Goal: Complete application form: Complete application form

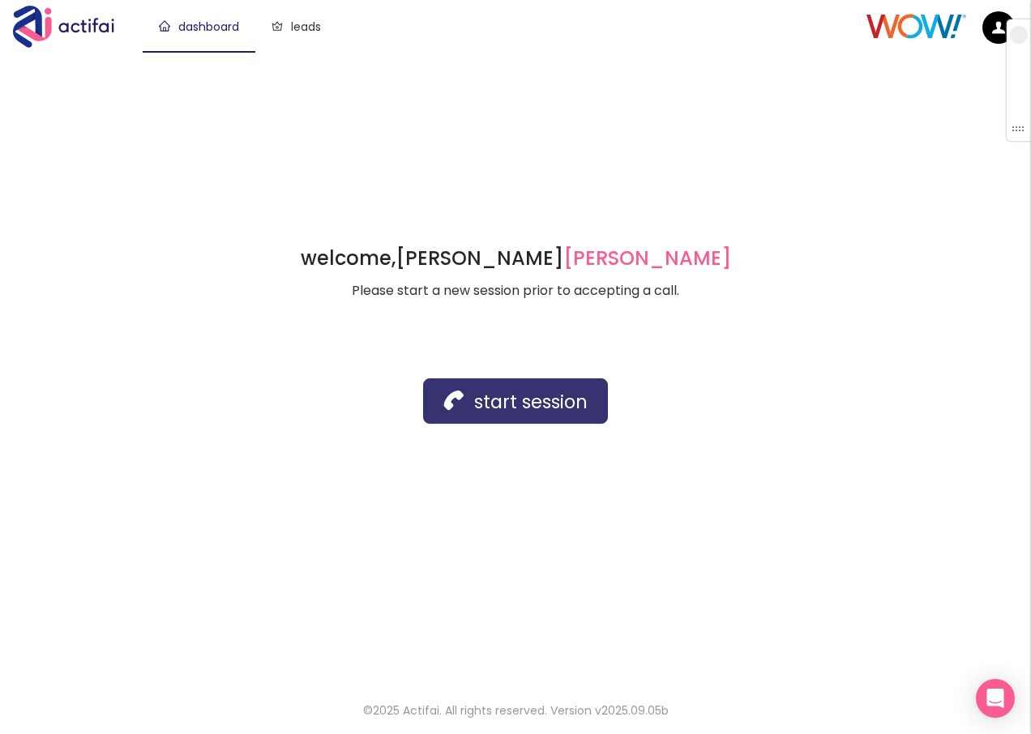
click at [489, 394] on button "start session" at bounding box center [515, 400] width 185 height 45
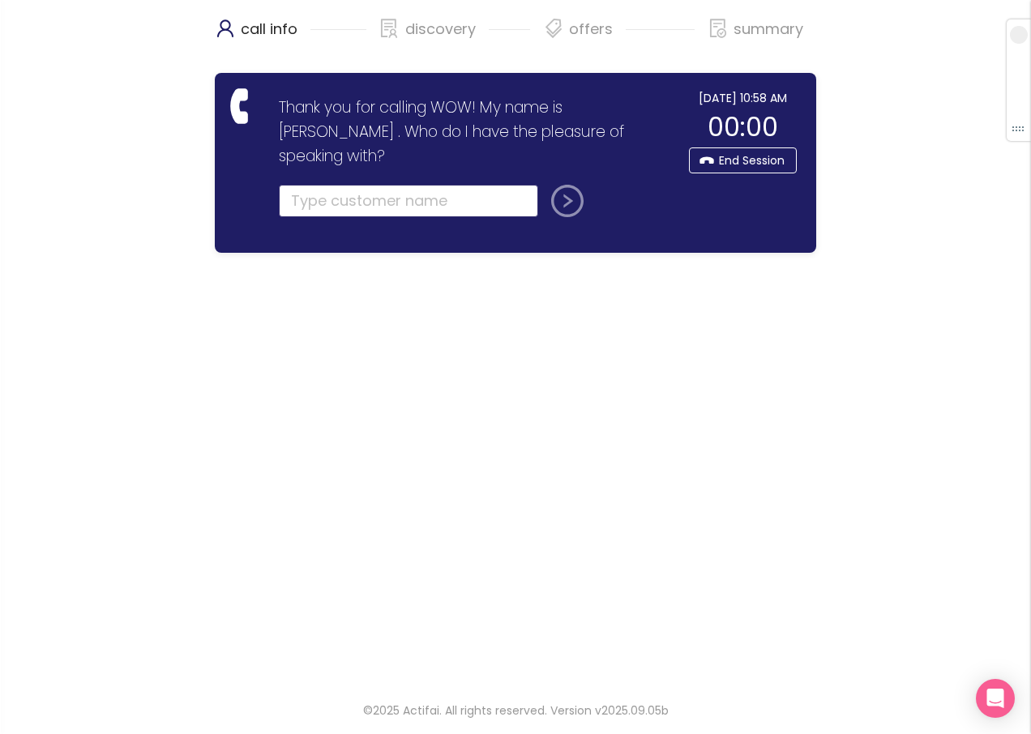
click at [305, 185] on input "text" at bounding box center [408, 201] width 259 height 32
type input "[PERSON_NAME]"
click at [544, 185] on button "submit" at bounding box center [563, 201] width 39 height 32
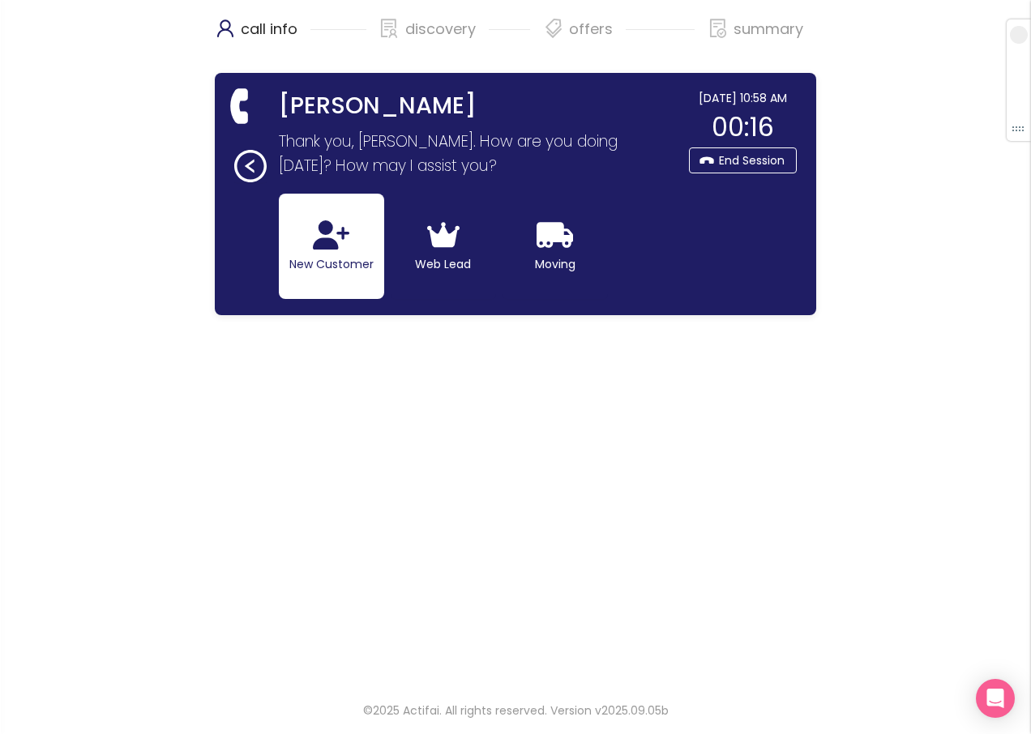
click at [331, 240] on icon "button" at bounding box center [331, 234] width 36 height 29
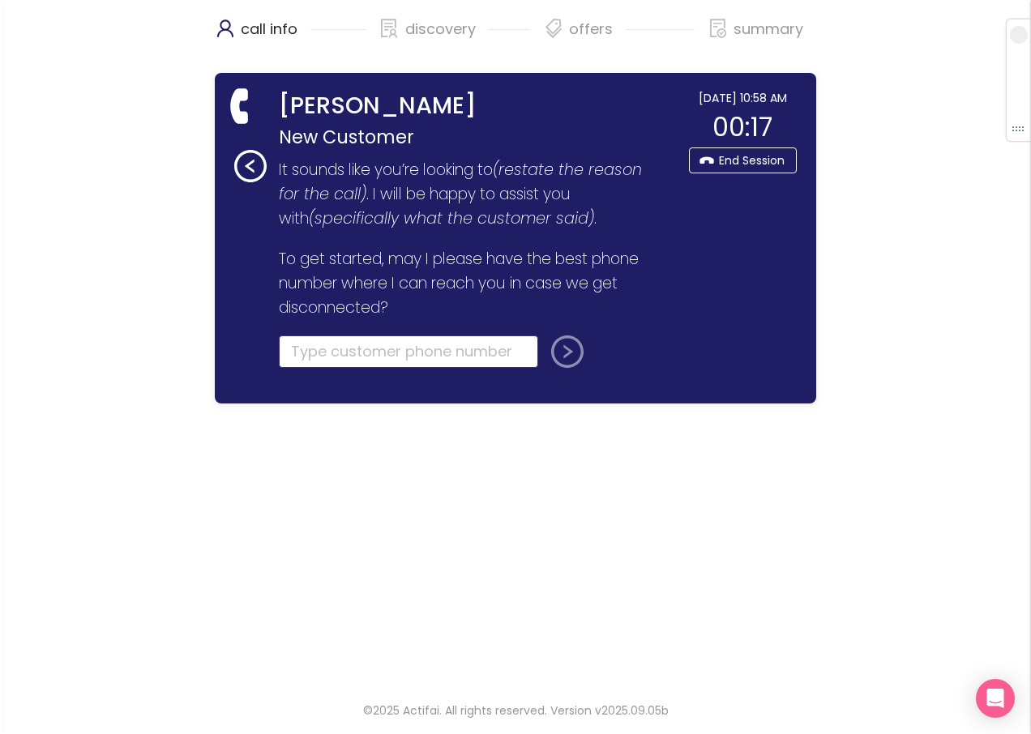
click at [308, 336] on input "tel" at bounding box center [408, 351] width 259 height 32
type input "[PHONE_NUMBER]"
click at [565, 351] on button "submit" at bounding box center [563, 351] width 39 height 32
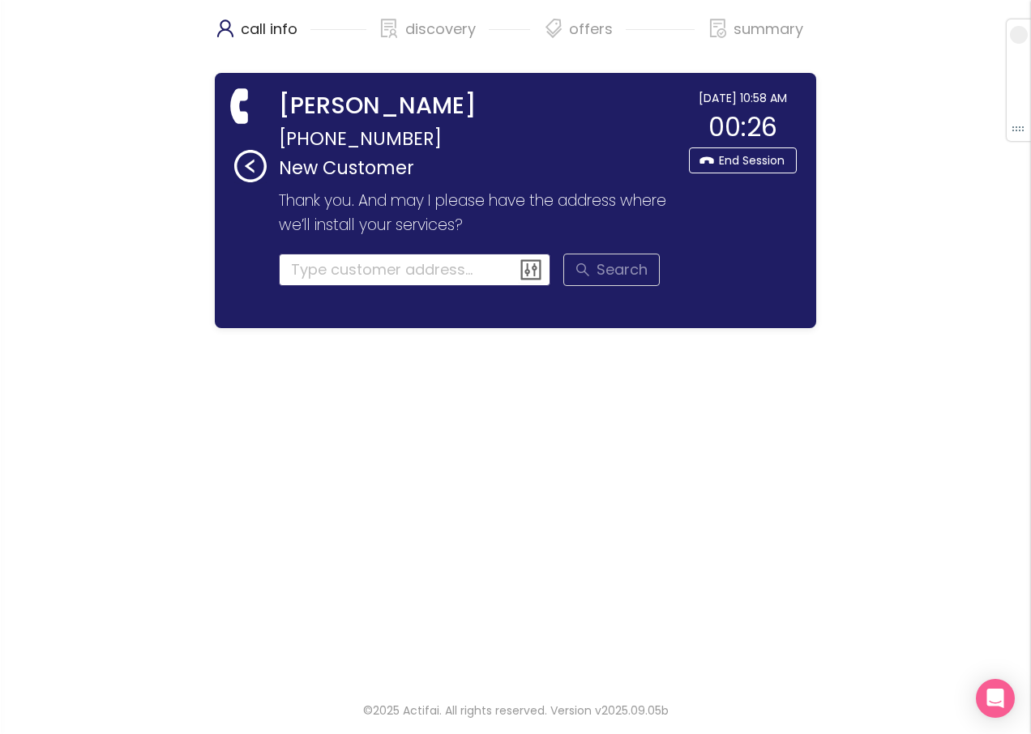
click at [301, 267] on input at bounding box center [415, 270] width 272 height 32
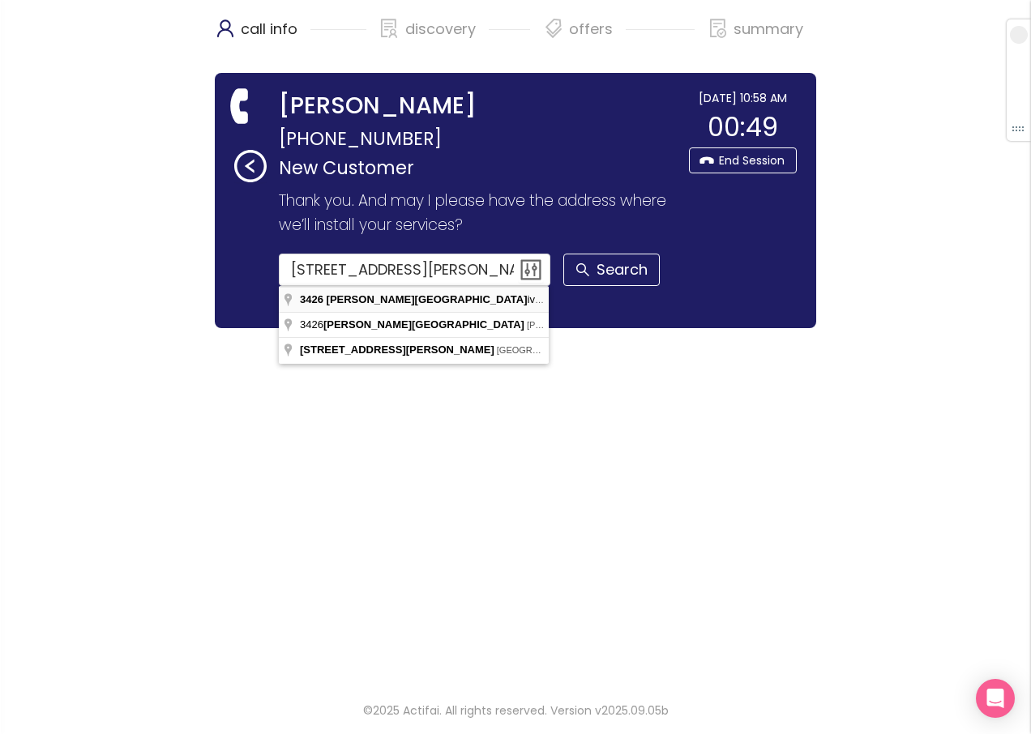
type input "[STREET_ADDRESS][PERSON_NAME]"
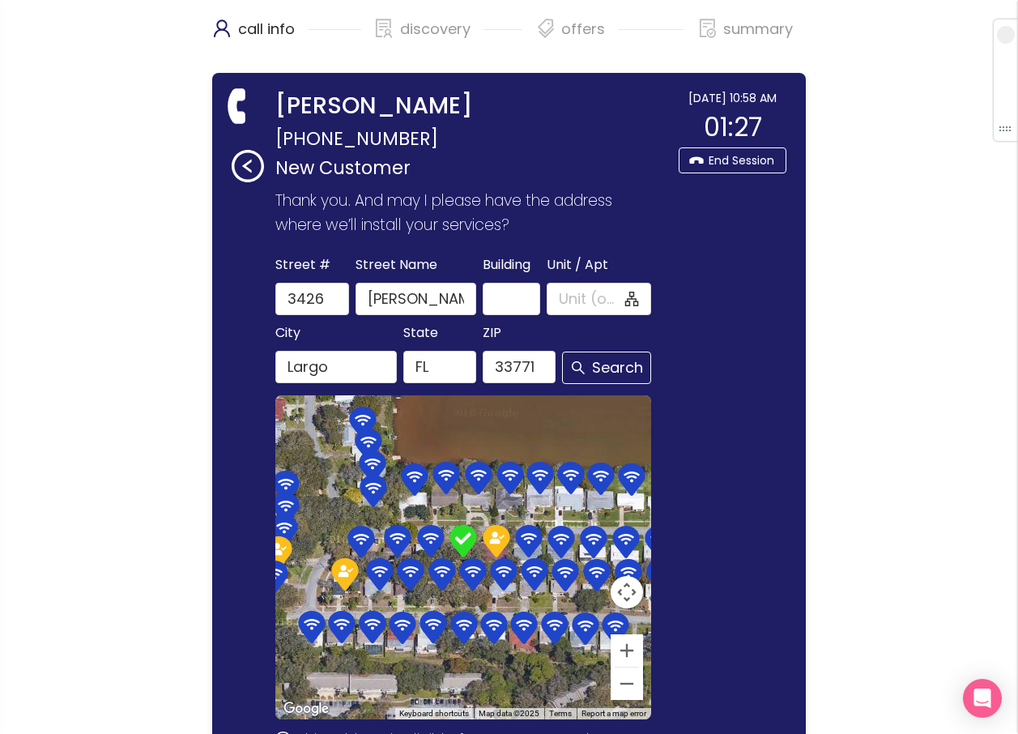
scroll to position [335, 0]
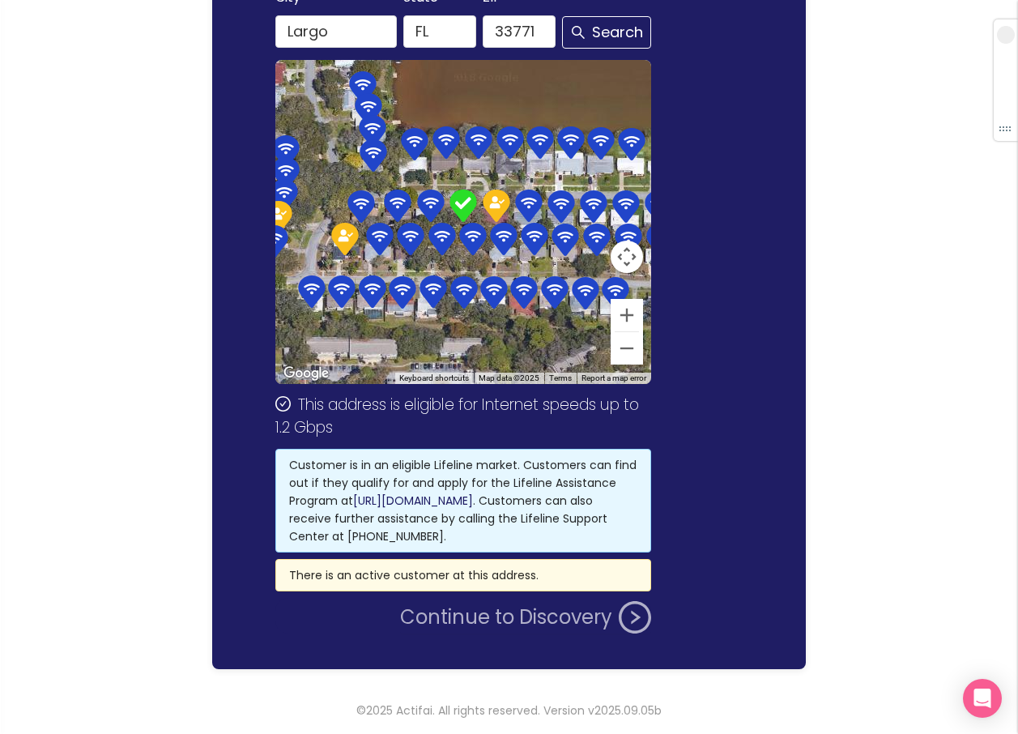
click at [518, 617] on button "Continue to Discovery" at bounding box center [525, 617] width 251 height 32
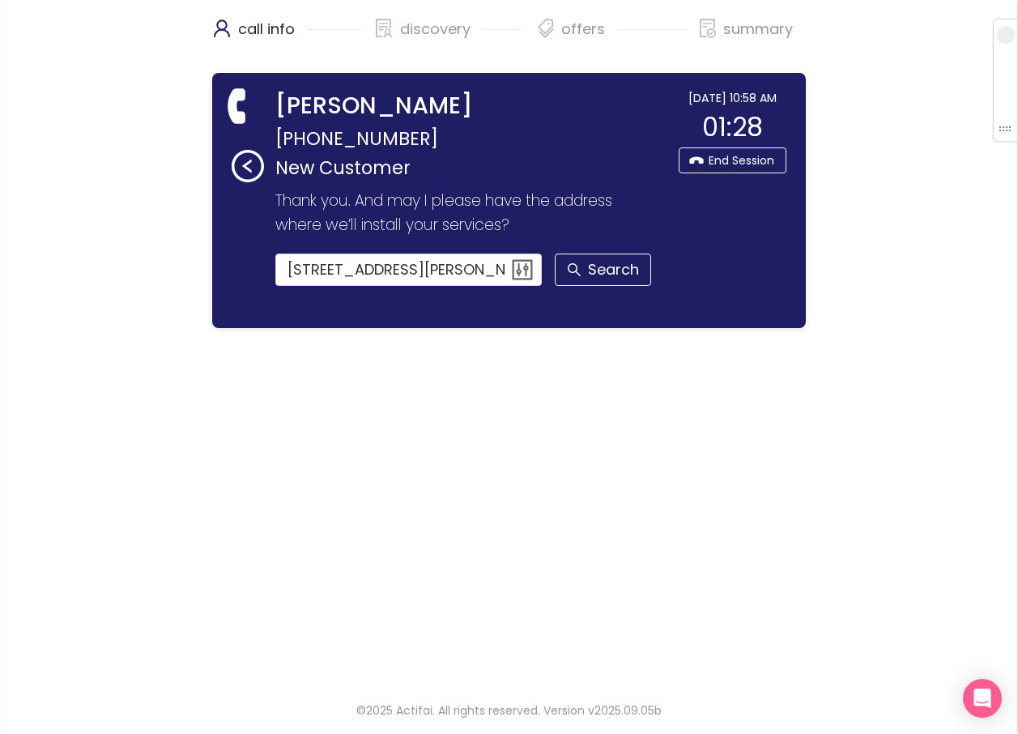
scroll to position [0, 0]
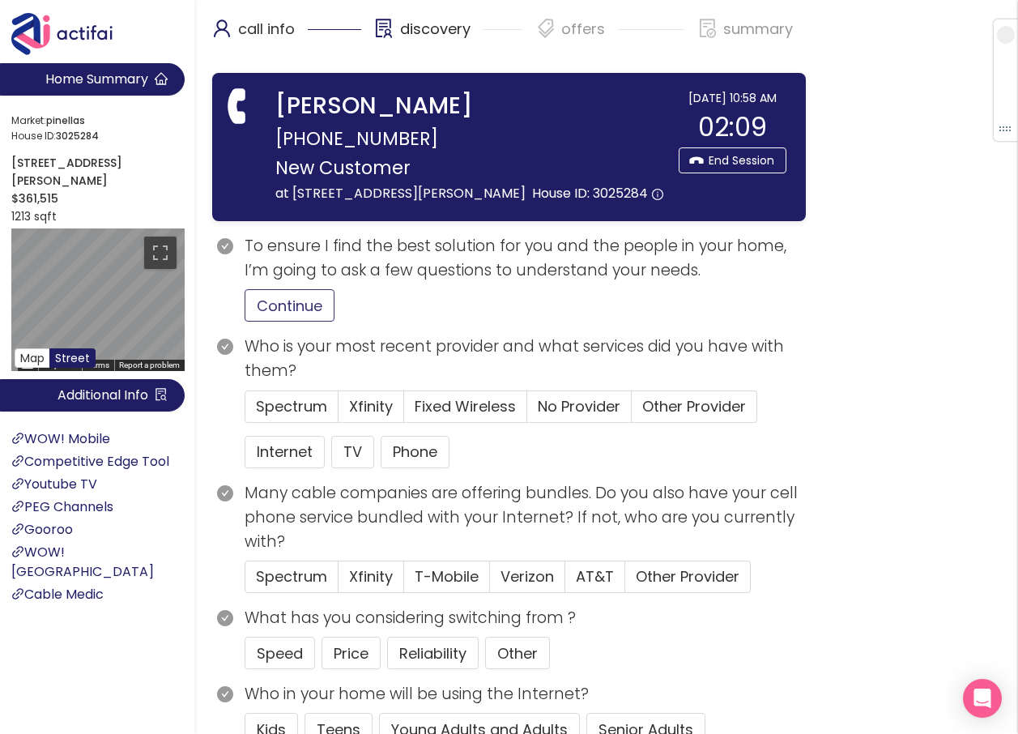
click at [272, 312] on button "Continue" at bounding box center [290, 305] width 90 height 32
click at [567, 398] on span "No Provider" at bounding box center [579, 406] width 83 height 20
click at [527, 412] on input "No Provider" at bounding box center [527, 412] width 0 height 0
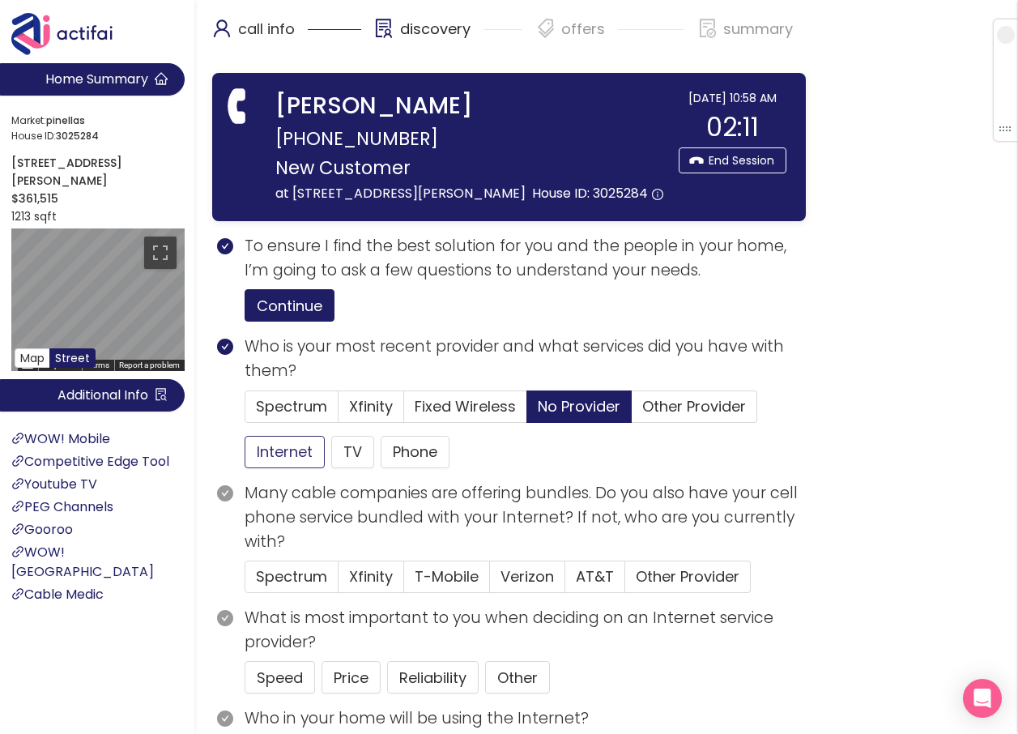
click at [273, 460] on button "Internet" at bounding box center [285, 452] width 80 height 32
click at [350, 677] on button "Price" at bounding box center [351, 677] width 59 height 32
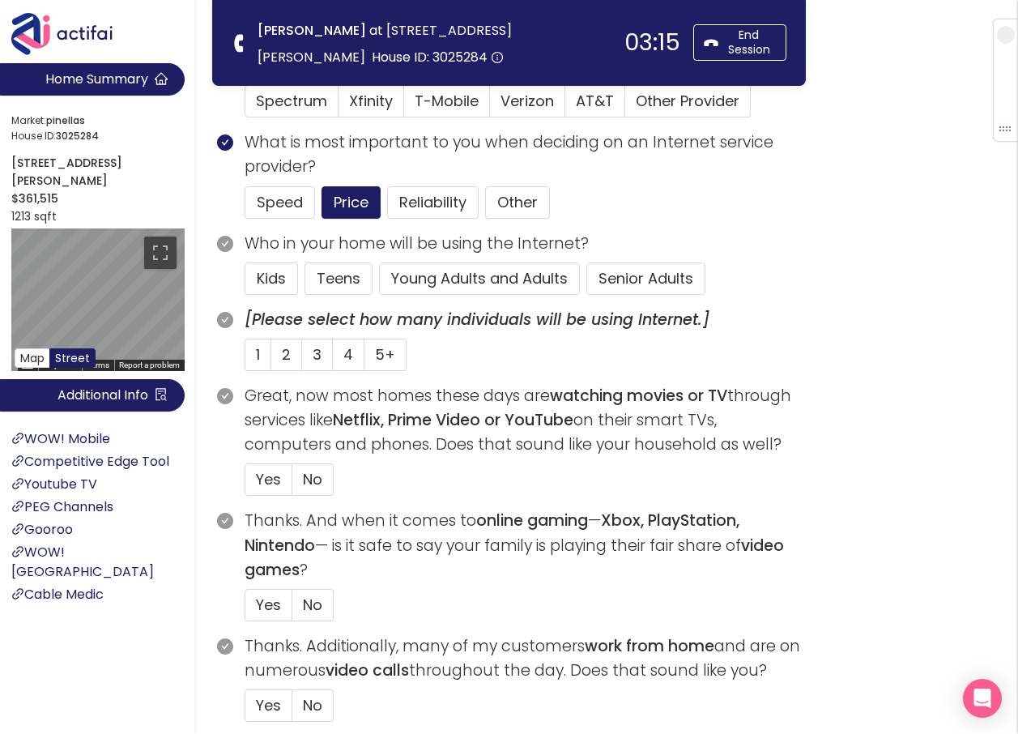
scroll to position [324, 0]
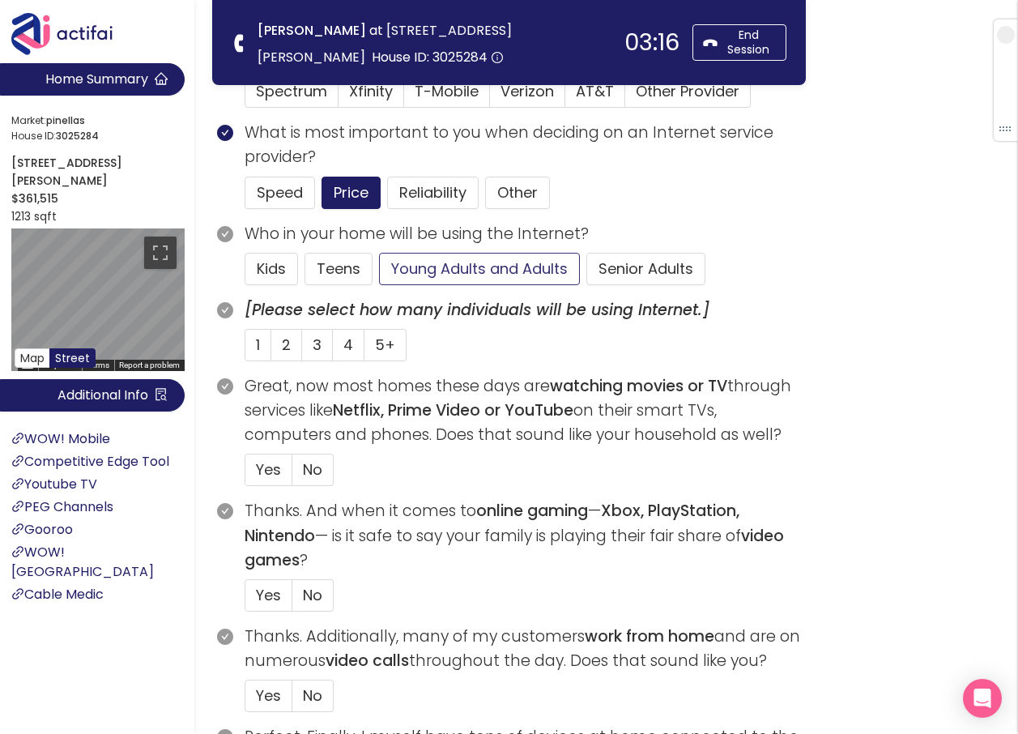
click at [441, 261] on button "Young Adults and Adults" at bounding box center [479, 269] width 201 height 32
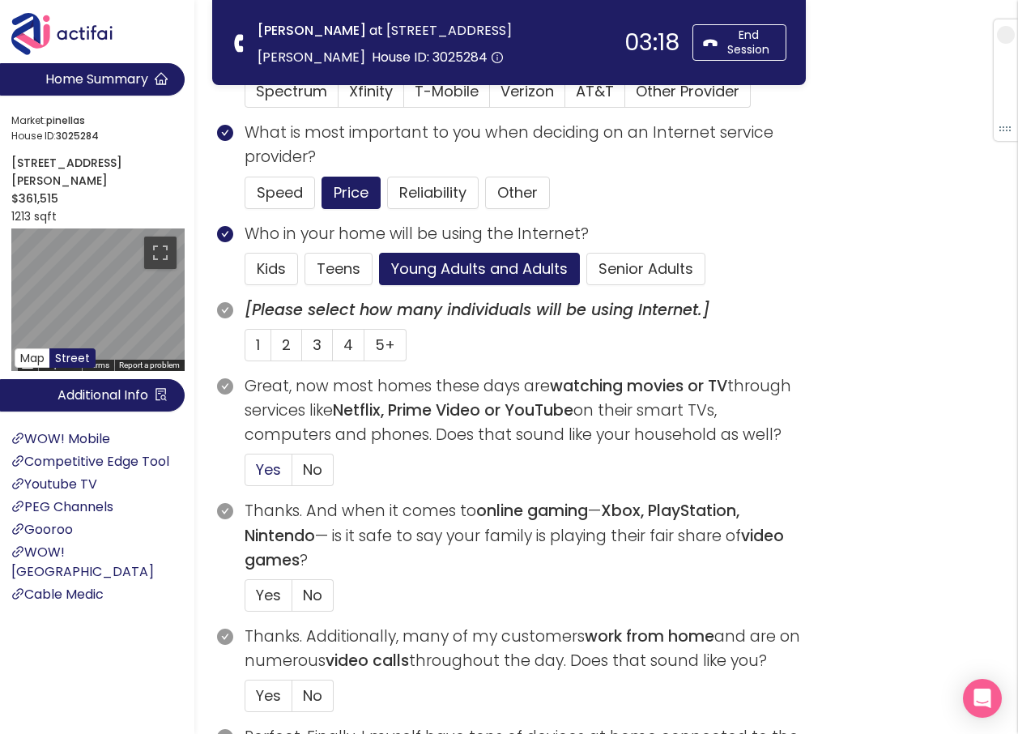
click at [266, 475] on span "Yes" at bounding box center [268, 469] width 25 height 20
click at [245, 475] on input "Yes" at bounding box center [245, 475] width 0 height 0
click at [311, 602] on span "No" at bounding box center [312, 595] width 19 height 20
click at [292, 600] on input "No" at bounding box center [292, 600] width 0 height 0
click at [311, 698] on span "No" at bounding box center [312, 695] width 19 height 20
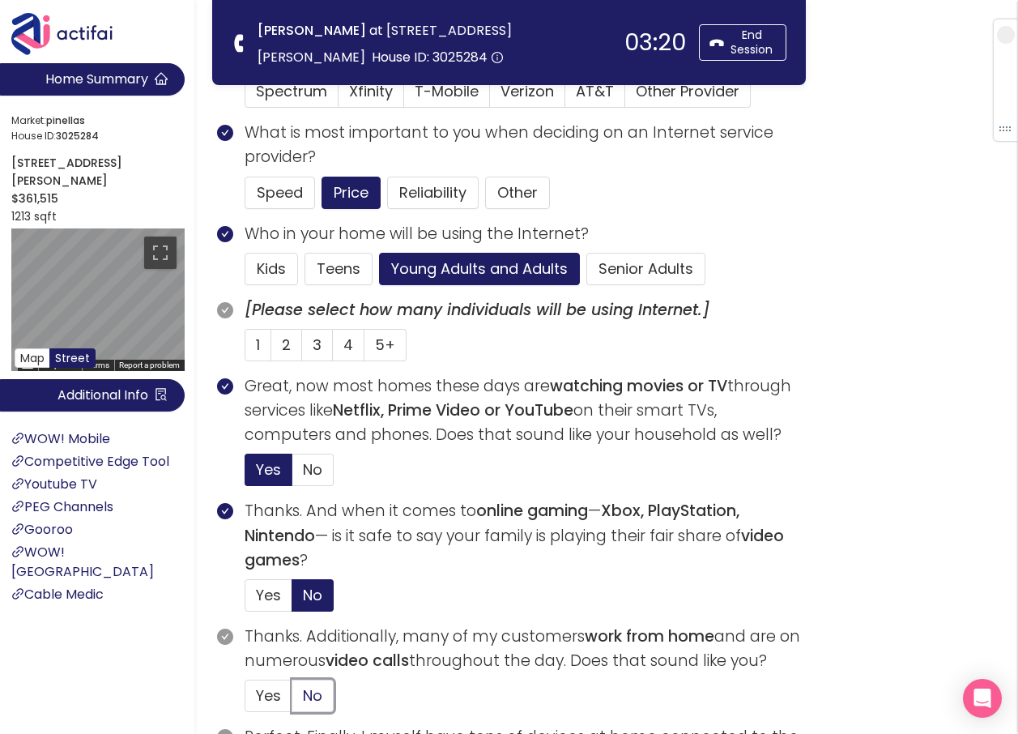
click at [292, 701] on input "No" at bounding box center [292, 701] width 0 height 0
click at [283, 348] on span "2" at bounding box center [286, 345] width 9 height 20
click at [271, 350] on input "2" at bounding box center [271, 350] width 0 height 0
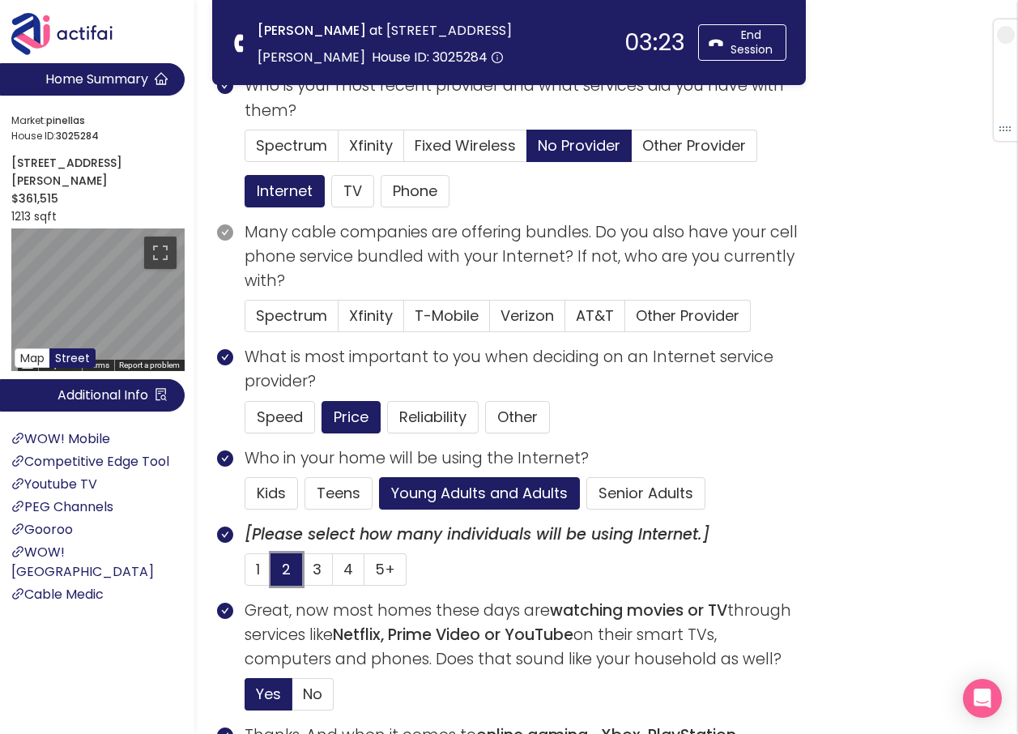
scroll to position [81, 0]
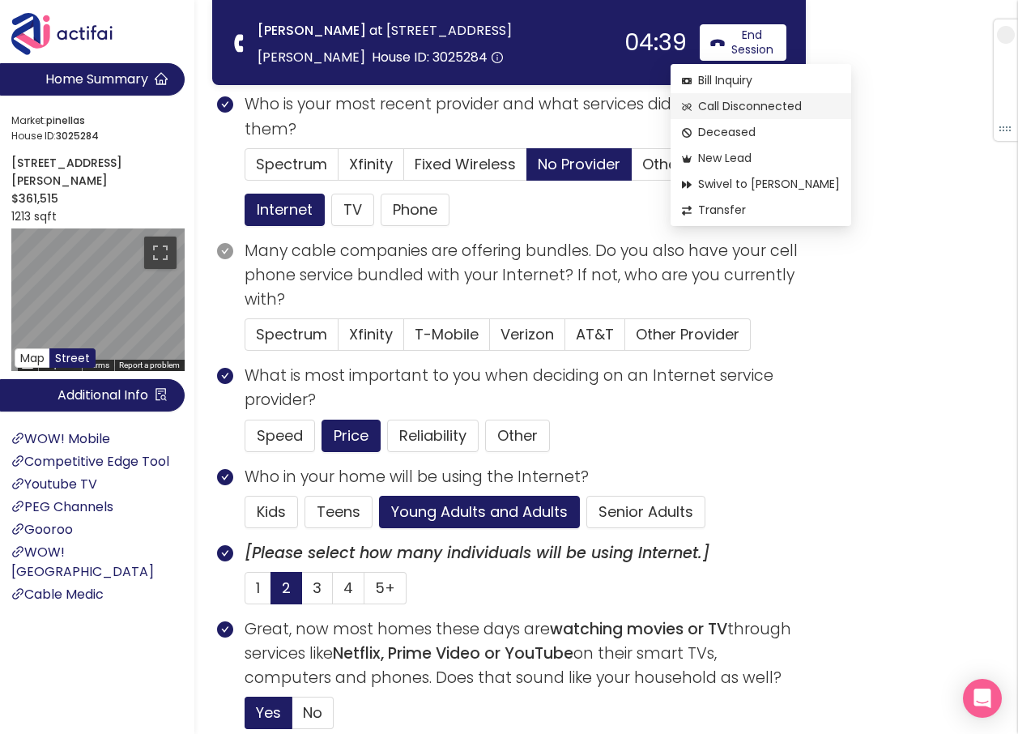
click at [734, 105] on span "Call Disconnected" at bounding box center [761, 106] width 158 height 18
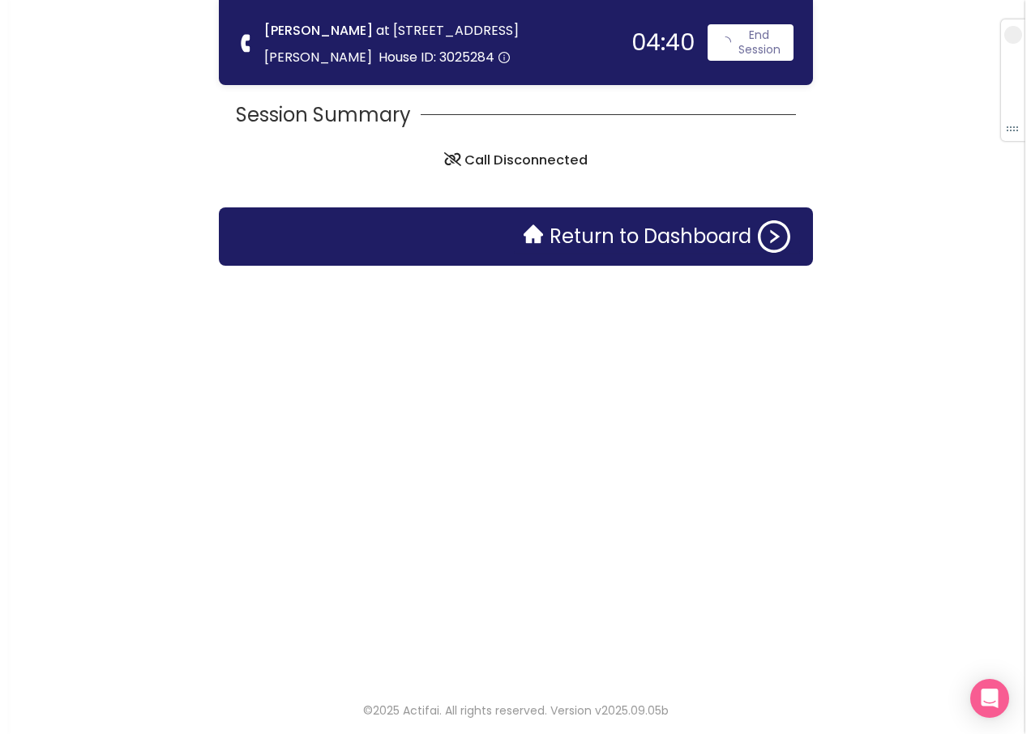
scroll to position [0, 0]
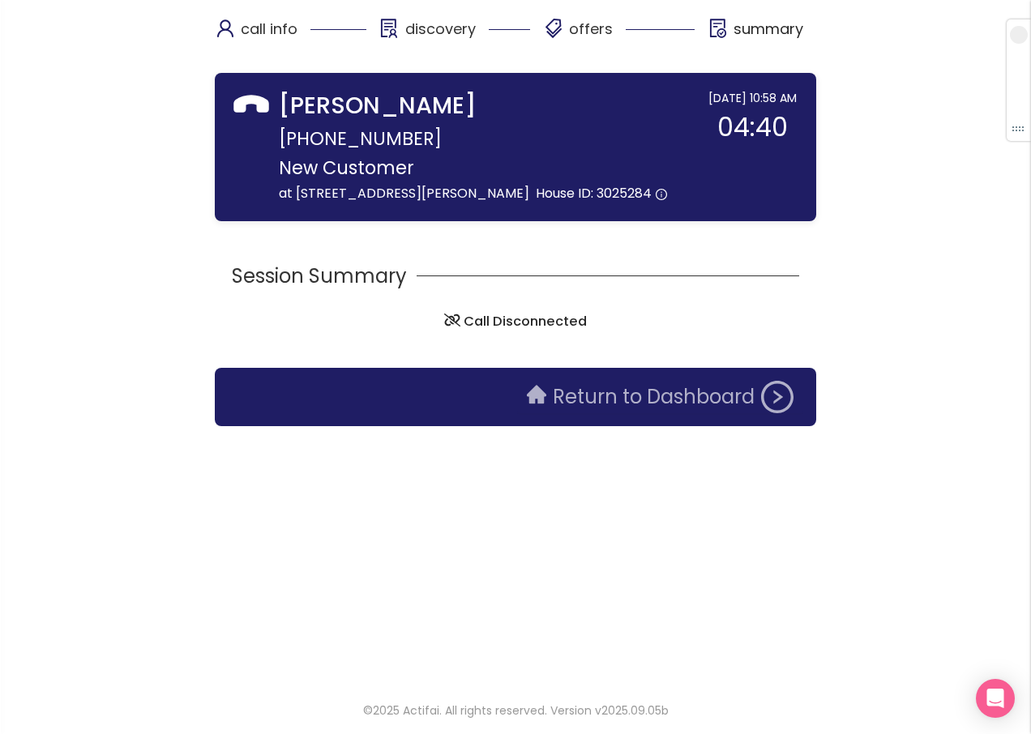
click at [689, 386] on button "Return to Dashboard" at bounding box center [660, 397] width 286 height 32
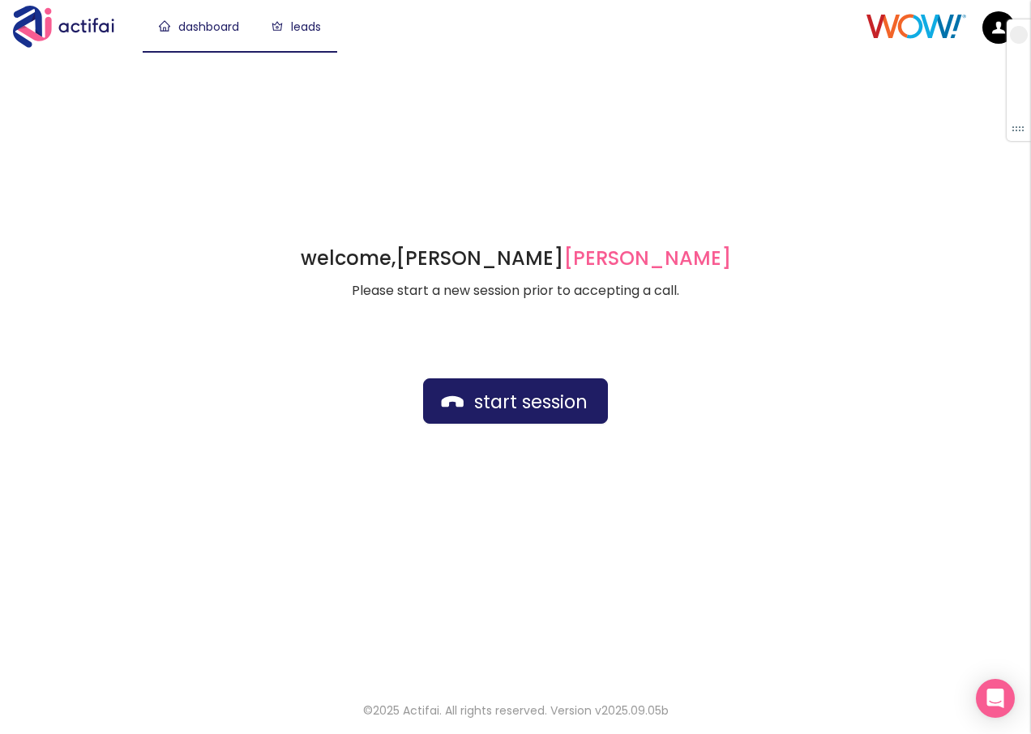
click at [308, 25] on link "leads" at bounding box center [295, 27] width 49 height 16
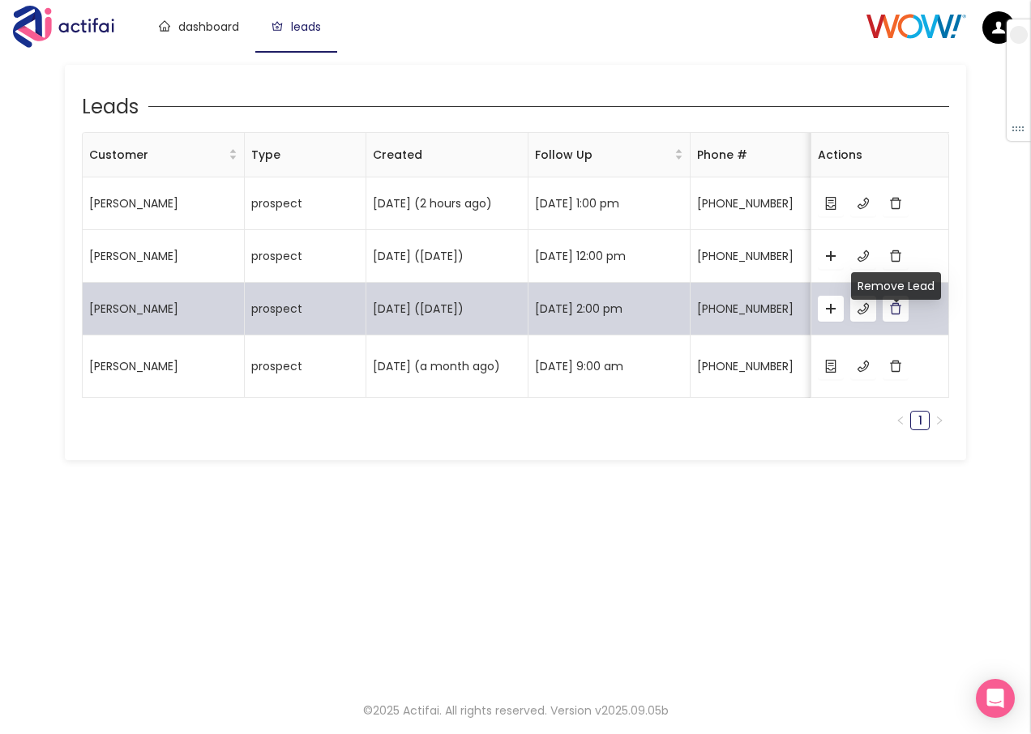
click at [896, 318] on button "button" at bounding box center [895, 309] width 26 height 26
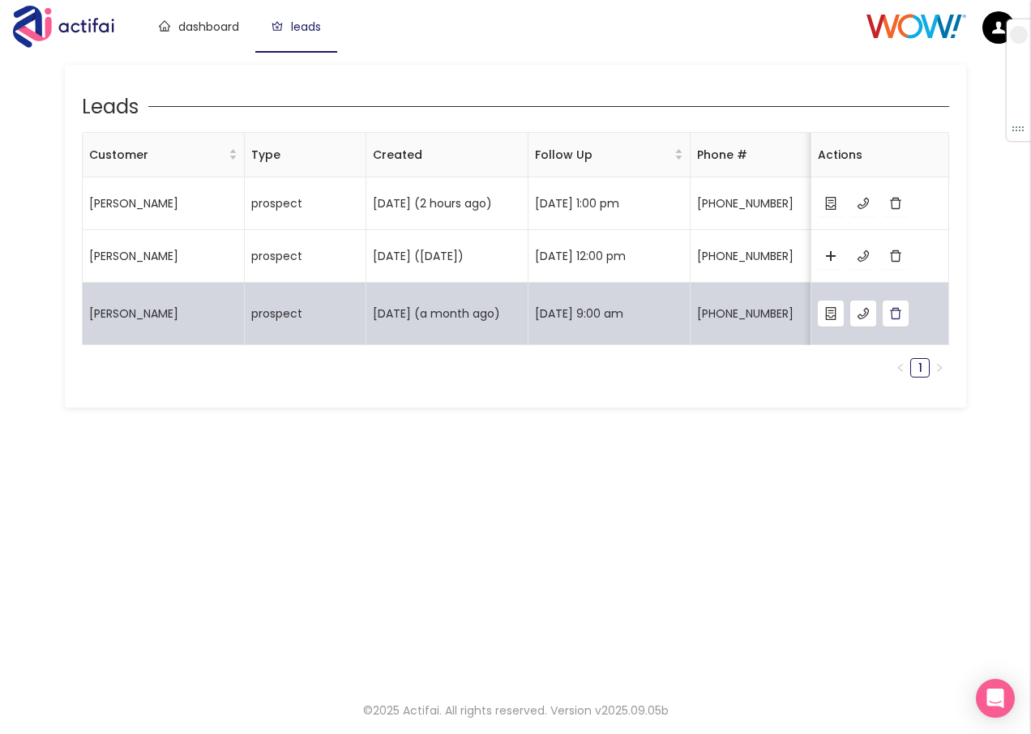
click at [890, 313] on button "button" at bounding box center [895, 314] width 26 height 26
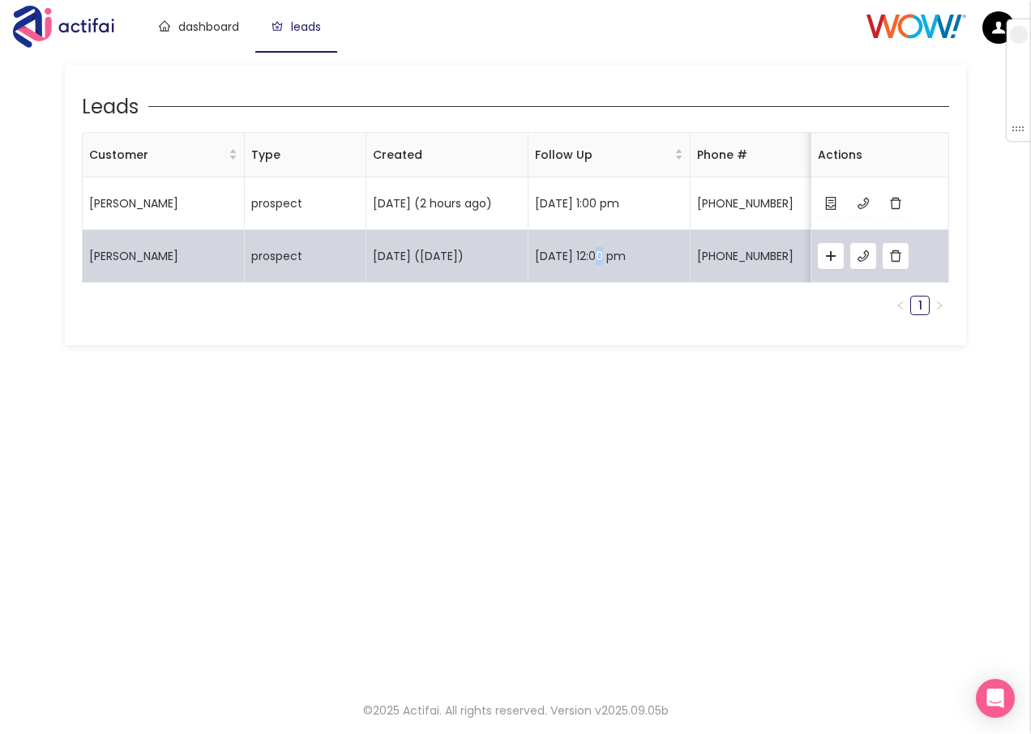
click at [605, 283] on td "[DATE] 12:00 pm" at bounding box center [609, 256] width 162 height 53
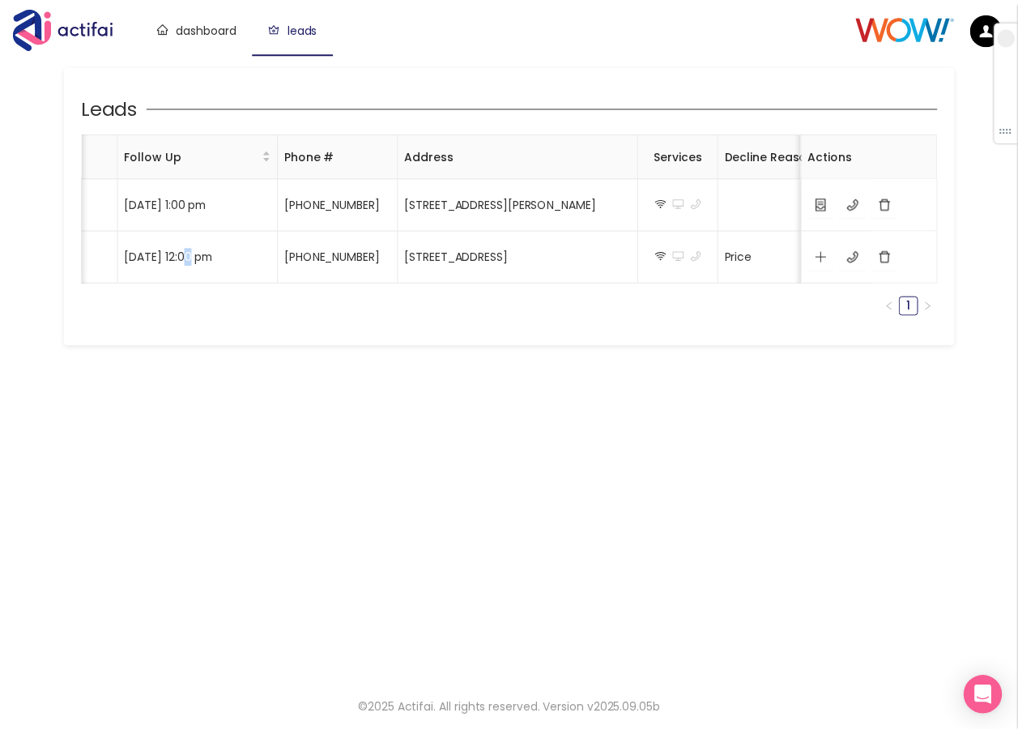
scroll to position [0, 454]
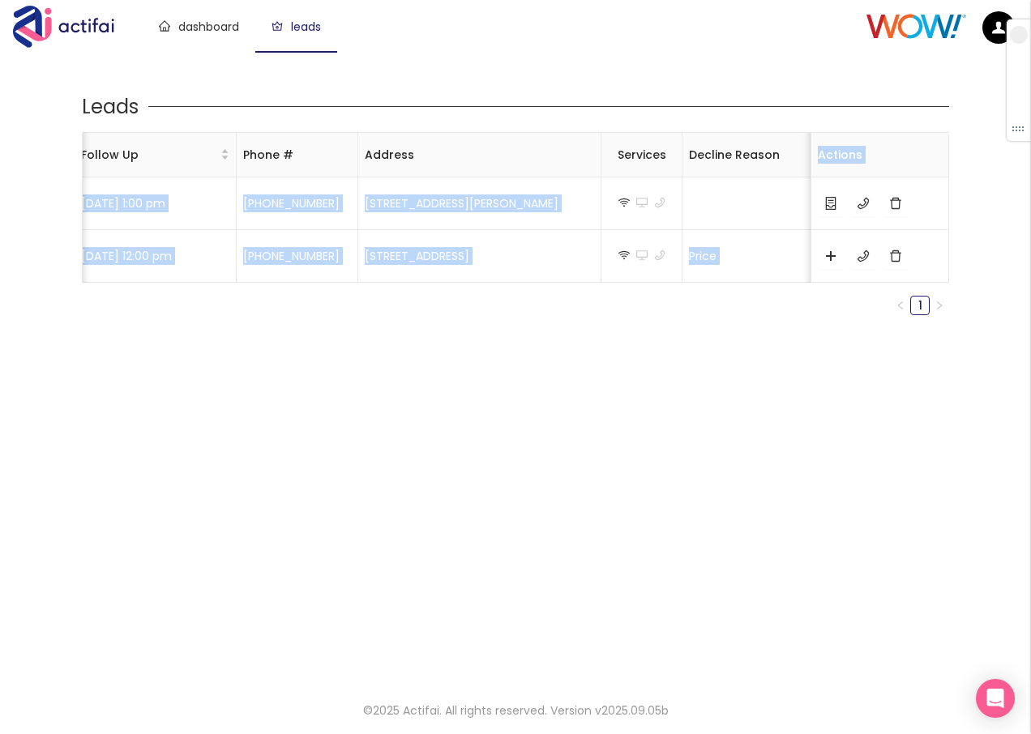
drag, startPoint x: -281, startPoint y: 379, endPoint x: -652, endPoint y: 500, distance: 390.2
click at [0, 500] on html "dashboard leads Leads Customer Type Created Follow Up Phone # Address Services …" at bounding box center [515, 367] width 1031 height 734
click at [191, 22] on link "dashboard" at bounding box center [199, 27] width 80 height 16
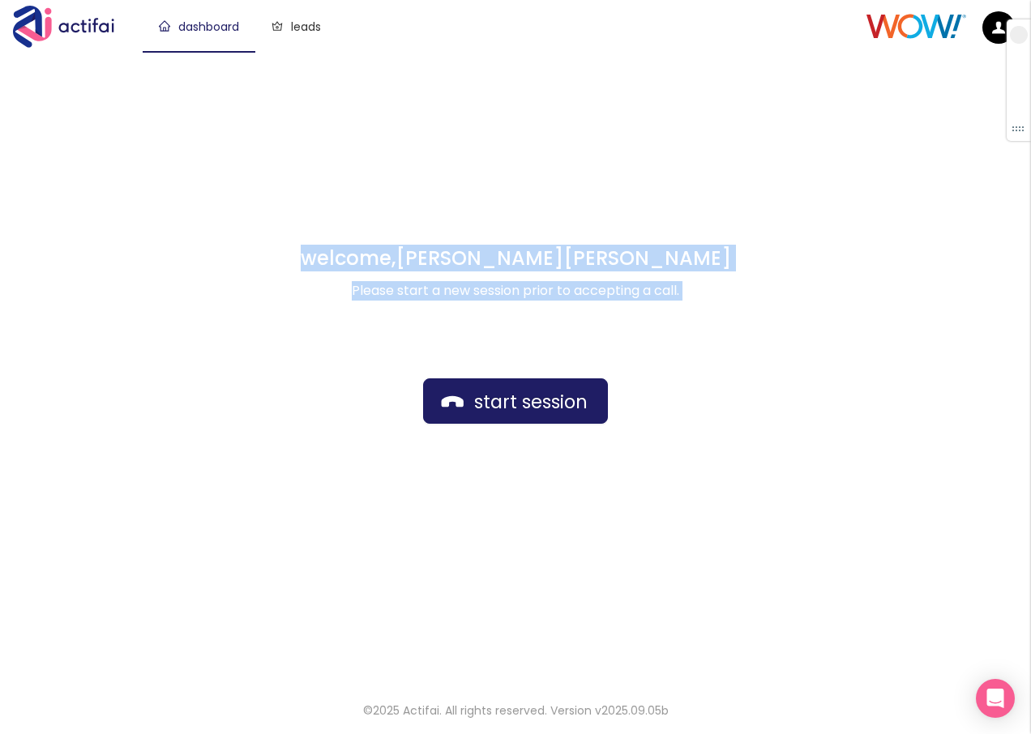
click at [402, 135] on div "welcome, [PERSON_NAME] german Please start a new session prior to accepting a c…" at bounding box center [515, 367] width 1031 height 630
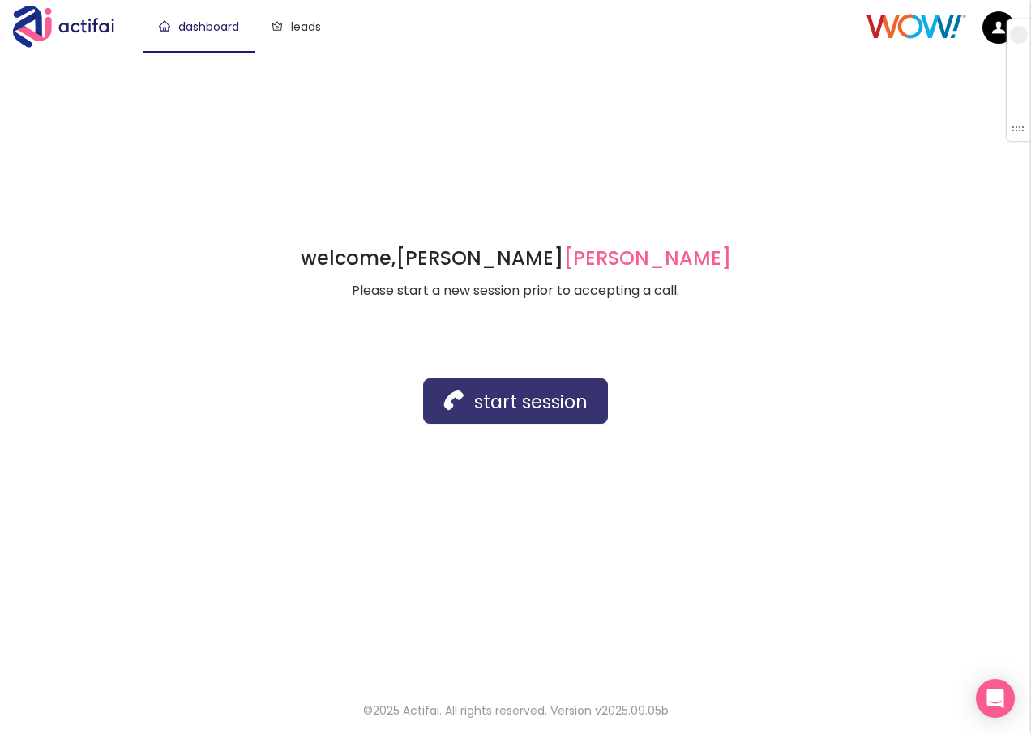
click at [470, 392] on button "start session" at bounding box center [515, 400] width 185 height 45
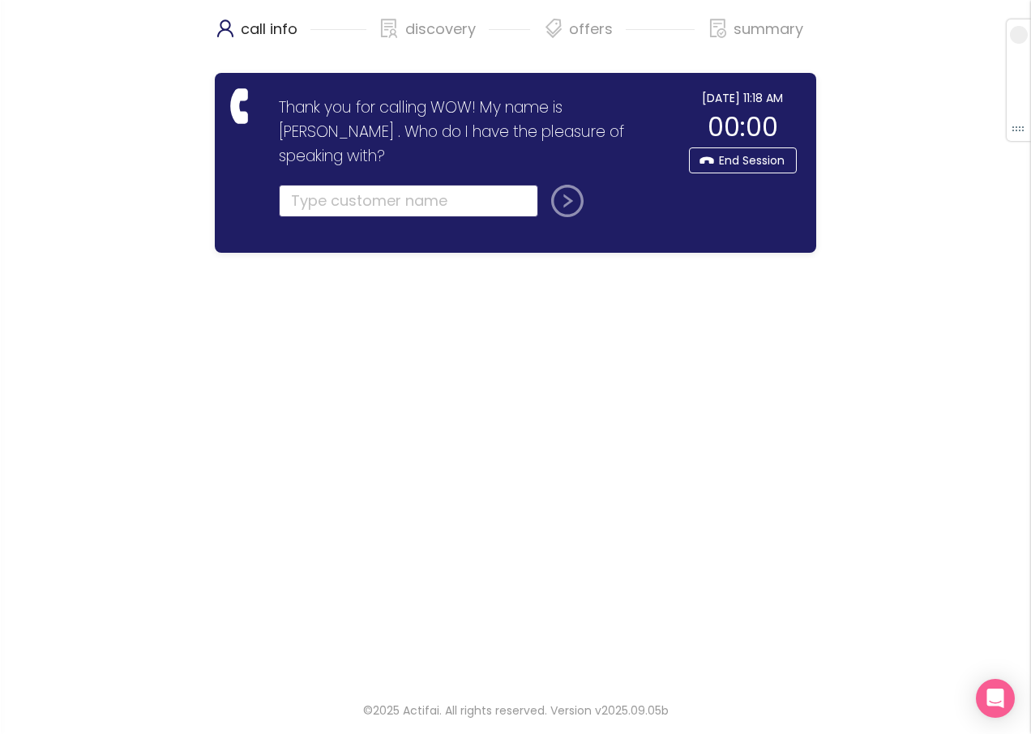
click at [320, 185] on input "text" at bounding box center [408, 201] width 259 height 32
click at [325, 185] on input "text" at bounding box center [408, 201] width 259 height 32
click at [386, 185] on input "[PERSON_NAME]" at bounding box center [408, 201] width 259 height 32
type input "[PERSON_NAME]"
click at [571, 185] on button "submit" at bounding box center [563, 201] width 39 height 32
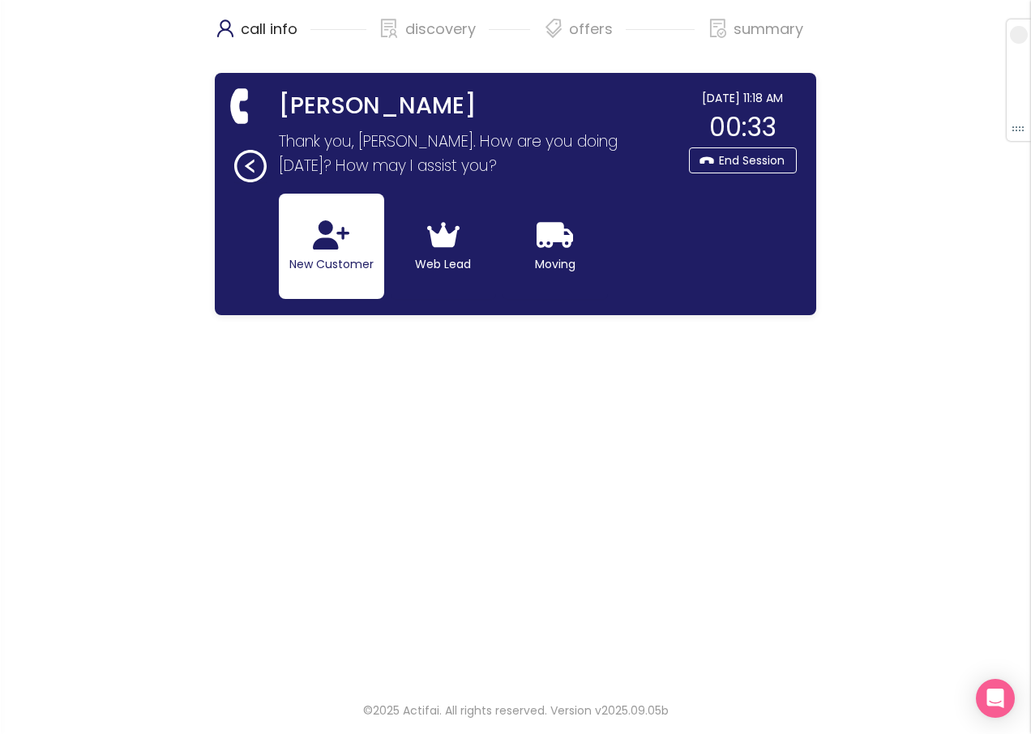
click at [336, 249] on icon "button" at bounding box center [331, 234] width 36 height 29
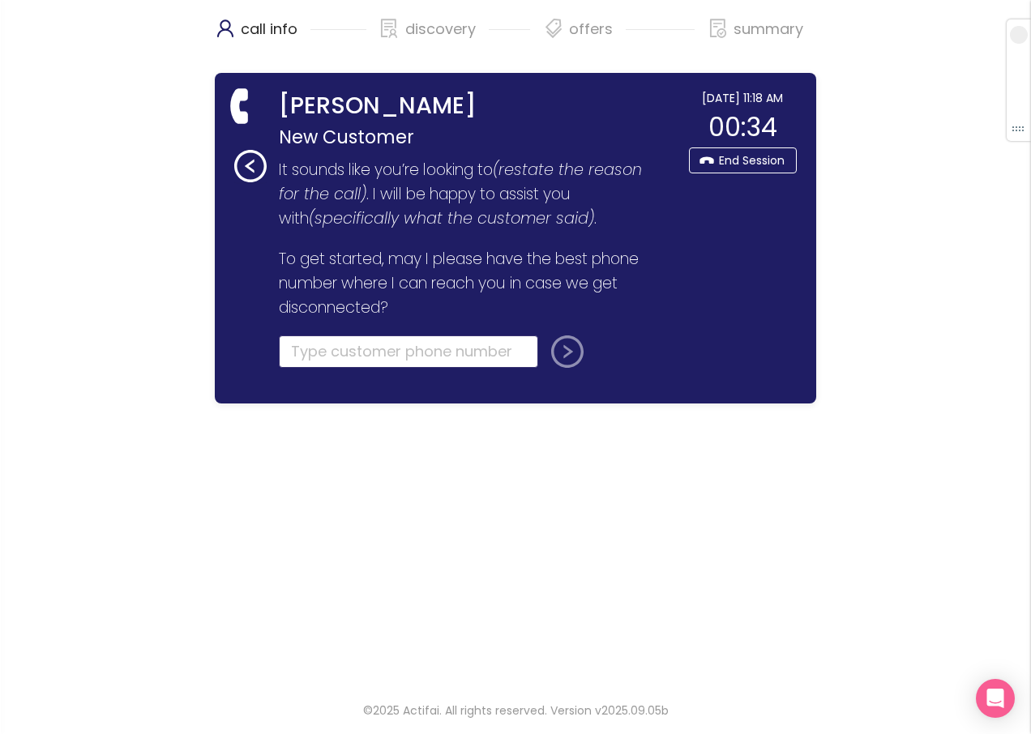
click at [297, 350] on input "tel" at bounding box center [408, 351] width 259 height 32
type input "[PHONE_NUMBER]"
click at [593, 352] on div at bounding box center [605, 361] width 122 height 52
click at [565, 352] on button "submit" at bounding box center [563, 351] width 39 height 32
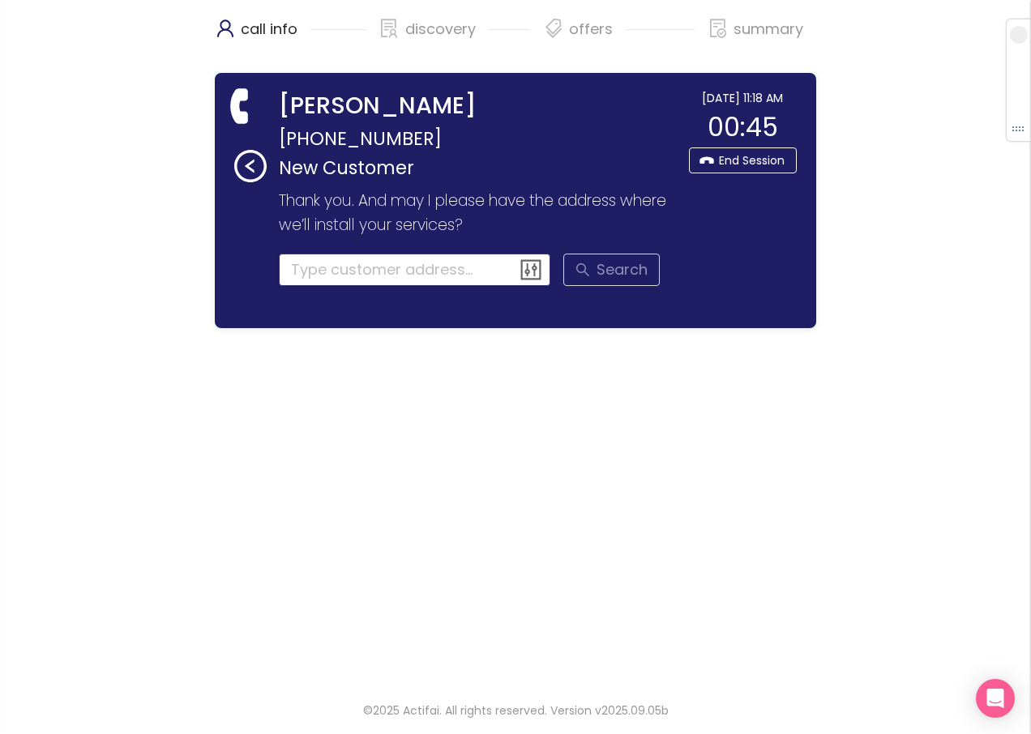
click at [294, 267] on input at bounding box center [415, 270] width 272 height 32
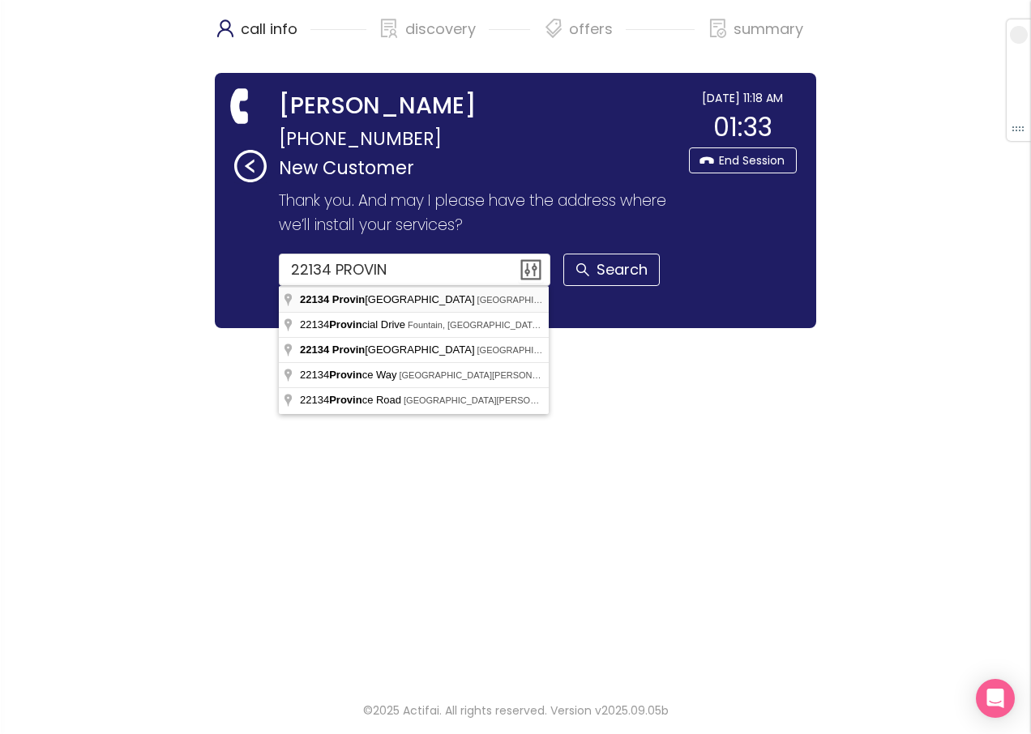
type input "[STREET_ADDRESS]"
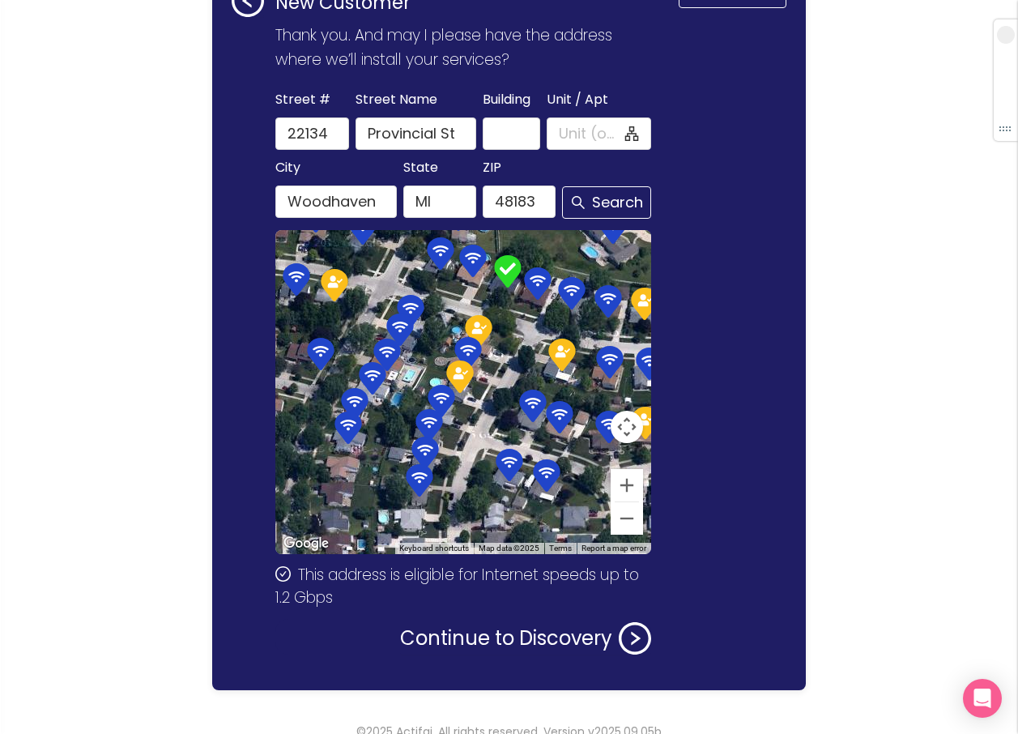
scroll to position [186, 0]
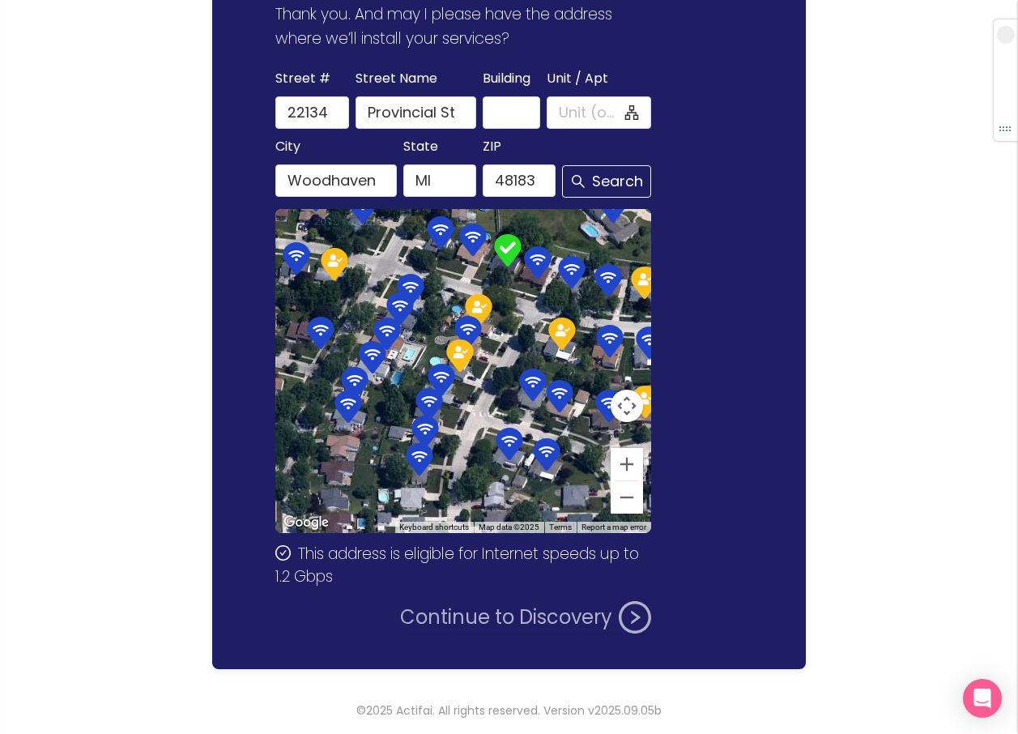
click at [507, 611] on button "Continue to Discovery" at bounding box center [525, 617] width 251 height 32
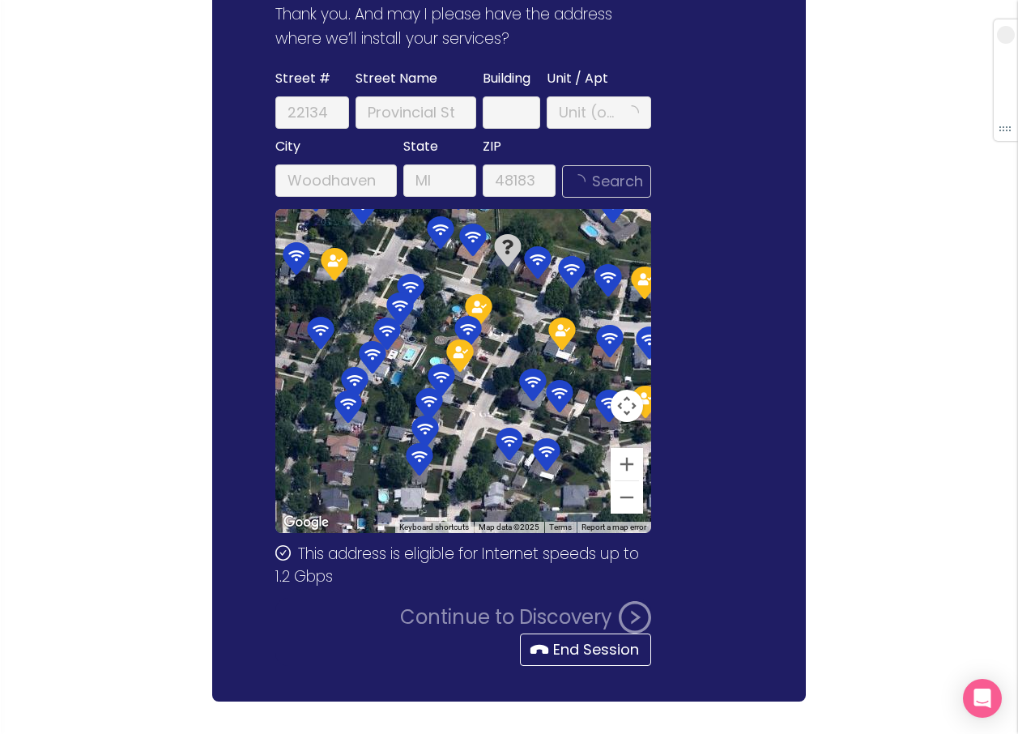
scroll to position [0, 0]
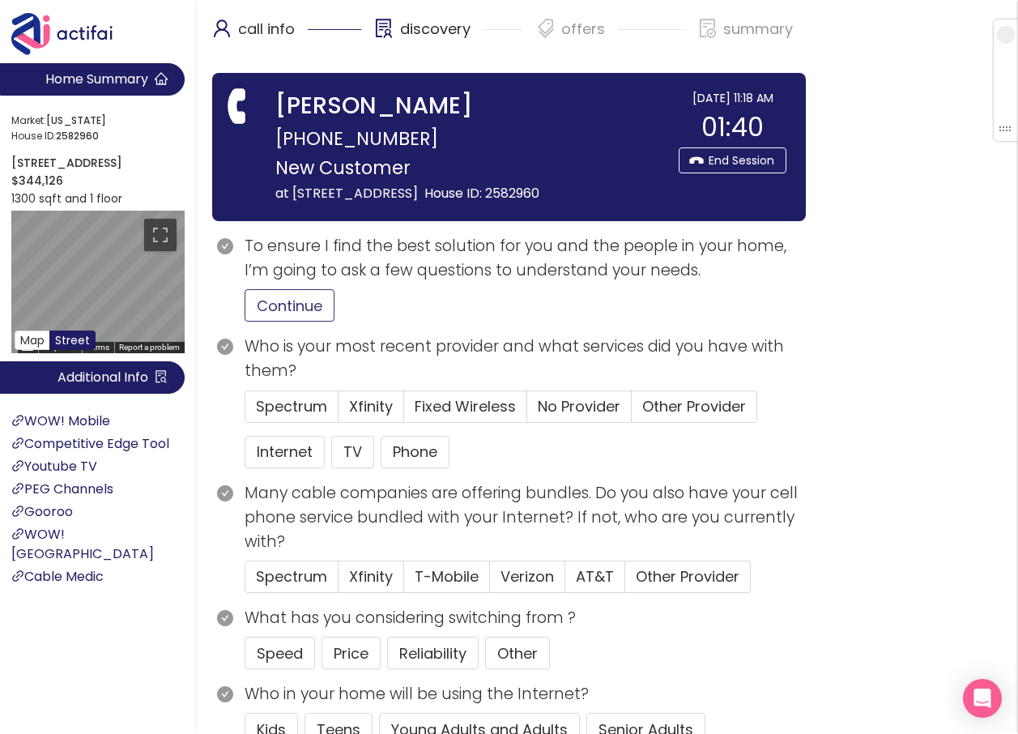
click at [287, 322] on button "Continue" at bounding box center [290, 305] width 90 height 32
click at [354, 416] on span "Xfinity" at bounding box center [371, 406] width 44 height 20
click at [339, 412] on input "Xfinity" at bounding box center [339, 412] width 0 height 0
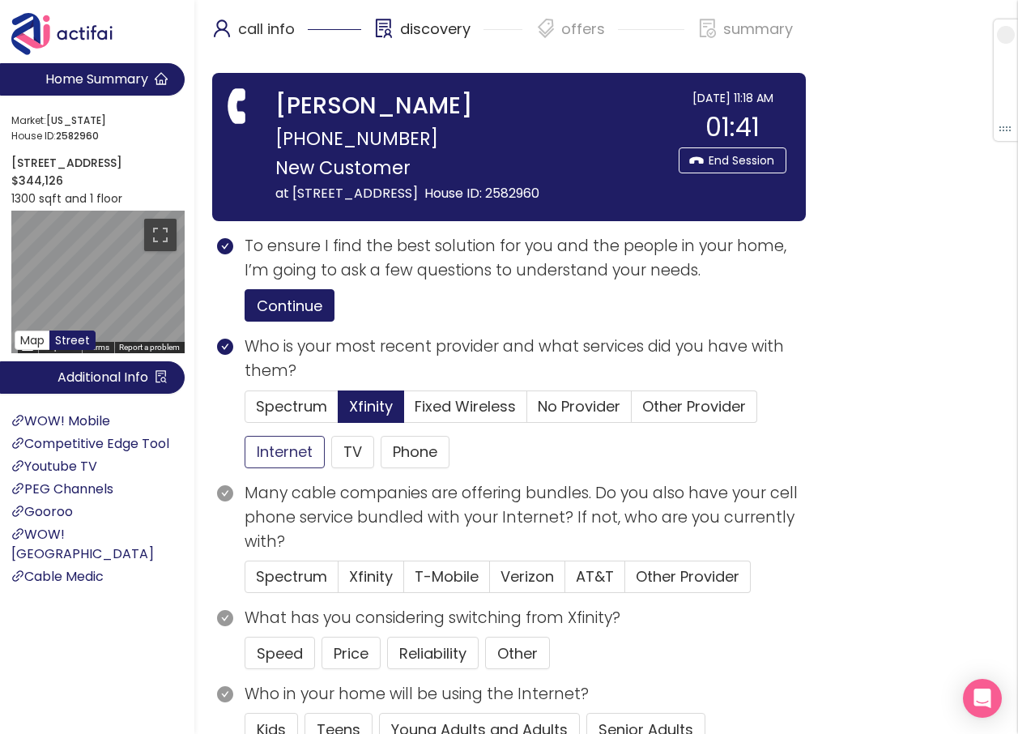
click at [300, 468] on button "Internet" at bounding box center [285, 452] width 80 height 32
click at [357, 464] on button "TV" at bounding box center [352, 452] width 43 height 32
click at [354, 669] on button "Price" at bounding box center [351, 653] width 59 height 32
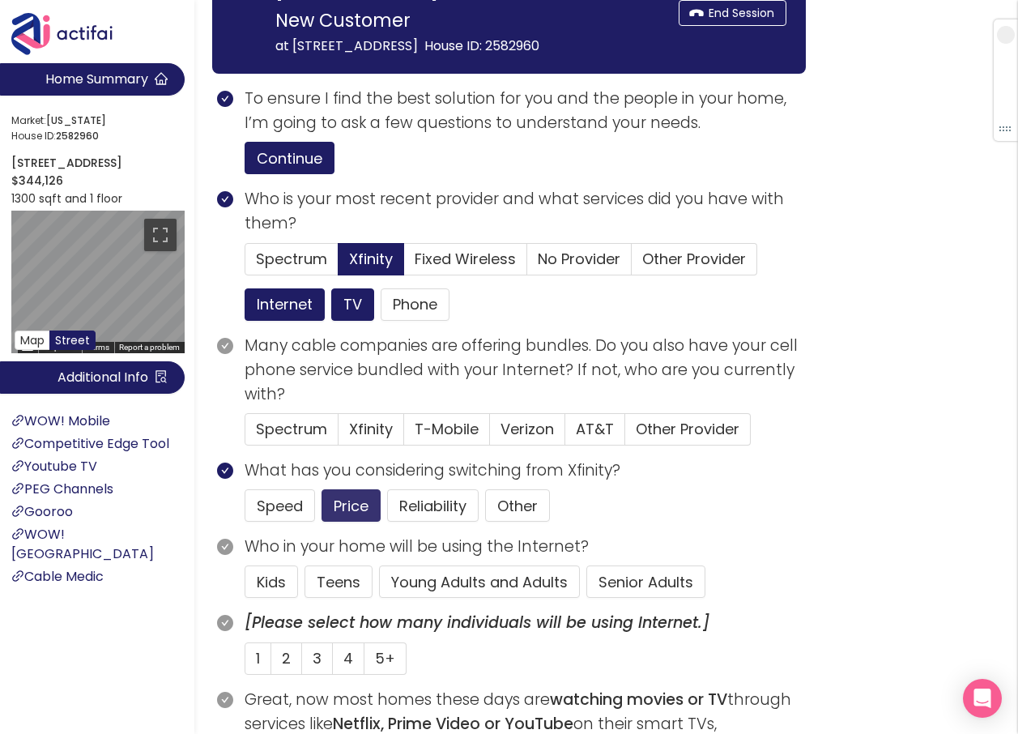
scroll to position [162, 0]
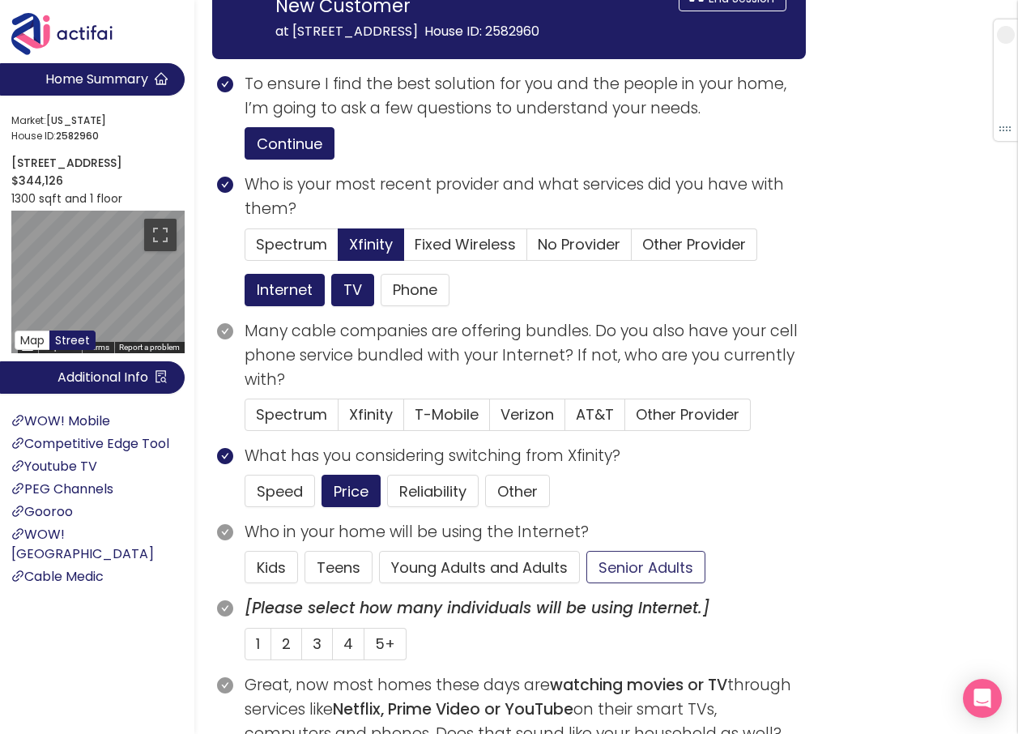
click at [669, 583] on button "Senior Adults" at bounding box center [646, 567] width 119 height 32
click at [254, 660] on label "1" at bounding box center [258, 644] width 27 height 32
click at [245, 649] on input "1" at bounding box center [245, 649] width 0 height 0
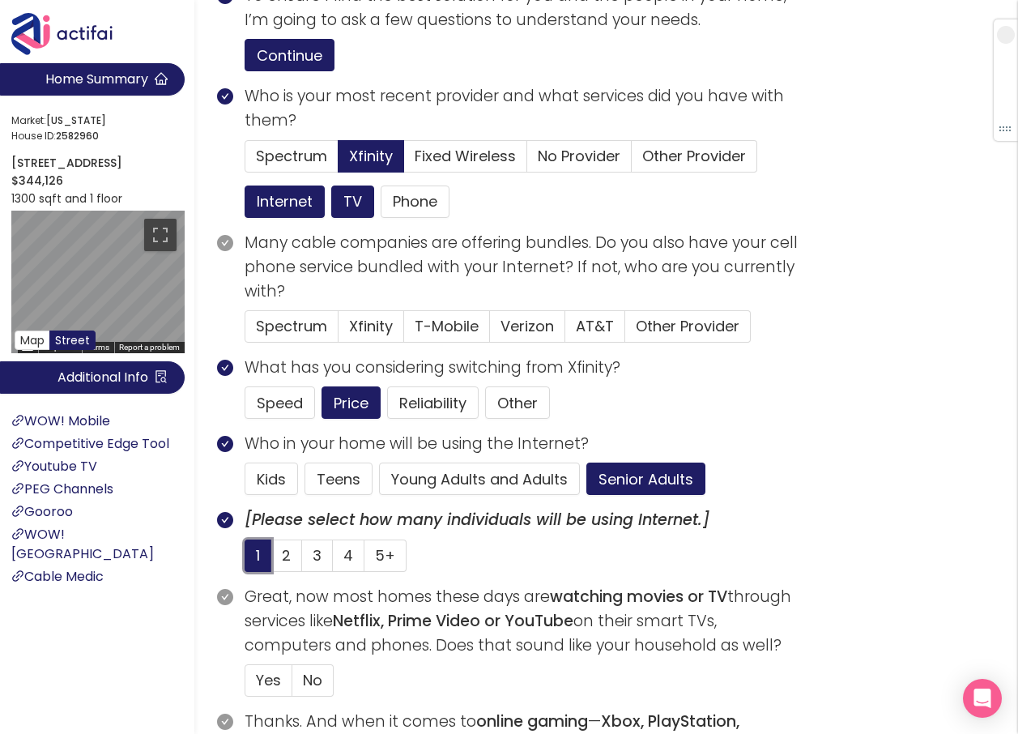
scroll to position [405, 0]
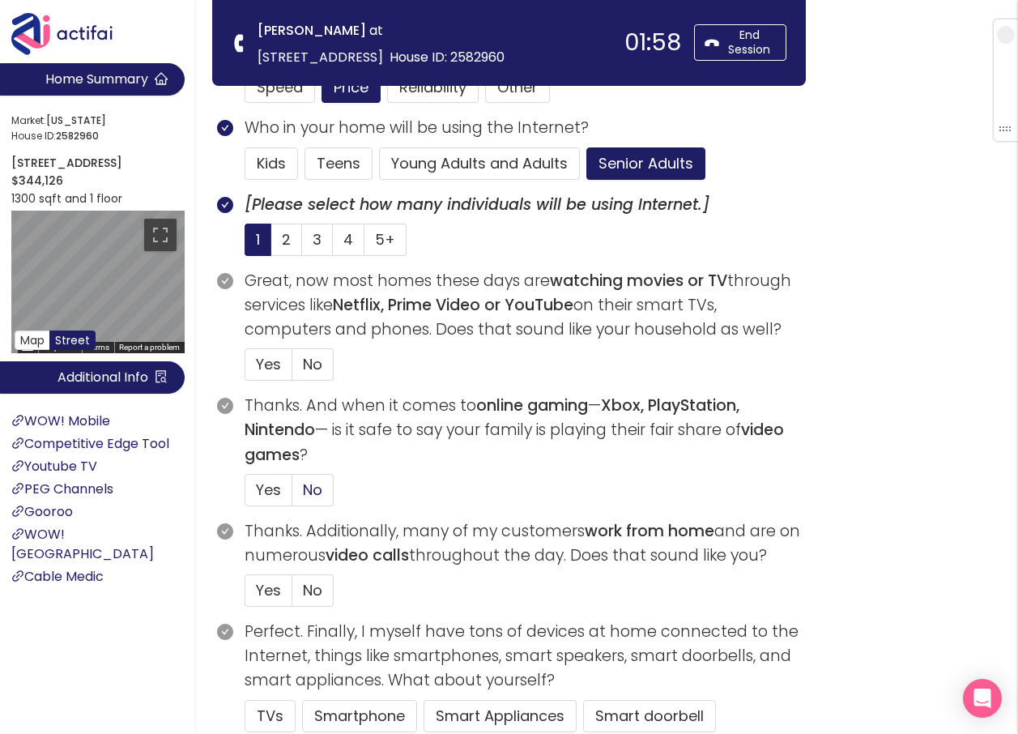
click at [309, 499] on span "No" at bounding box center [312, 490] width 19 height 20
click at [292, 495] on input "No" at bounding box center [292, 495] width 0 height 0
click at [314, 608] on section "Thanks. Additionally, many of my customers work from home and are on numerous v…" at bounding box center [525, 569] width 561 height 100
click at [316, 593] on span "No" at bounding box center [312, 590] width 19 height 20
click at [292, 595] on input "No" at bounding box center [292, 595] width 0 height 0
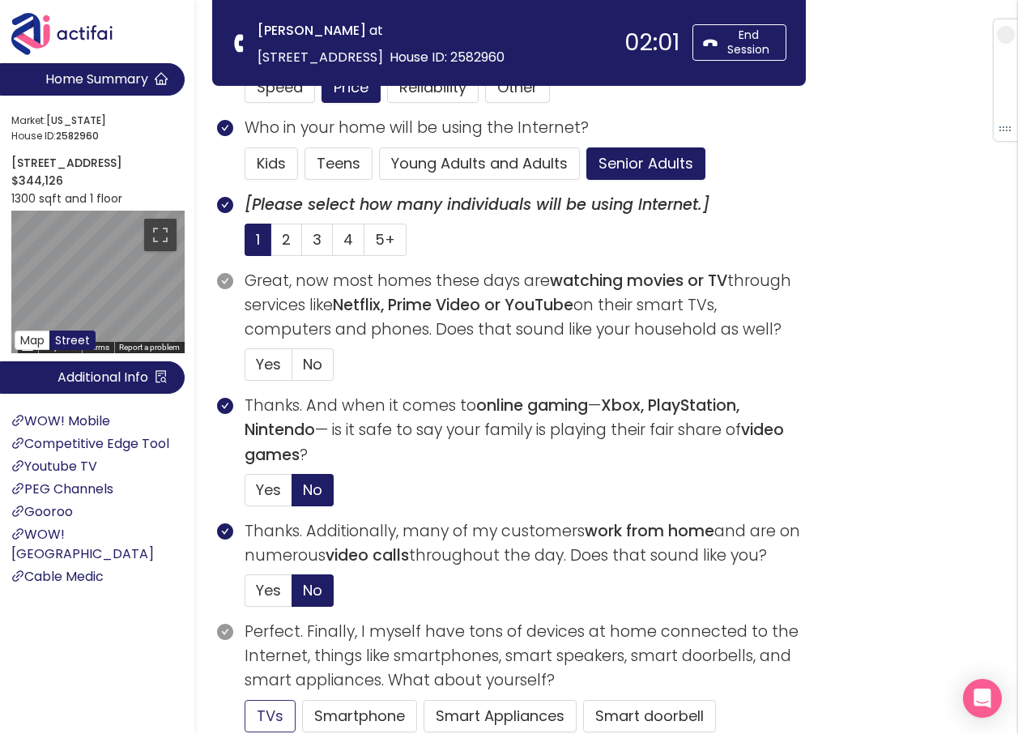
click at [284, 708] on button "TVs" at bounding box center [270, 716] width 51 height 32
click at [258, 356] on span "Yes" at bounding box center [268, 364] width 25 height 20
click at [245, 369] on input "Yes" at bounding box center [245, 369] width 0 height 0
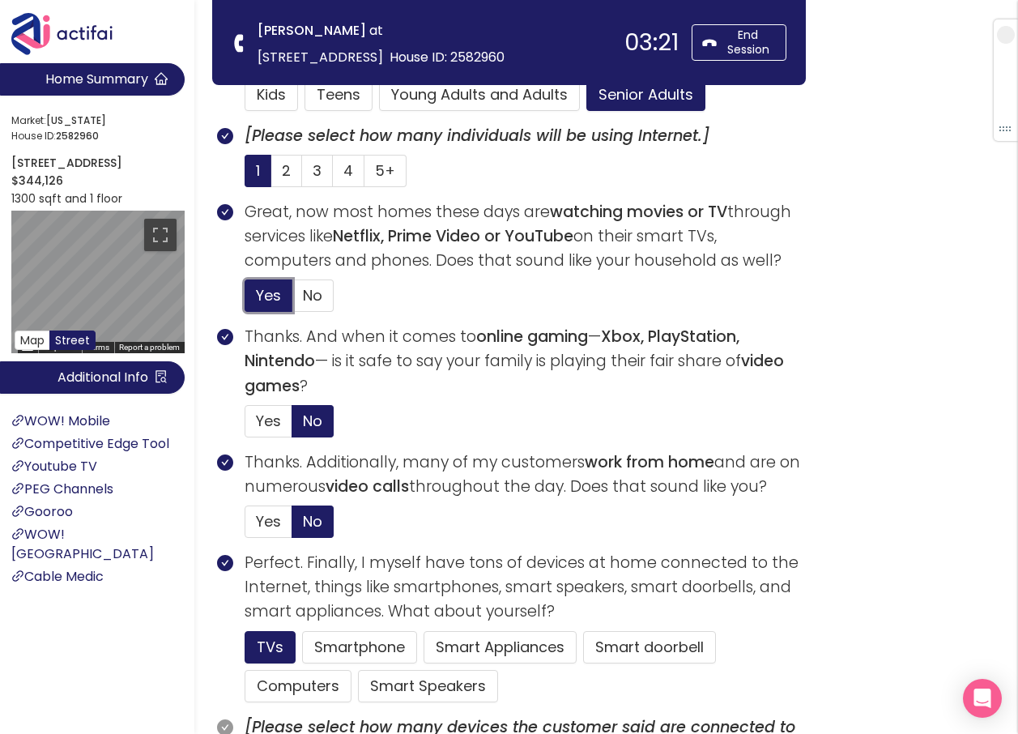
scroll to position [567, 0]
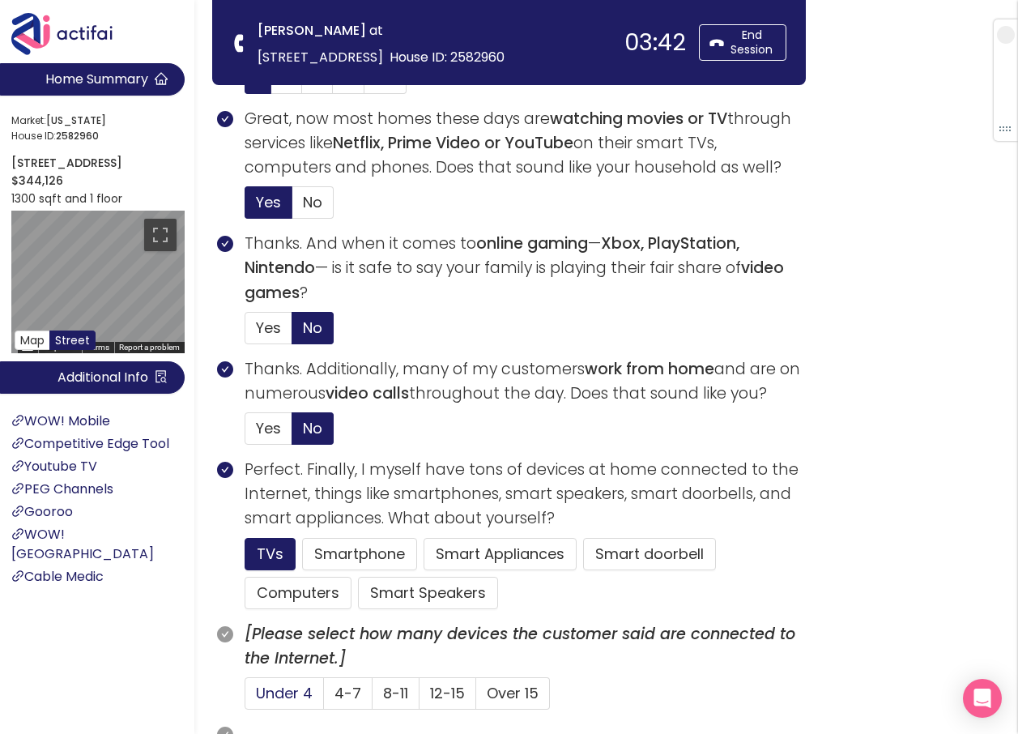
click at [297, 694] on span "Under 4" at bounding box center [284, 693] width 57 height 20
click at [245, 698] on input "Under 4" at bounding box center [245, 698] width 0 height 0
click at [360, 548] on button "Smartphone" at bounding box center [359, 554] width 115 height 32
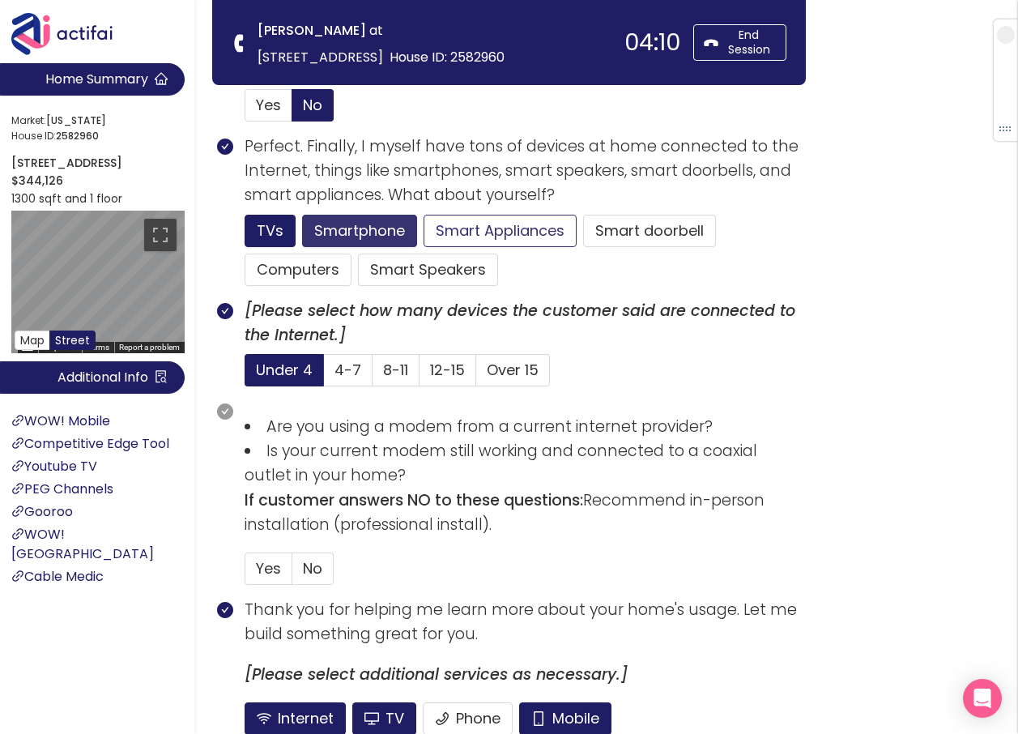
scroll to position [891, 0]
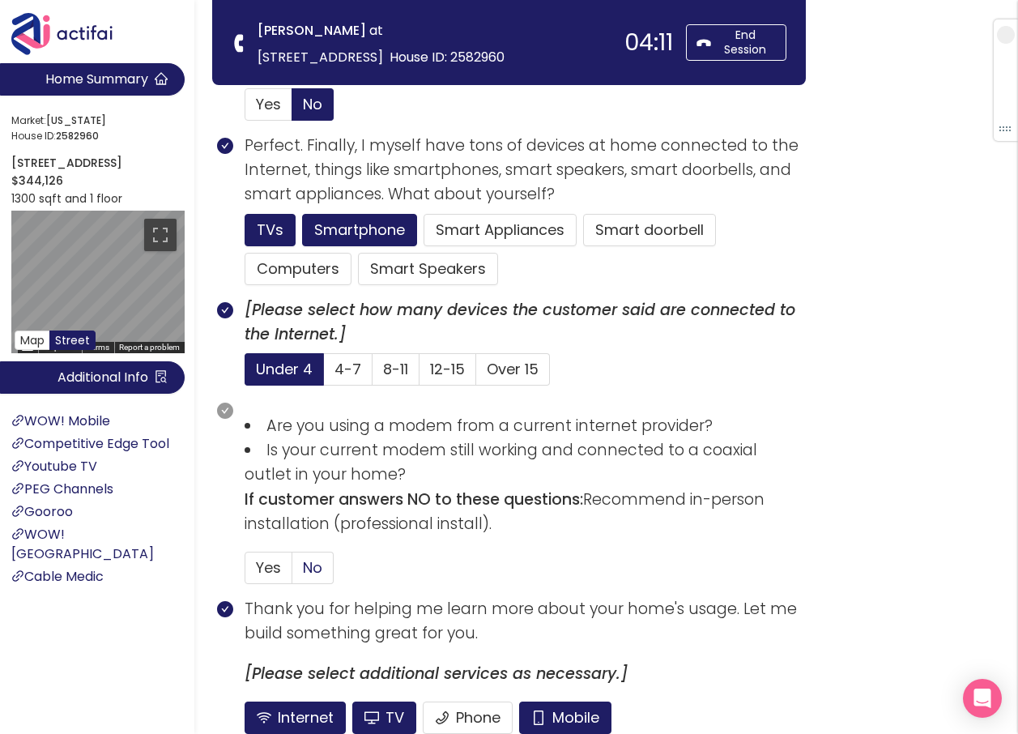
click at [308, 558] on span "No" at bounding box center [312, 567] width 19 height 20
click at [292, 573] on input "No" at bounding box center [292, 573] width 0 height 0
click at [570, 702] on section "Thank you for helping me learn more about your home's usage. Let me build somet…" at bounding box center [525, 672] width 561 height 150
click at [550, 723] on button "Mobile" at bounding box center [565, 718] width 92 height 32
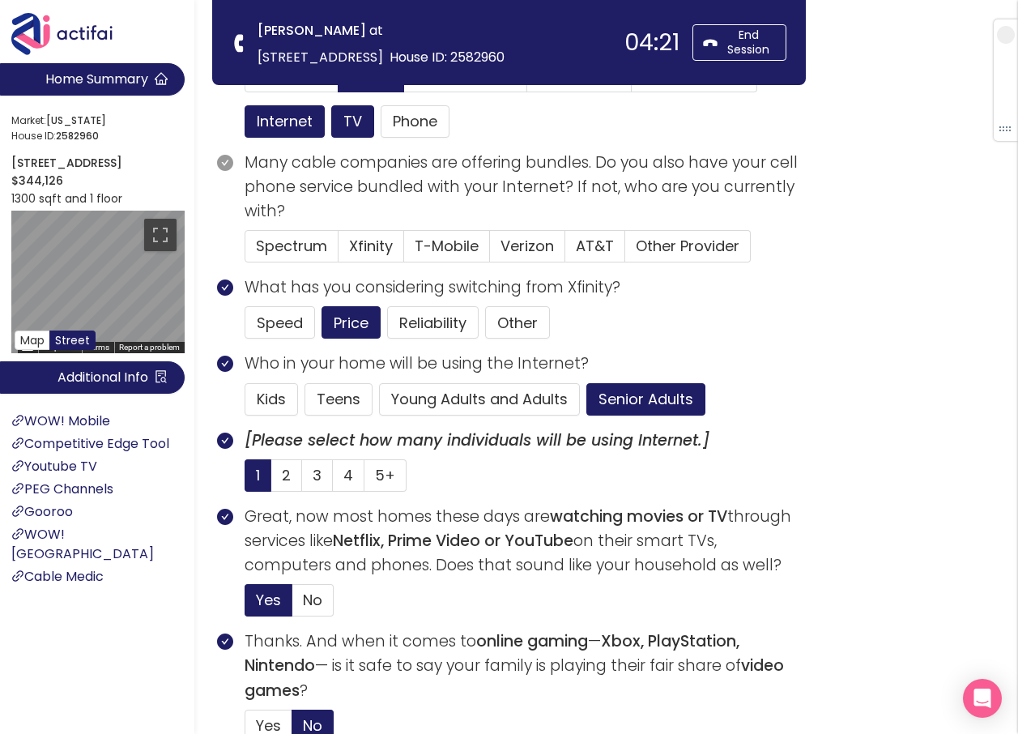
scroll to position [162, 0]
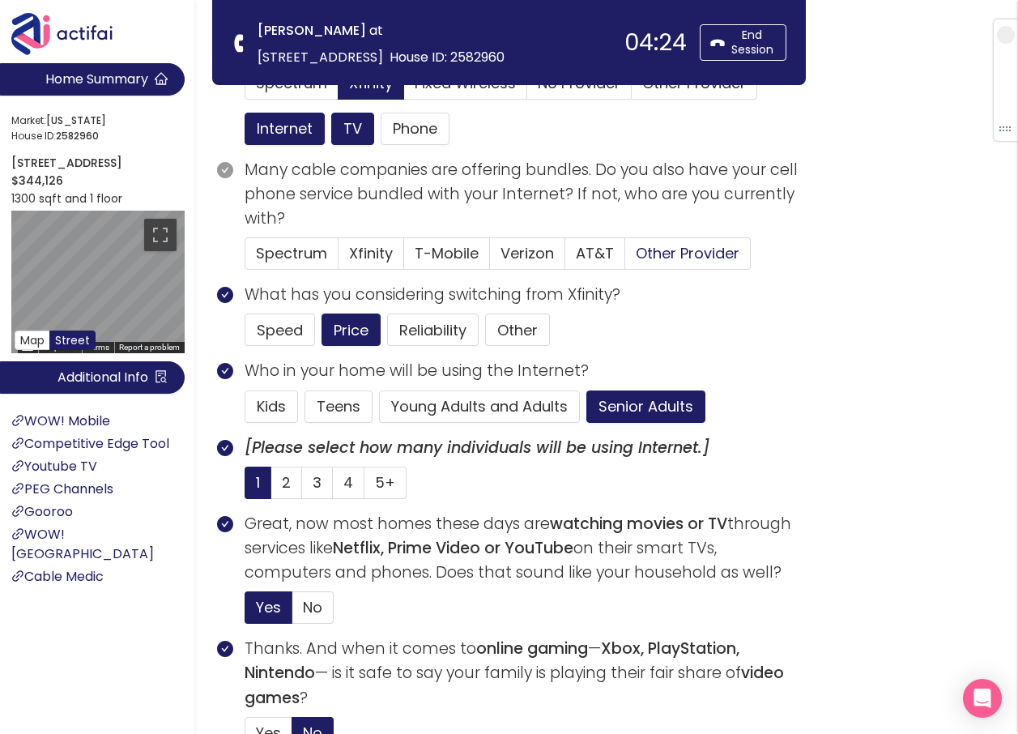
click at [678, 253] on span "Other Provider" at bounding box center [688, 253] width 104 height 20
click at [625, 258] on input "Other Provider" at bounding box center [625, 258] width 0 height 0
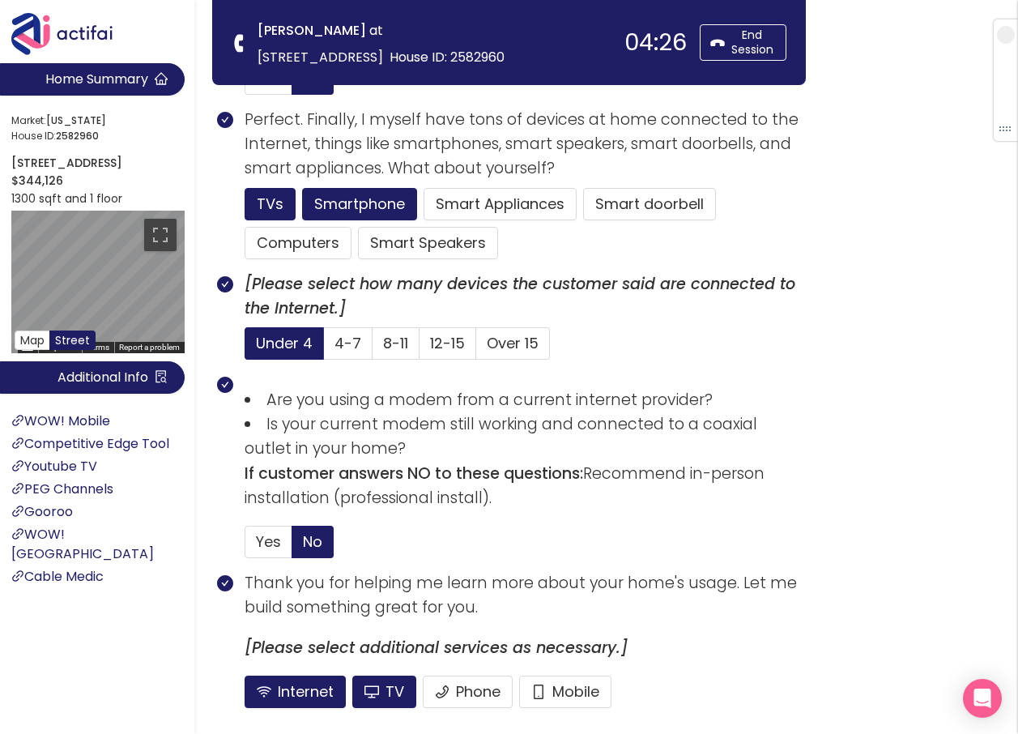
scroll to position [1040, 0]
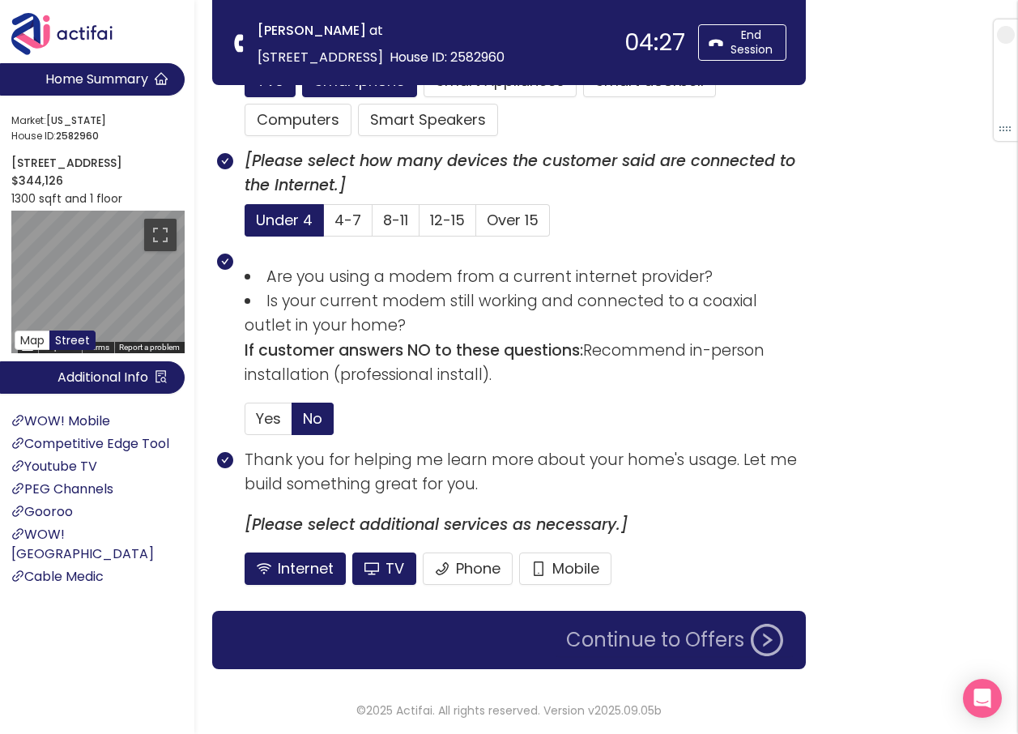
click at [616, 650] on button "Continue to Offers" at bounding box center [675, 640] width 237 height 32
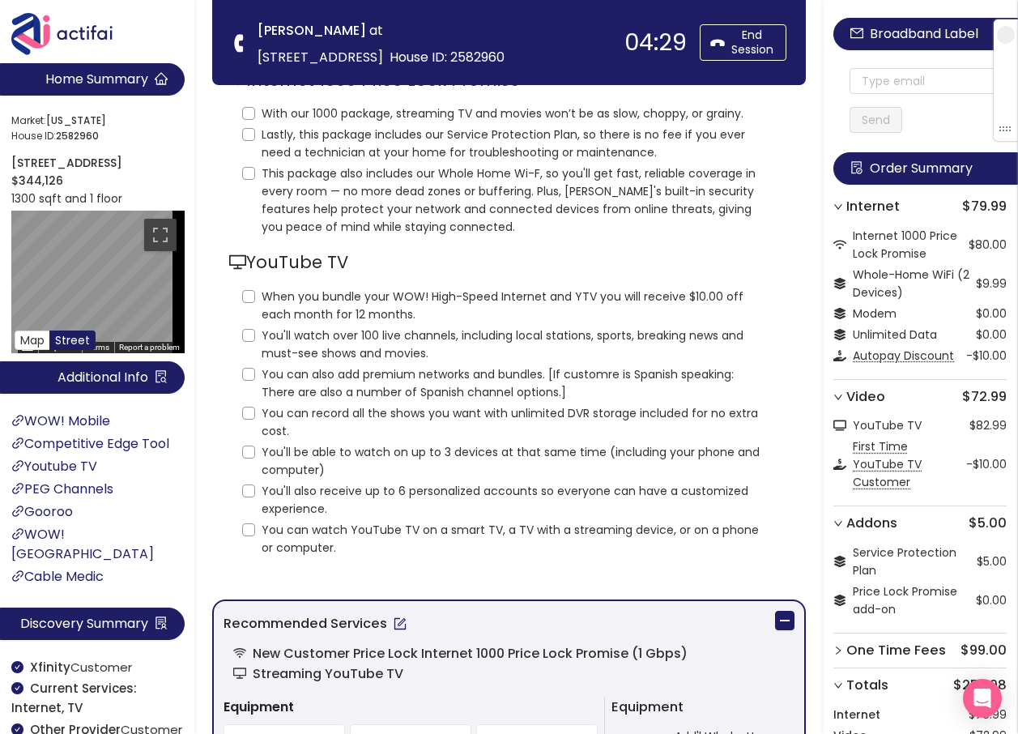
scroll to position [0, 0]
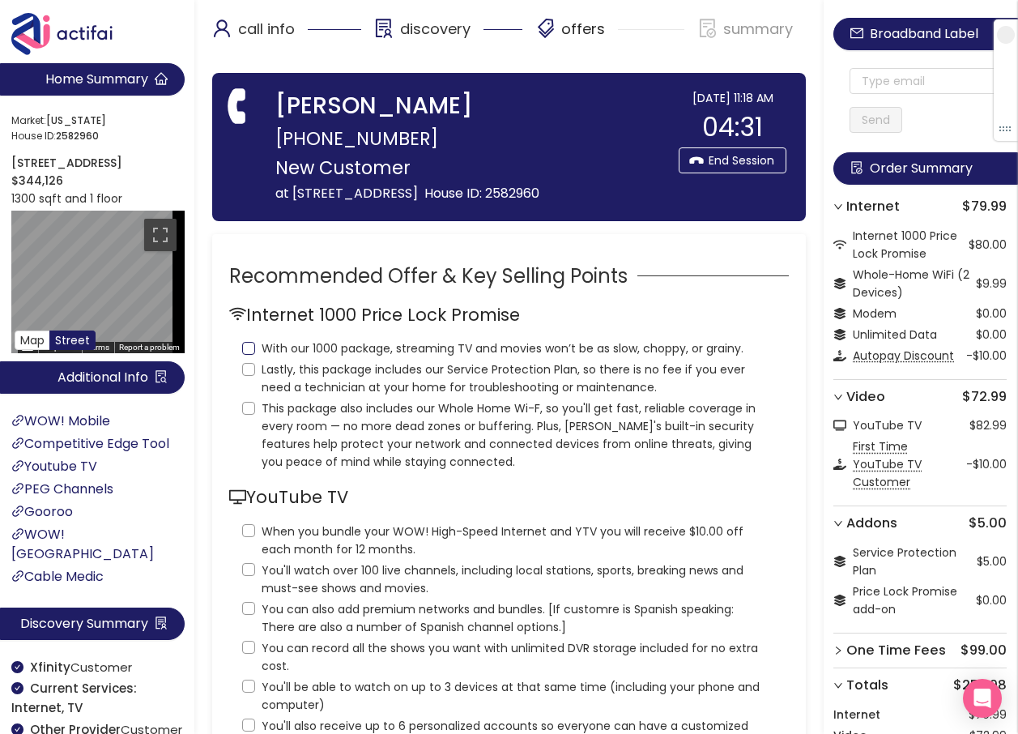
click at [245, 355] on input "With our 1000 package, streaming TV and movies won’t be as slow, choppy, or gra…" at bounding box center [248, 348] width 13 height 13
checkbox input "true"
click at [242, 376] on input "Lastly, this package includes our Service Protection Plan, so there is no fee i…" at bounding box center [248, 369] width 13 height 13
checkbox input "true"
click at [250, 415] on input "This package also includes our Whole Home Wi-F, so you'll get fast, reliable co…" at bounding box center [248, 408] width 13 height 13
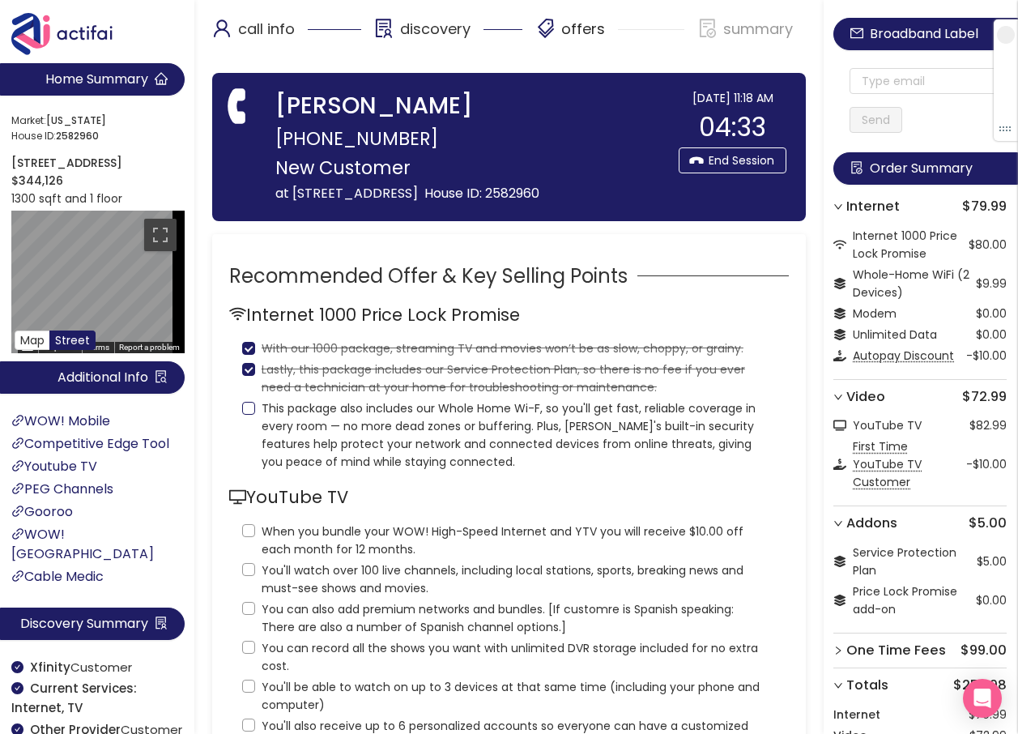
checkbox input "true"
click at [243, 537] on input "When you bundle your WOW! High-Speed Internet and YTV you will receive $10.00 o…" at bounding box center [248, 530] width 13 height 13
checkbox input "true"
click at [245, 576] on input "You'll watch over 100 live channels, including local stations, sports, breaking…" at bounding box center [248, 569] width 13 height 13
checkbox input "true"
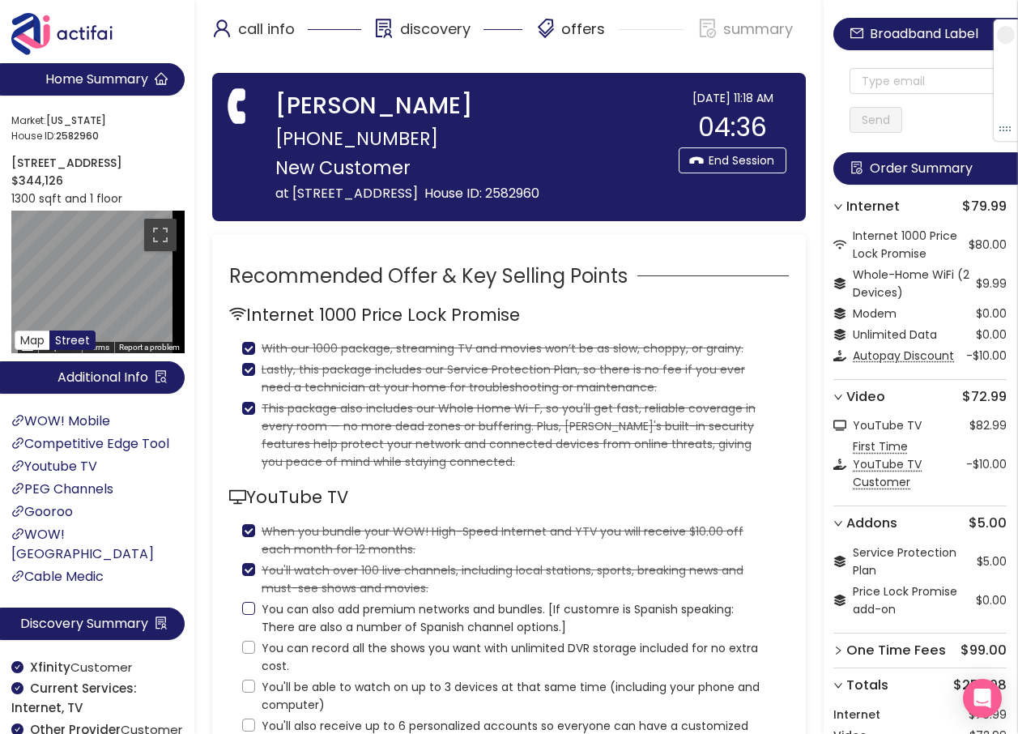
click at [250, 615] on input "You can also add premium networks and bundles. [If customre is Spanish speaking…" at bounding box center [248, 608] width 13 height 13
checkbox input "true"
click at [249, 654] on input "You can record all the shows you want with unlimited DVR storage included for n…" at bounding box center [248, 647] width 13 height 13
checkbox input "true"
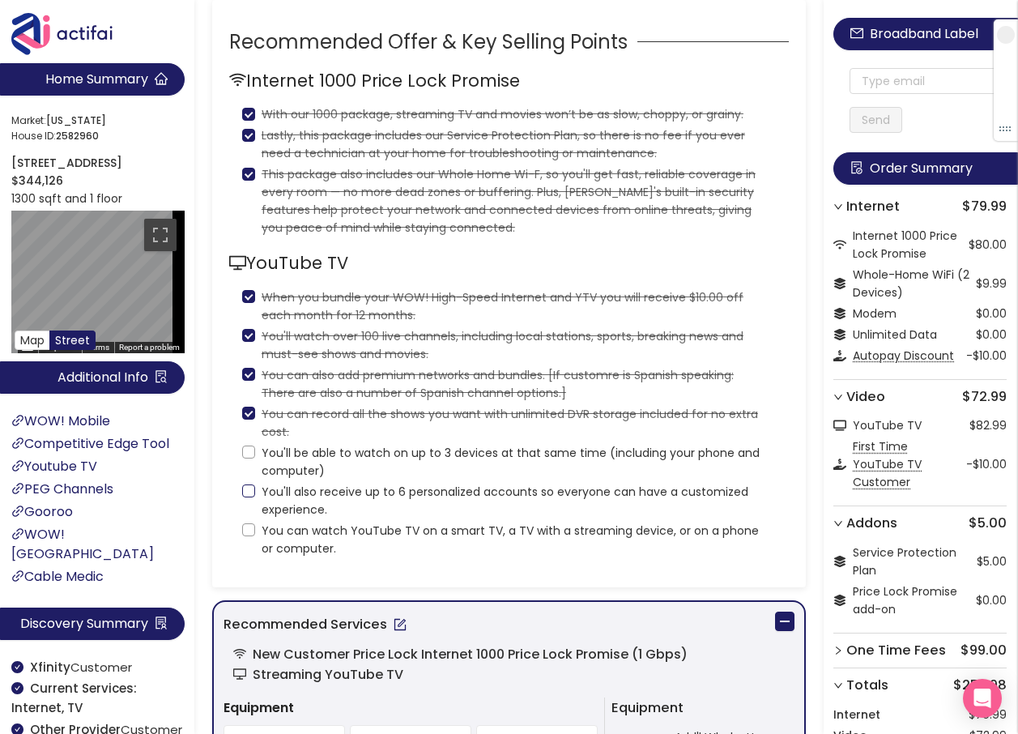
scroll to position [243, 0]
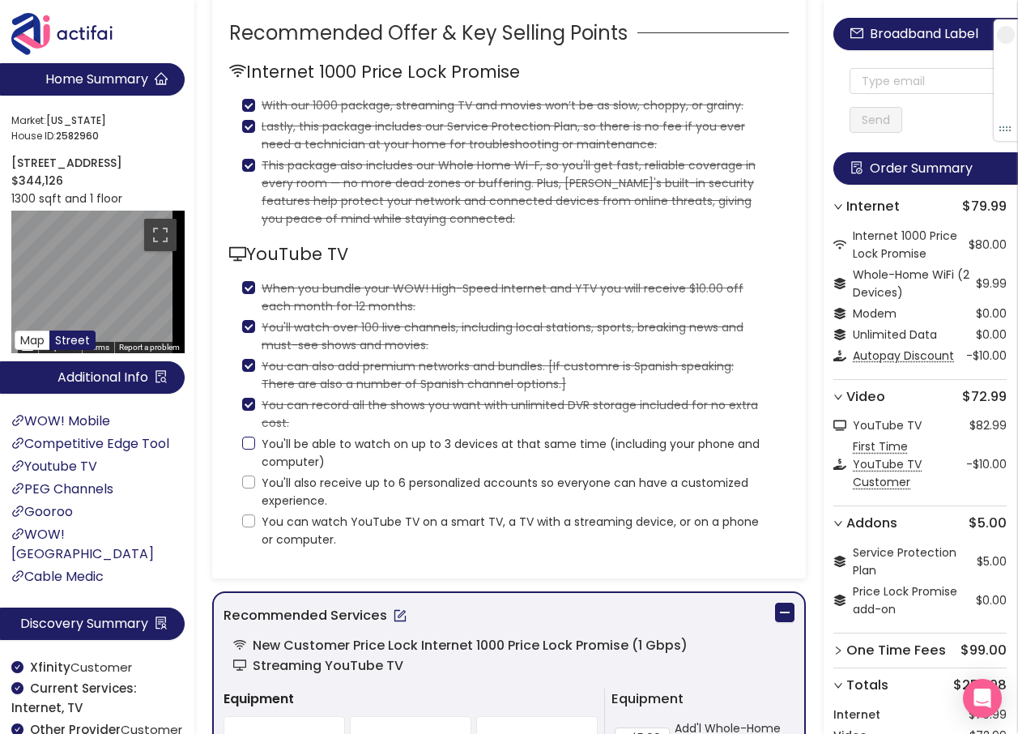
click at [243, 450] on input "You'll be able to watch on up to 3 devices at that same time (including your ph…" at bounding box center [248, 443] width 13 height 13
checkbox input "true"
click at [246, 489] on input "You'll also receive up to 6 personalized accounts so everyone can have a custom…" at bounding box center [248, 482] width 13 height 13
checkbox input "true"
click at [247, 527] on input "You can watch YouTube TV on a smart TV, a TV with a streaming device, or on a p…" at bounding box center [248, 520] width 13 height 13
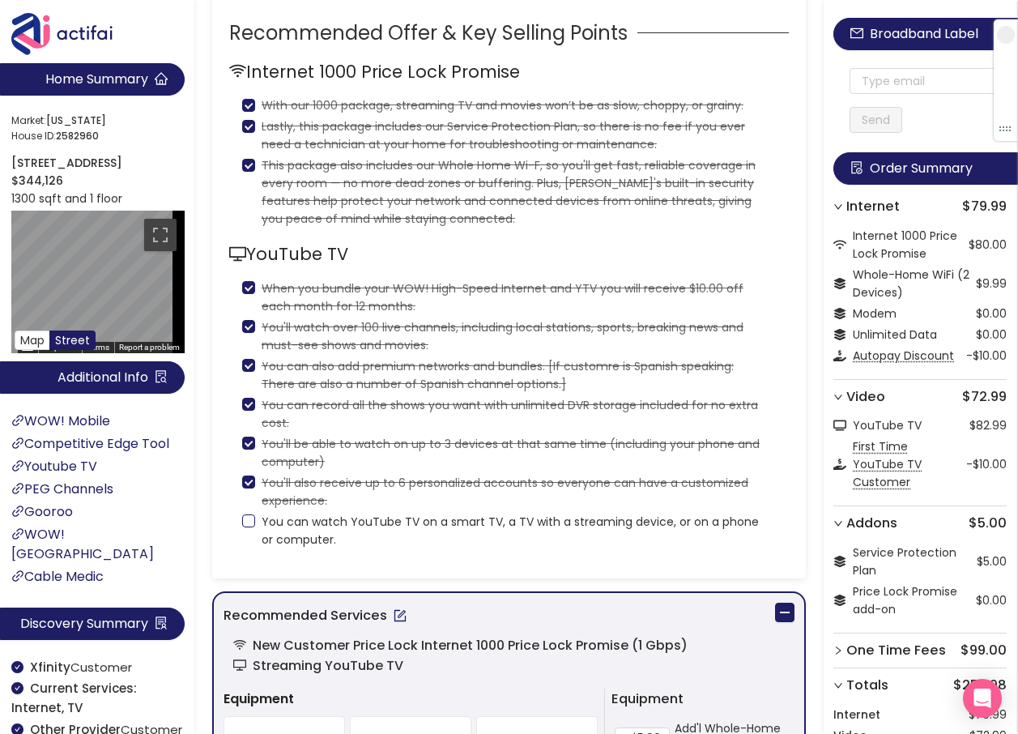
checkbox input "true"
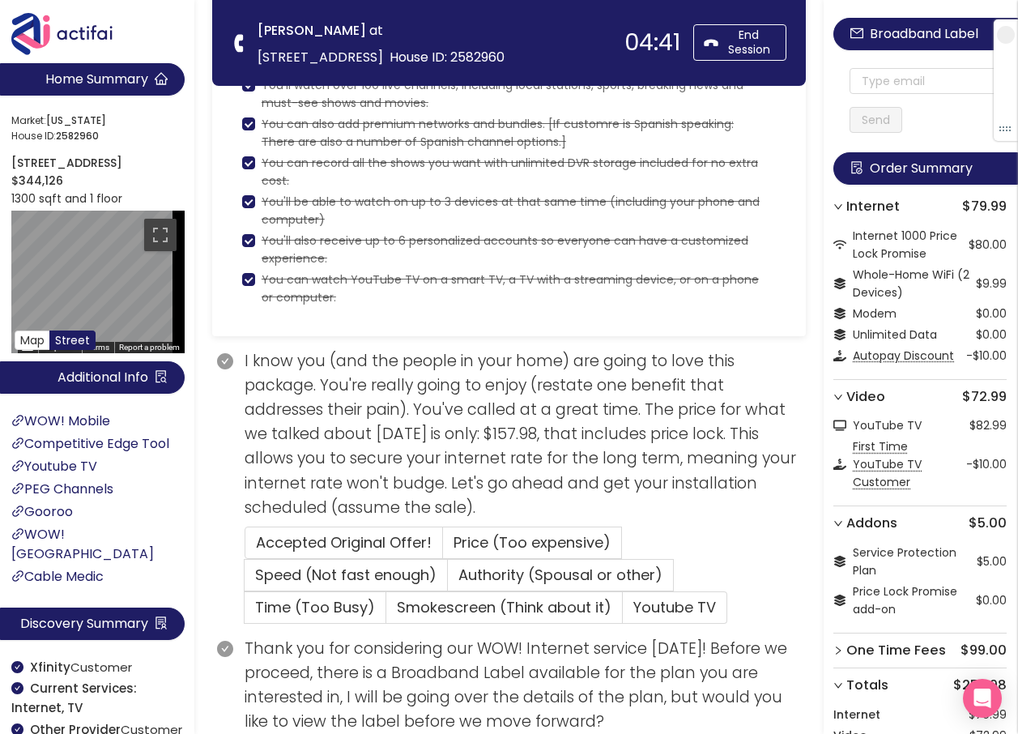
scroll to position [648, 0]
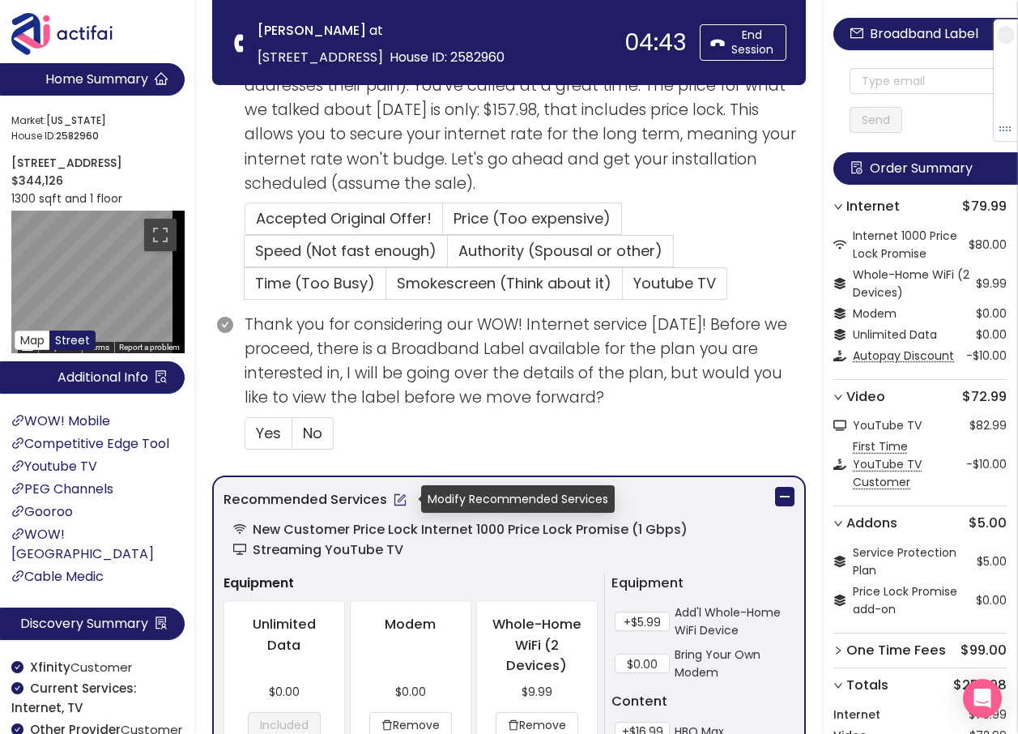
click at [403, 498] on button "button" at bounding box center [400, 500] width 26 height 26
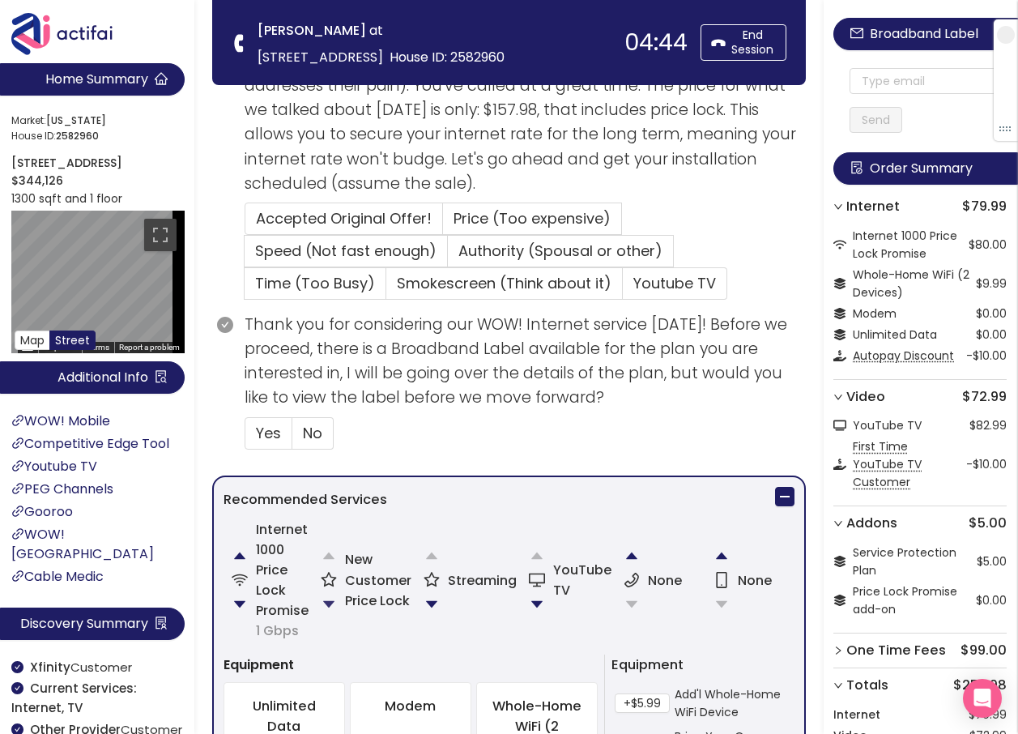
click at [328, 605] on button "button" at bounding box center [329, 604] width 32 height 32
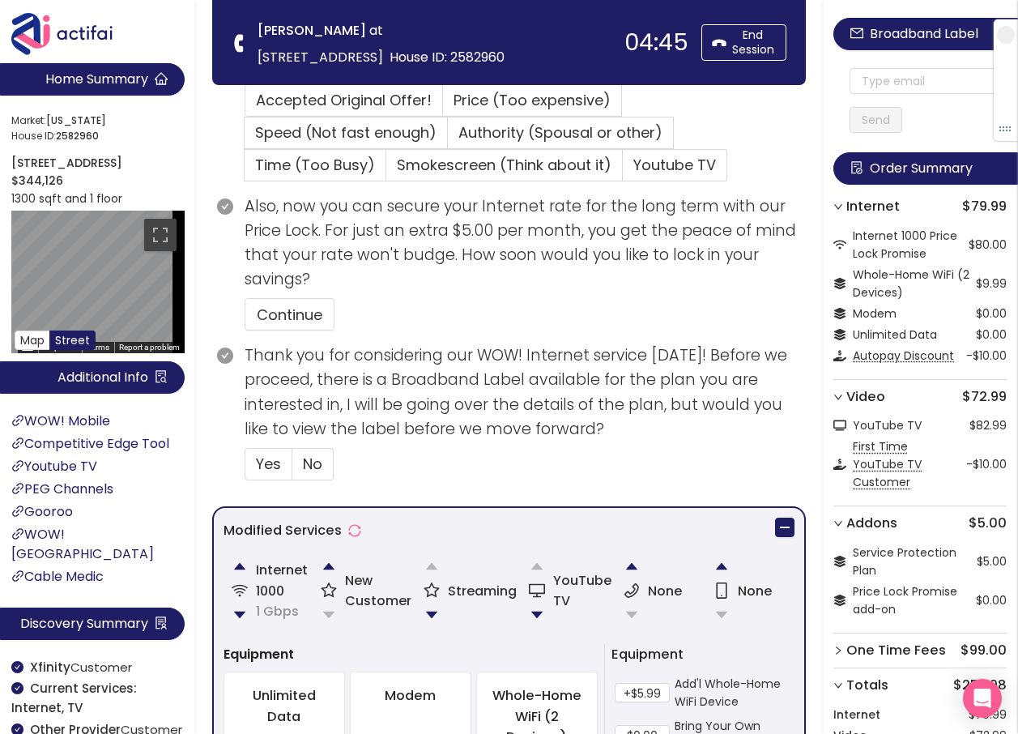
scroll to position [972, 0]
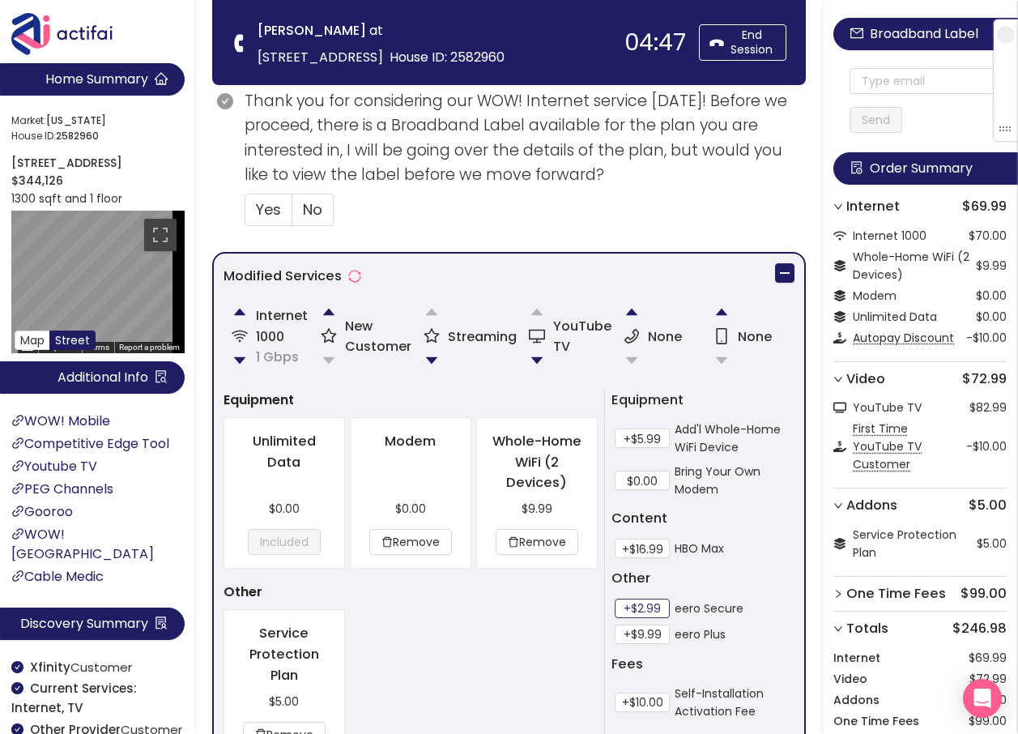
click at [649, 608] on button "+$2.99" at bounding box center [642, 608] width 55 height 19
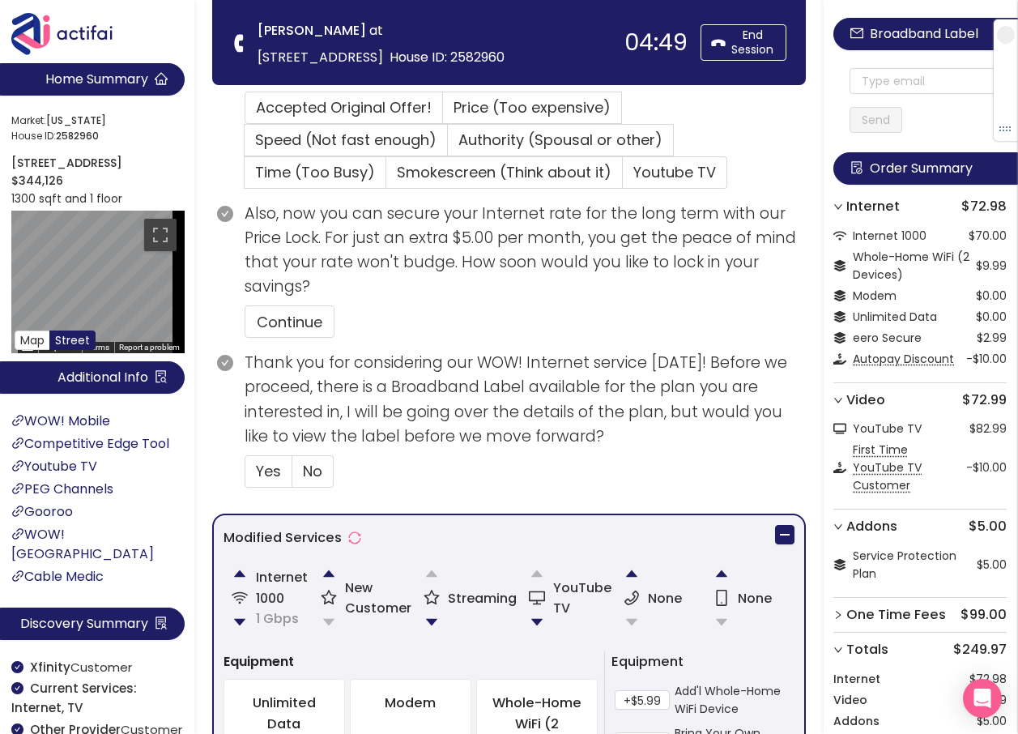
scroll to position [729, 0]
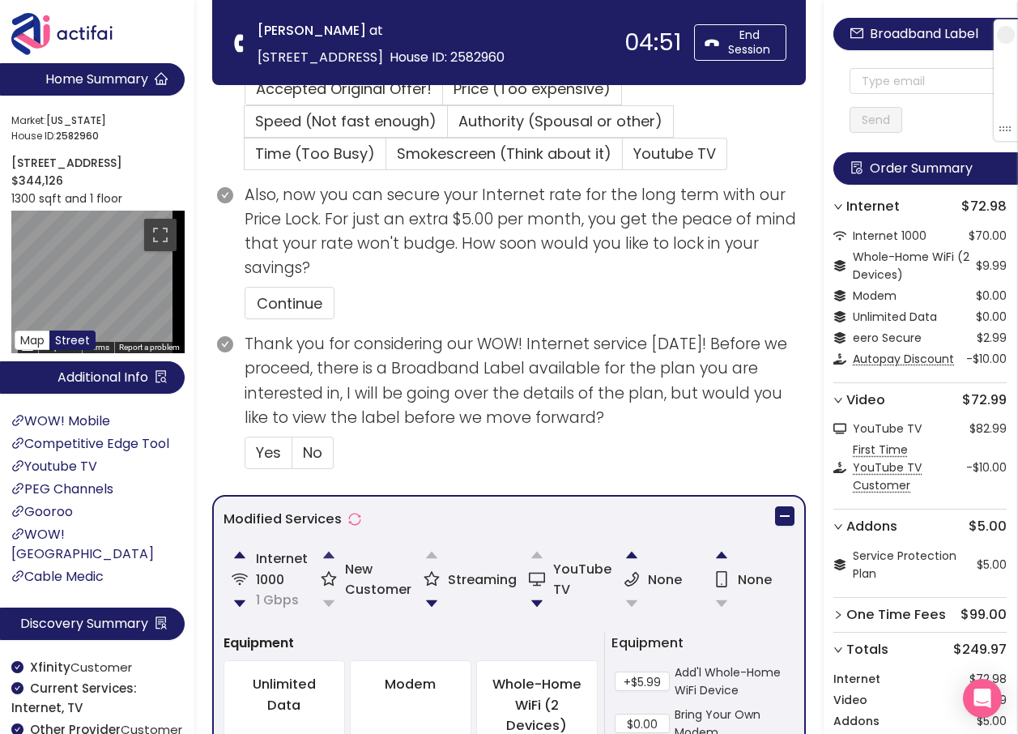
click at [331, 556] on button "button" at bounding box center [329, 555] width 32 height 32
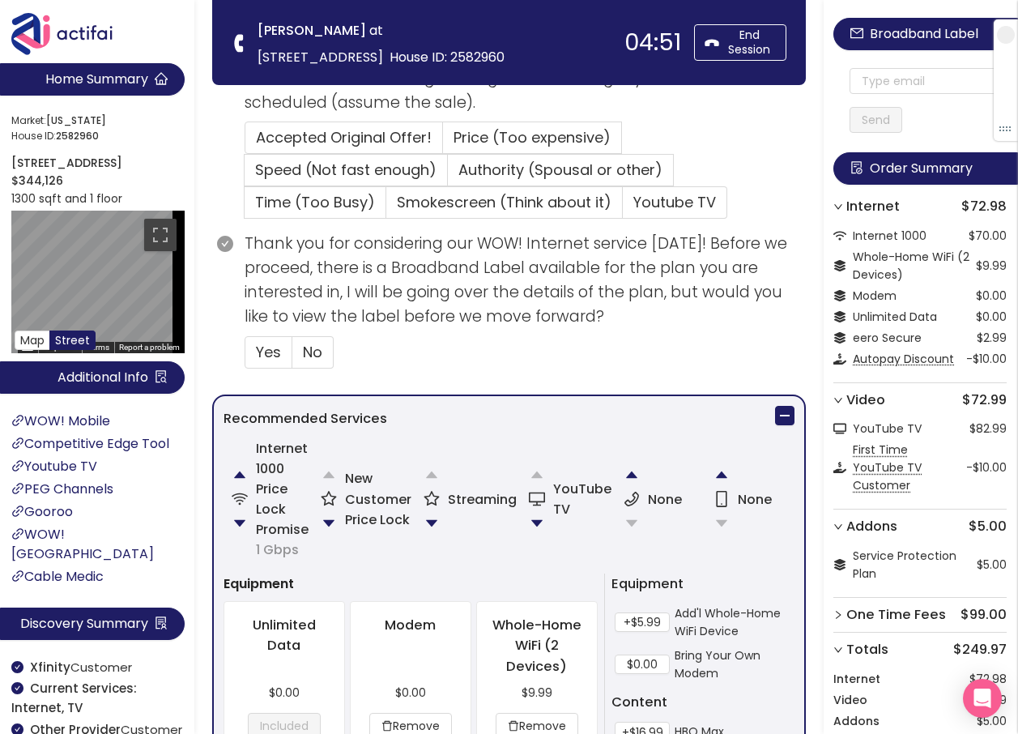
scroll to position [629, 0]
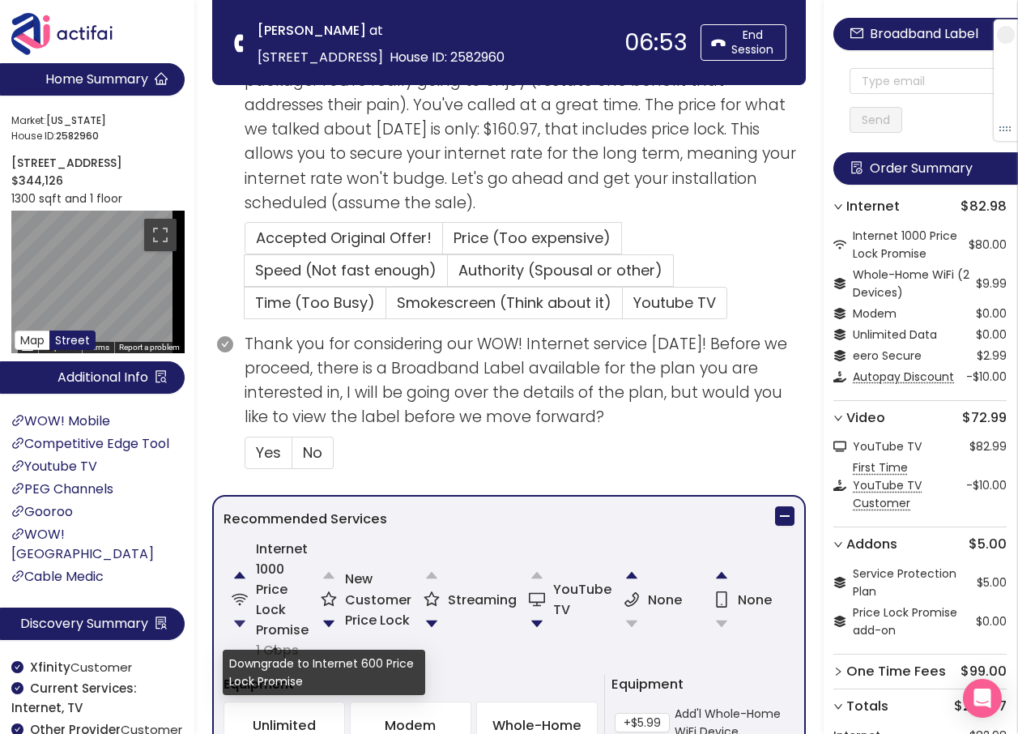
click at [237, 623] on button "button" at bounding box center [240, 624] width 32 height 32
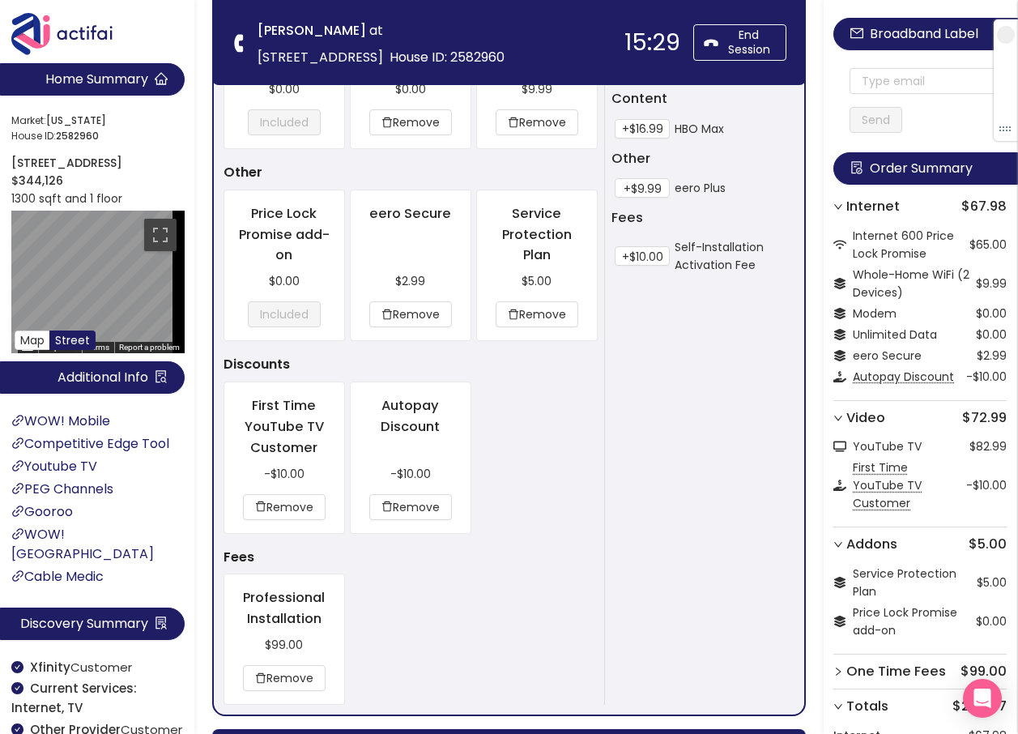
scroll to position [1471, 0]
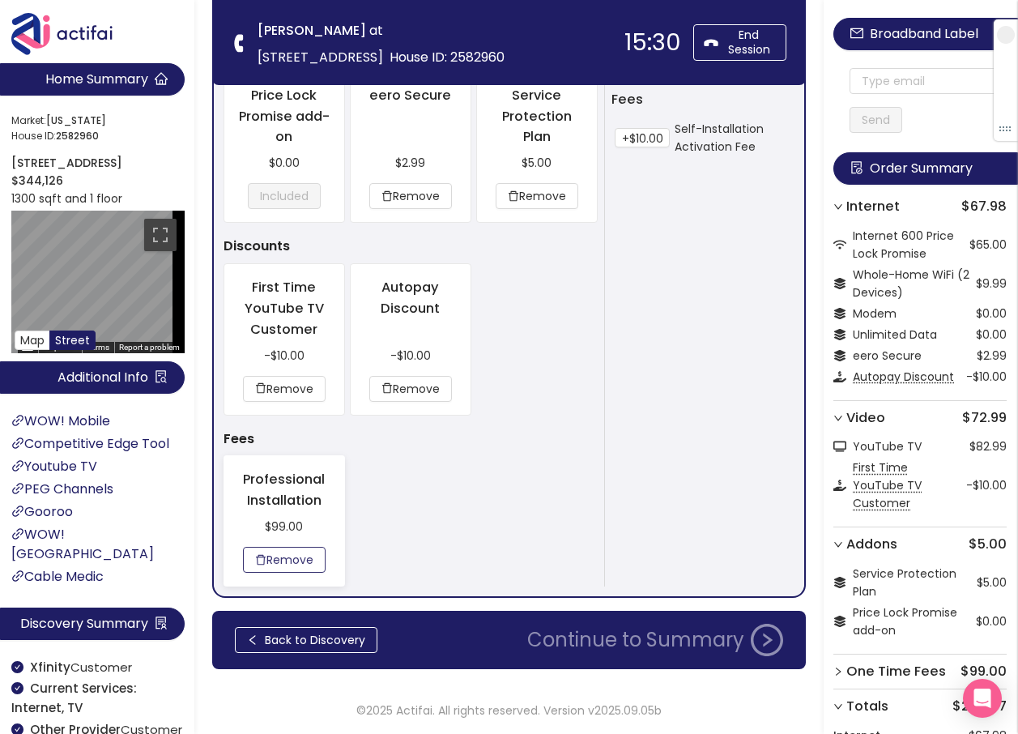
click at [262, 557] on button "Remove" at bounding box center [284, 560] width 83 height 26
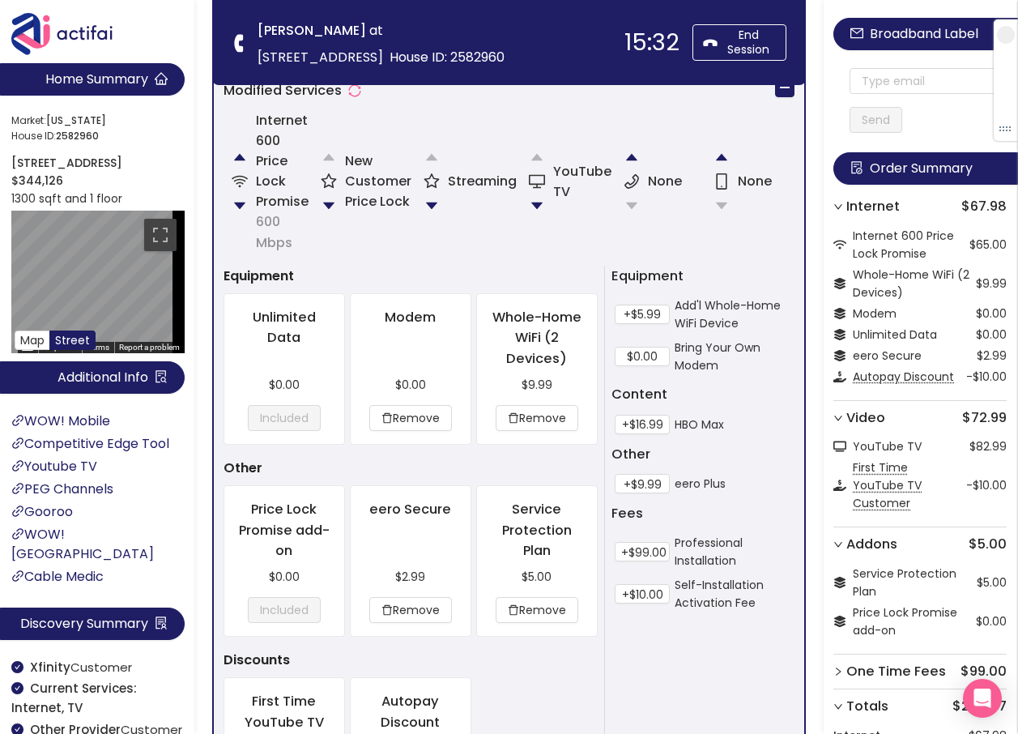
scroll to position [733, 0]
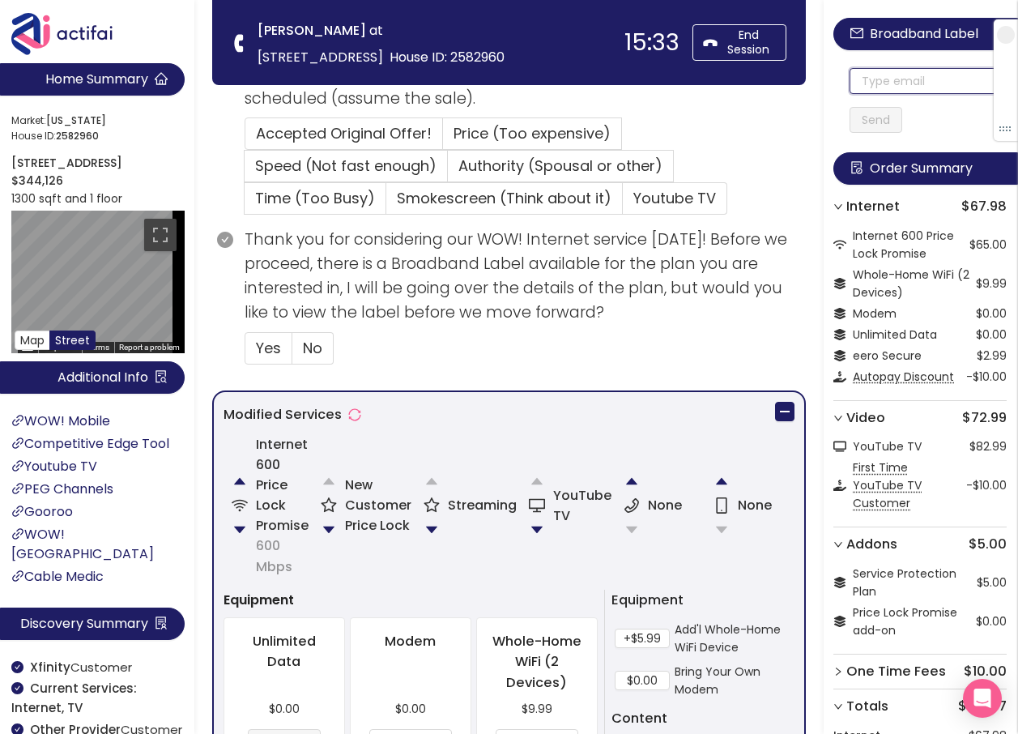
click at [890, 83] on input "text" at bounding box center [928, 81] width 157 height 26
drag, startPoint x: 929, startPoint y: 78, endPoint x: 816, endPoint y: 77, distance: 113.4
click at [816, 77] on section "Home Summary Market: [US_STATE][GEOGRAPHIC_DATA] ID: 2582960 [STREET_ADDRESS] $…" at bounding box center [509, 390] width 1018 height 2247
click at [866, 82] on input "[EMAIL_ADDRESS][DOMAIN_NAME]" at bounding box center [928, 81] width 157 height 26
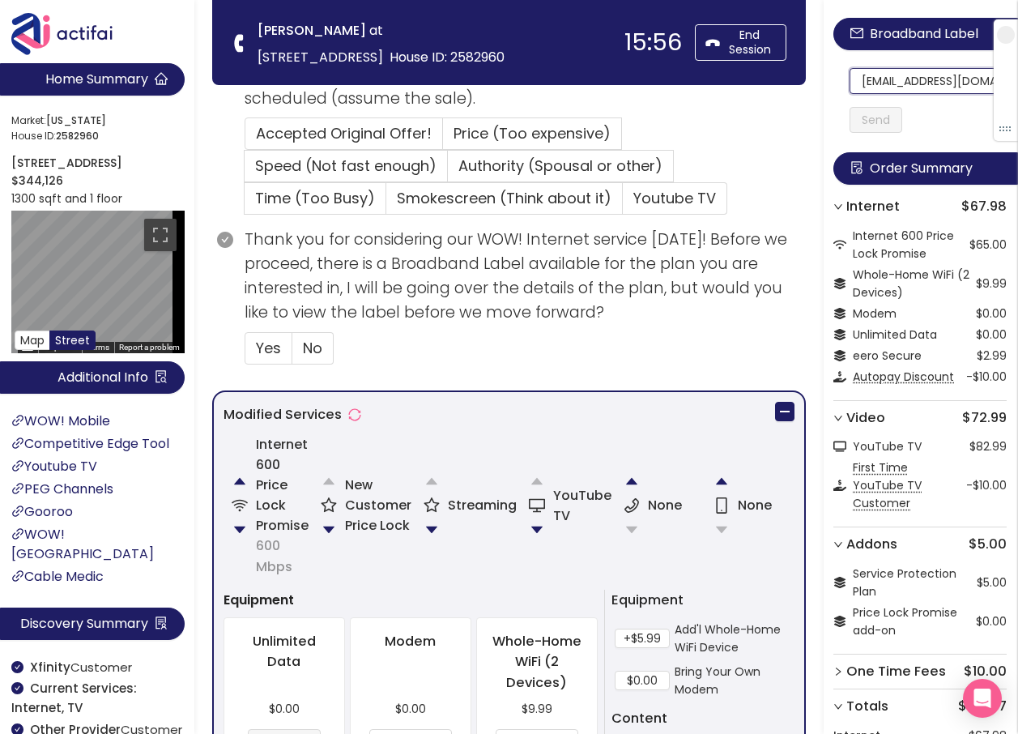
scroll to position [0, 20]
drag, startPoint x: 866, startPoint y: 82, endPoint x: 992, endPoint y: 82, distance: 126.4
click at [415, 57] on section "Home Summary Market: [US_STATE][GEOGRAPHIC_DATA] ID: 2582960 [STREET_ADDRESS] $…" at bounding box center [509, 390] width 1018 height 2247
type input "[EMAIL_ADDRESS][DOMAIN_NAME]"
click at [900, 121] on button "Send" at bounding box center [876, 120] width 53 height 26
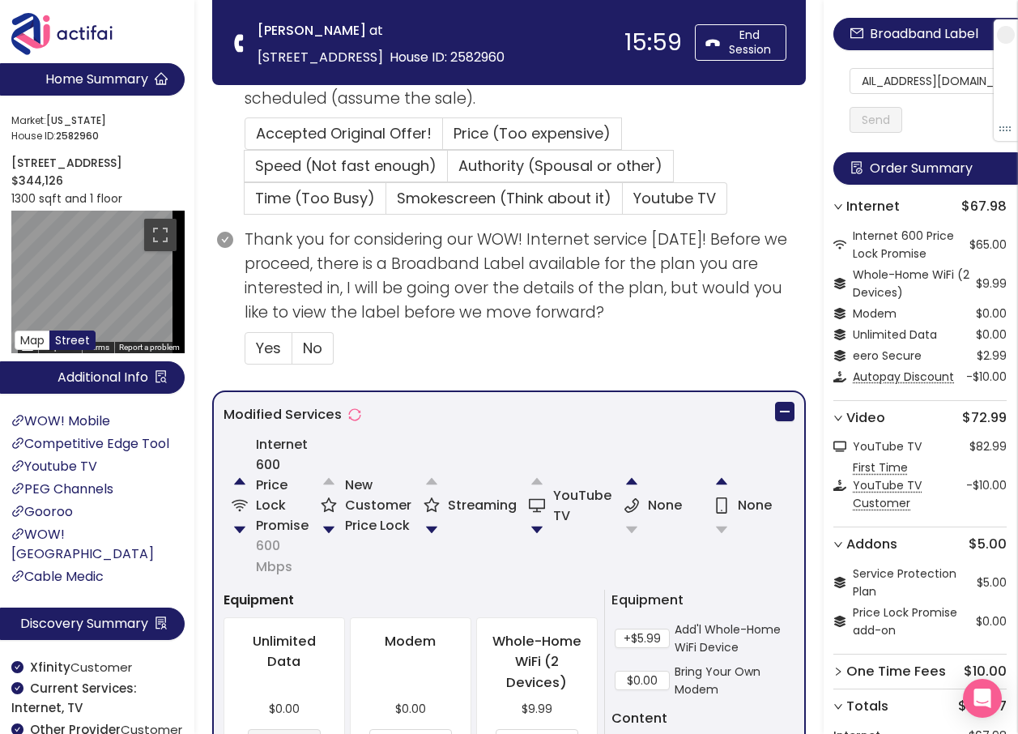
scroll to position [0, 0]
click at [489, 123] on span "Price (Too expensive)" at bounding box center [532, 133] width 157 height 20
click at [443, 139] on input "Price (Too expensive)" at bounding box center [443, 139] width 0 height 0
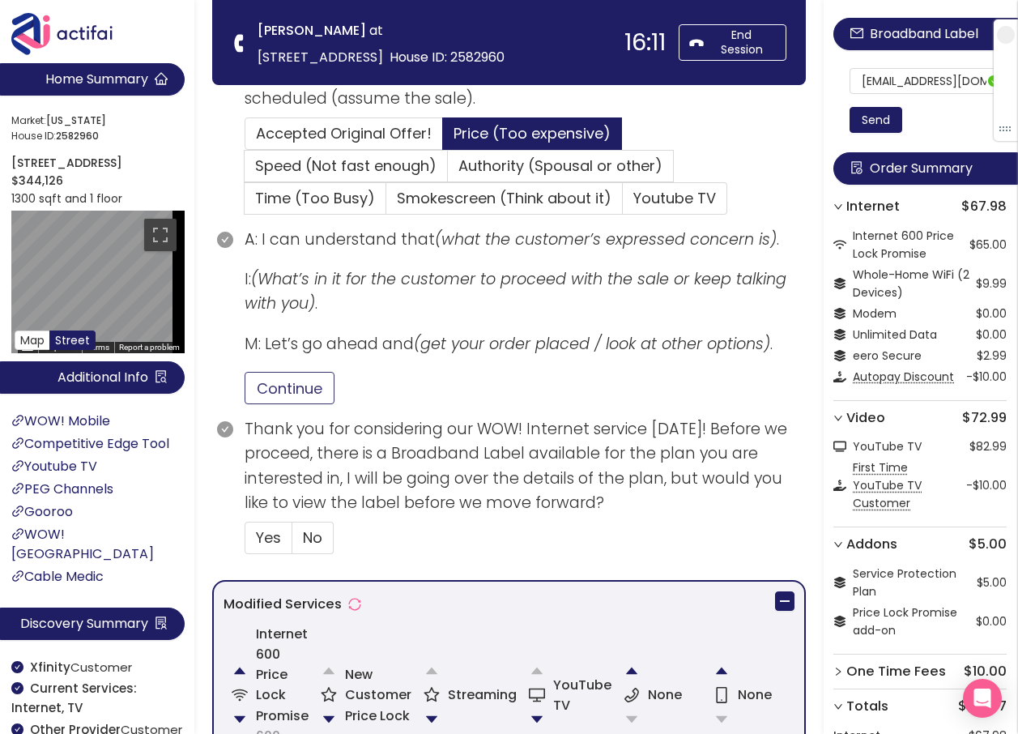
click at [305, 385] on button "Continue" at bounding box center [290, 388] width 90 height 32
click at [277, 528] on span "Yes" at bounding box center [268, 537] width 25 height 20
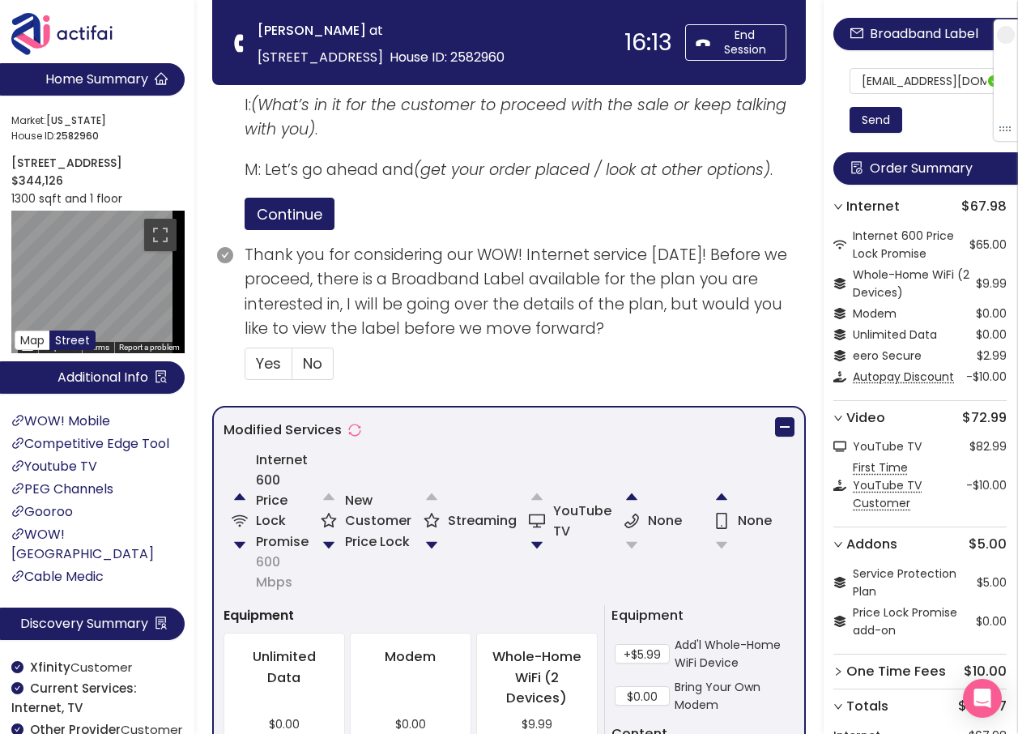
scroll to position [895, 0]
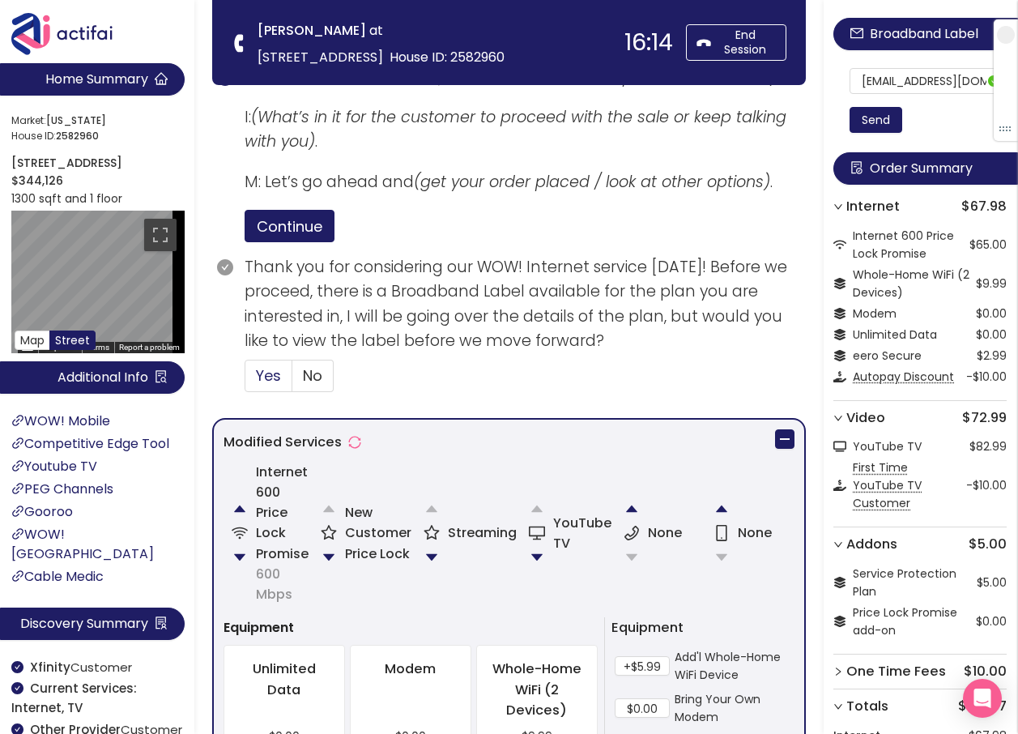
click at [259, 378] on span "Yes" at bounding box center [268, 375] width 25 height 20
click at [245, 381] on input "Yes" at bounding box center [245, 381] width 0 height 0
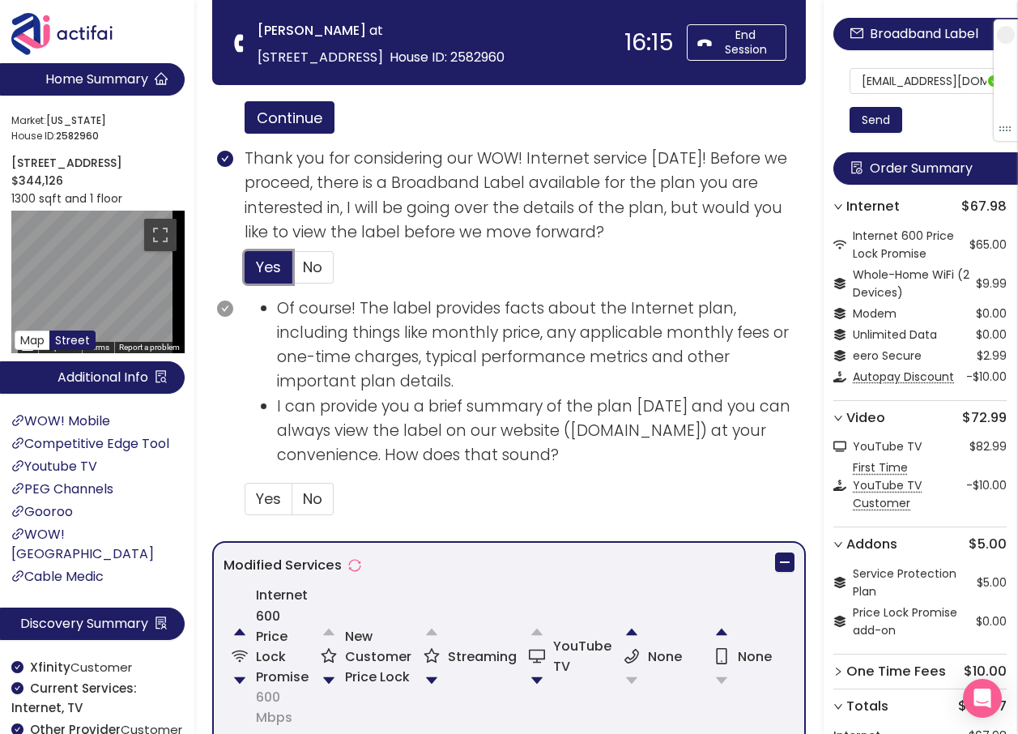
scroll to position [1219, 0]
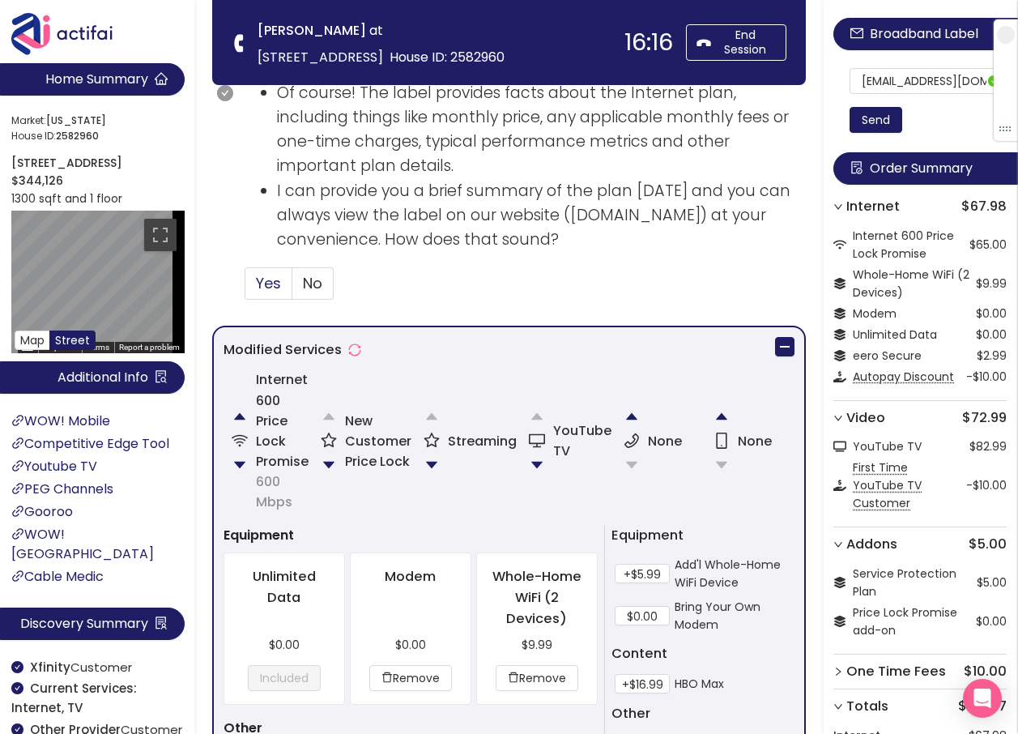
click at [257, 284] on span "Yes" at bounding box center [268, 283] width 25 height 20
click at [245, 288] on input "Yes" at bounding box center [245, 288] width 0 height 0
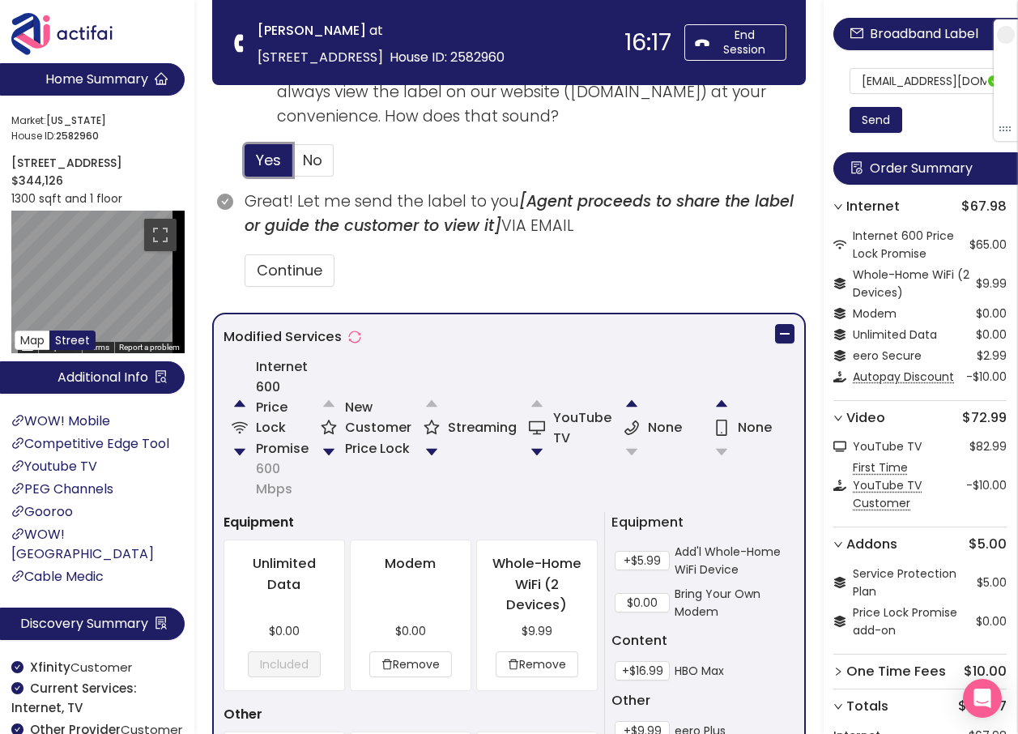
scroll to position [1138, 0]
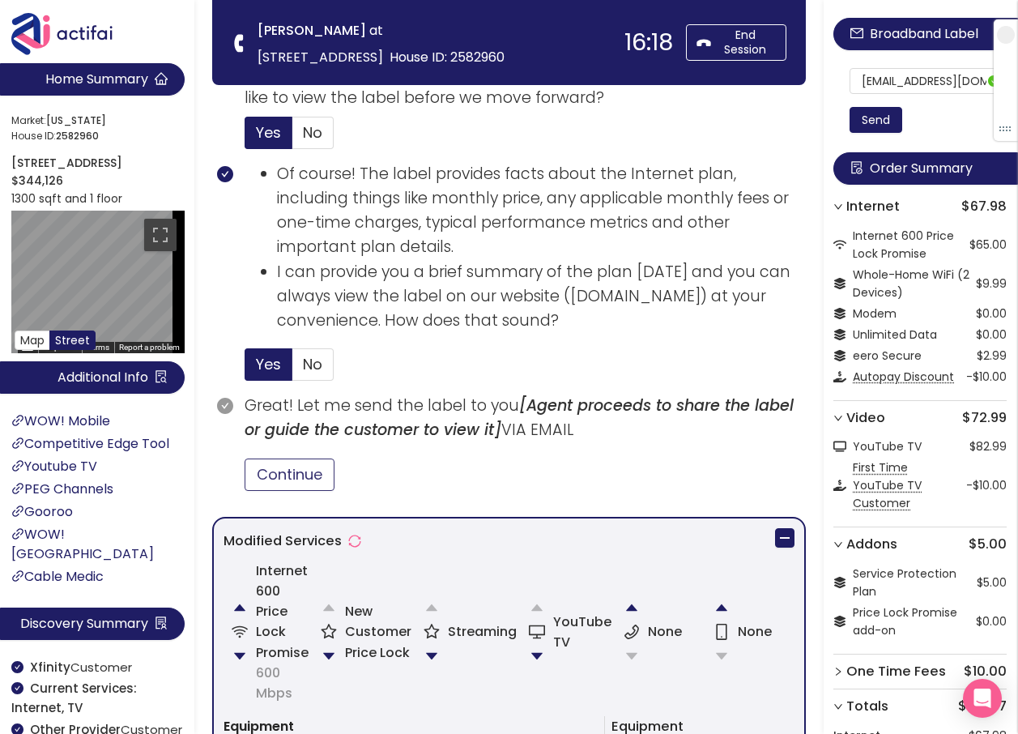
drag, startPoint x: 284, startPoint y: 475, endPoint x: 307, endPoint y: 477, distance: 22.8
click at [285, 475] on button "Continue" at bounding box center [290, 475] width 90 height 32
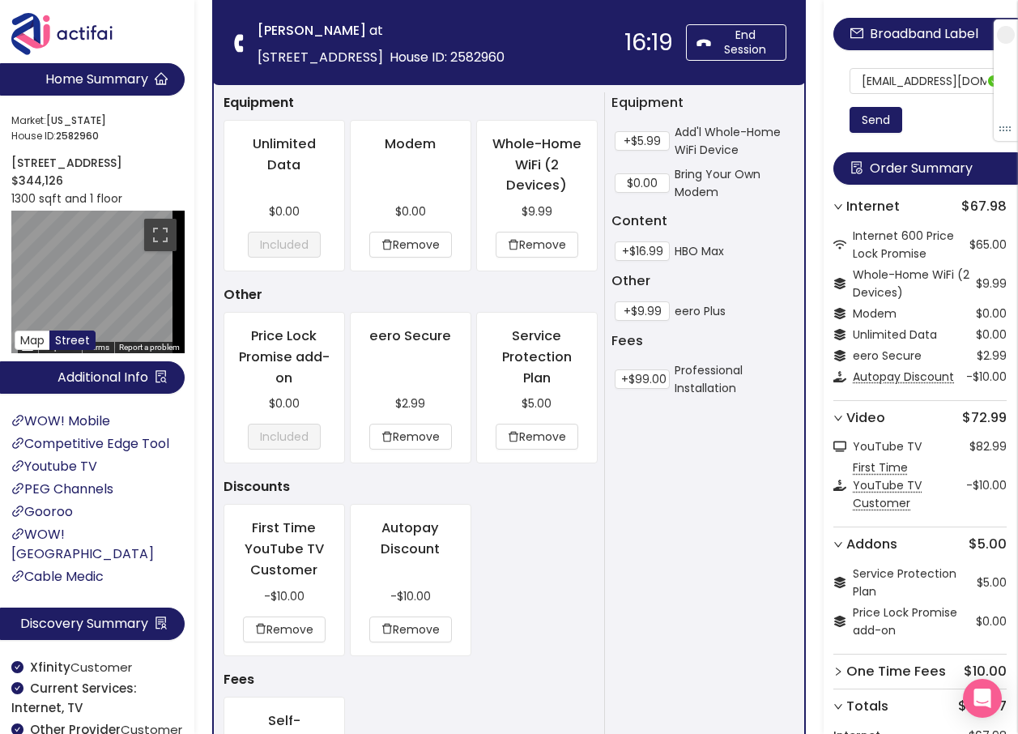
scroll to position [2030, 0]
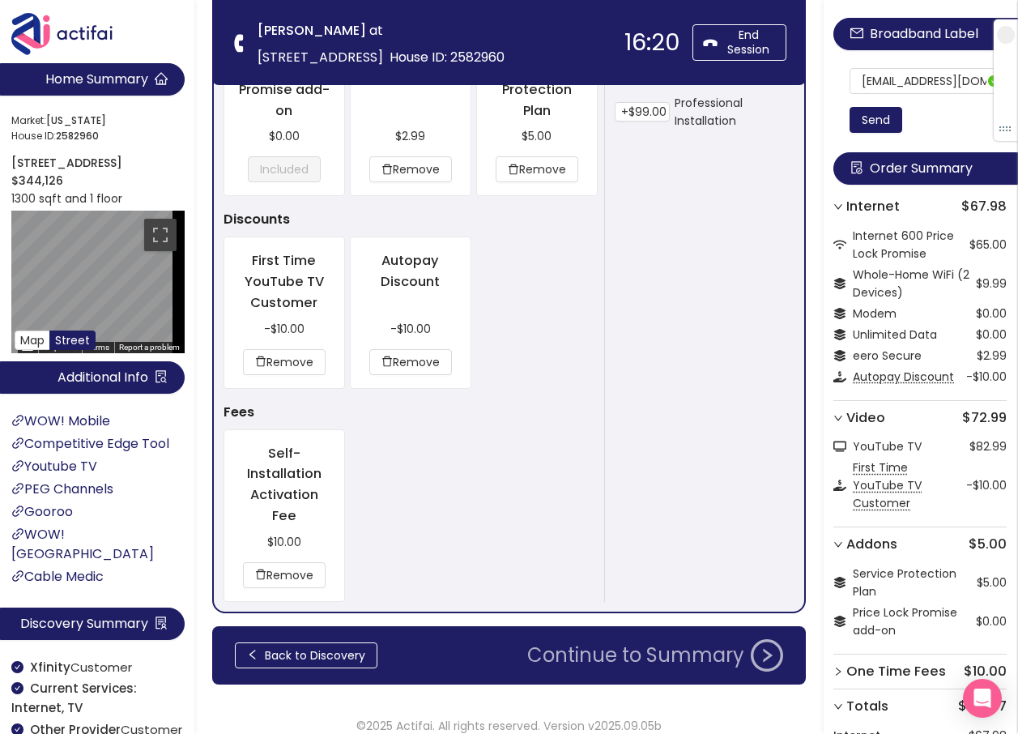
click at [678, 655] on button "Continue to Summary" at bounding box center [655, 655] width 275 height 32
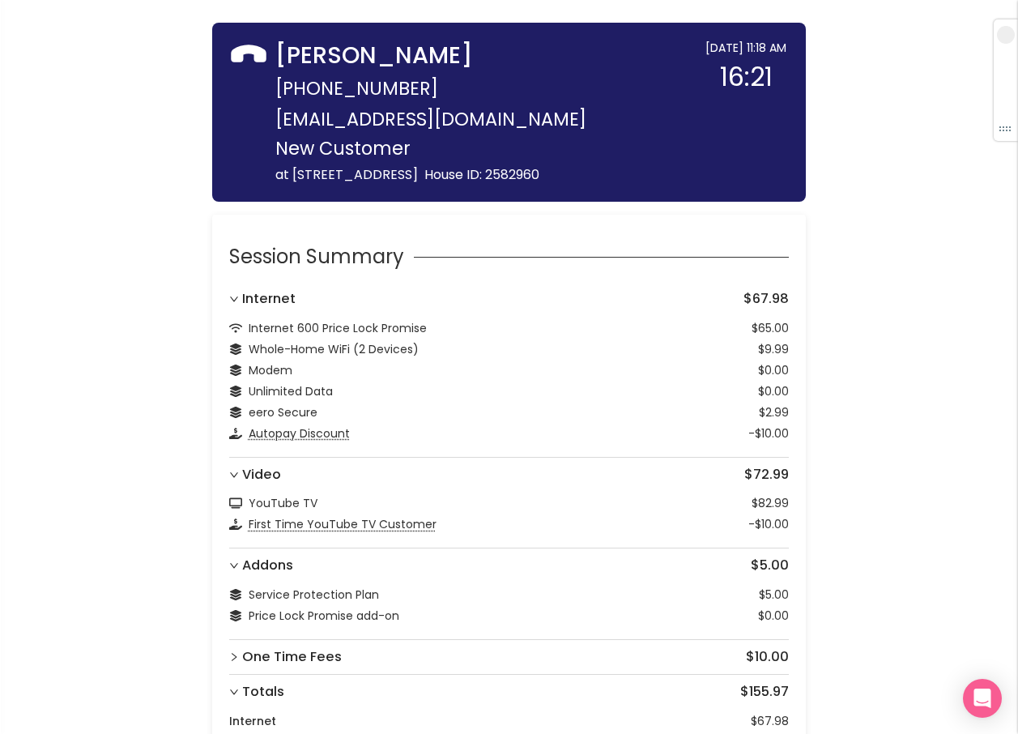
scroll to position [332, 0]
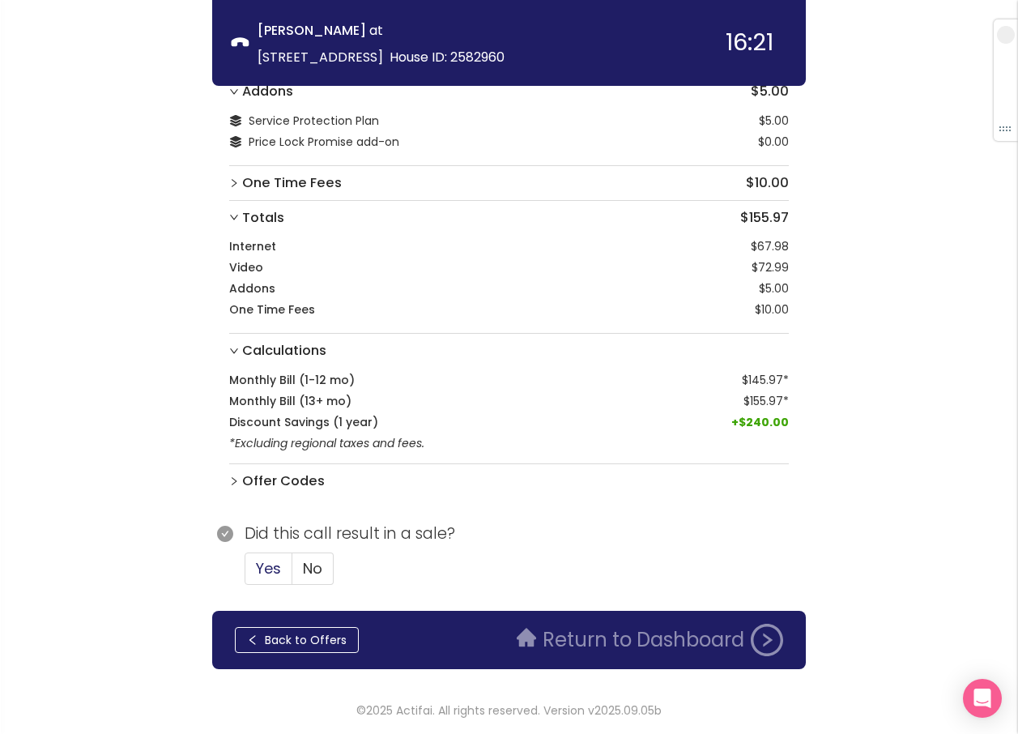
click at [271, 564] on span "Yes" at bounding box center [268, 568] width 25 height 20
click at [245, 574] on input "Yes" at bounding box center [245, 574] width 0 height 0
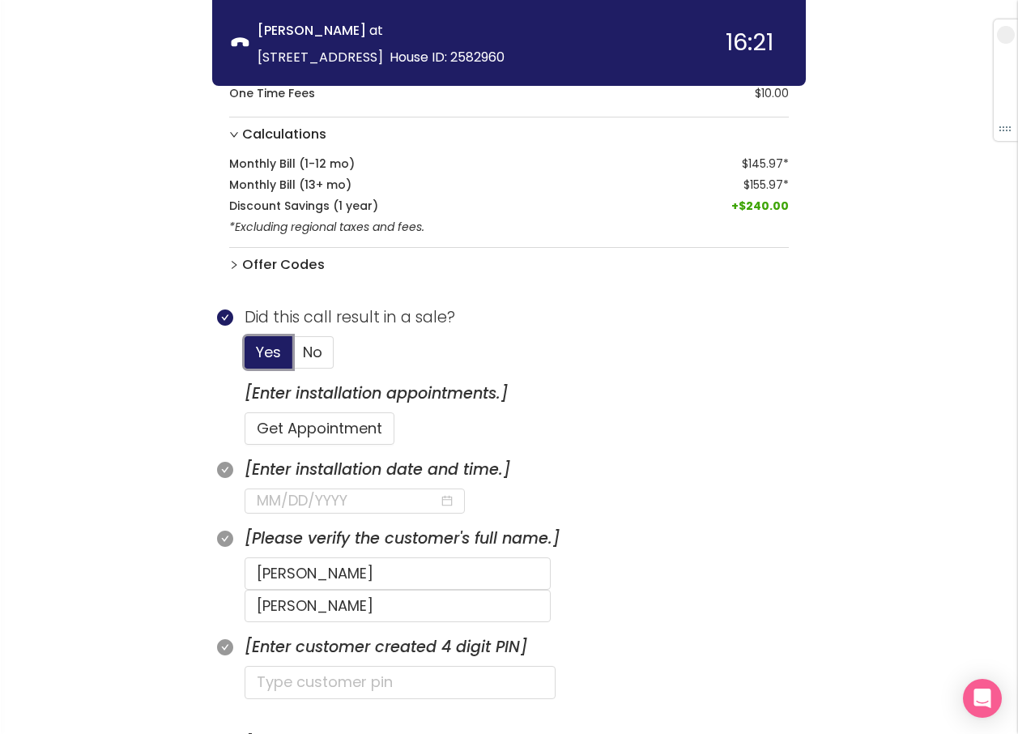
scroll to position [575, 0]
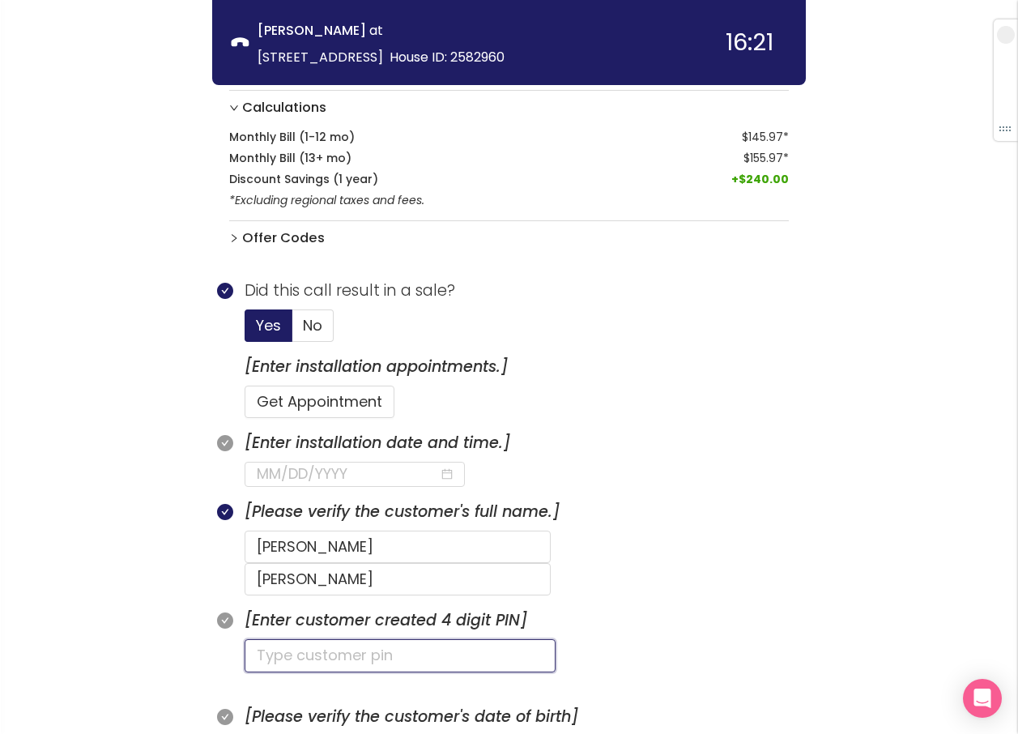
click at [305, 639] on input "text" at bounding box center [400, 655] width 311 height 32
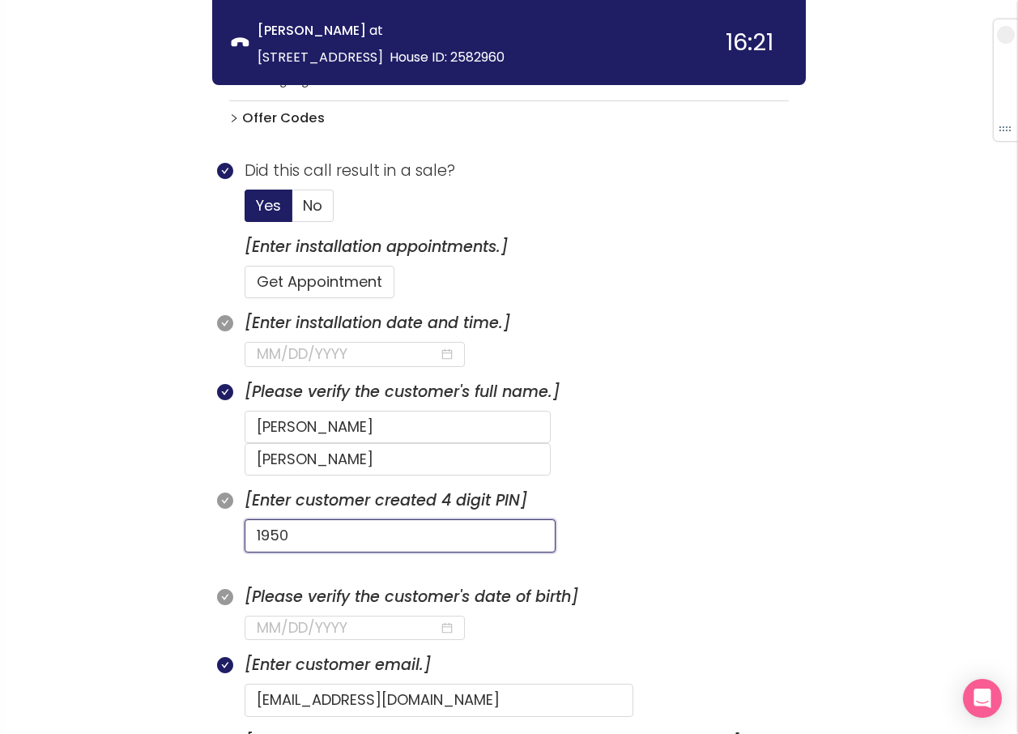
scroll to position [818, 0]
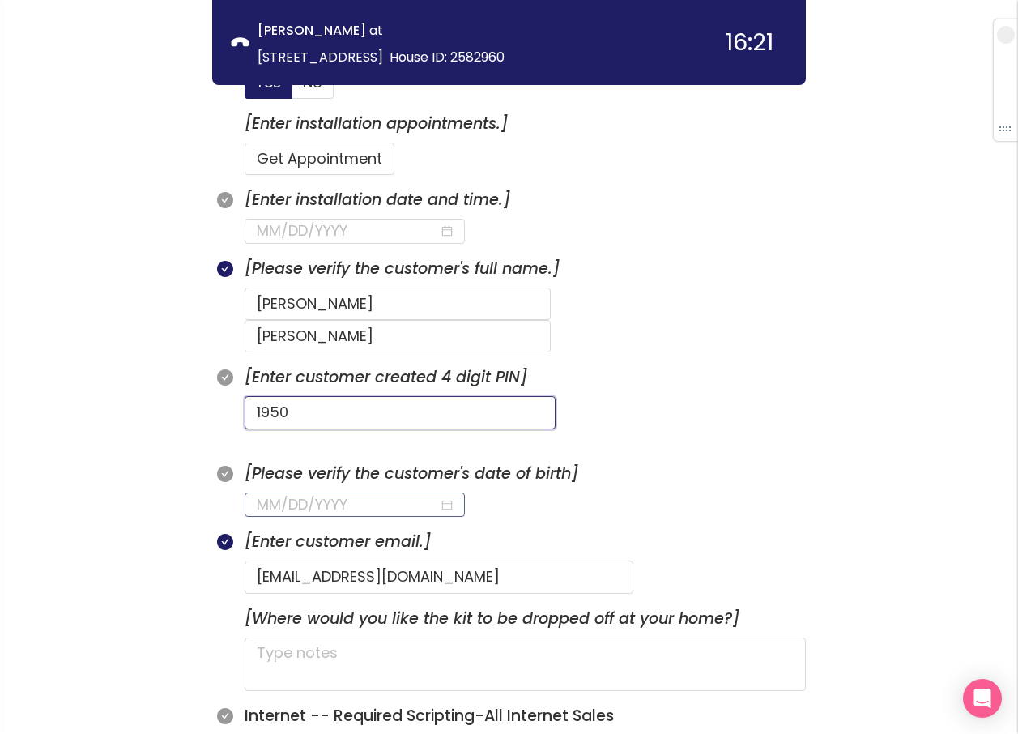
type input "1950"
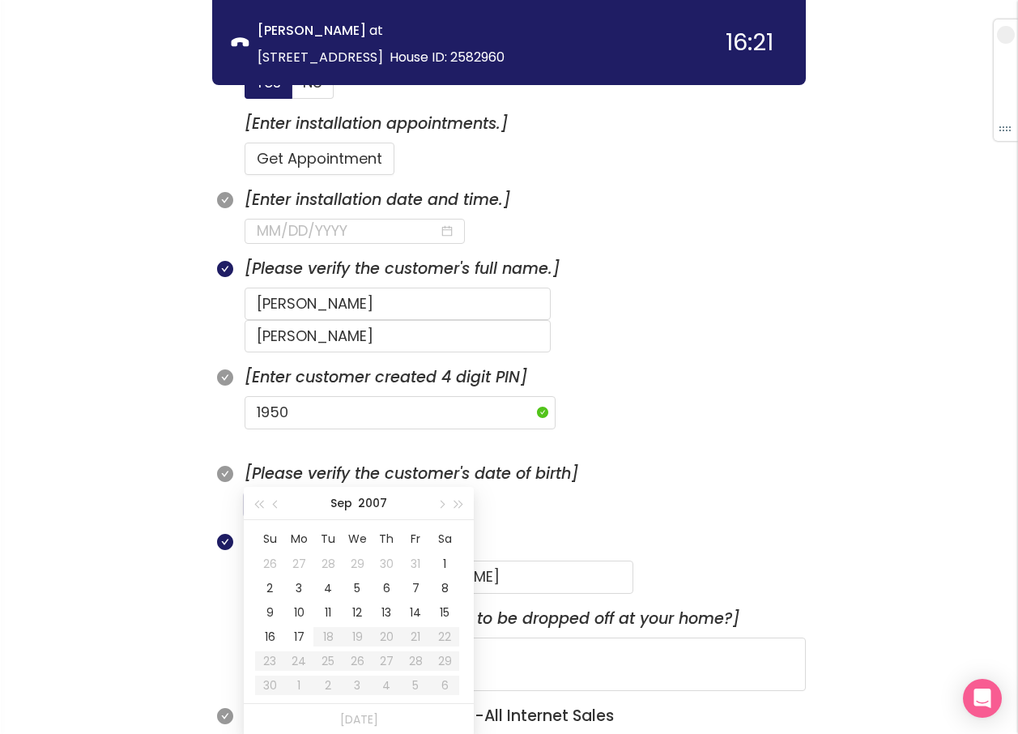
click at [288, 493] on input at bounding box center [348, 504] width 182 height 23
click at [263, 583] on div "8" at bounding box center [269, 587] width 19 height 19
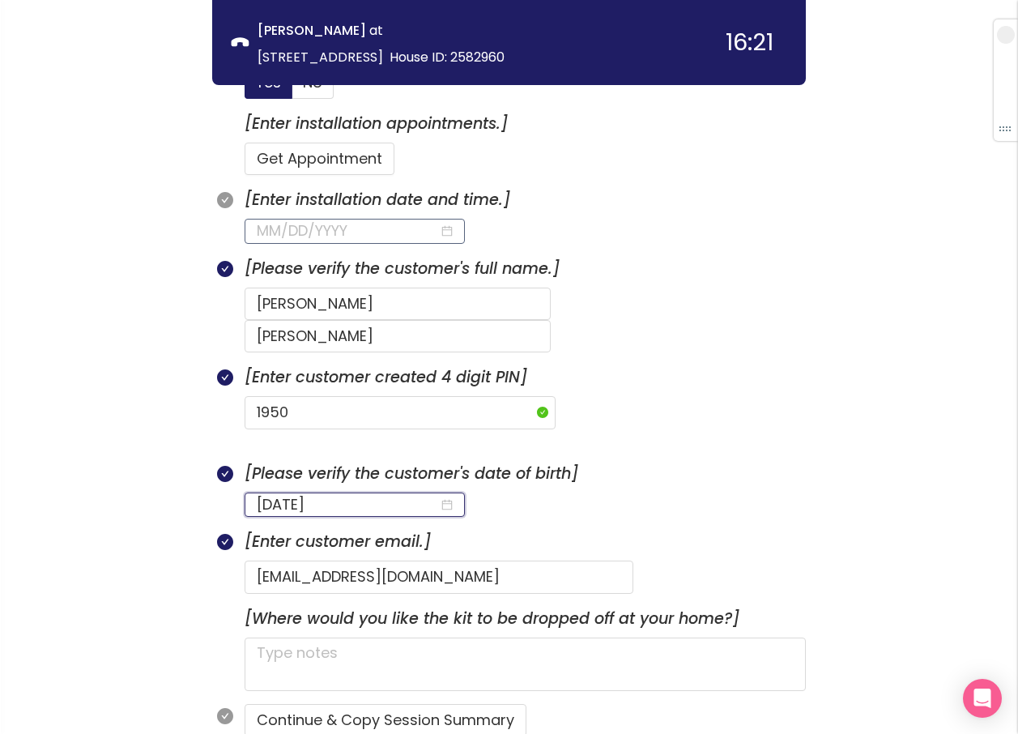
type input "[DATE]"
click at [311, 230] on input at bounding box center [348, 231] width 182 height 23
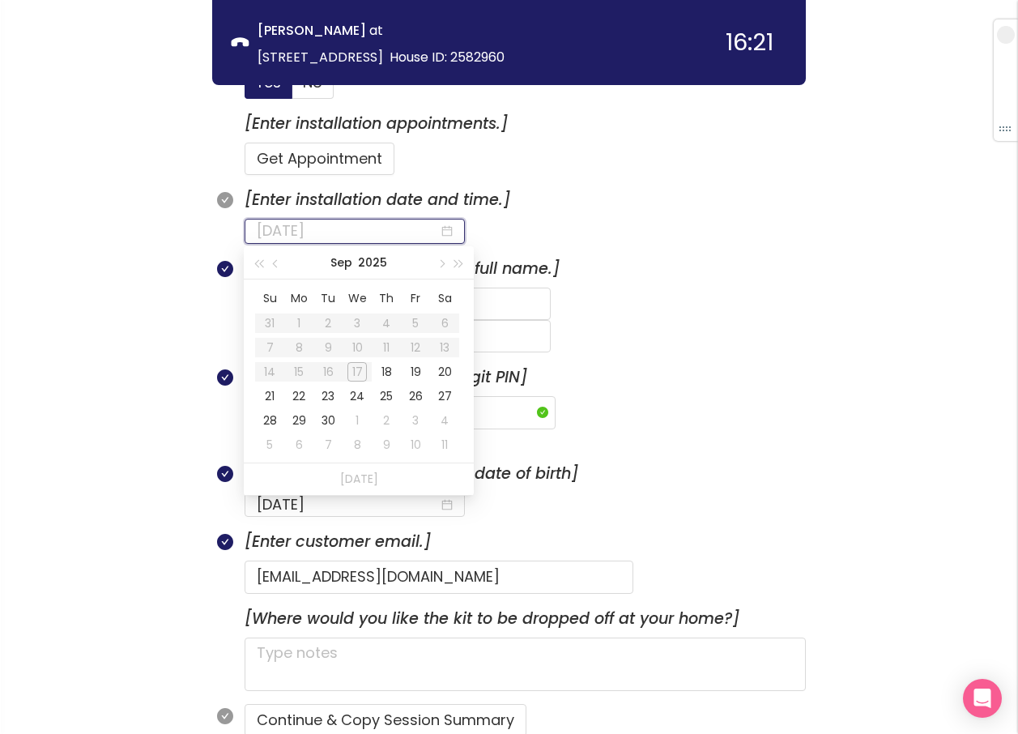
type input "[DATE]"
click at [382, 369] on div "18" at bounding box center [386, 371] width 19 height 19
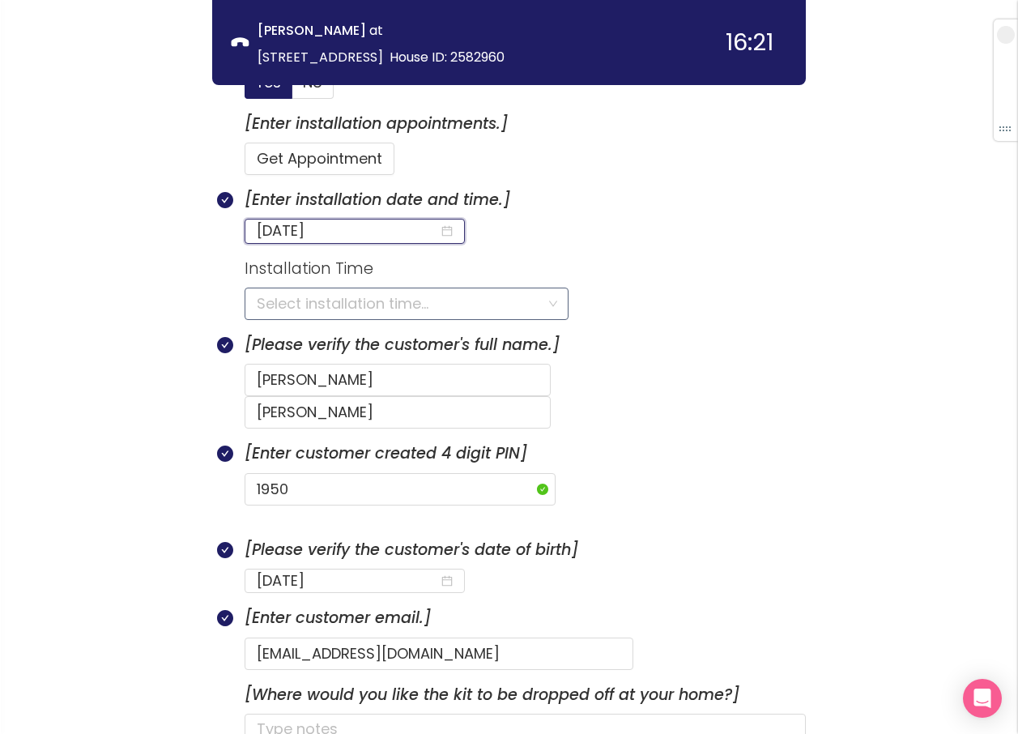
click at [283, 304] on input "search" at bounding box center [401, 303] width 288 height 31
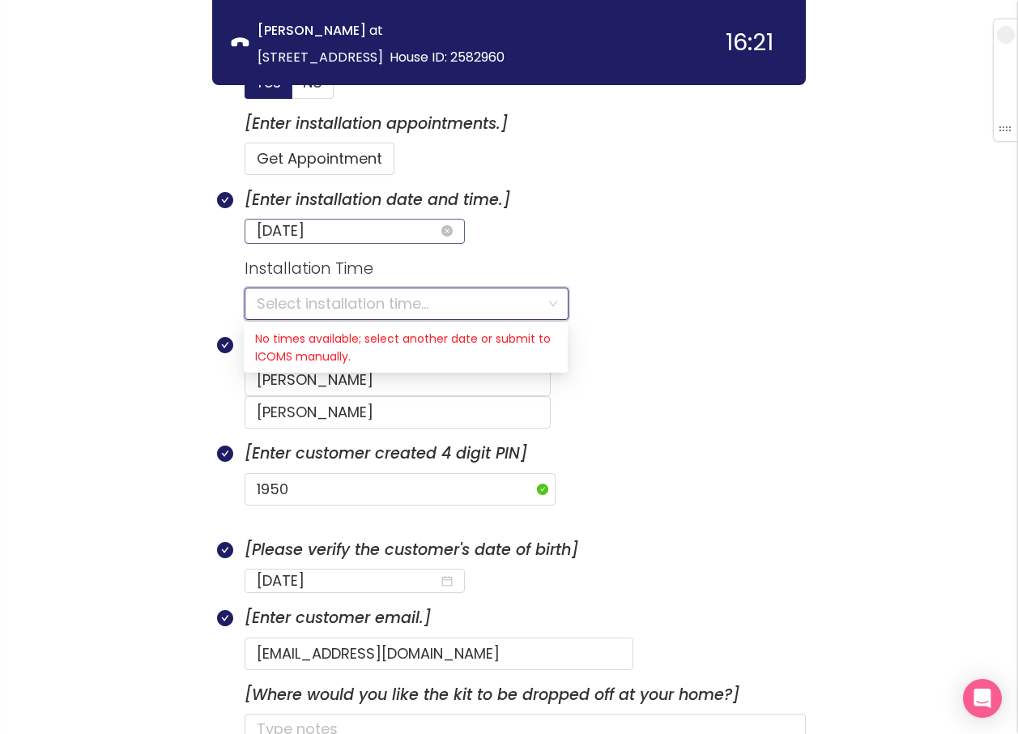
click at [348, 226] on input "[DATE]" at bounding box center [348, 231] width 182 height 23
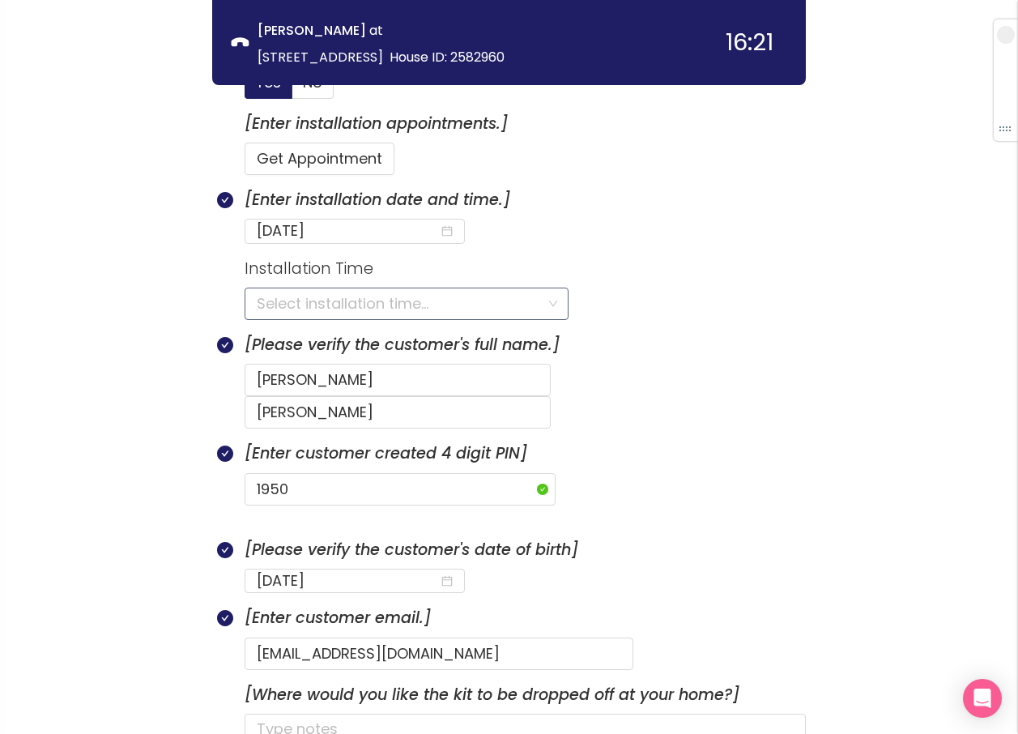
click at [257, 317] on input "search" at bounding box center [401, 303] width 288 height 31
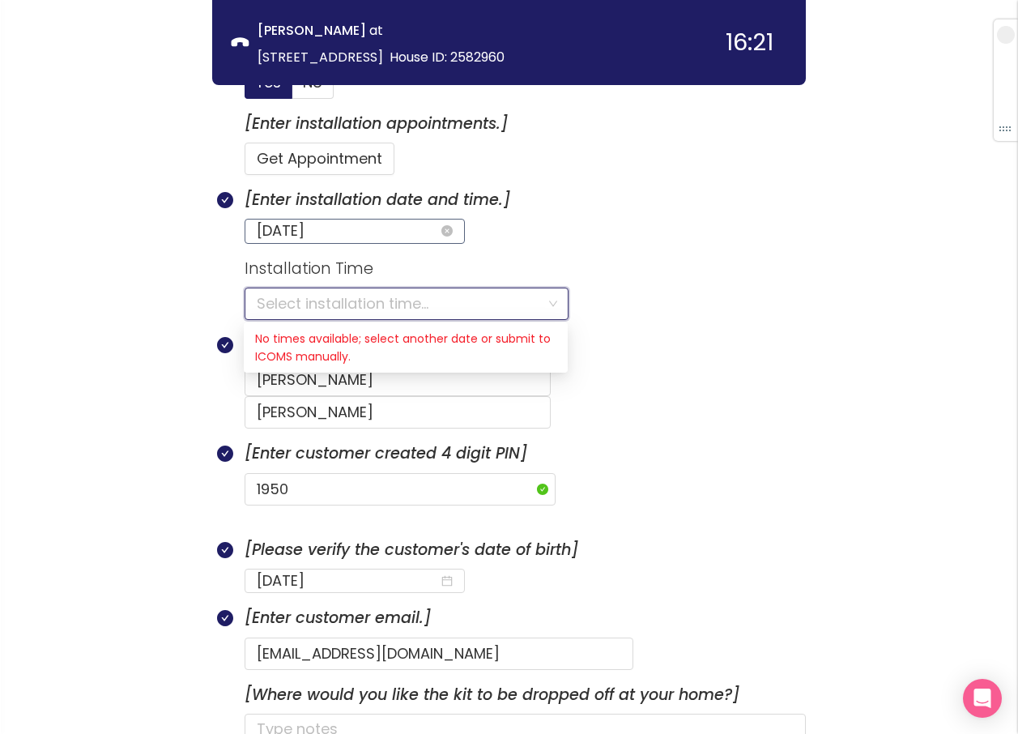
click at [361, 231] on input "[DATE]" at bounding box center [348, 231] width 182 height 23
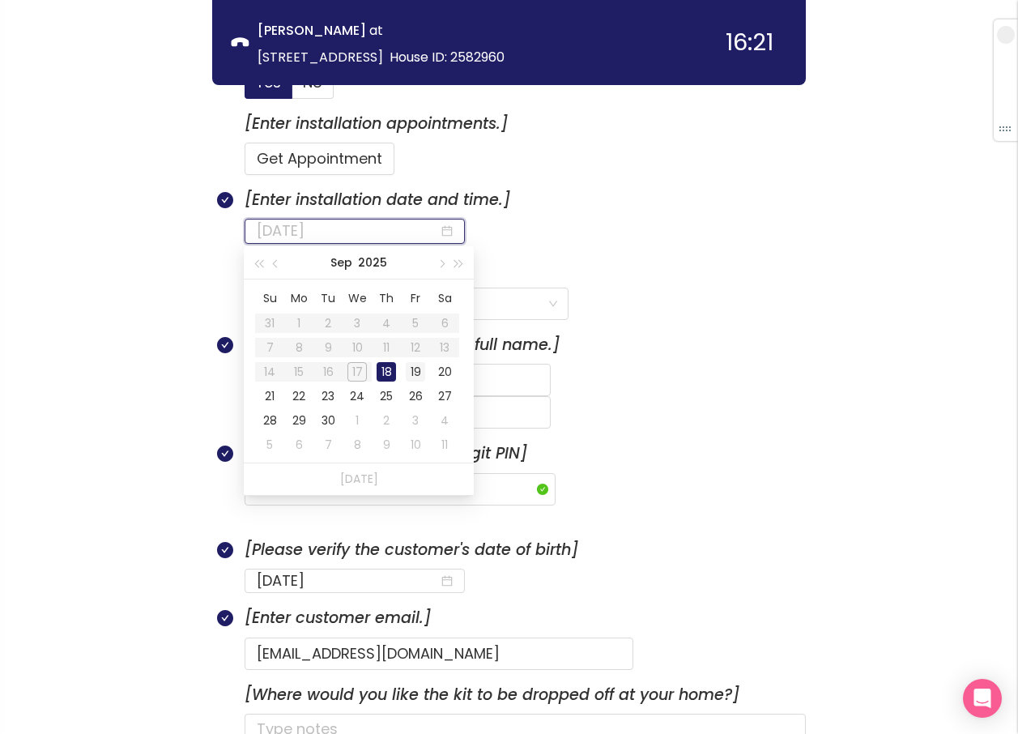
click at [411, 370] on div "19" at bounding box center [415, 371] width 19 height 19
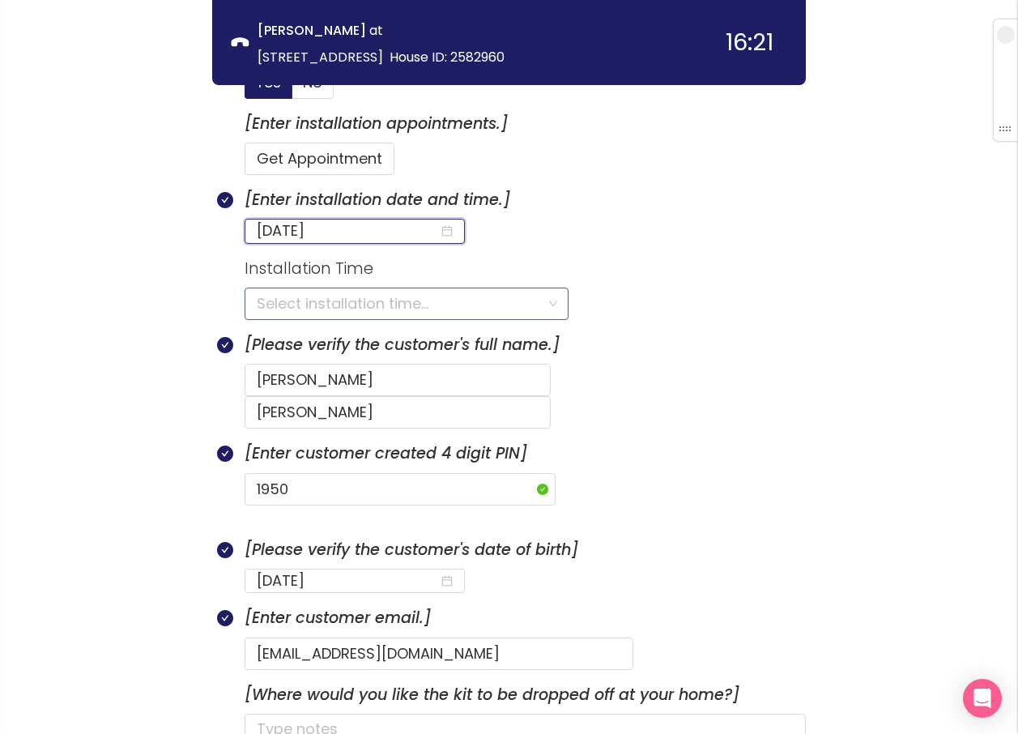
click at [250, 301] on div "Select installation time..." at bounding box center [407, 304] width 324 height 32
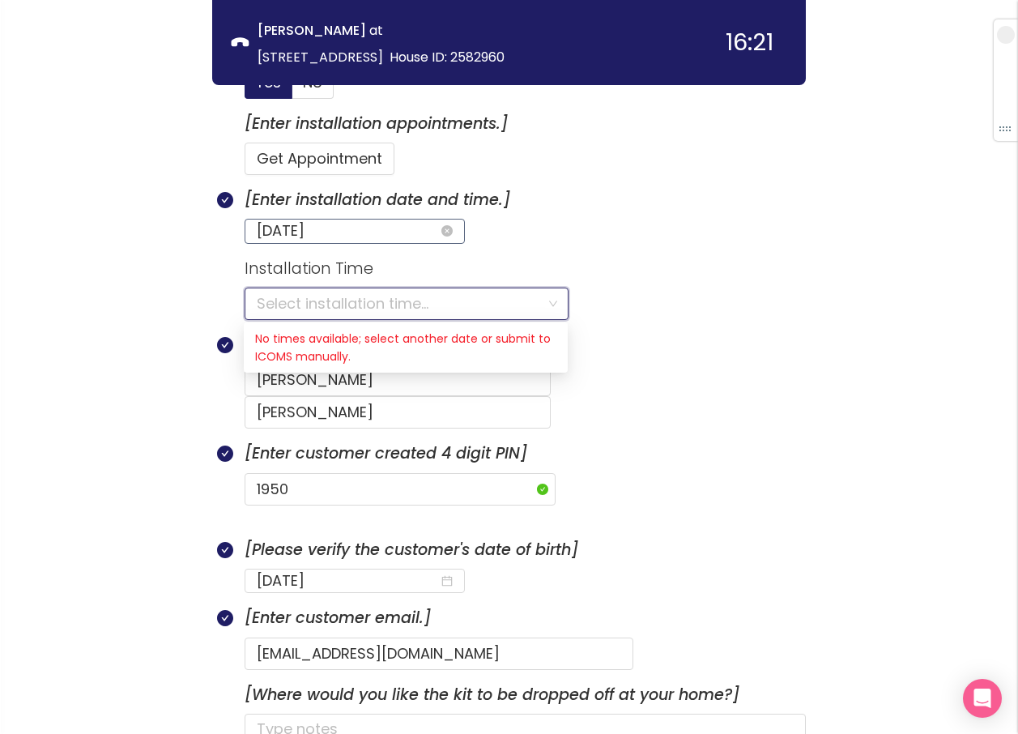
click at [372, 228] on input "[DATE]" at bounding box center [348, 231] width 182 height 23
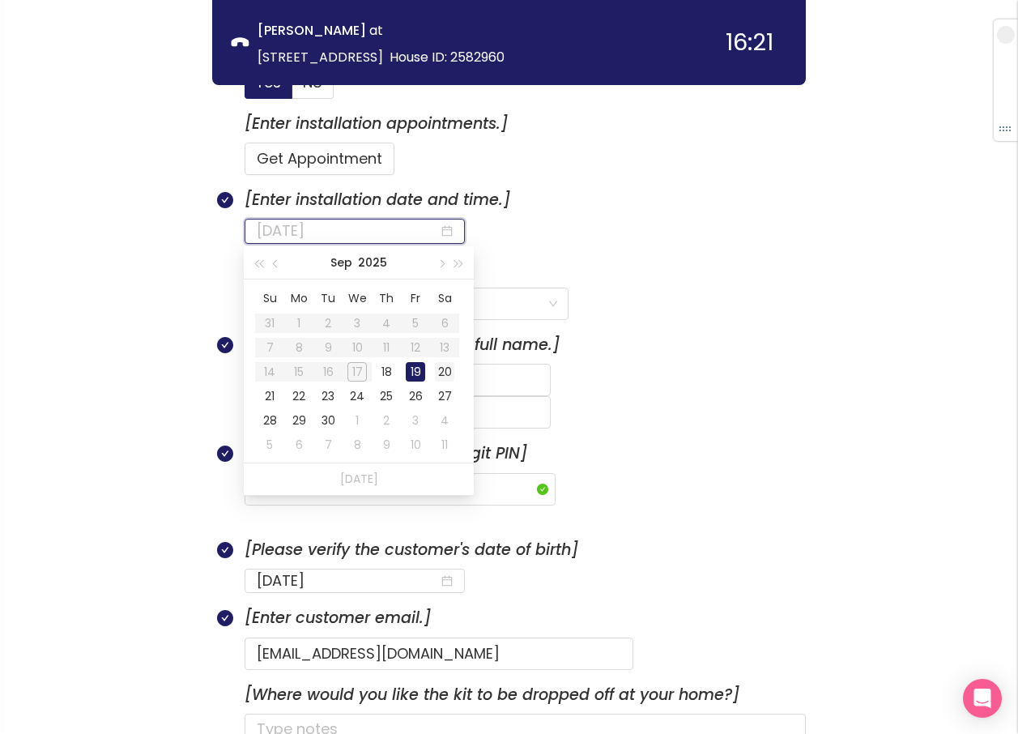
type input "[DATE]"
click at [442, 373] on div "20" at bounding box center [444, 371] width 19 height 19
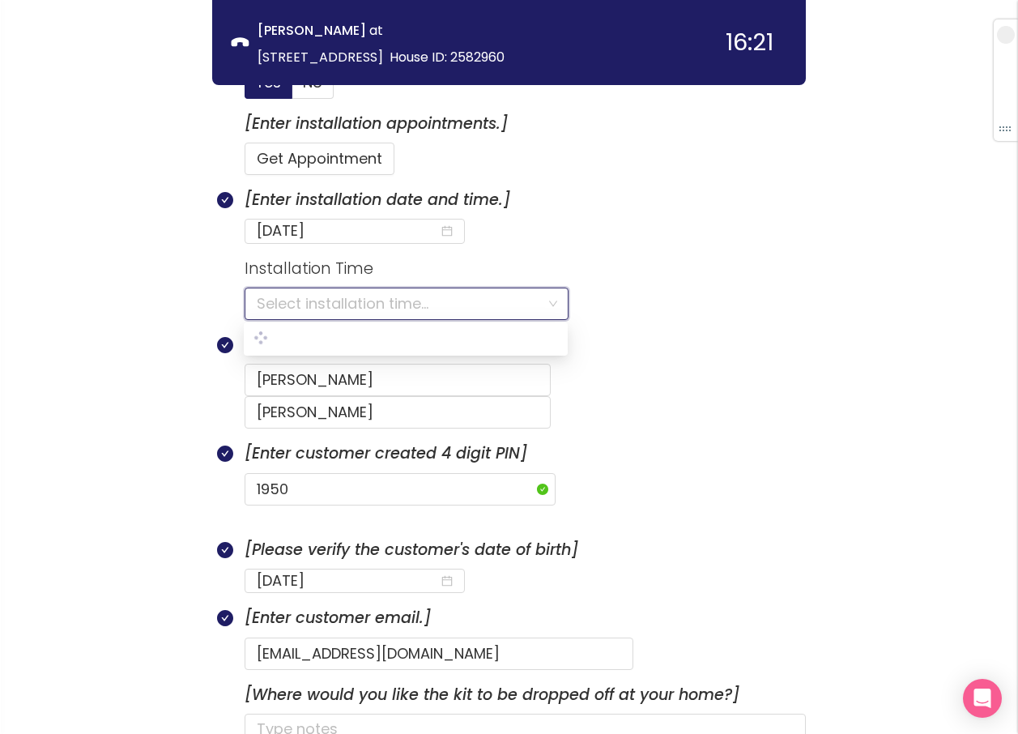
click at [307, 312] on input "search" at bounding box center [401, 303] width 288 height 31
click at [314, 343] on div "8:00AM - 9:00PM" at bounding box center [405, 339] width 301 height 18
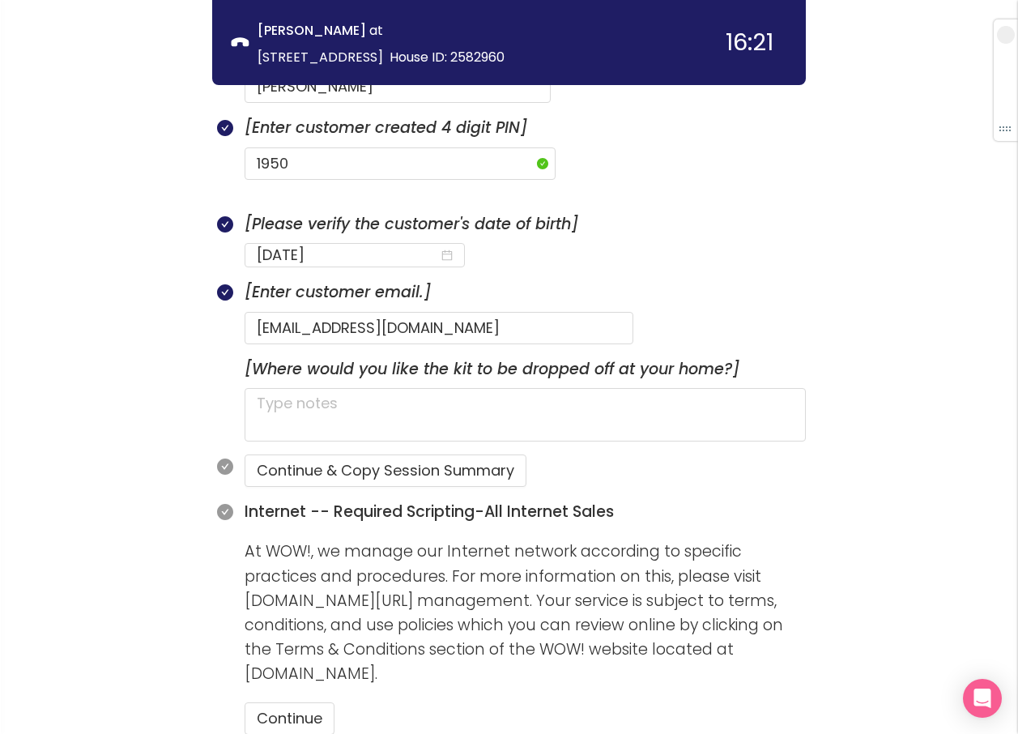
scroll to position [1296, 0]
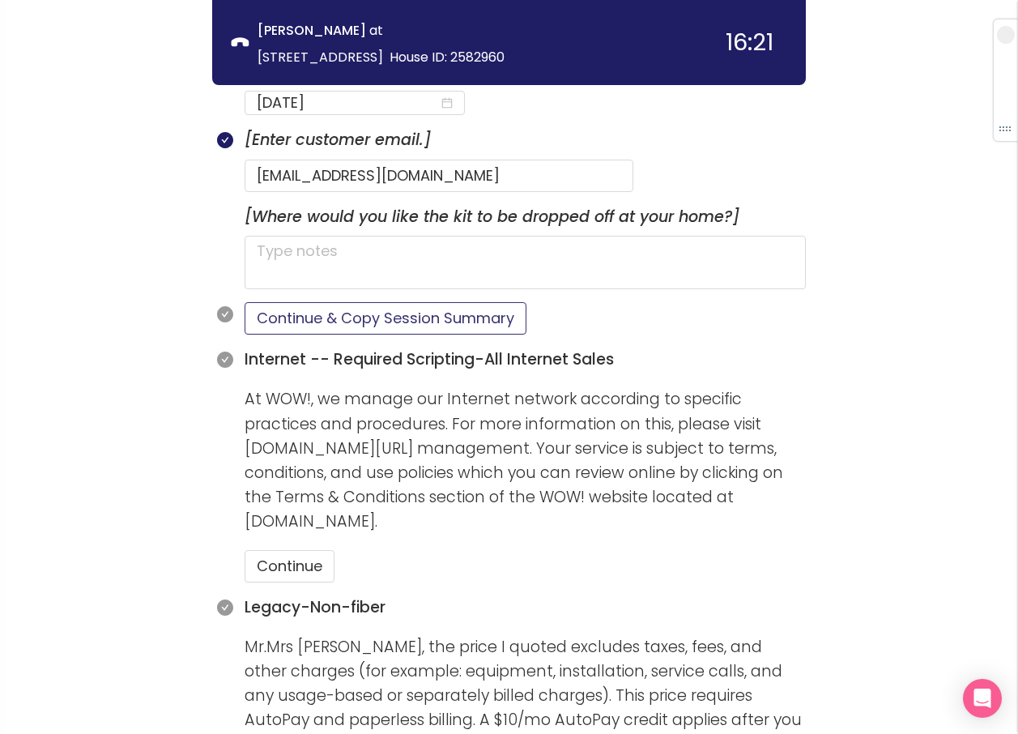
click at [339, 302] on button "Continue & Copy Session Summary" at bounding box center [386, 318] width 282 height 32
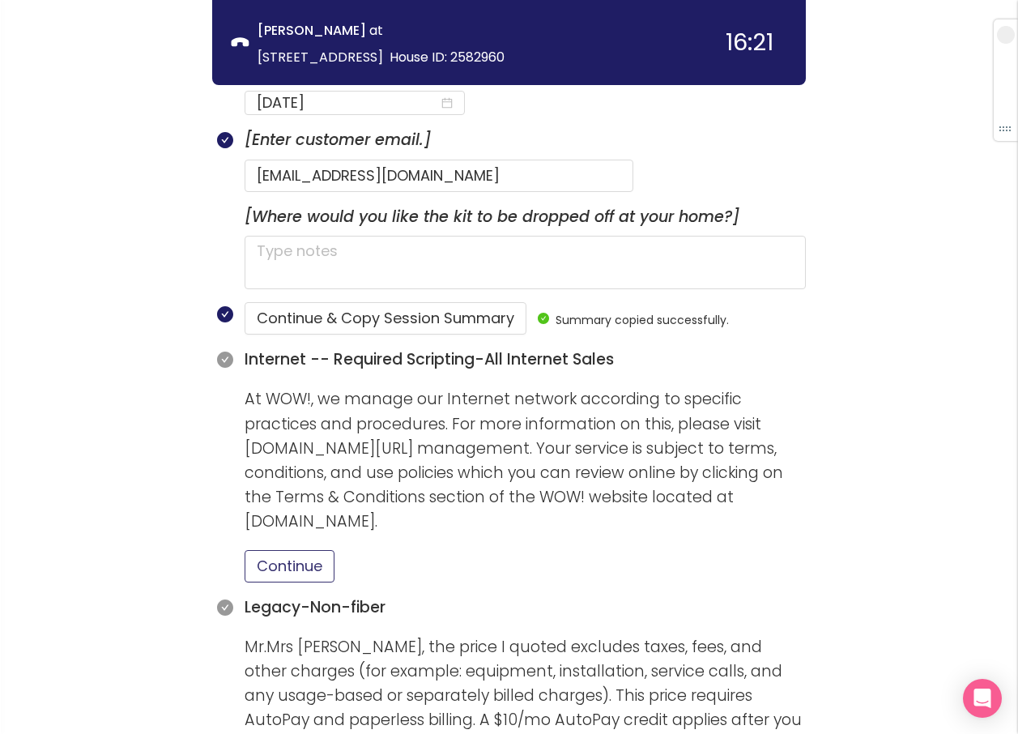
click at [306, 550] on button "Continue" at bounding box center [290, 566] width 90 height 32
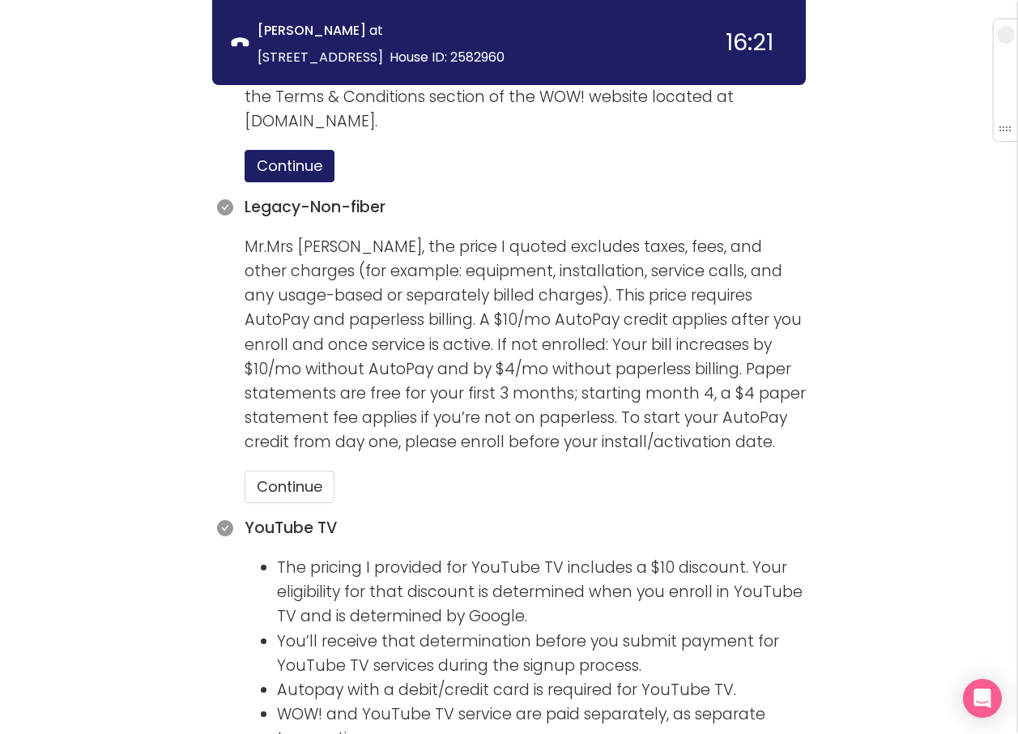
scroll to position [1701, 0]
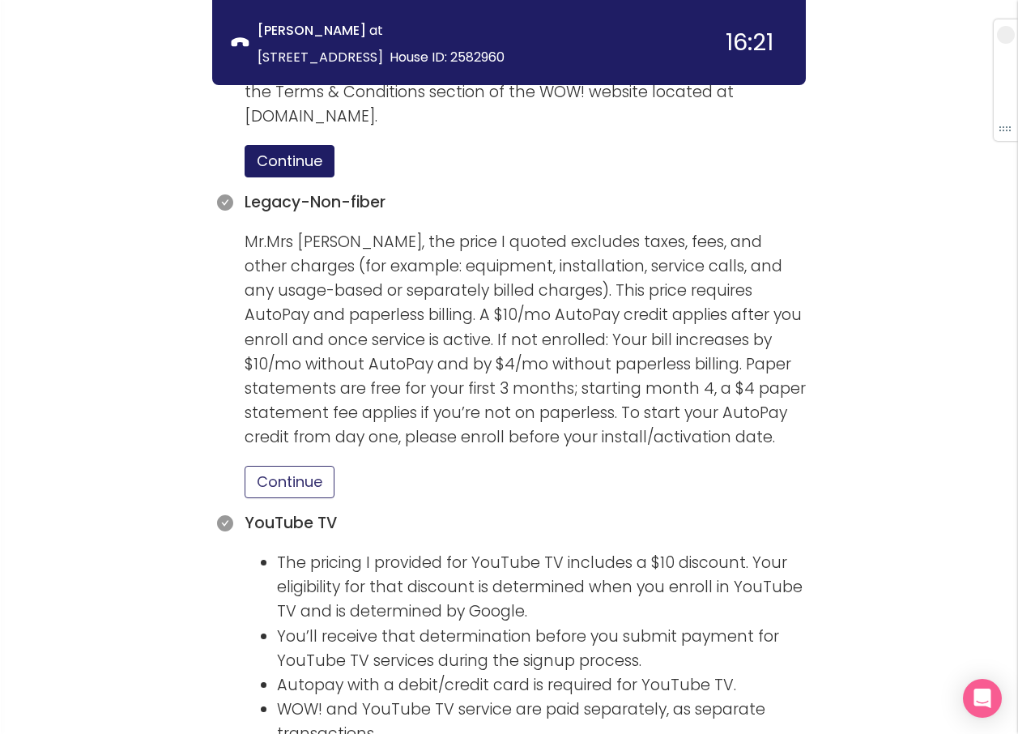
click at [294, 466] on button "Continue" at bounding box center [290, 482] width 90 height 32
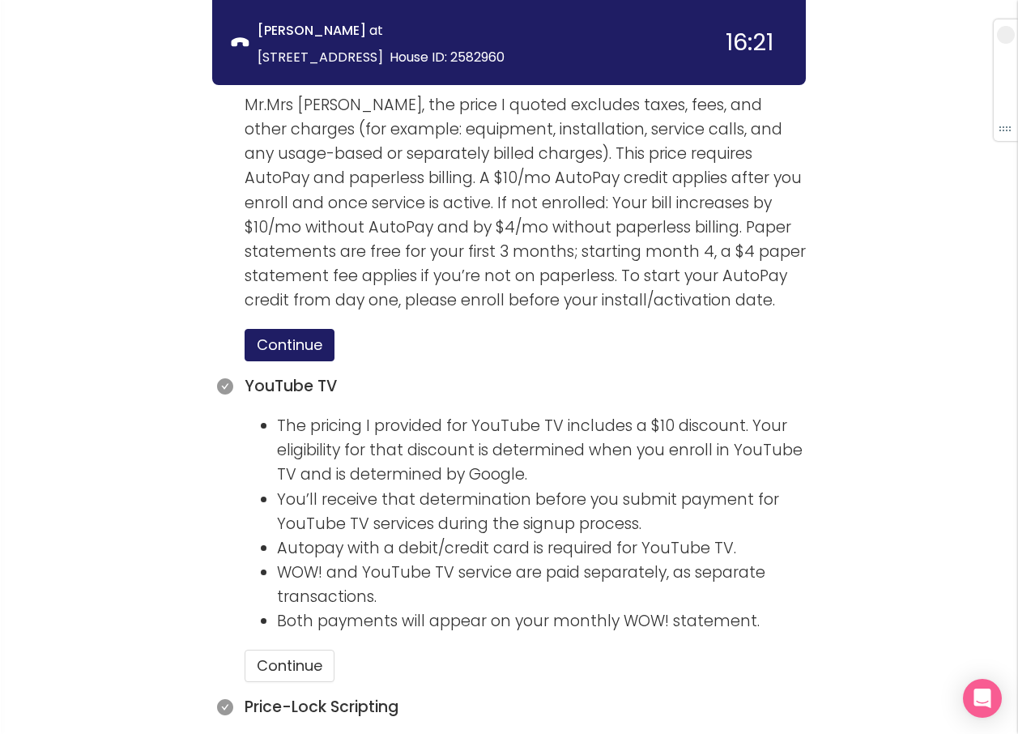
scroll to position [2187, 0]
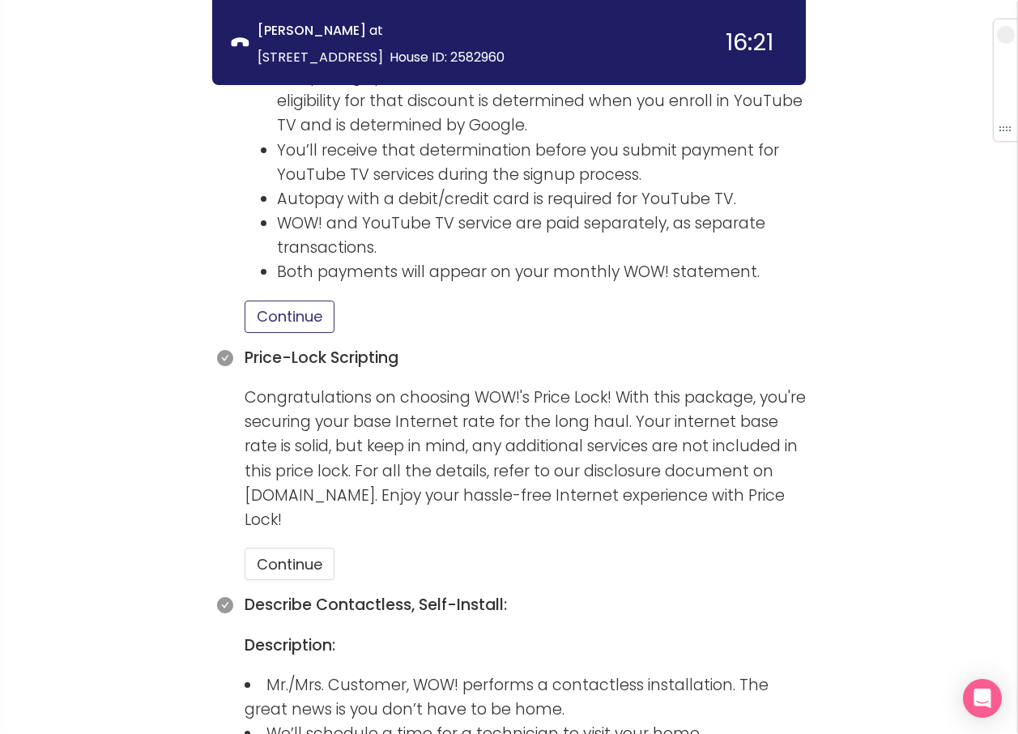
click at [263, 301] on button "Continue" at bounding box center [290, 317] width 90 height 32
click at [293, 548] on button "Continue" at bounding box center [290, 564] width 90 height 32
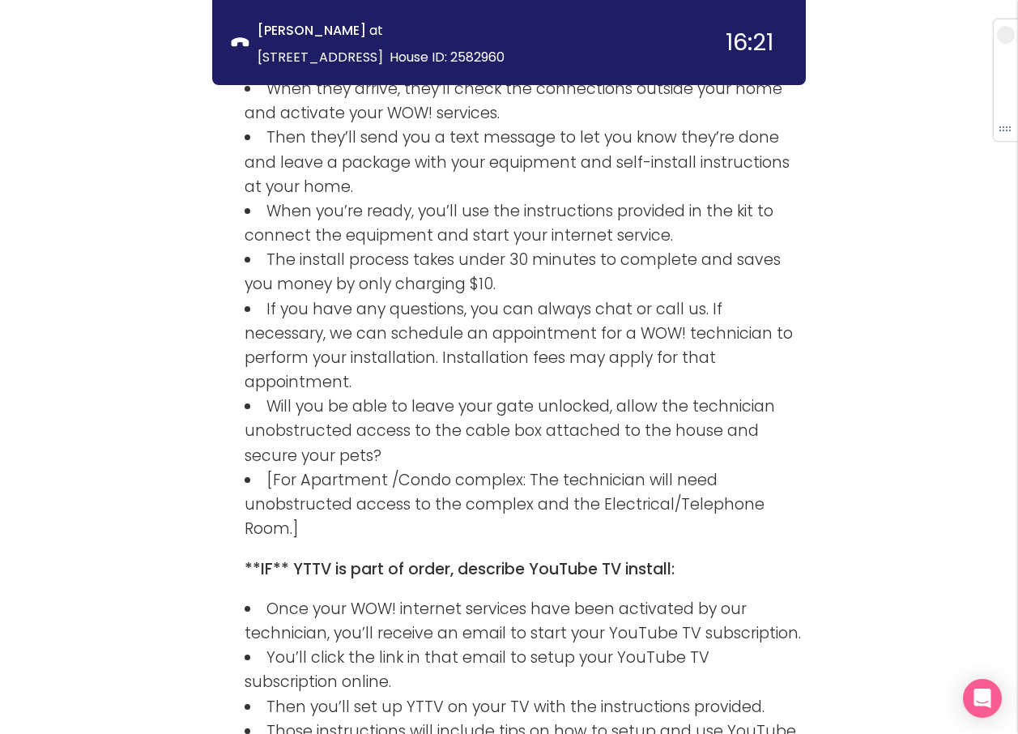
scroll to position [3079, 0]
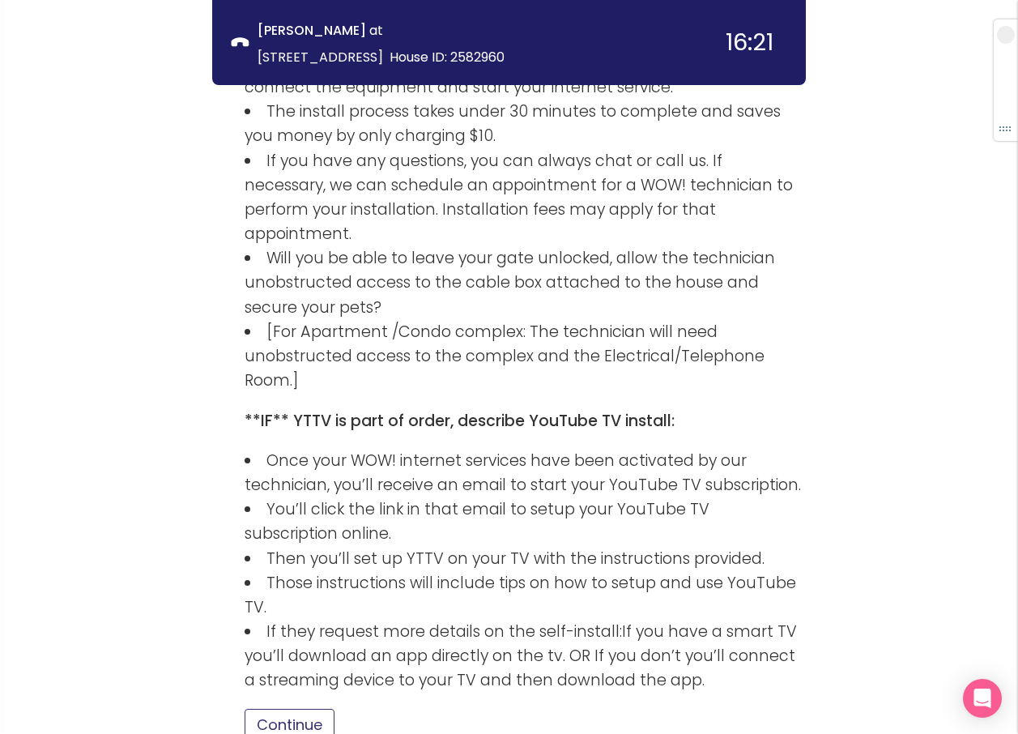
click at [288, 709] on button "Continue" at bounding box center [290, 725] width 90 height 32
drag, startPoint x: 161, startPoint y: 137, endPoint x: 169, endPoint y: 143, distance: 9.2
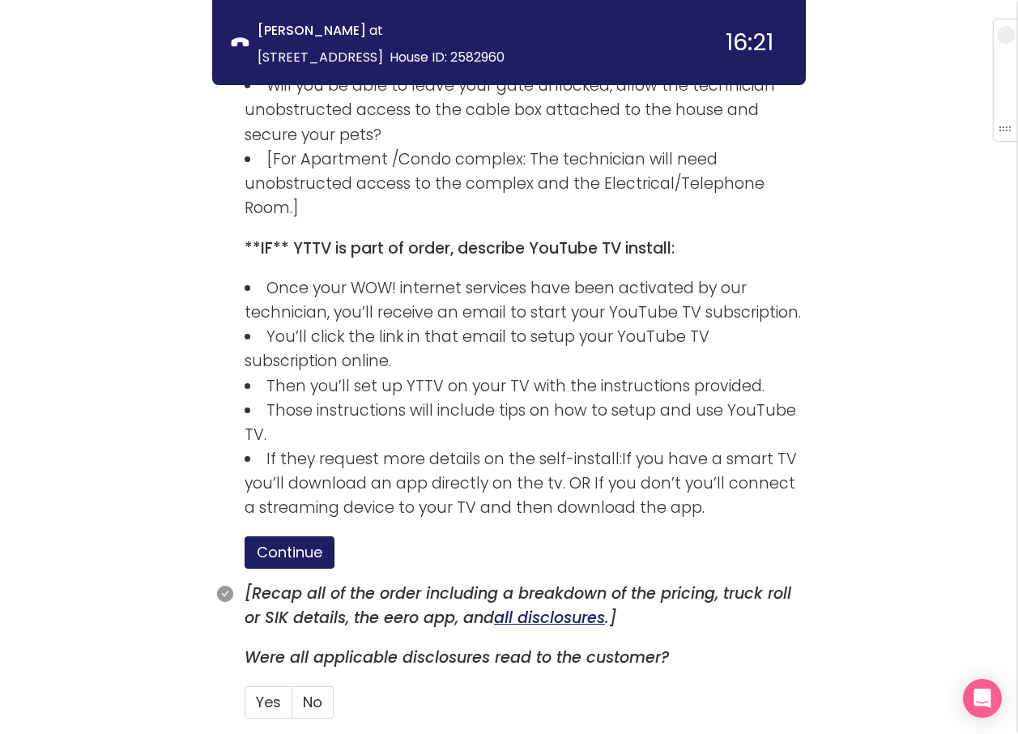
scroll to position [3254, 0]
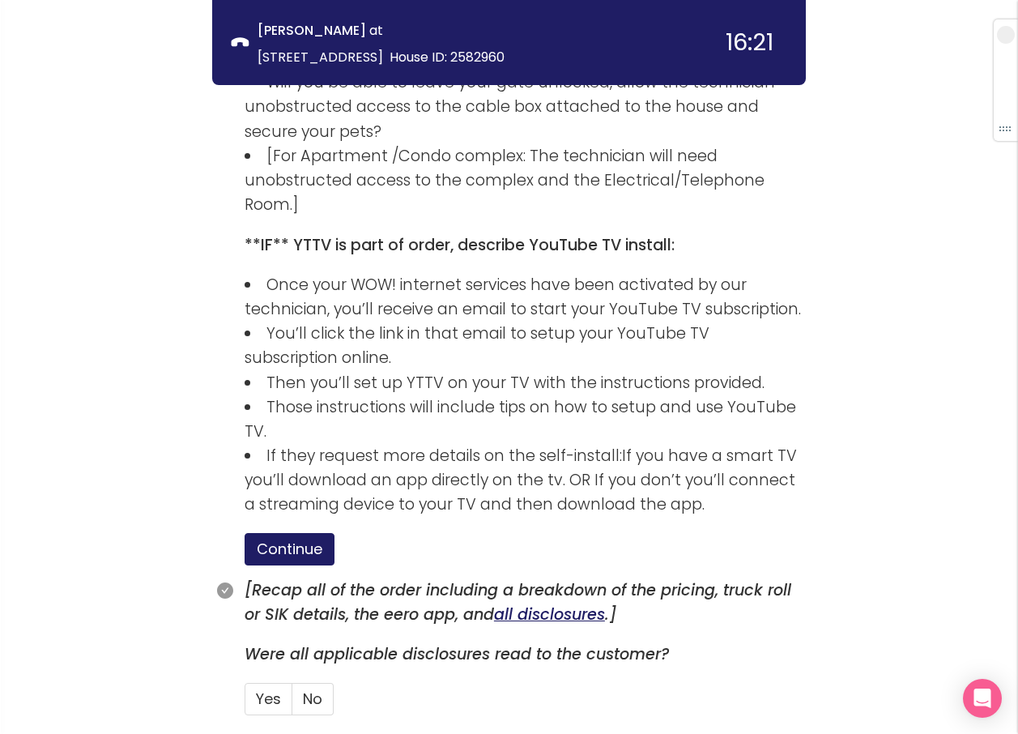
drag, startPoint x: 324, startPoint y: 566, endPoint x: 375, endPoint y: 587, distance: 55.5
click at [324, 683] on label "No" at bounding box center [312, 699] width 41 height 32
click at [292, 704] on input "No" at bounding box center [292, 704] width 0 height 0
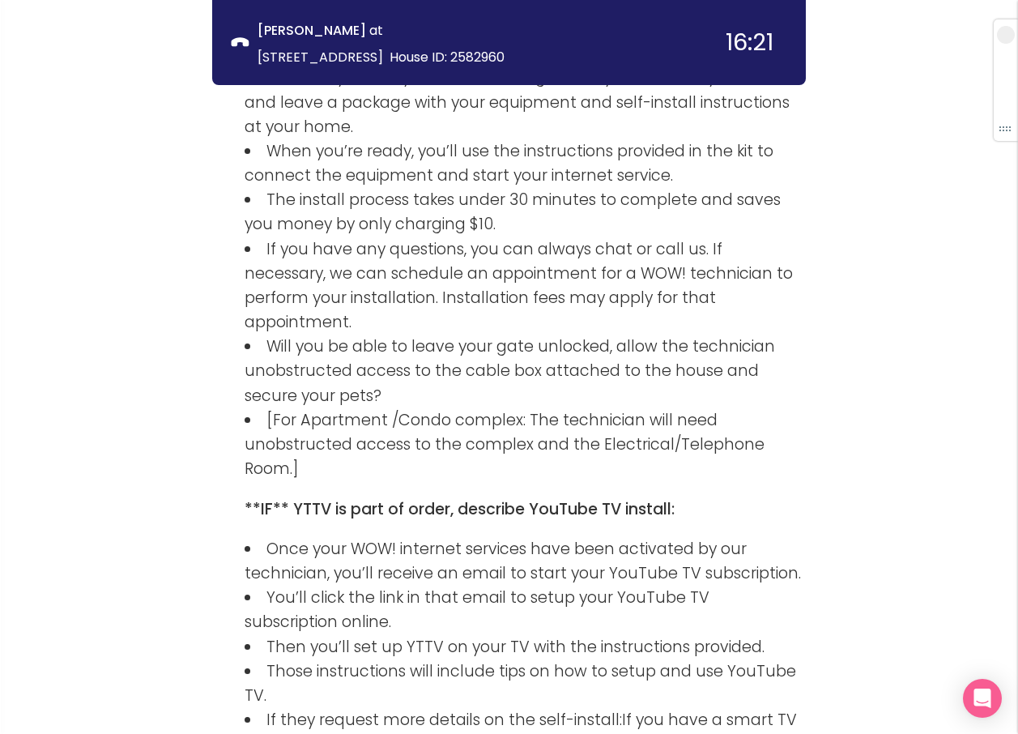
scroll to position [3331, 0]
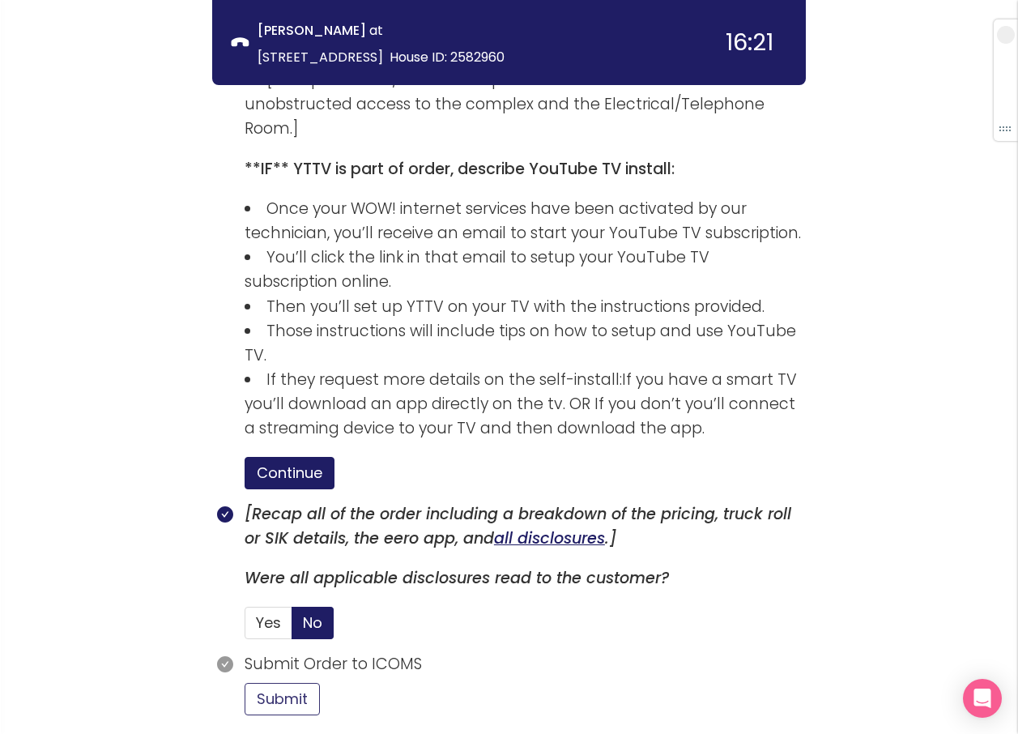
click at [292, 683] on button "Submit" at bounding box center [282, 699] width 75 height 32
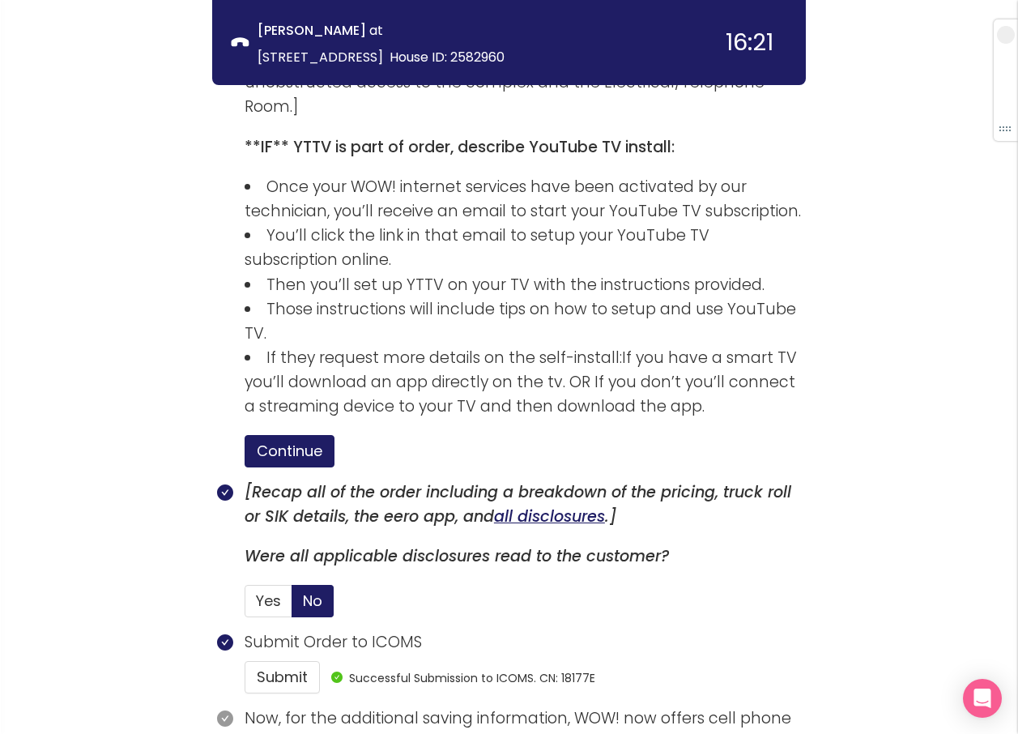
scroll to position [3481, 0]
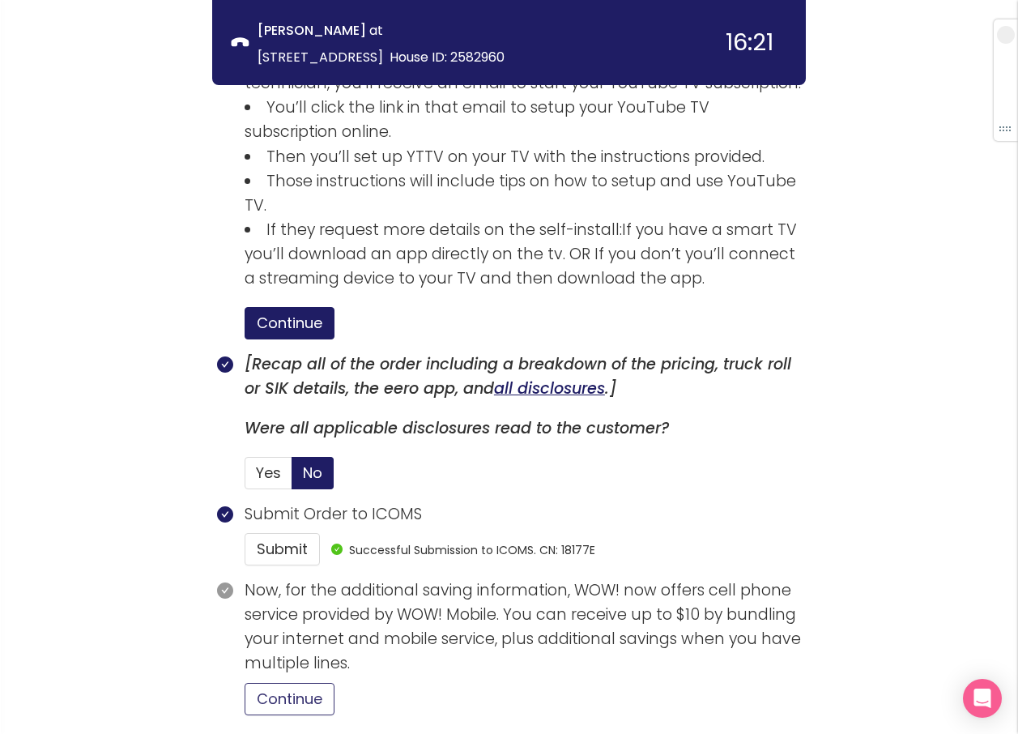
click at [262, 683] on button "Continue" at bounding box center [290, 699] width 90 height 32
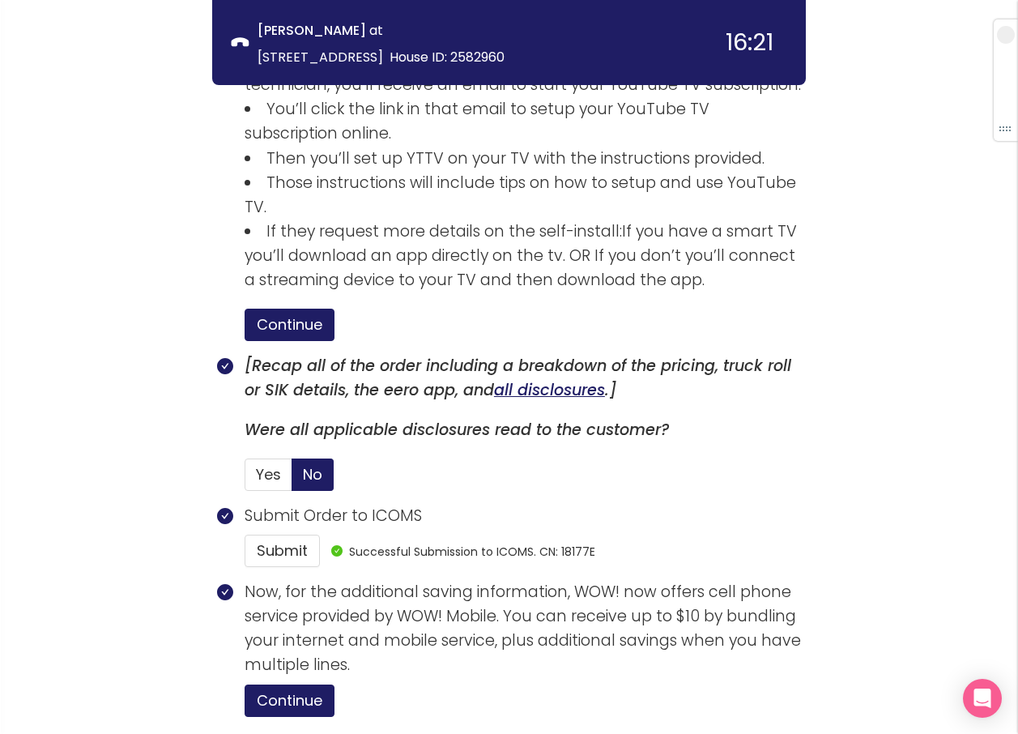
scroll to position [3630, 0]
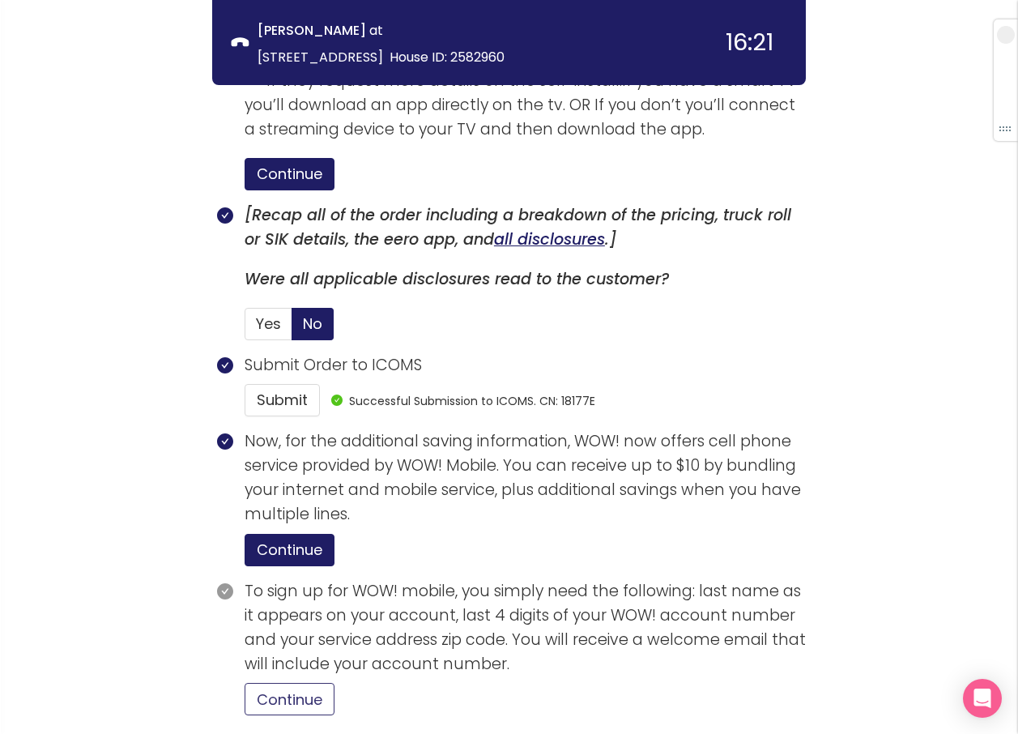
click at [292, 683] on button "Continue" at bounding box center [290, 699] width 90 height 32
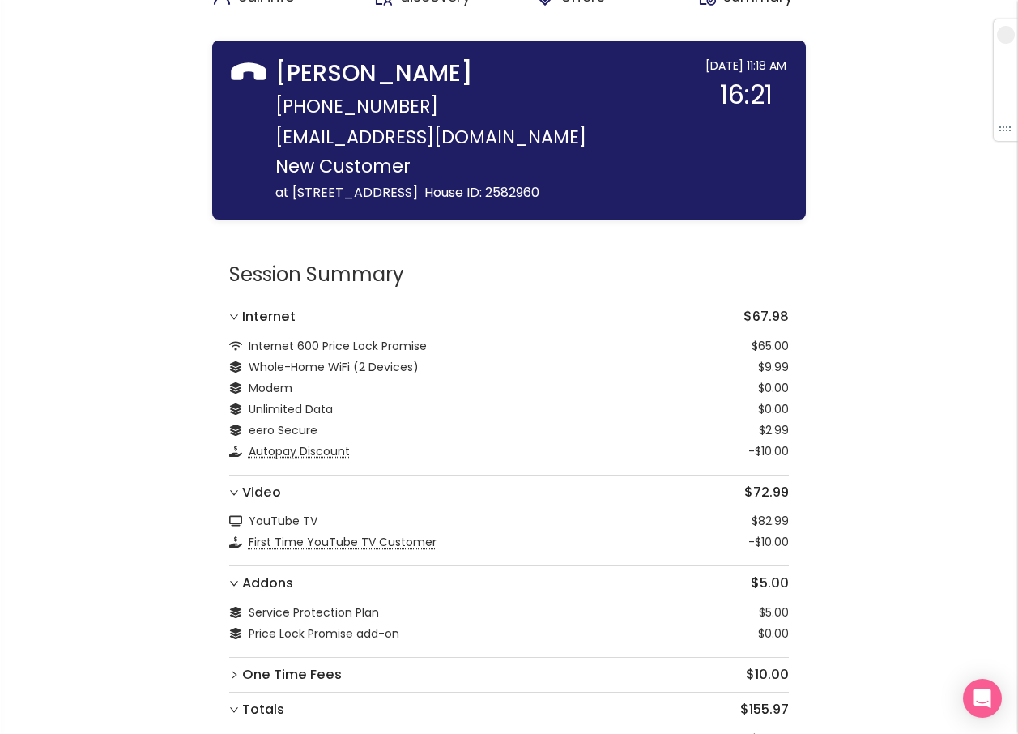
scroll to position [0, 0]
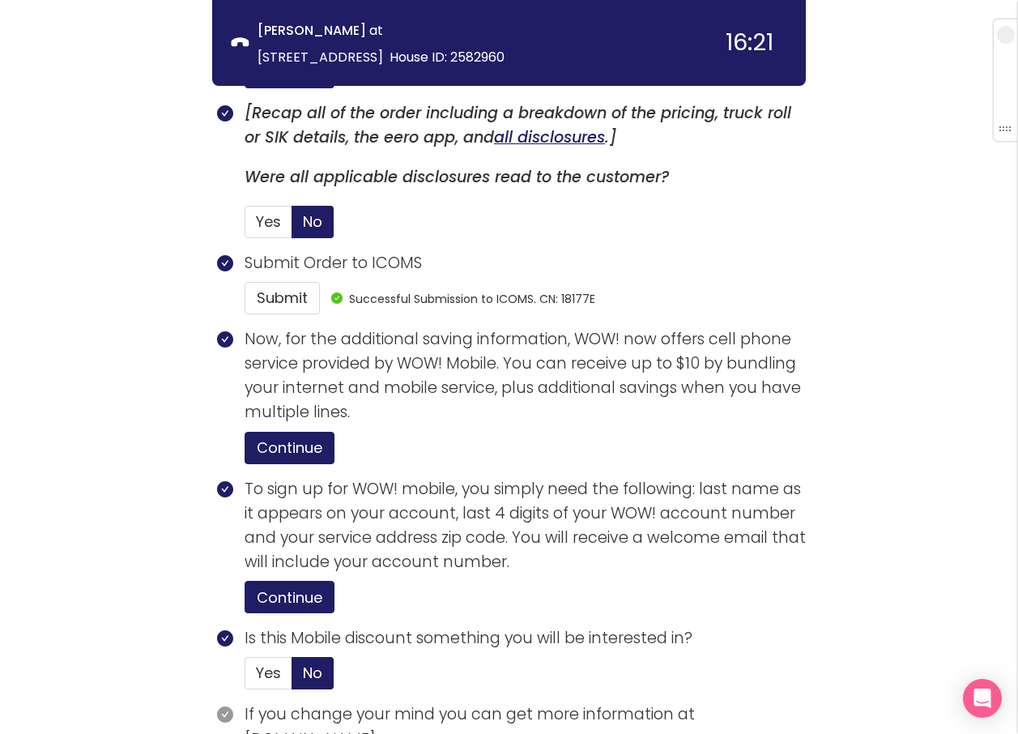
scroll to position [3807, 0]
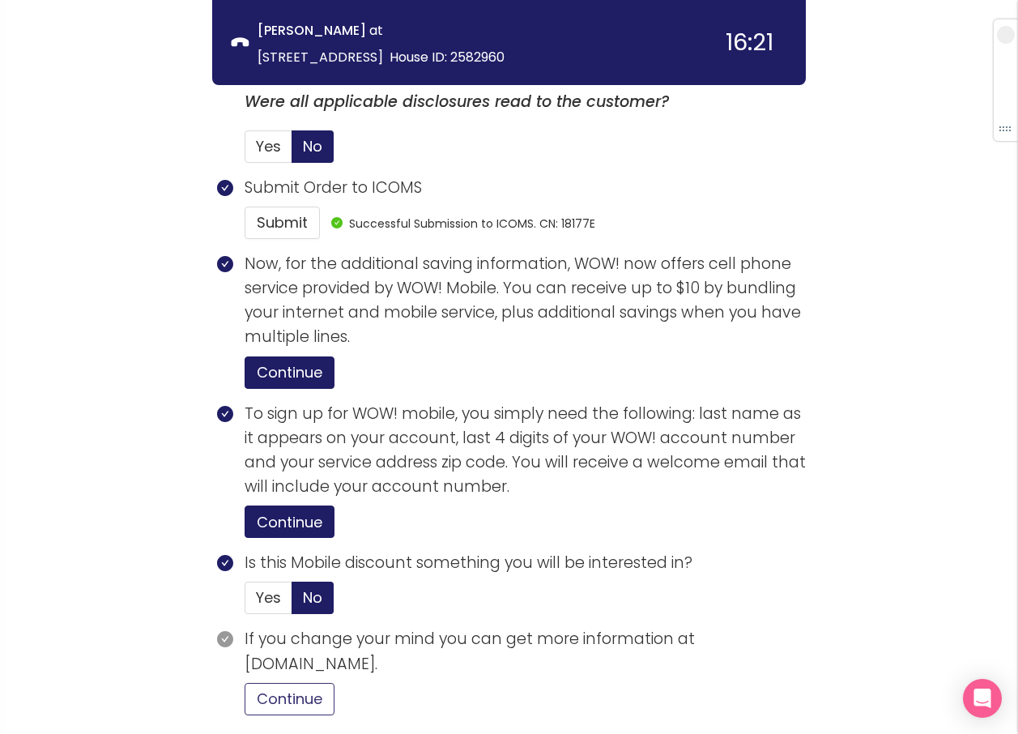
click at [305, 683] on button "Continue" at bounding box center [290, 699] width 90 height 32
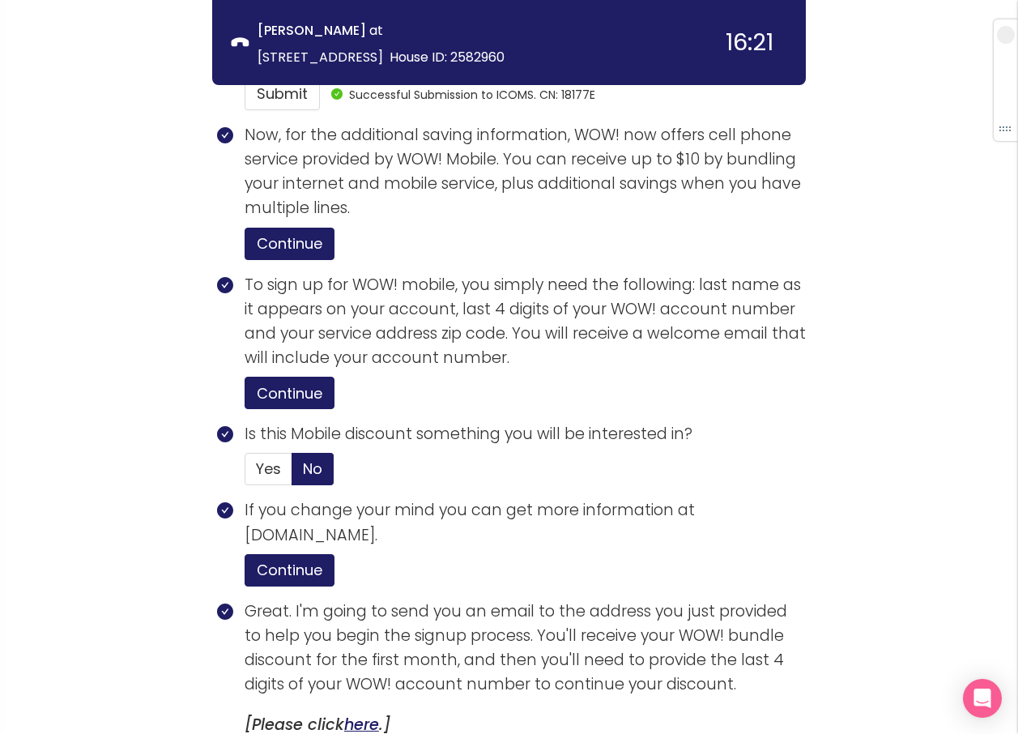
scroll to position [4116, 0]
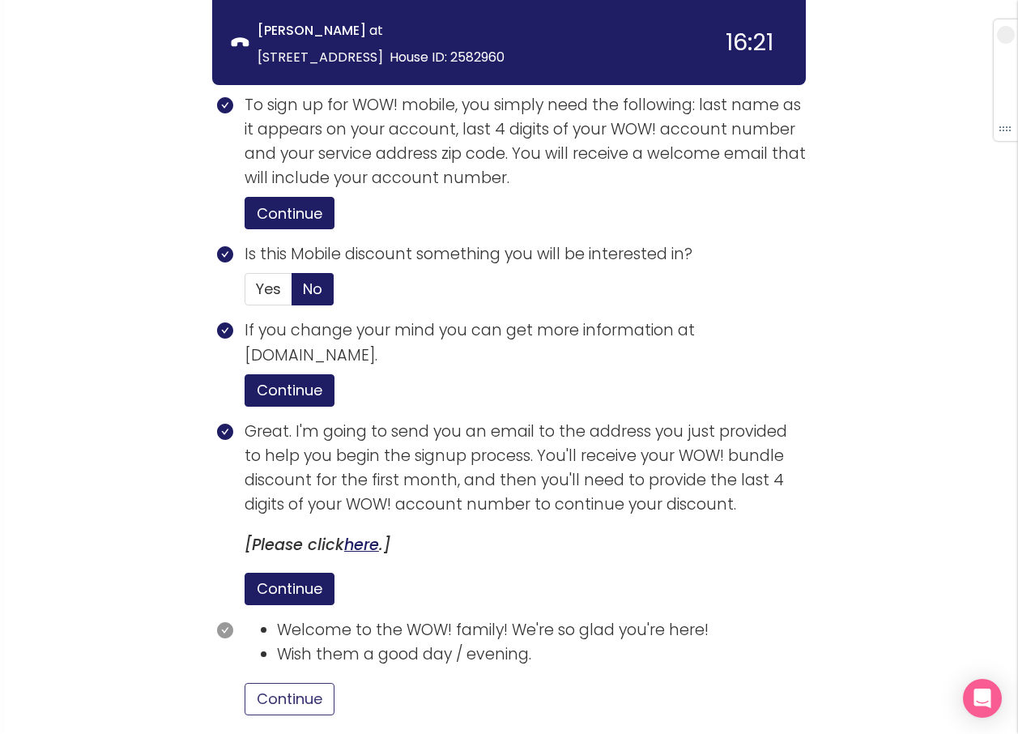
click at [293, 683] on button "Continue" at bounding box center [290, 699] width 90 height 32
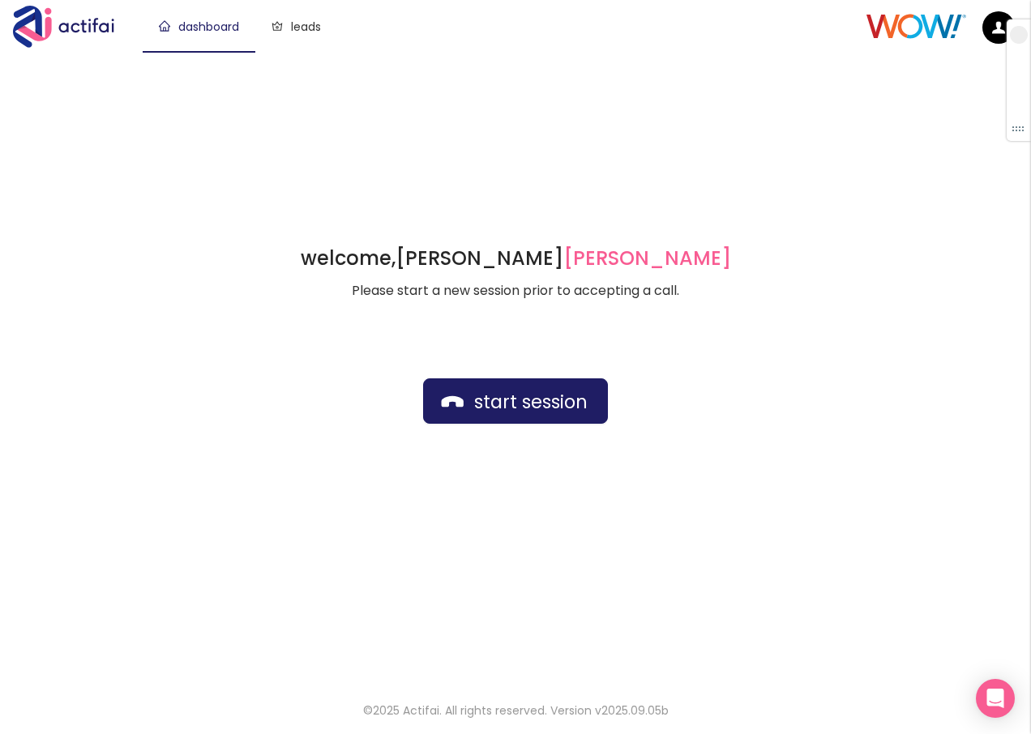
drag, startPoint x: 43, startPoint y: 516, endPoint x: 220, endPoint y: 491, distance: 179.2
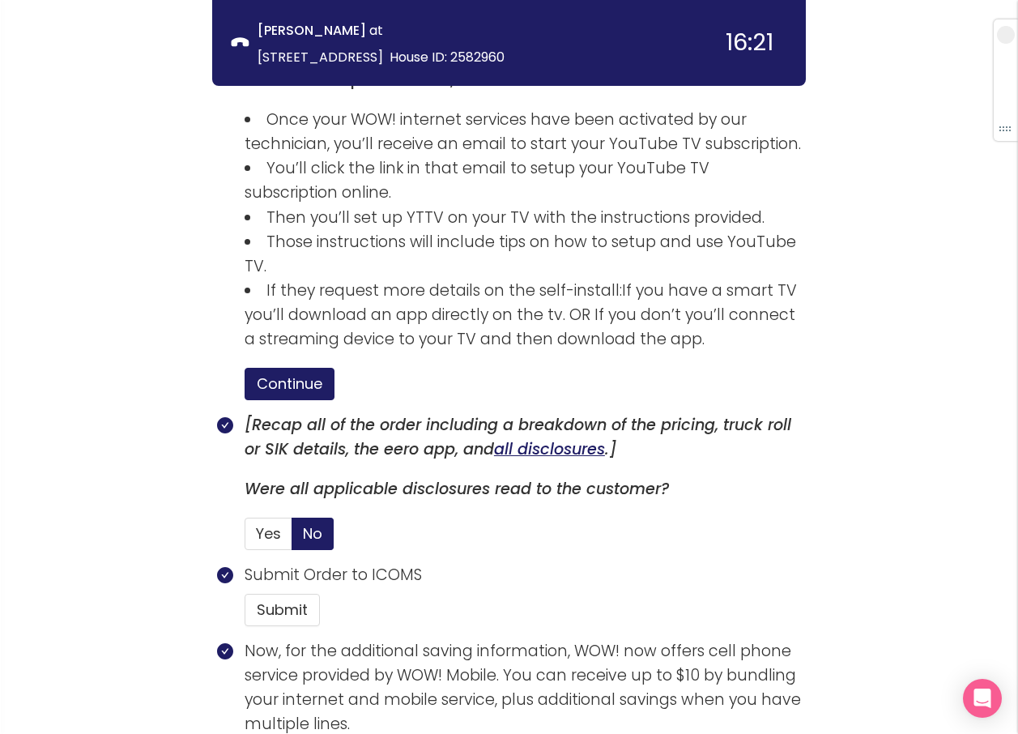
scroll to position [4116, 0]
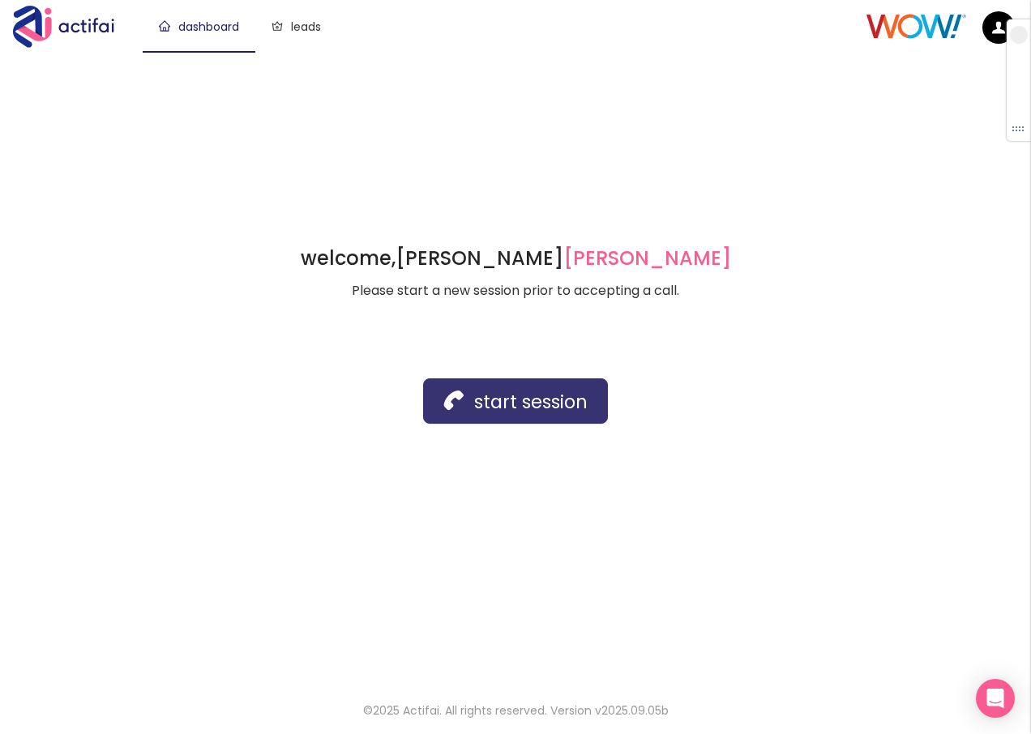
click at [497, 403] on button "start session" at bounding box center [515, 400] width 185 height 45
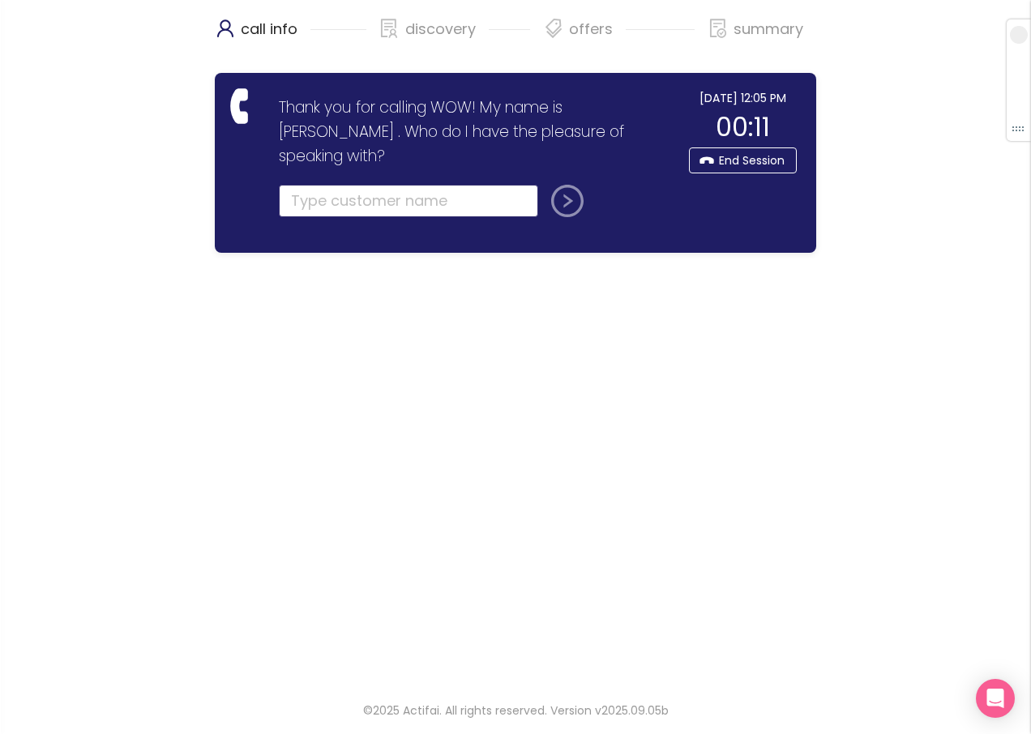
click at [359, 185] on input "text" at bounding box center [408, 201] width 259 height 32
type input "[PERSON_NAME]"
click at [574, 185] on button "submit" at bounding box center [563, 201] width 39 height 32
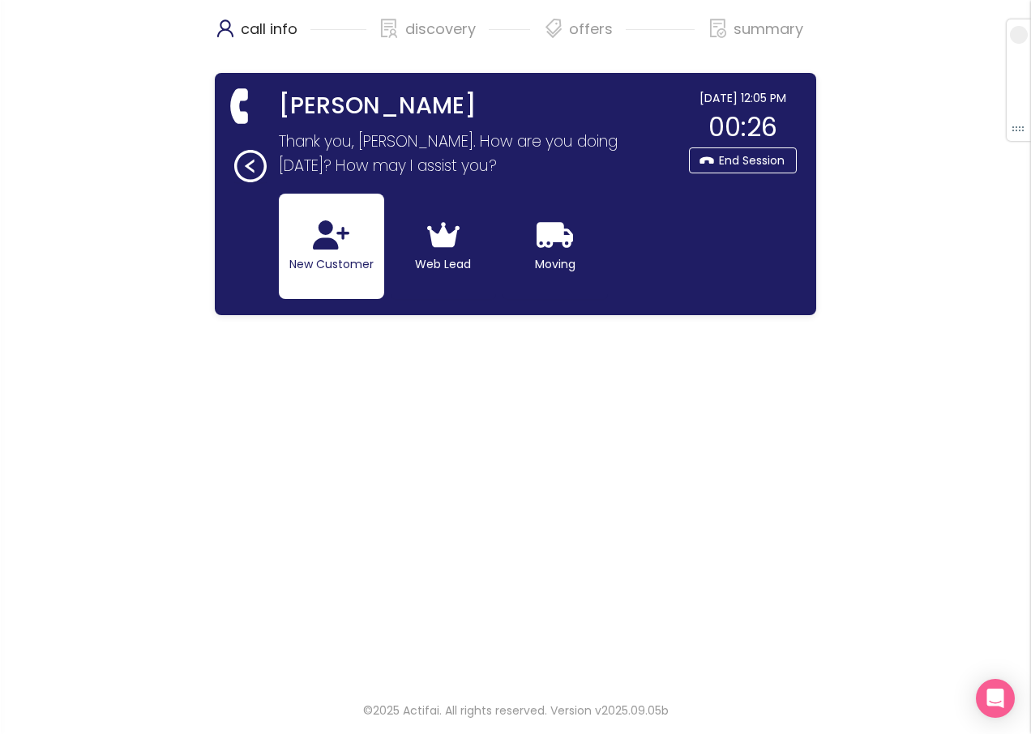
click at [339, 247] on icon "button" at bounding box center [331, 234] width 36 height 29
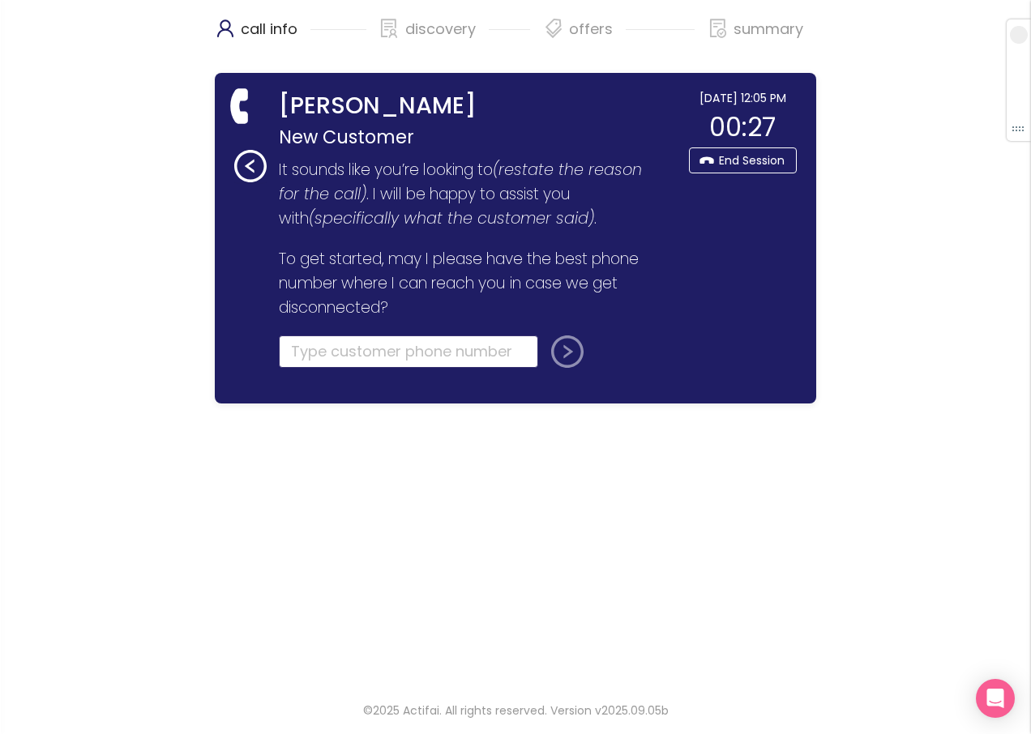
click at [301, 354] on input "tel" at bounding box center [408, 351] width 259 height 32
type input "[PHONE_NUMBER]"
click at [546, 357] on button "submit" at bounding box center [563, 351] width 39 height 32
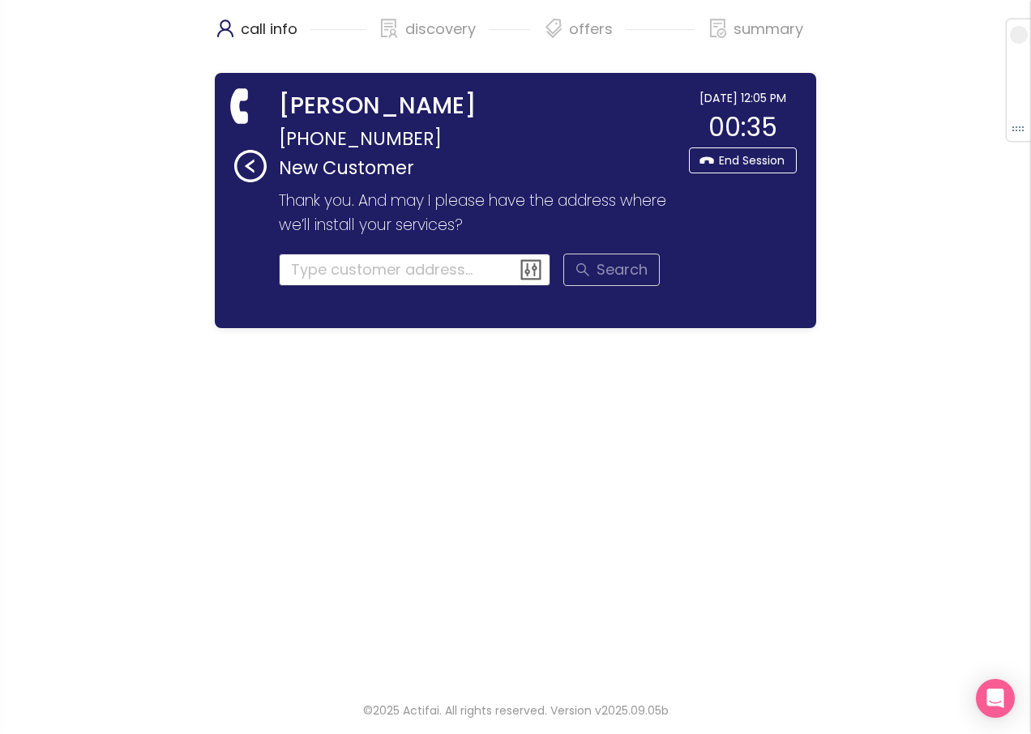
click at [337, 279] on input at bounding box center [415, 270] width 272 height 32
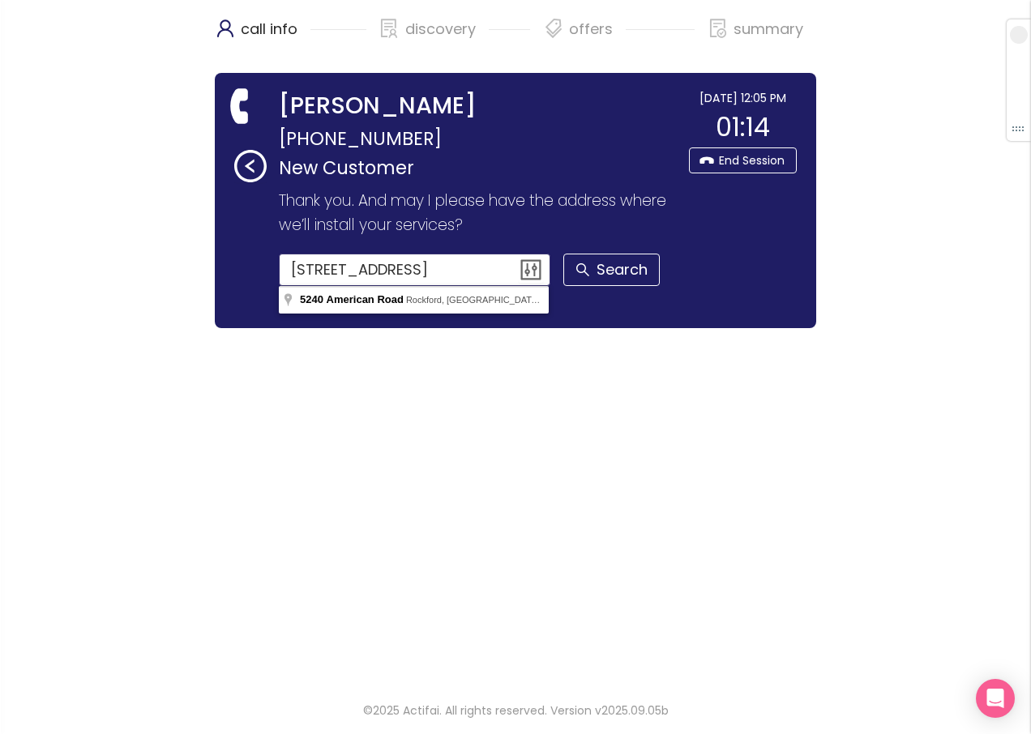
drag, startPoint x: 476, startPoint y: 274, endPoint x: 214, endPoint y: 250, distance: 263.6
click at [214, 250] on div "call info discovery offers summary [PERSON_NAME] [PHONE_NUMBER] New Customer Th…" at bounding box center [515, 341] width 1031 height 682
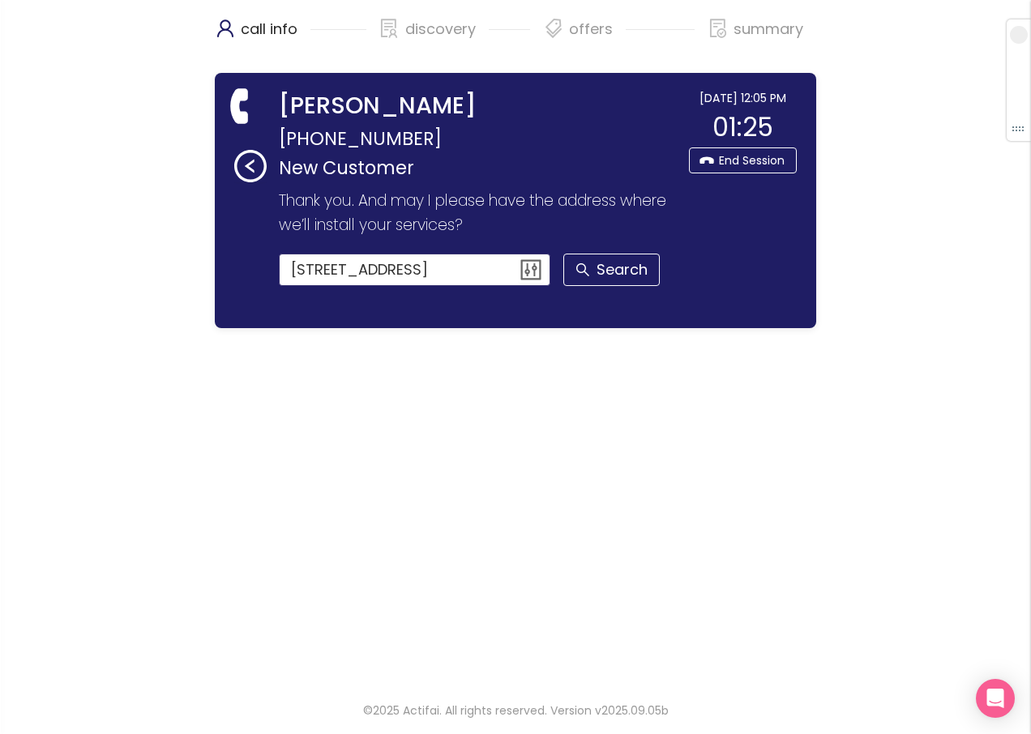
click at [391, 271] on input "[STREET_ADDRESS]" at bounding box center [415, 270] width 272 height 32
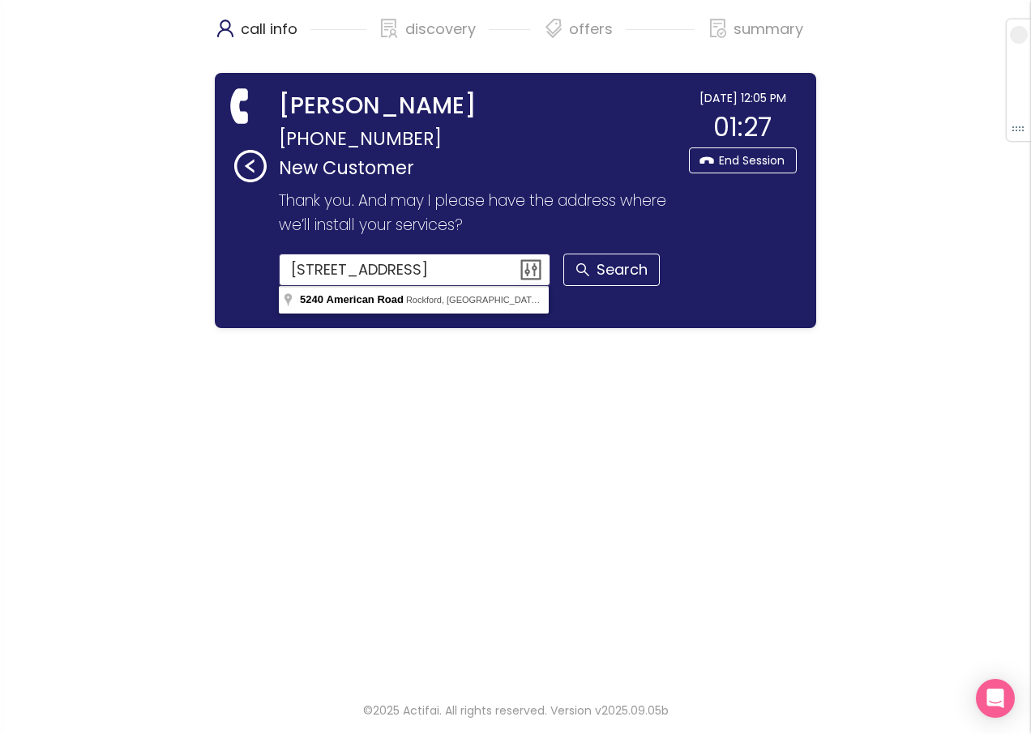
click at [390, 272] on input "[STREET_ADDRESS]" at bounding box center [415, 270] width 272 height 32
type input "[STREET_ADDRESS][PERSON_NAME]"
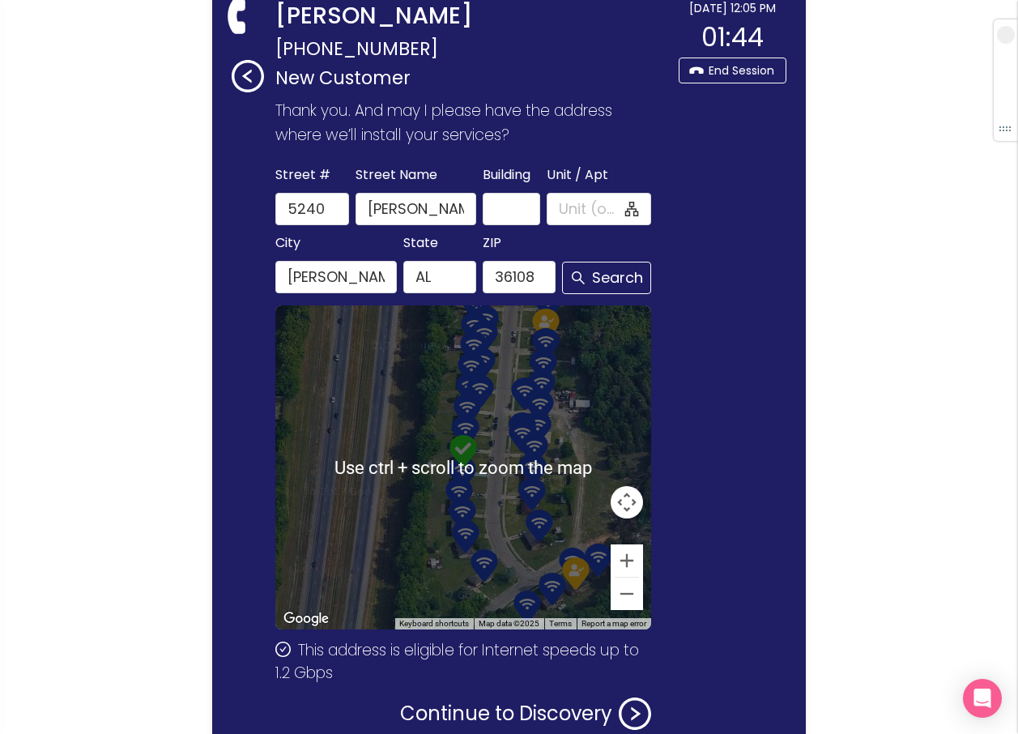
scroll to position [186, 0]
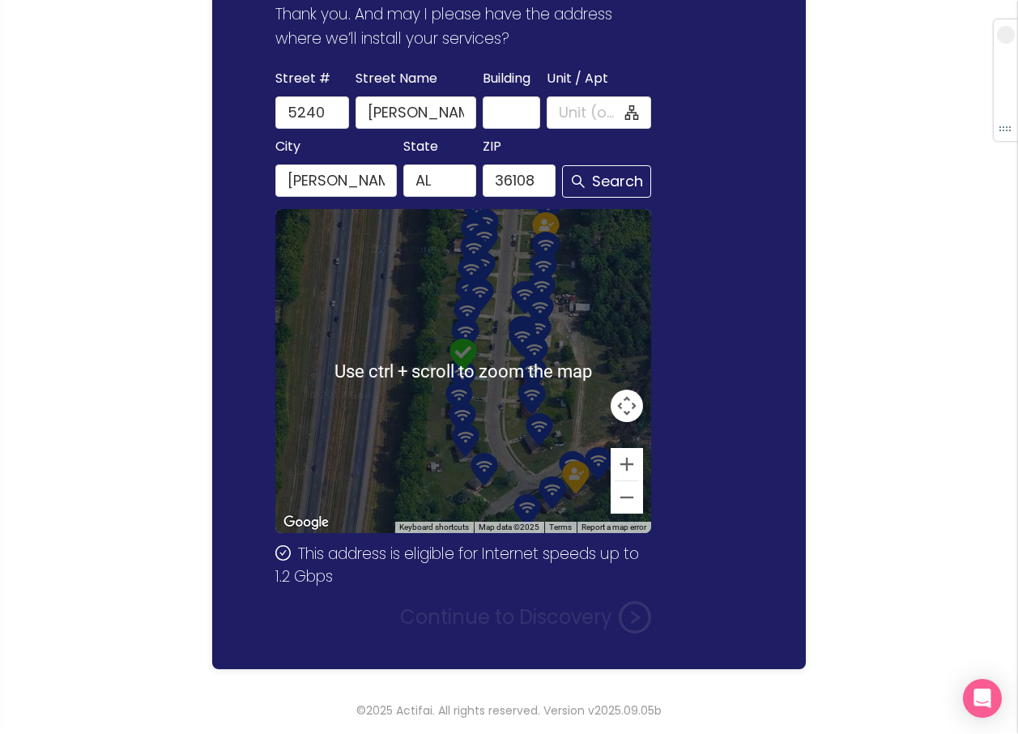
click at [523, 635] on div "[GEOGRAPHIC_DATA] Name [PERSON_NAME][GEOGRAPHIC_DATA] Unit / [GEOGRAPHIC_DATA] …" at bounding box center [463, 360] width 376 height 586
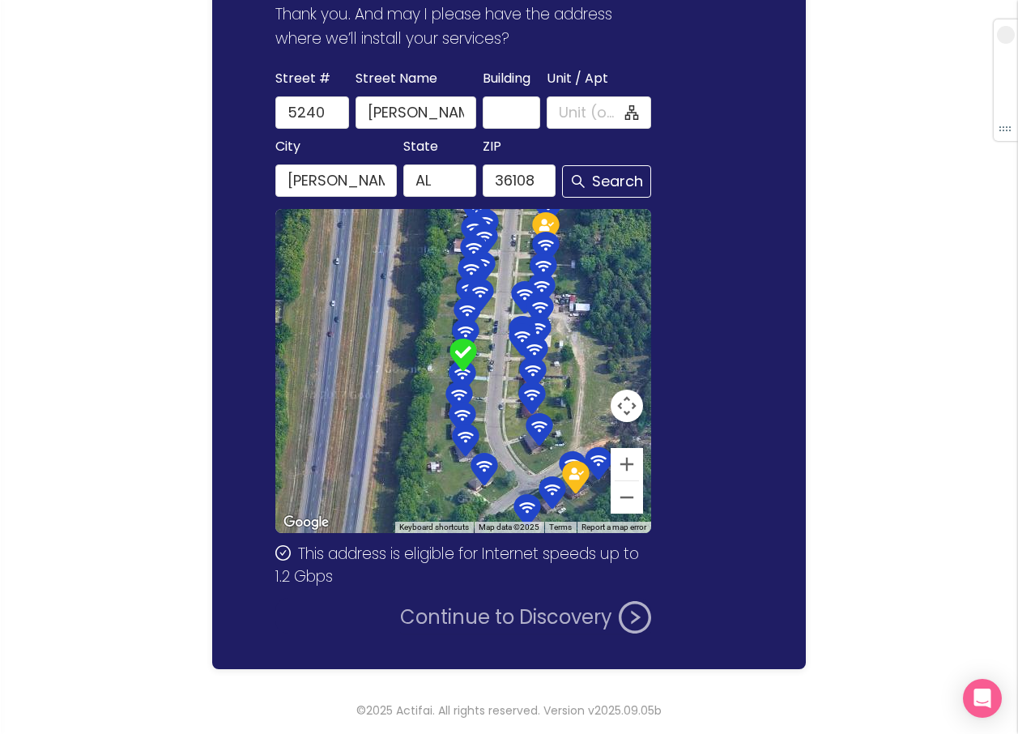
click at [472, 612] on button "Continue to Discovery" at bounding box center [525, 617] width 251 height 32
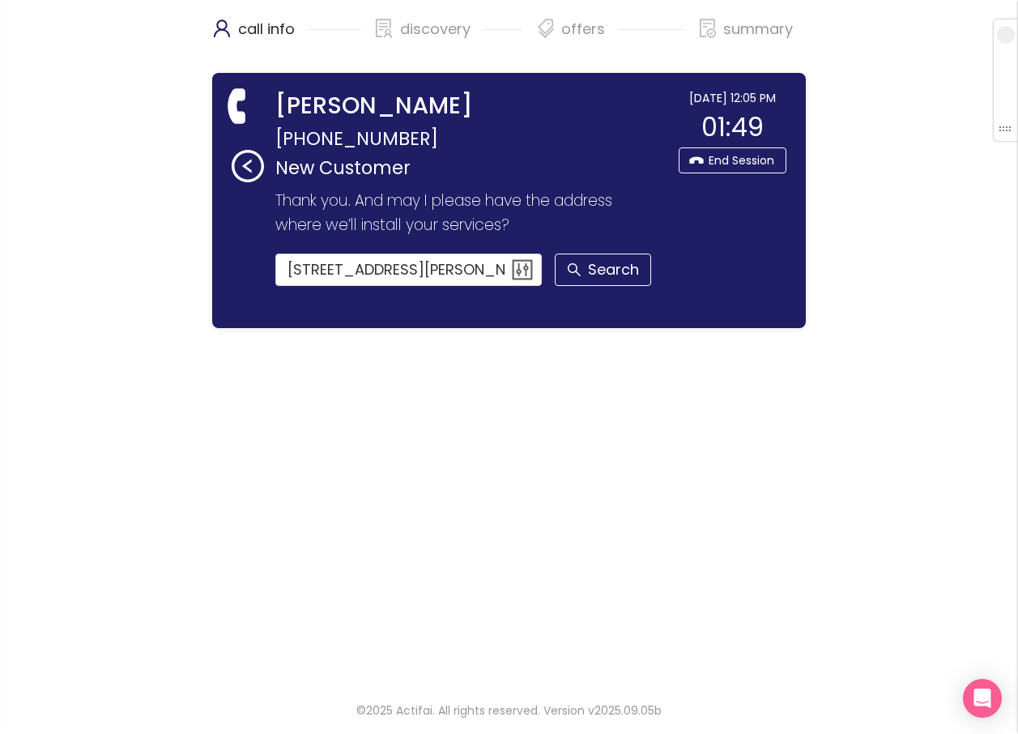
scroll to position [0, 0]
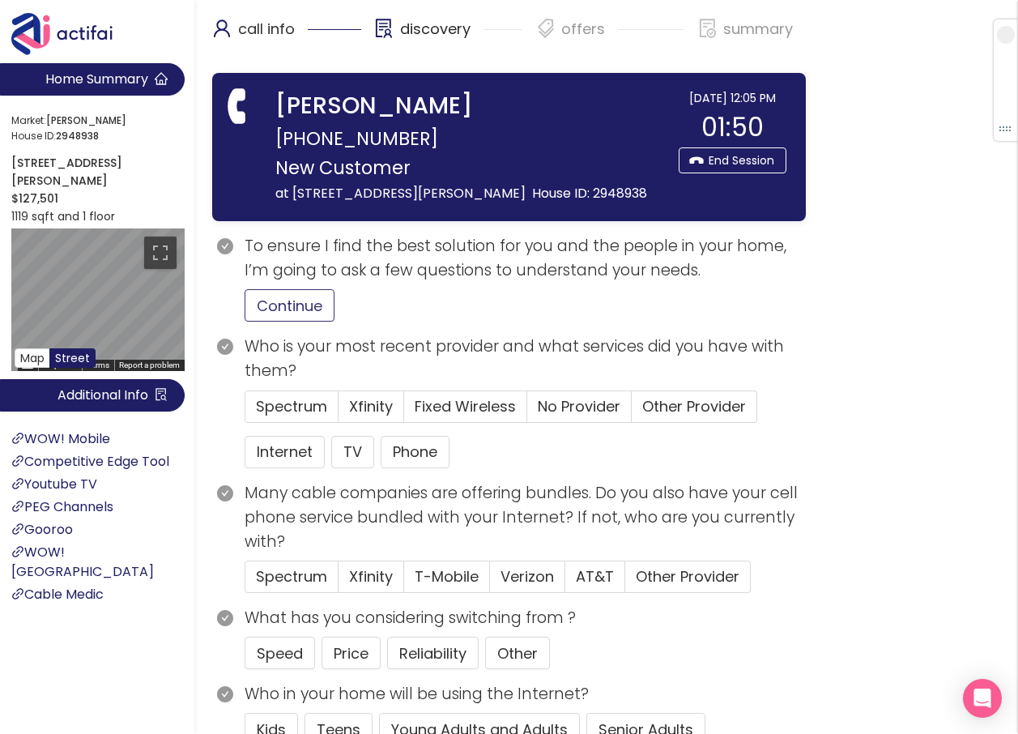
click at [295, 322] on button "Continue" at bounding box center [290, 305] width 90 height 32
drag, startPoint x: 288, startPoint y: 430, endPoint x: 312, endPoint y: 436, distance: 24.2
click at [292, 416] on span "Spectrum" at bounding box center [291, 406] width 71 height 20
click at [245, 412] on input "Spectrum" at bounding box center [245, 412] width 0 height 0
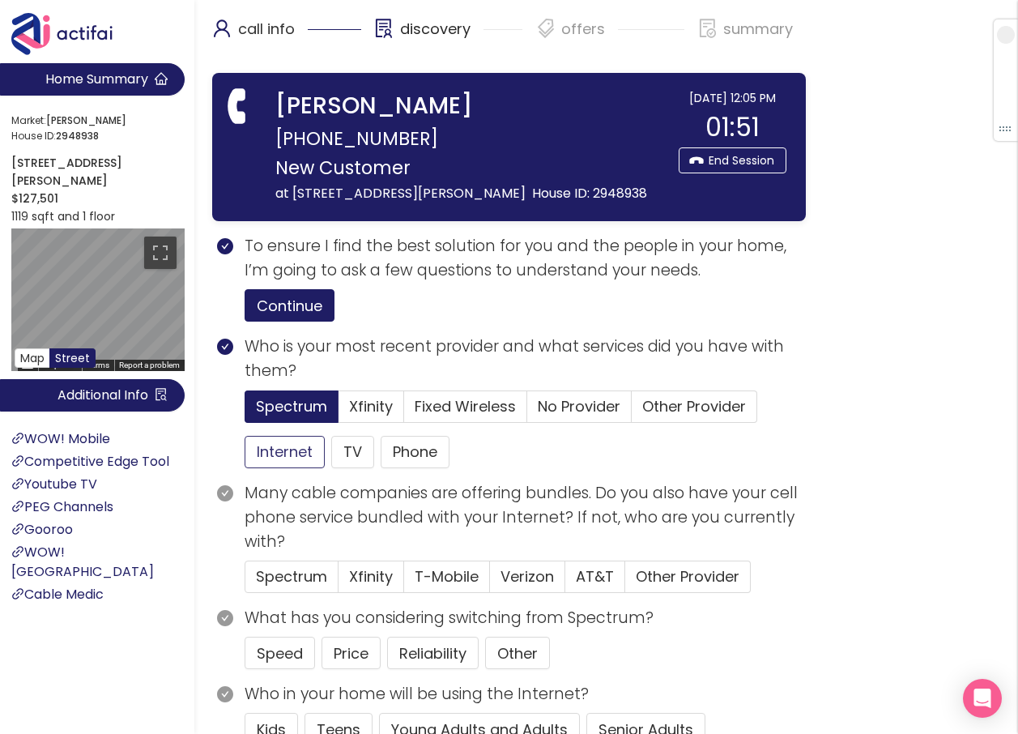
drag, startPoint x: 284, startPoint y: 476, endPoint x: 302, endPoint y: 466, distance: 21.0
click at [286, 468] on button "Internet" at bounding box center [285, 452] width 80 height 32
click at [425, 468] on button "Phone" at bounding box center [415, 452] width 69 height 32
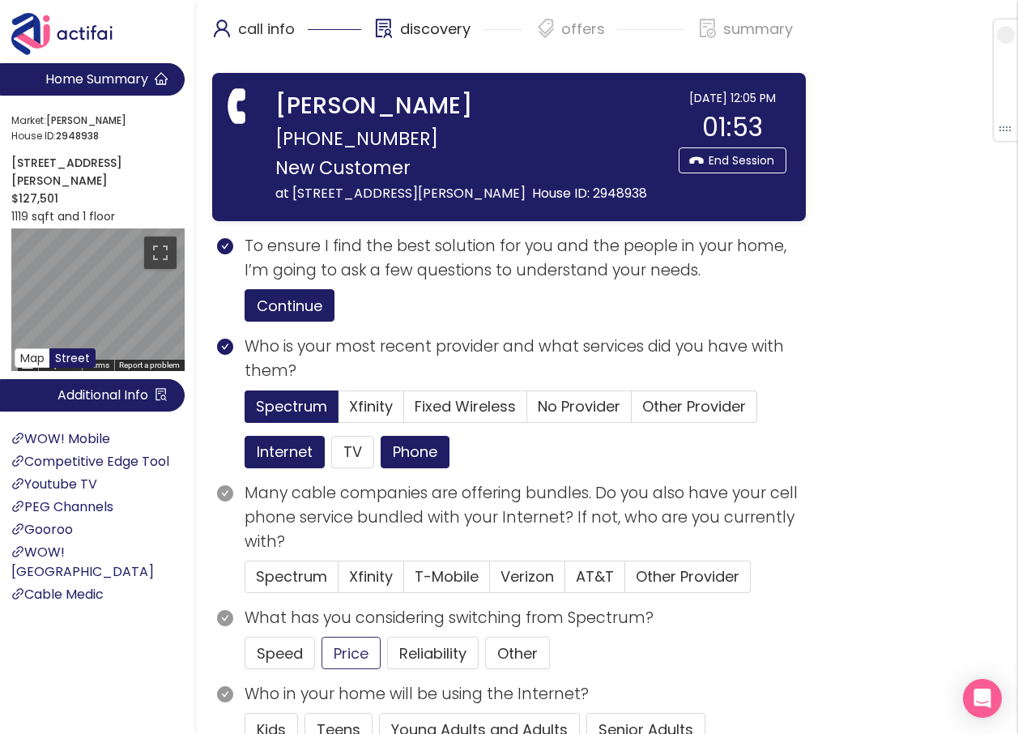
drag, startPoint x: 357, startPoint y: 668, endPoint x: 420, endPoint y: 634, distance: 71.1
click at [357, 669] on button "Price" at bounding box center [351, 653] width 59 height 32
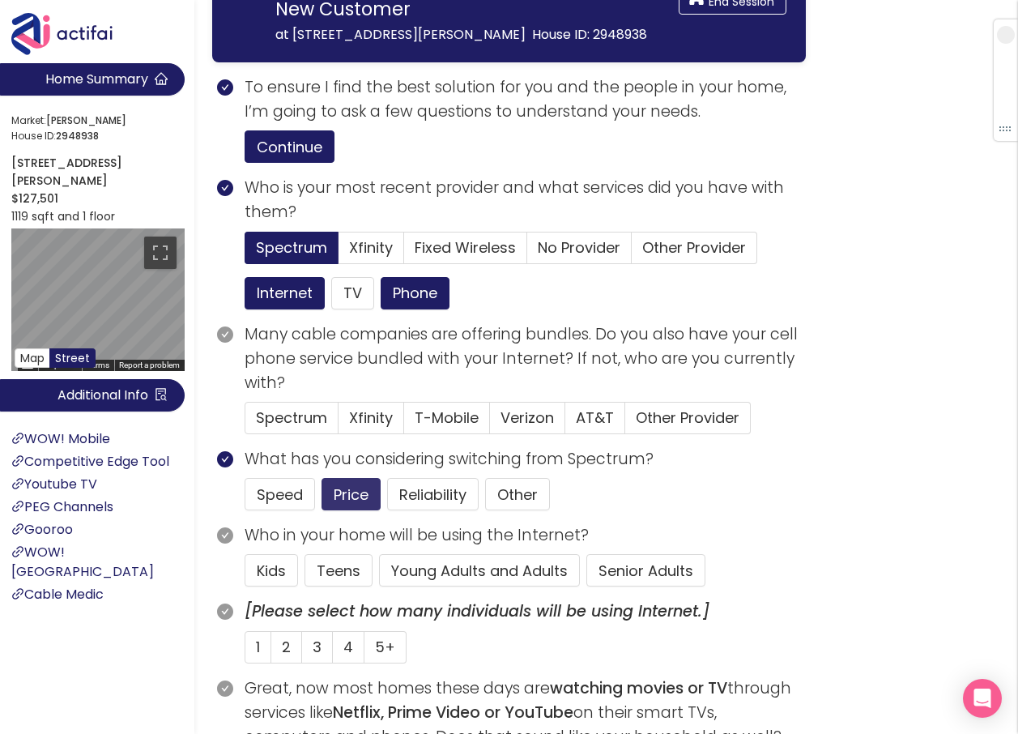
scroll to position [162, 0]
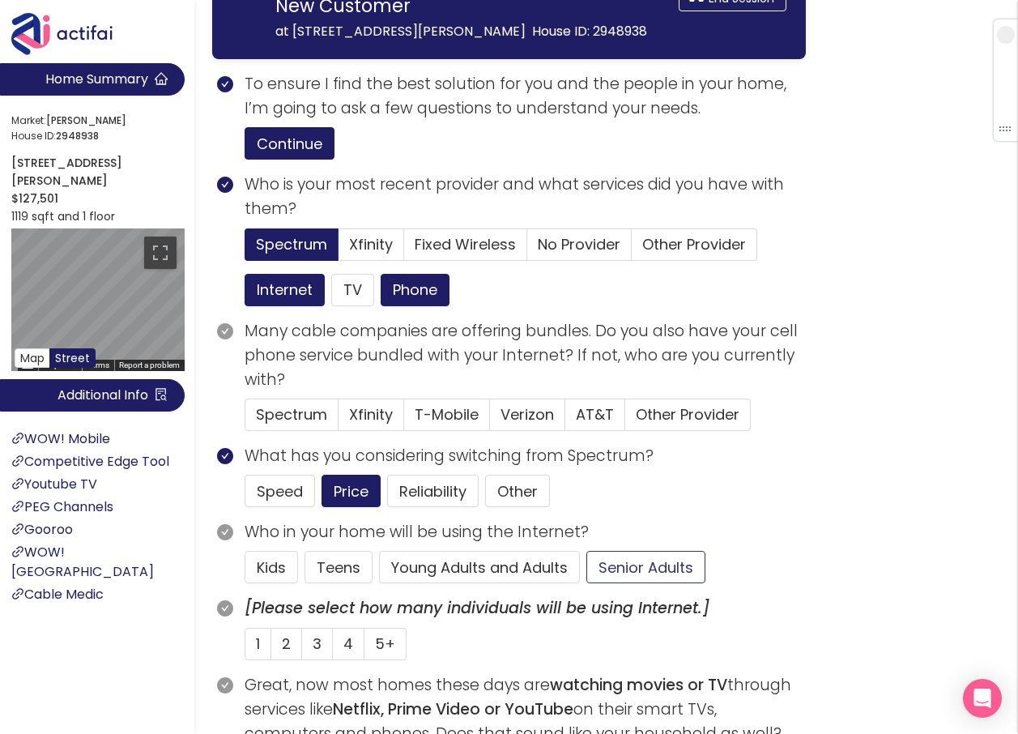
click at [616, 583] on button "Senior Adults" at bounding box center [646, 567] width 119 height 32
click at [258, 654] on span "1" at bounding box center [258, 644] width 4 height 20
click at [245, 649] on input "1" at bounding box center [245, 649] width 0 height 0
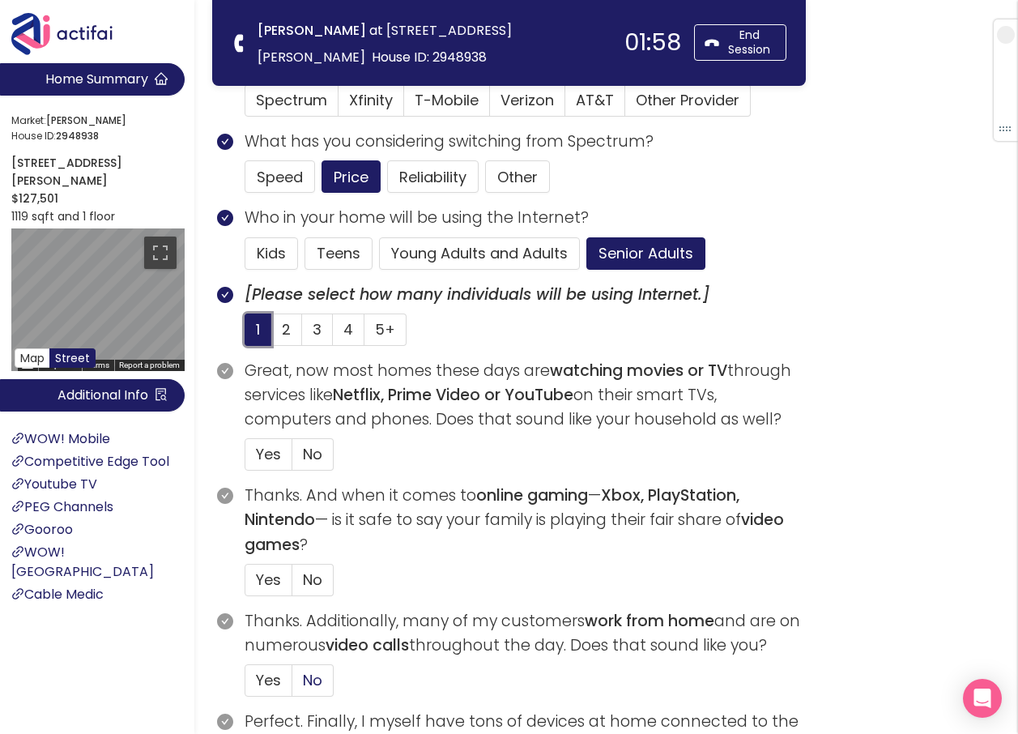
scroll to position [405, 0]
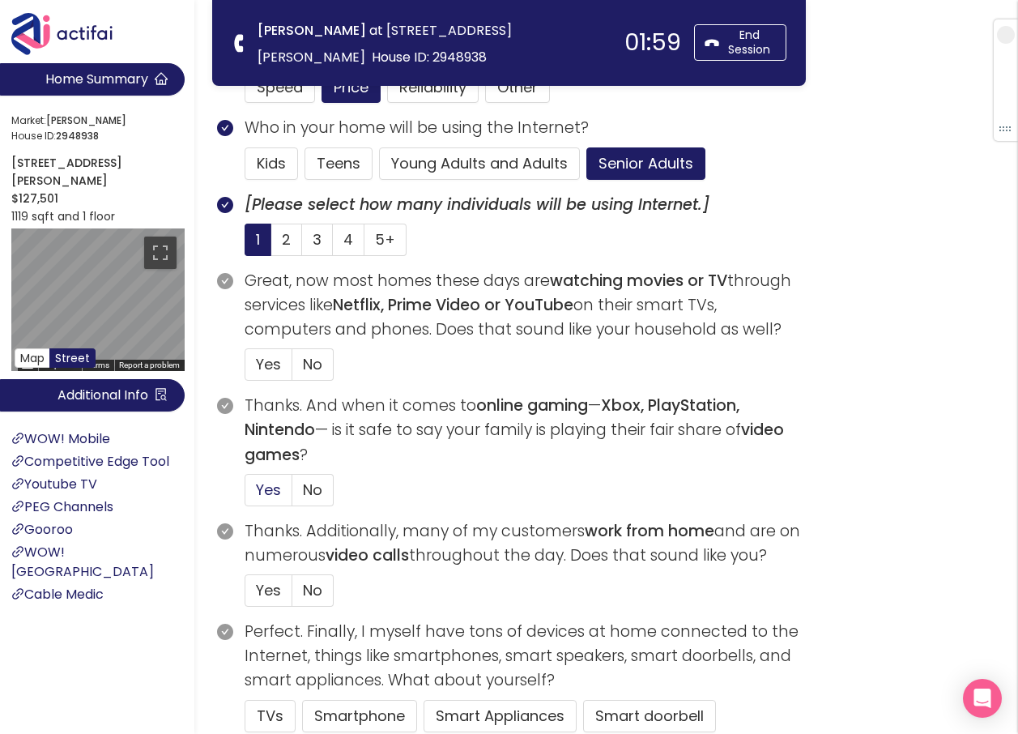
click at [258, 492] on span "Yes" at bounding box center [268, 490] width 25 height 20
click at [245, 495] on input "Yes" at bounding box center [245, 495] width 0 height 0
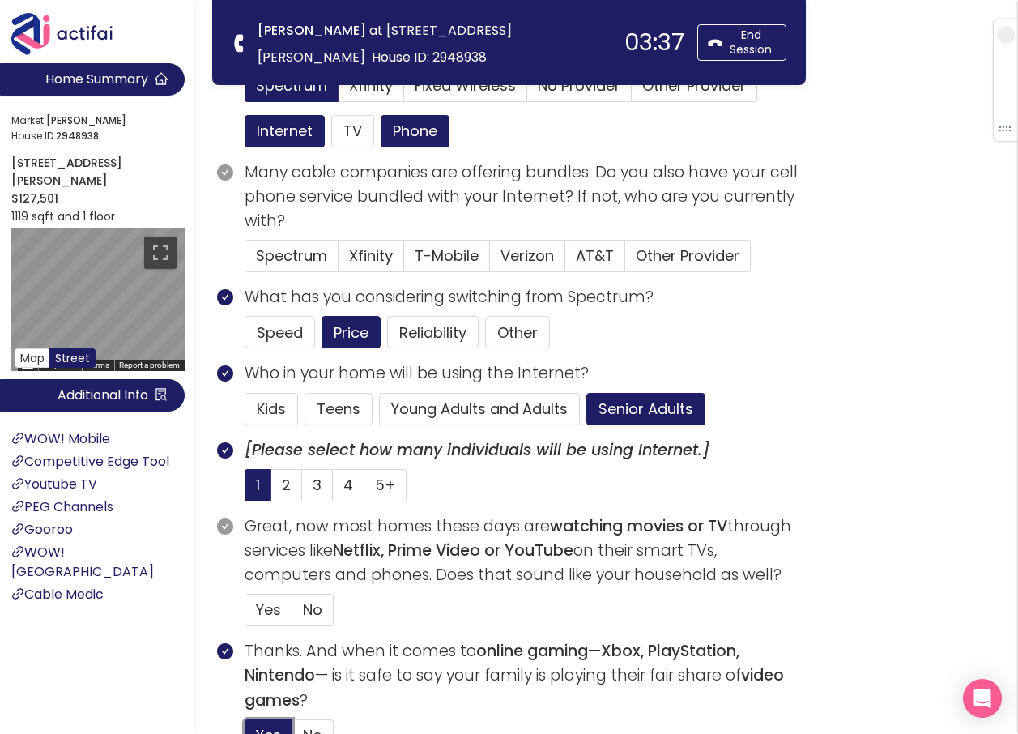
scroll to position [0, 0]
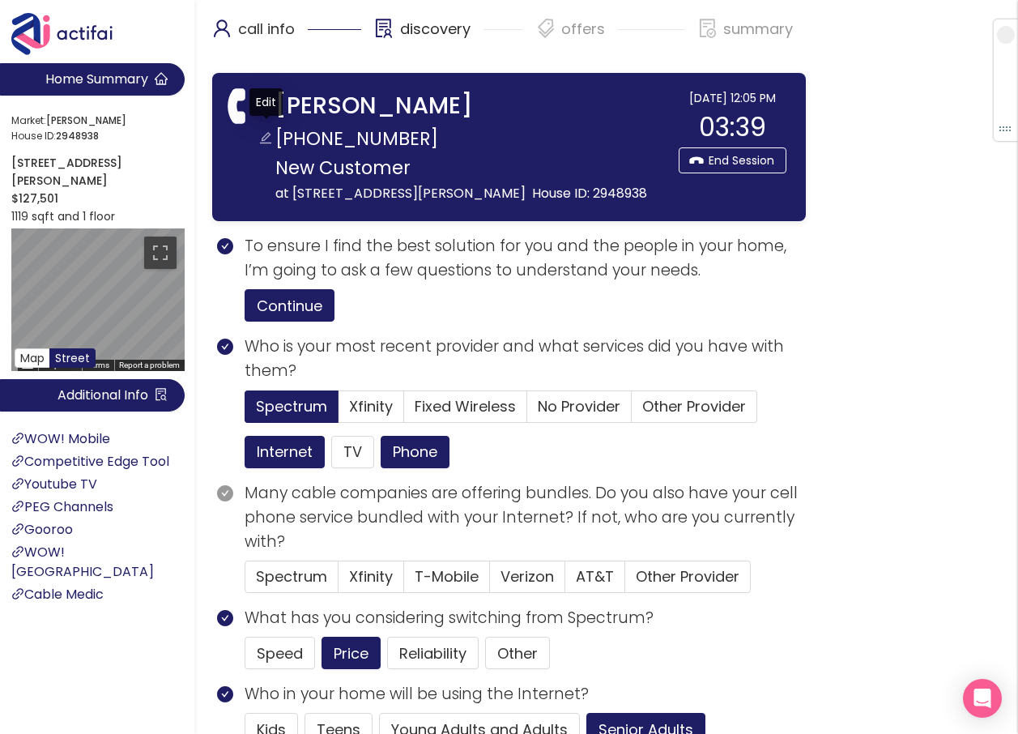
click at [267, 139] on button "button" at bounding box center [266, 139] width 26 height 26
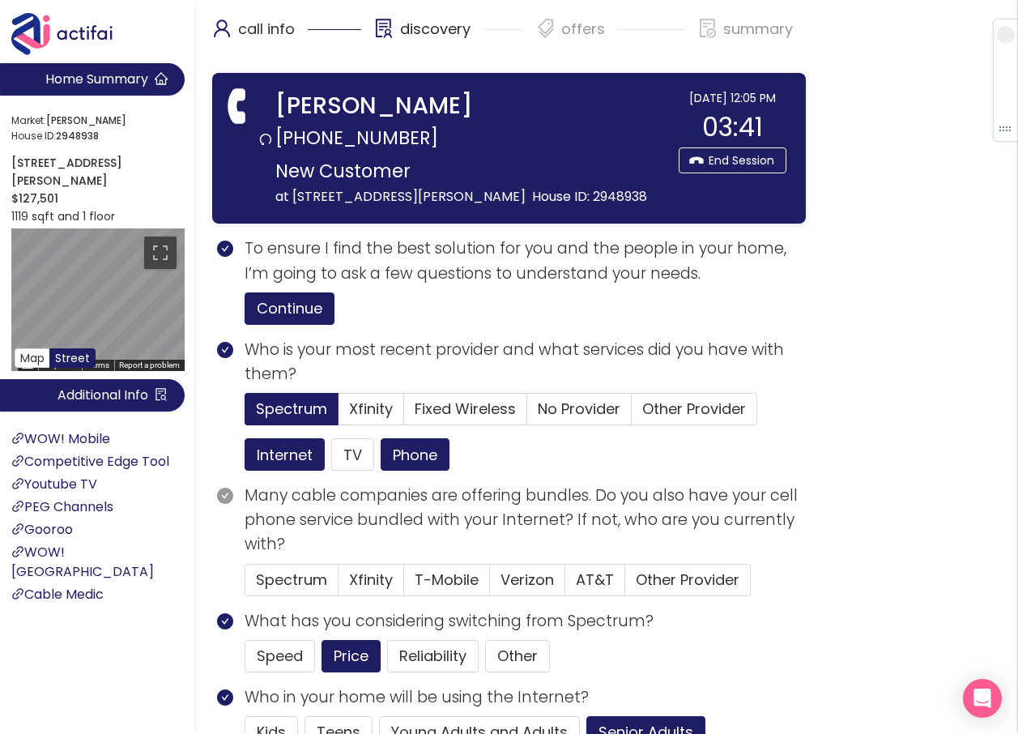
click at [308, 152] on input "[PHONE_NUMBER]" at bounding box center [472, 137] width 395 height 29
click at [267, 104] on button "button" at bounding box center [266, 107] width 26 height 26
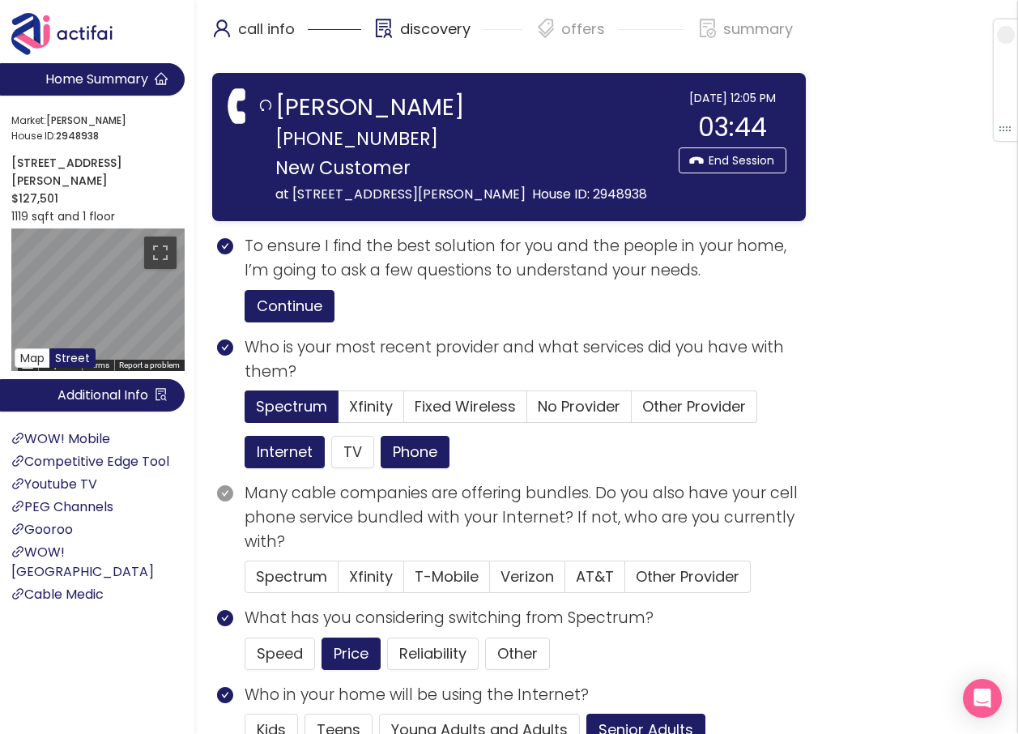
click at [307, 110] on input "[PERSON_NAME]" at bounding box center [472, 107] width 395 height 36
click at [309, 110] on input "[PERSON_NAME]" at bounding box center [472, 107] width 395 height 36
type input "[PERSON_NAME]"
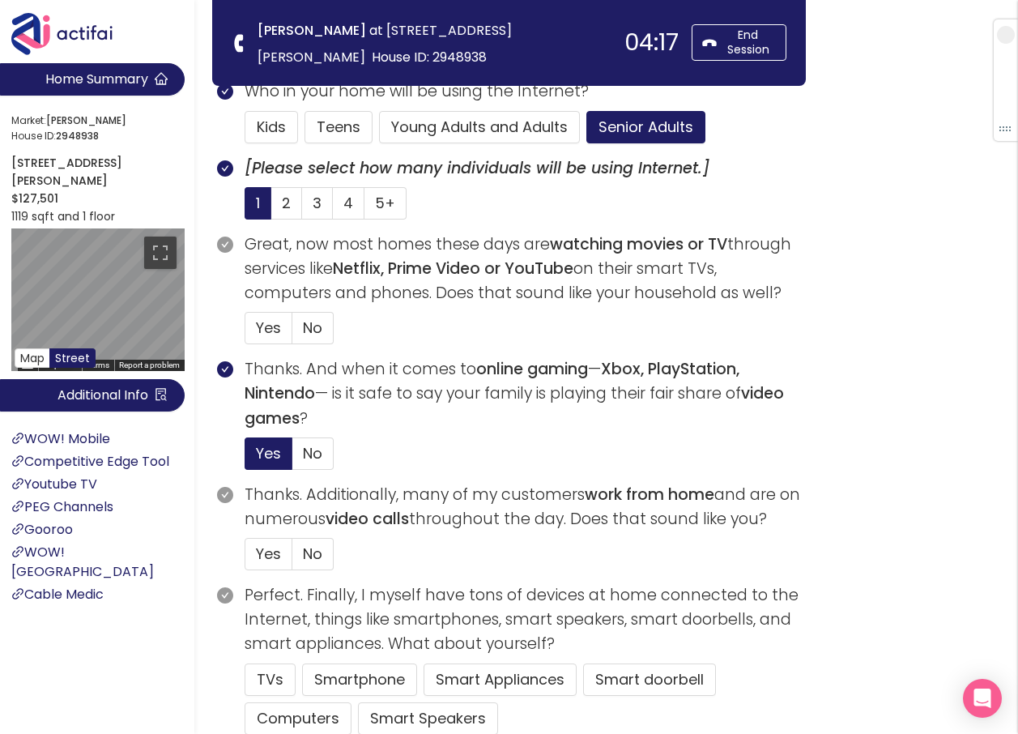
scroll to position [486, 0]
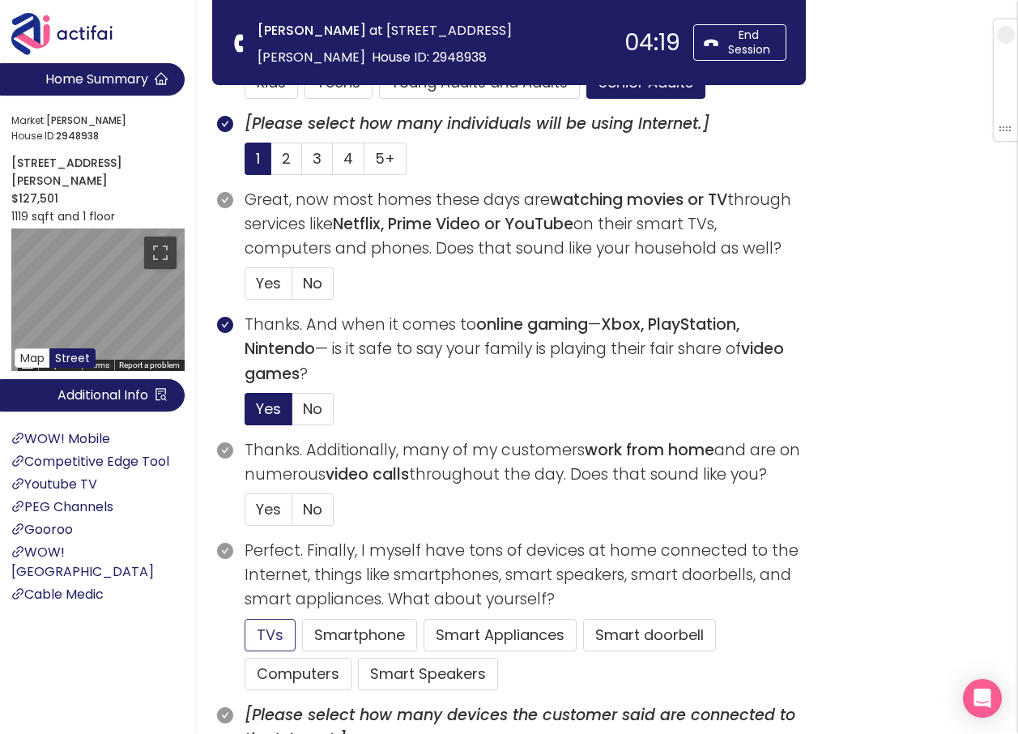
click at [278, 636] on button "TVs" at bounding box center [270, 635] width 51 height 32
click at [326, 627] on button "Smartphone" at bounding box center [359, 635] width 115 height 32
click at [276, 284] on span "Yes" at bounding box center [268, 283] width 25 height 20
click at [245, 288] on input "Yes" at bounding box center [245, 288] width 0 height 0
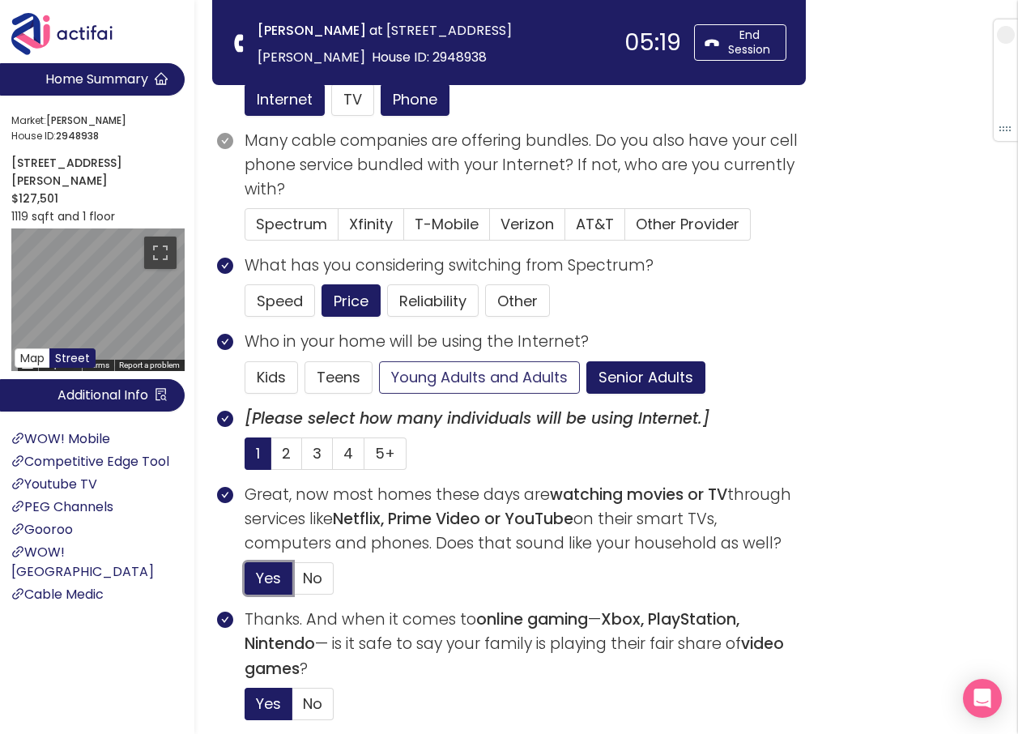
scroll to position [162, 0]
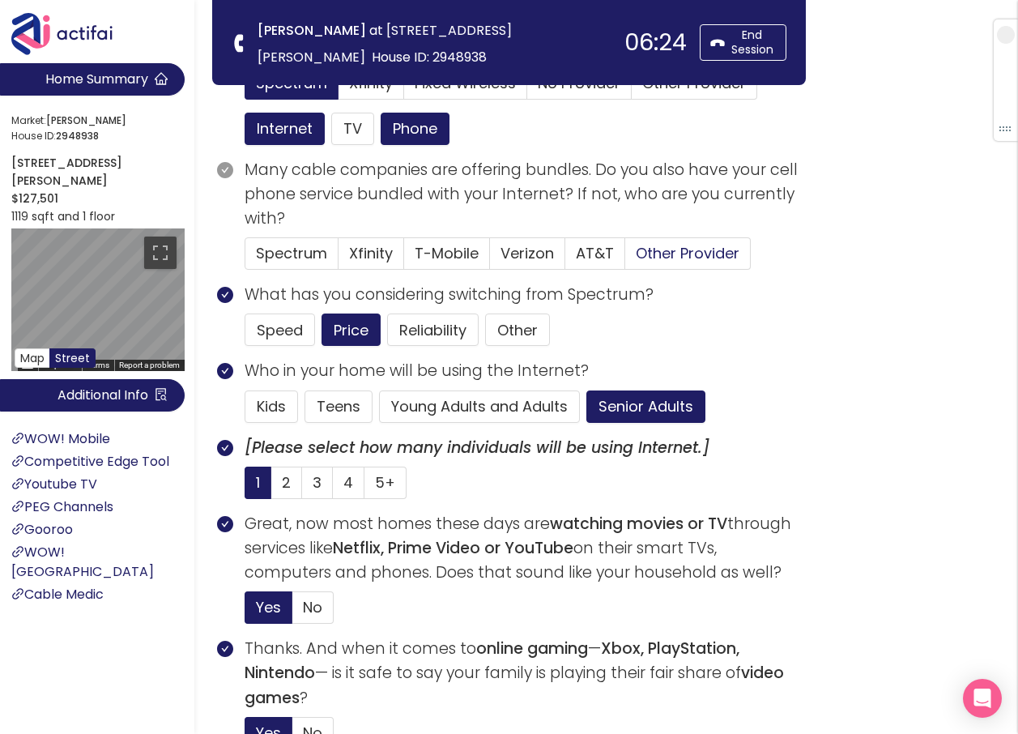
click at [658, 244] on span "Other Provider" at bounding box center [688, 253] width 104 height 20
click at [625, 258] on input "Other Provider" at bounding box center [625, 258] width 0 height 0
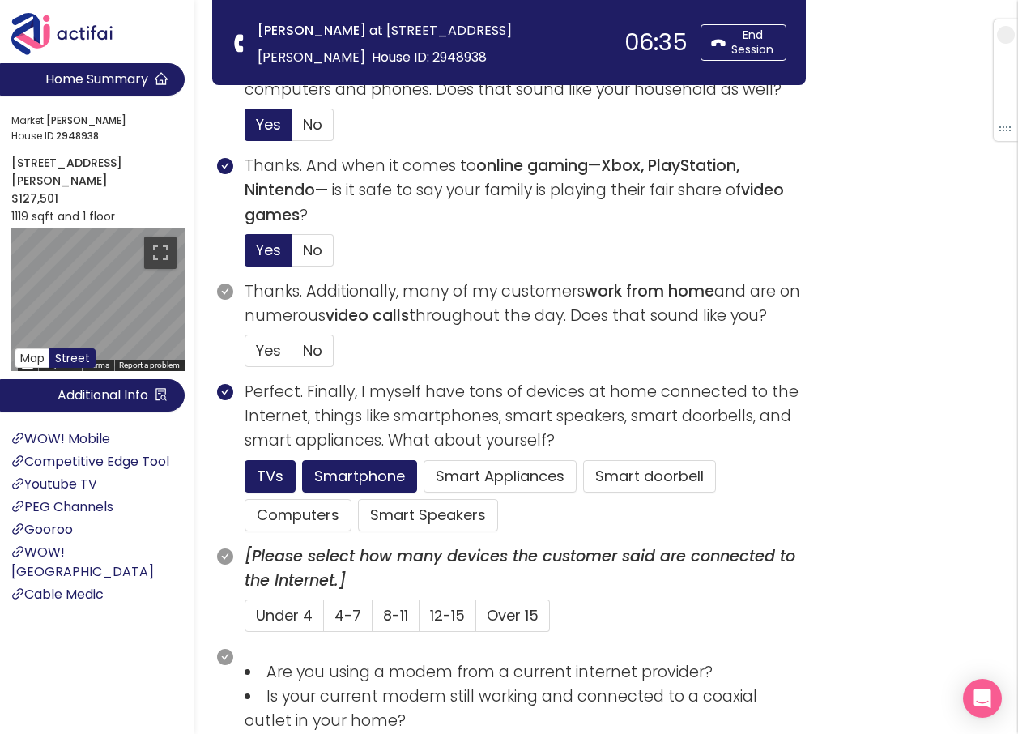
scroll to position [648, 0]
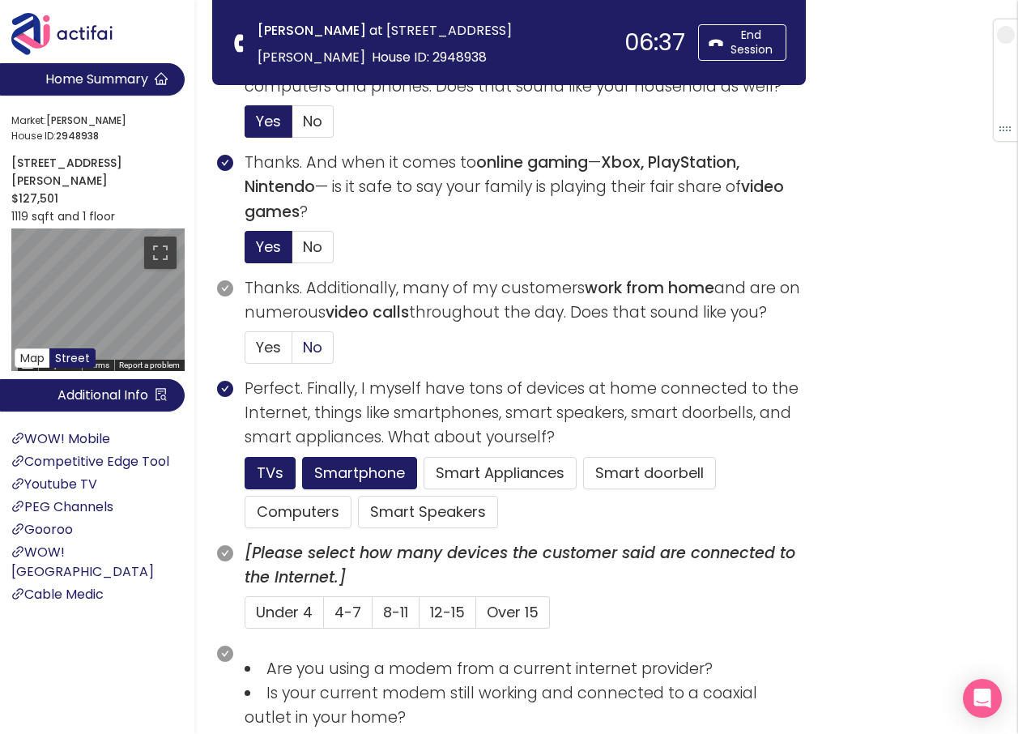
click at [315, 355] on span "No" at bounding box center [312, 347] width 19 height 20
click at [292, 352] on input "No" at bounding box center [292, 352] width 0 height 0
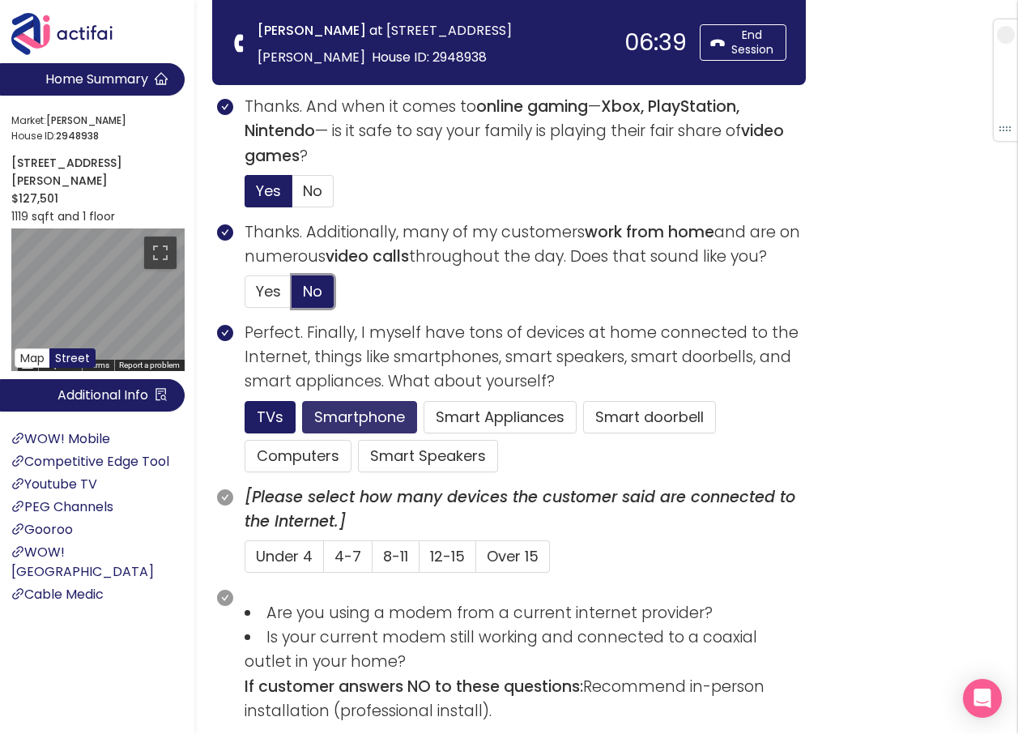
scroll to position [729, 0]
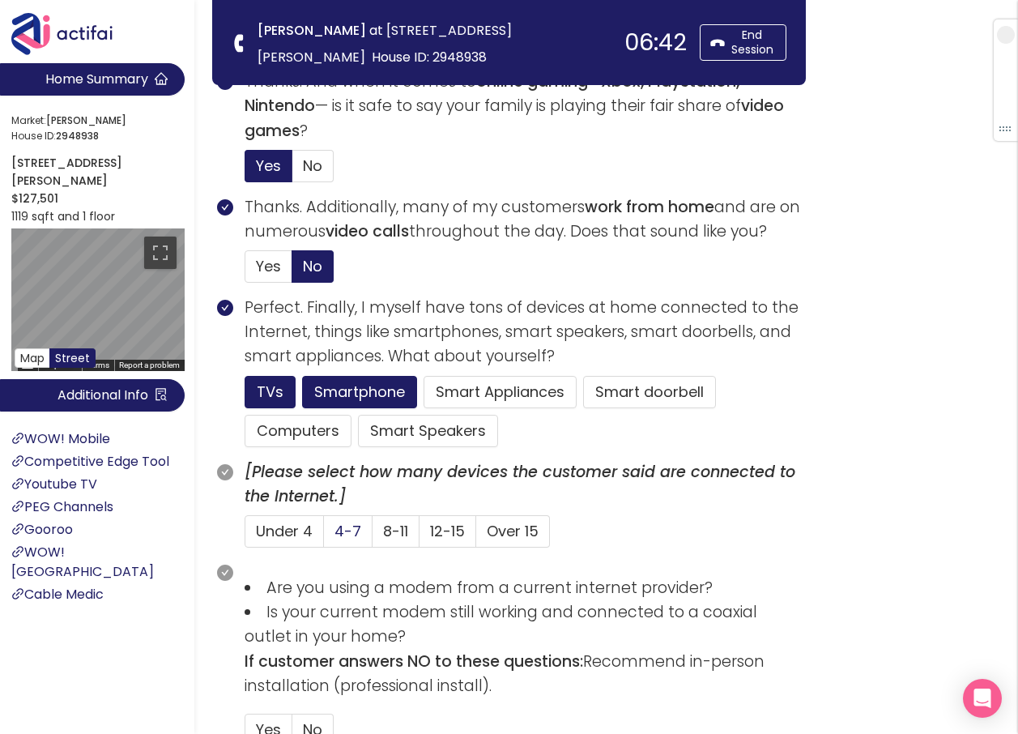
click at [345, 526] on span "4-7" at bounding box center [348, 531] width 27 height 20
click at [324, 536] on input "4-7" at bounding box center [324, 536] width 0 height 0
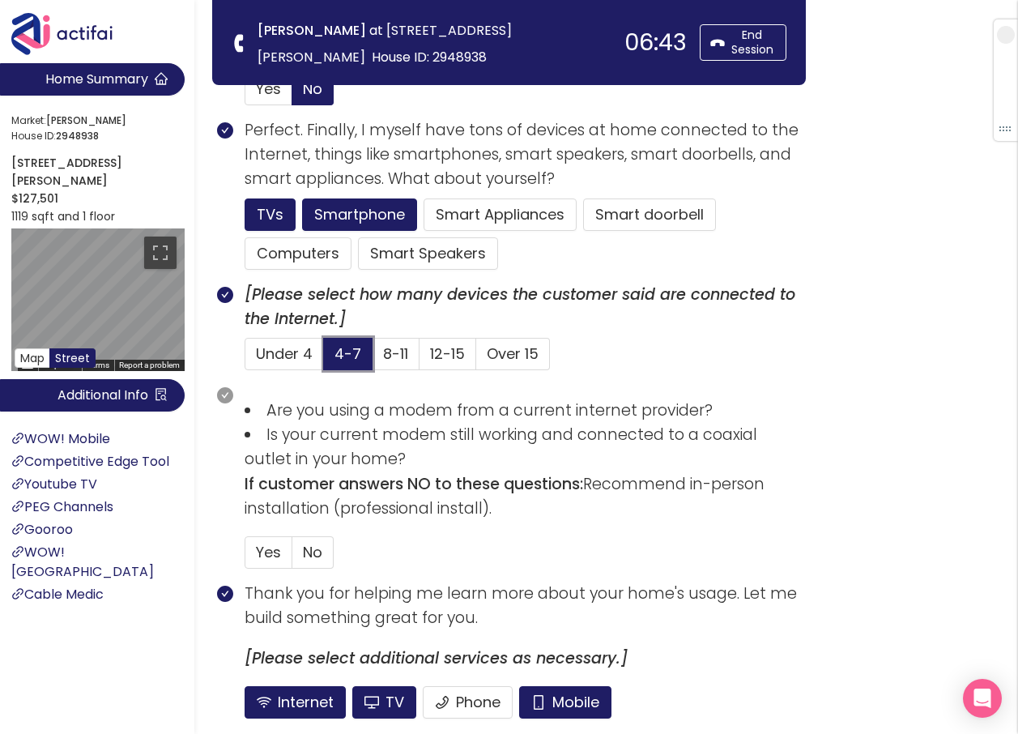
scroll to position [972, 0]
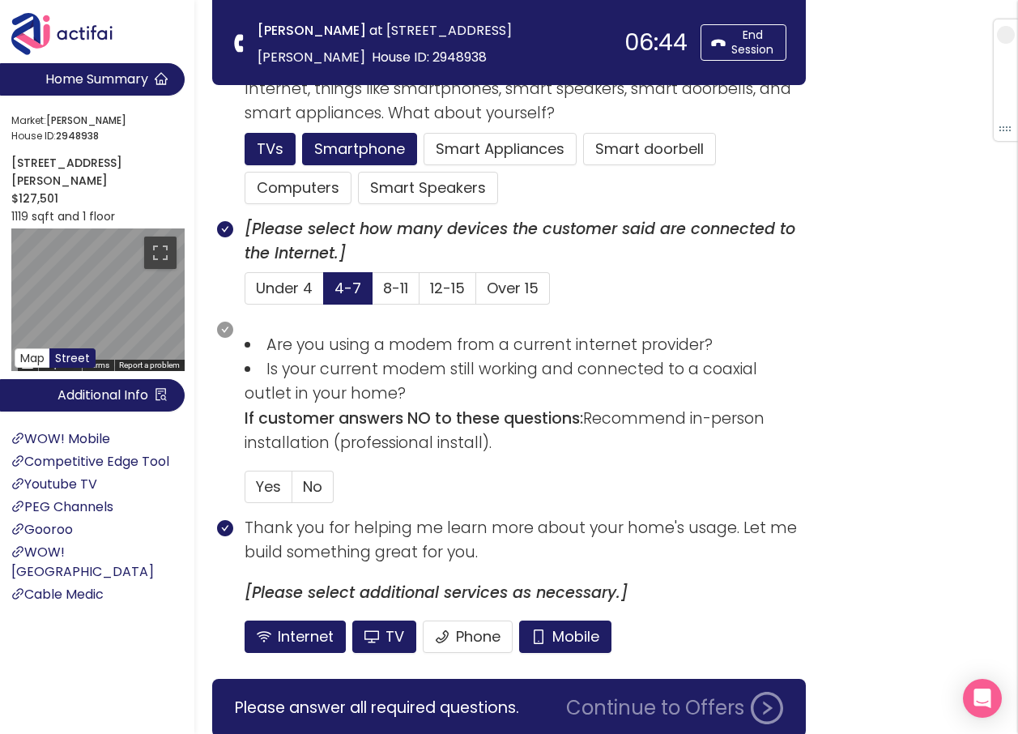
drag, startPoint x: 327, startPoint y: 493, endPoint x: 335, endPoint y: 495, distance: 9.2
click at [325, 493] on label "No" at bounding box center [312, 487] width 41 height 32
click at [292, 492] on input "No" at bounding box center [292, 492] width 0 height 0
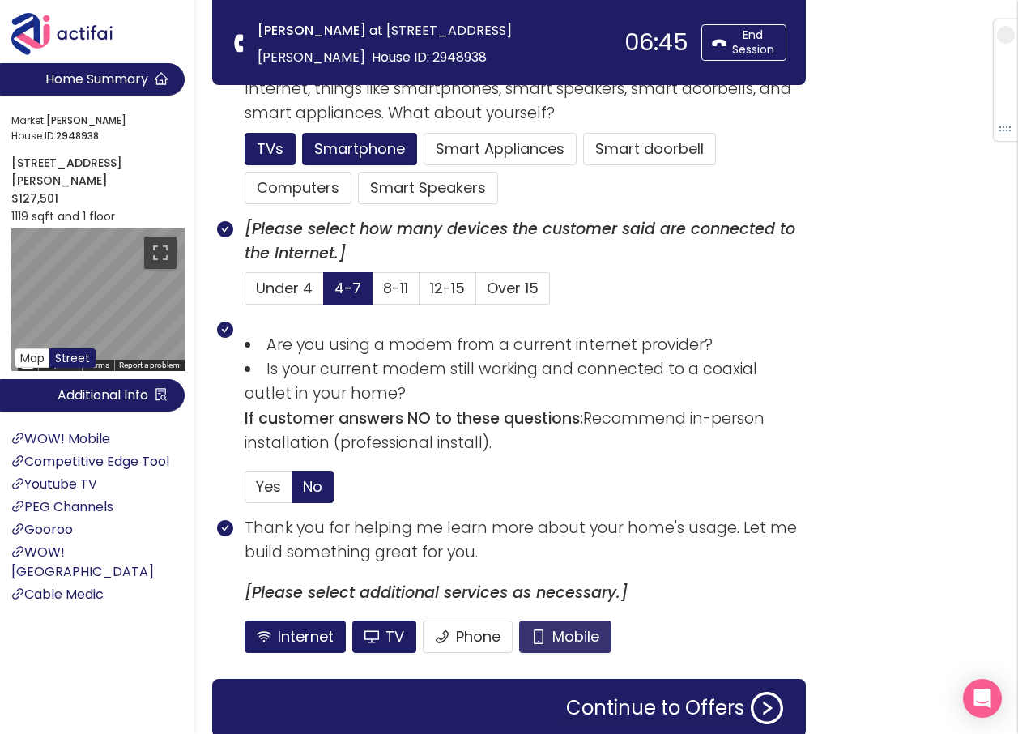
click at [532, 635] on button "Mobile" at bounding box center [565, 637] width 92 height 32
click at [403, 631] on button "TV" at bounding box center [384, 637] width 64 height 32
click at [459, 636] on button "Phone" at bounding box center [468, 637] width 90 height 32
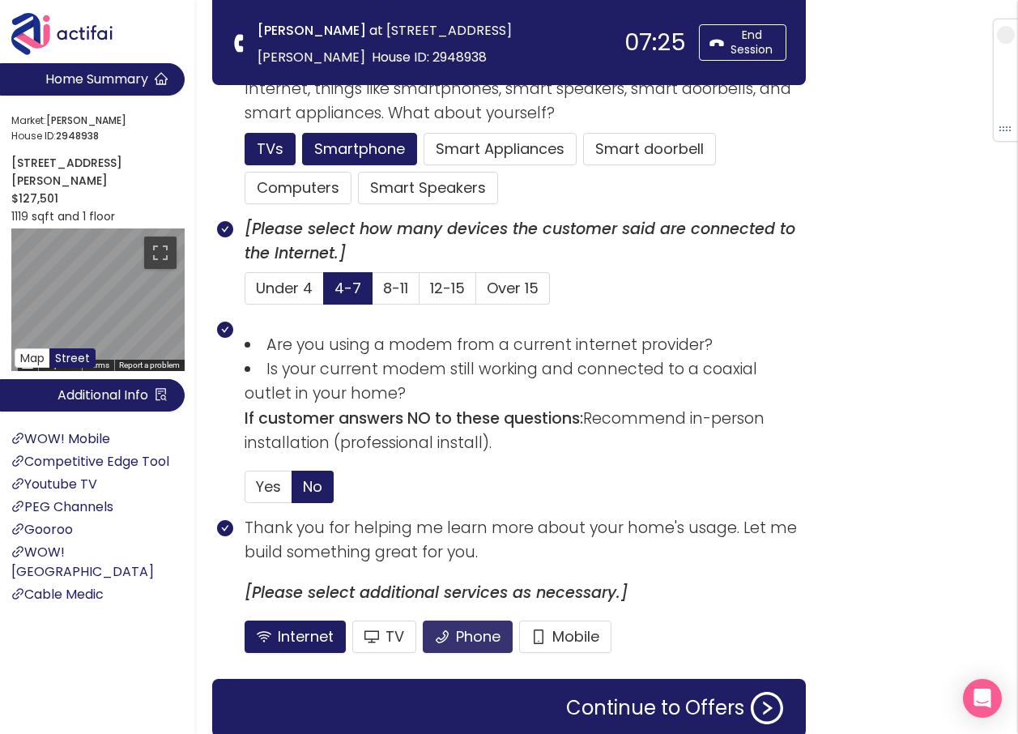
click at [461, 635] on button "Phone" at bounding box center [468, 637] width 90 height 32
click at [635, 702] on button "Continue to Offers" at bounding box center [675, 708] width 237 height 32
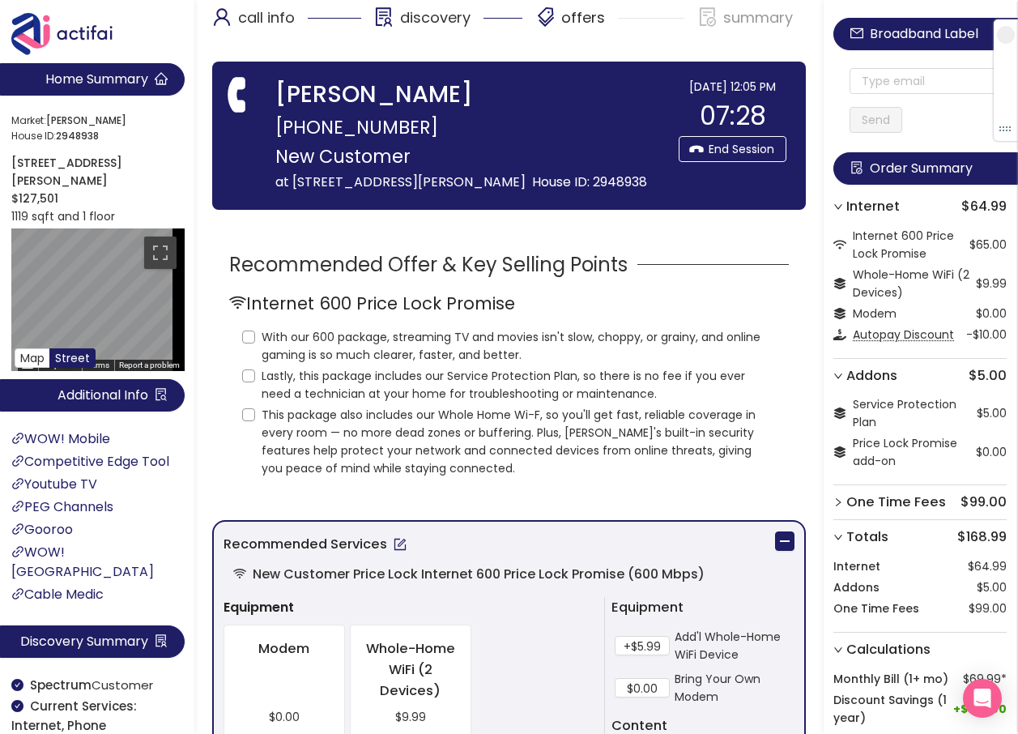
scroll to position [0, 0]
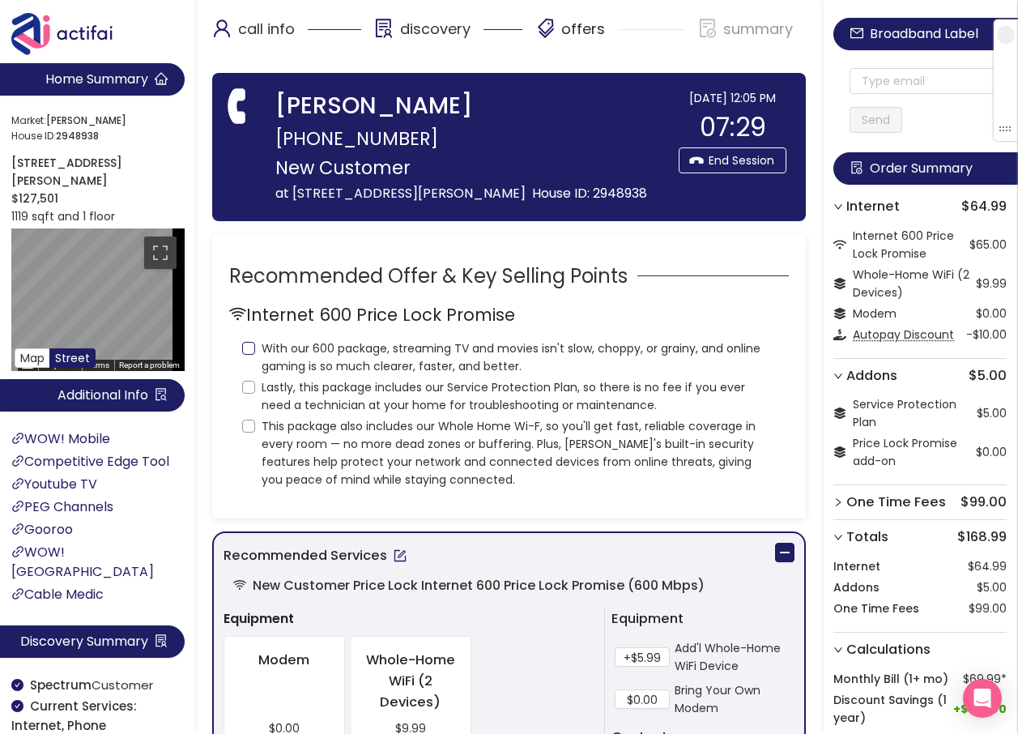
click at [253, 355] on input "With our 600 package, streaming TV and movies isn't slow, choppy, or grainy, an…" at bounding box center [248, 348] width 13 height 13
checkbox input "true"
click at [250, 394] on input "Lastly, this package includes our Service Protection Plan, so there is no fee i…" at bounding box center [248, 387] width 13 height 13
checkbox input "true"
click at [250, 433] on input "This package also includes our Whole Home Wi-F, so you'll get fast, reliable co…" at bounding box center [248, 426] width 13 height 13
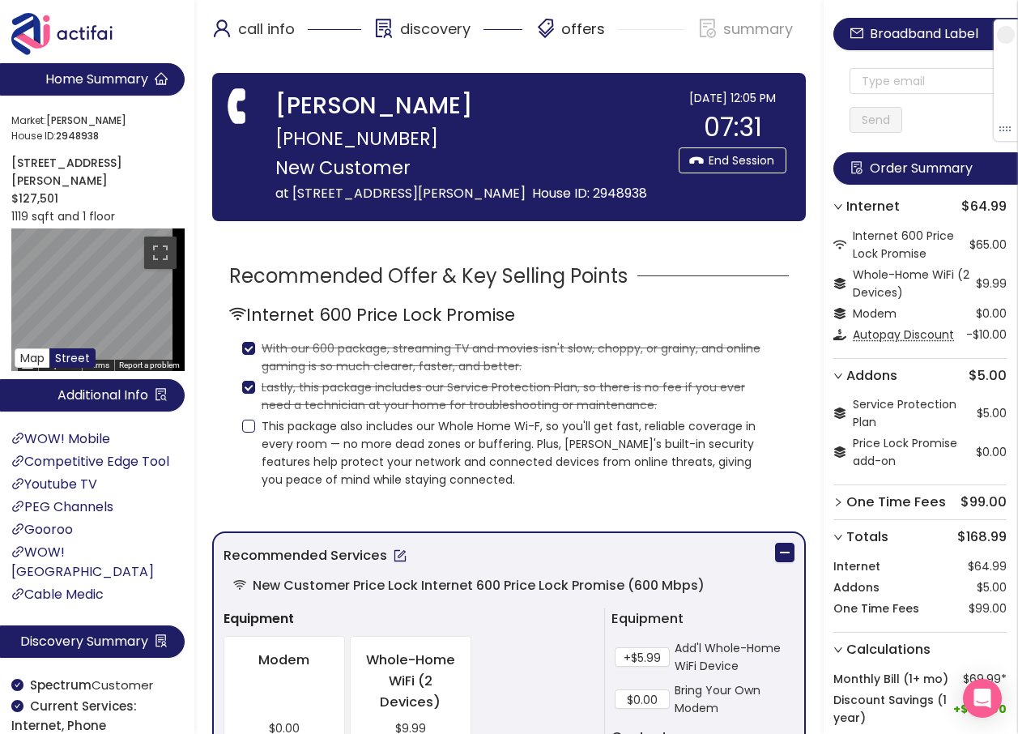
checkbox input "true"
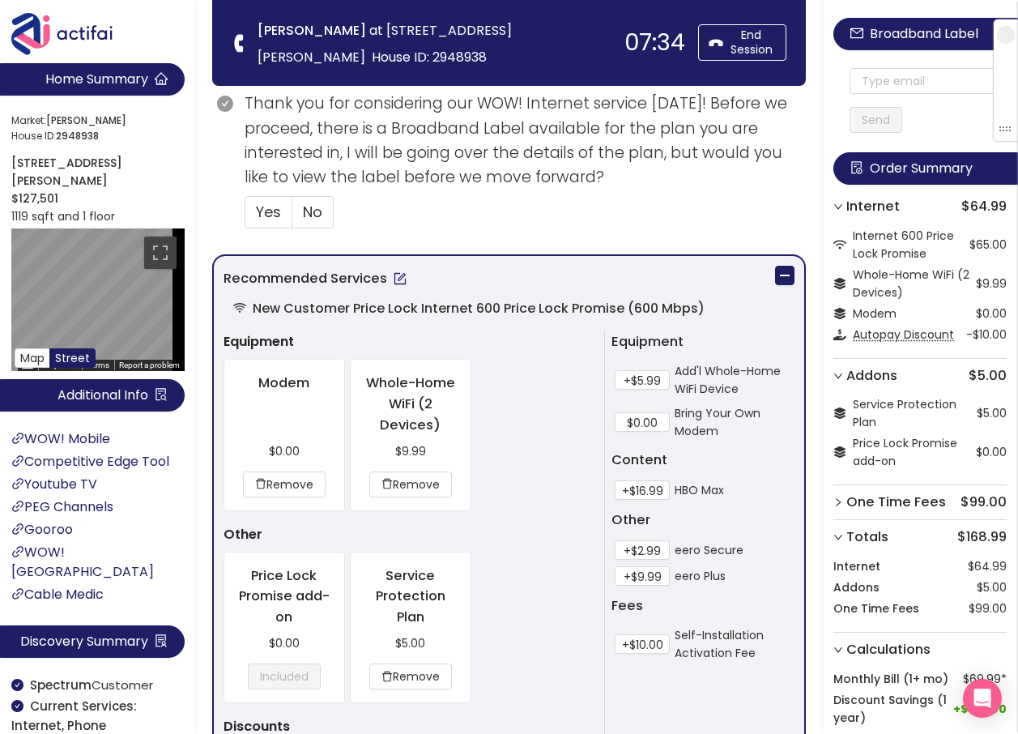
scroll to position [567, 0]
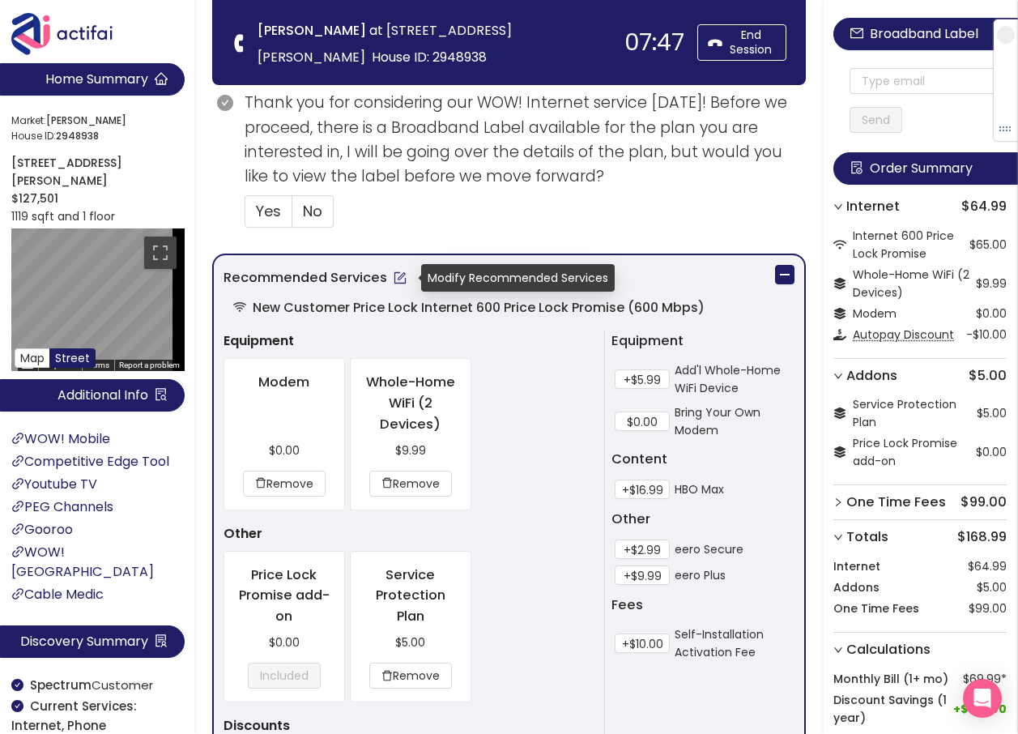
click at [400, 279] on button "button" at bounding box center [400, 278] width 26 height 26
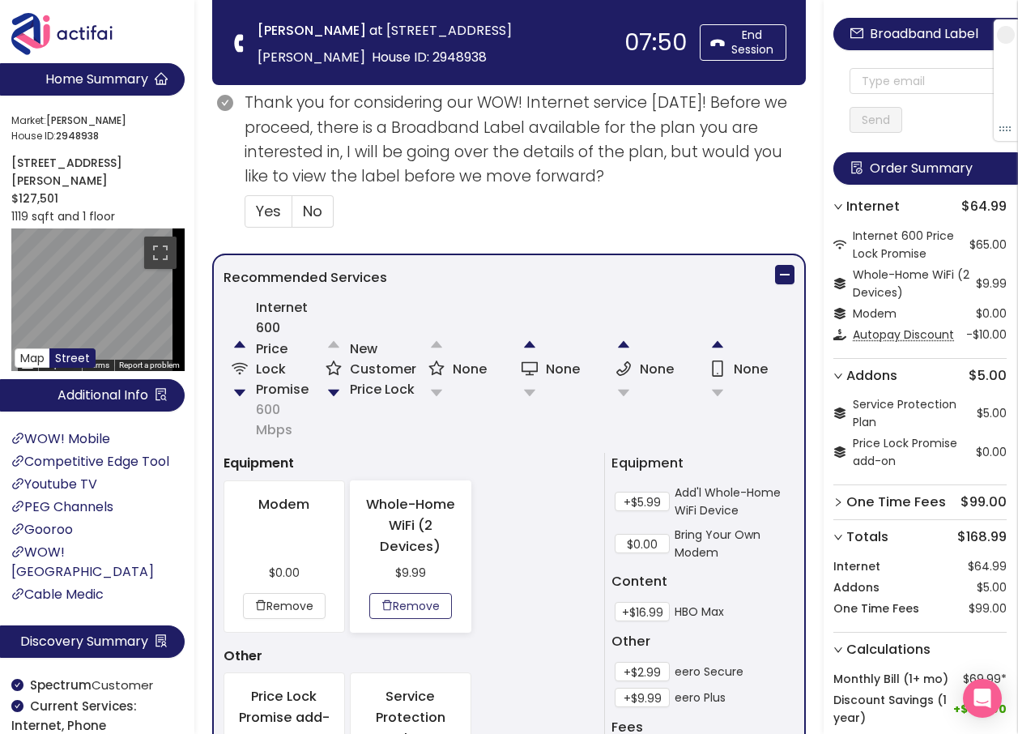
click at [423, 604] on button "Remove" at bounding box center [410, 606] width 83 height 26
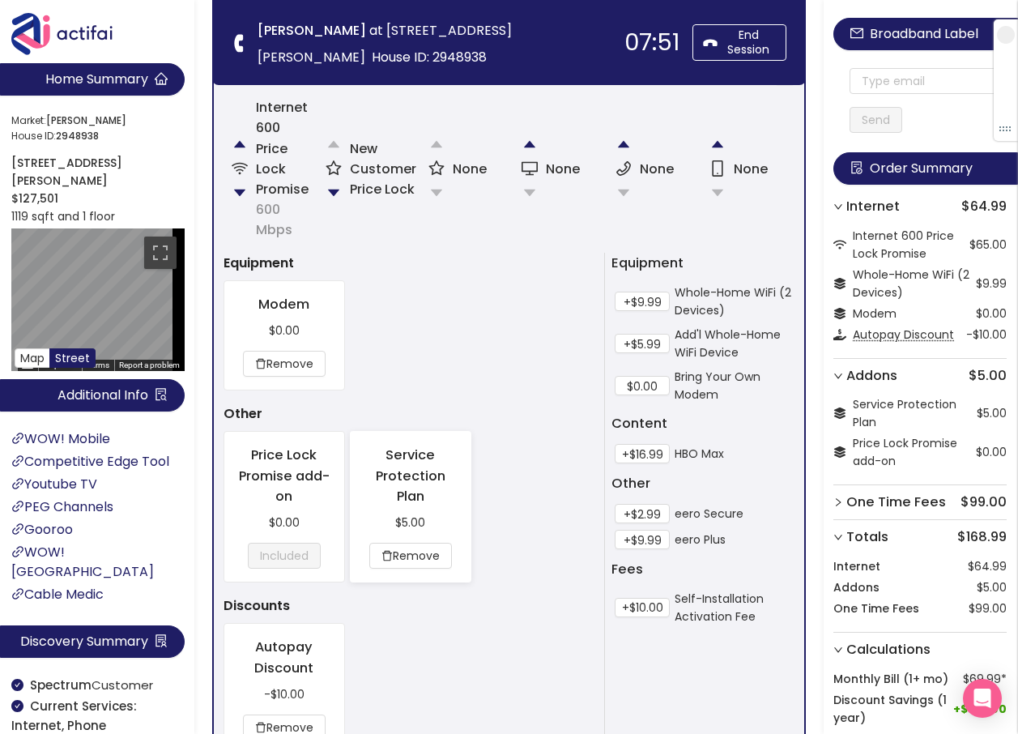
scroll to position [810, 0]
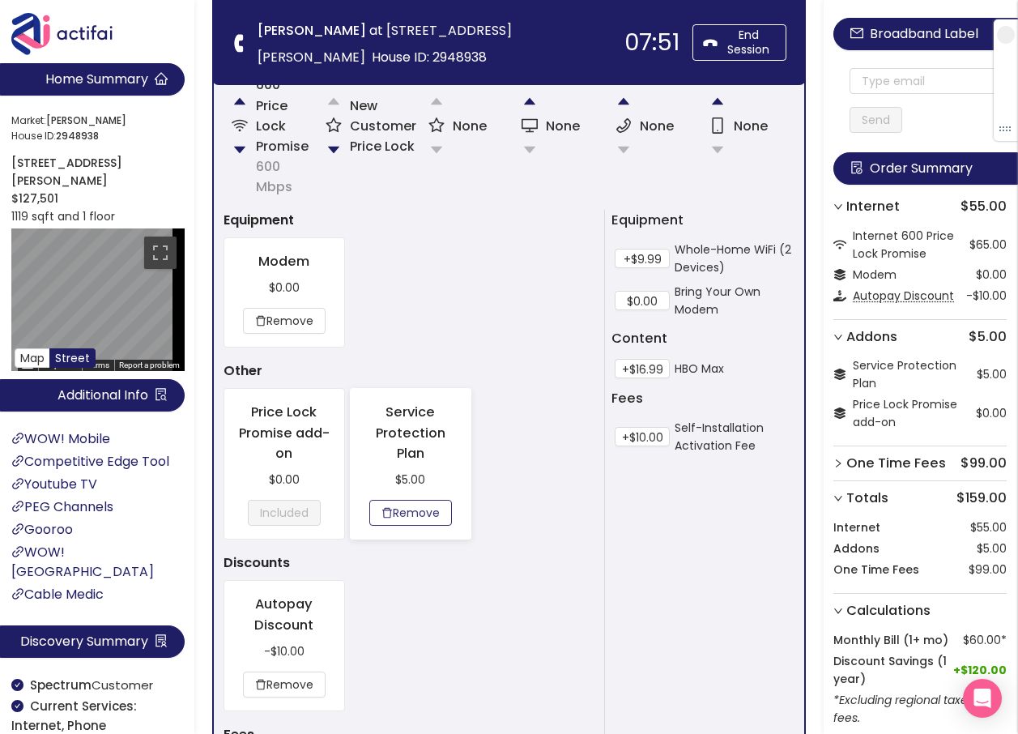
click at [409, 514] on button "Remove" at bounding box center [410, 513] width 83 height 26
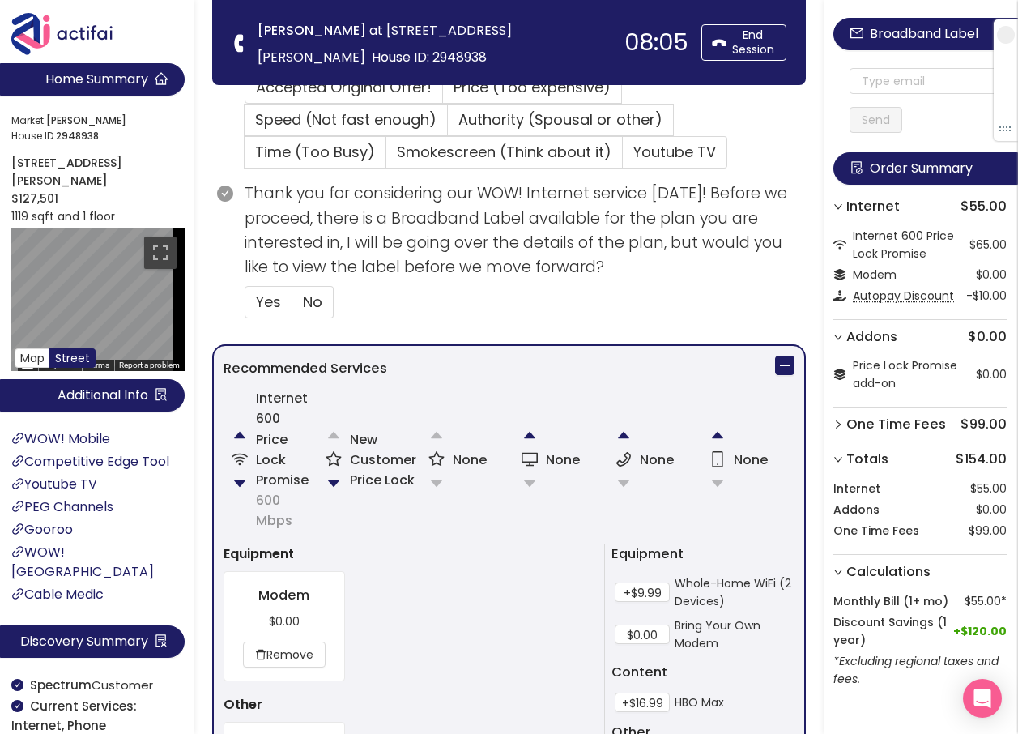
scroll to position [486, 0]
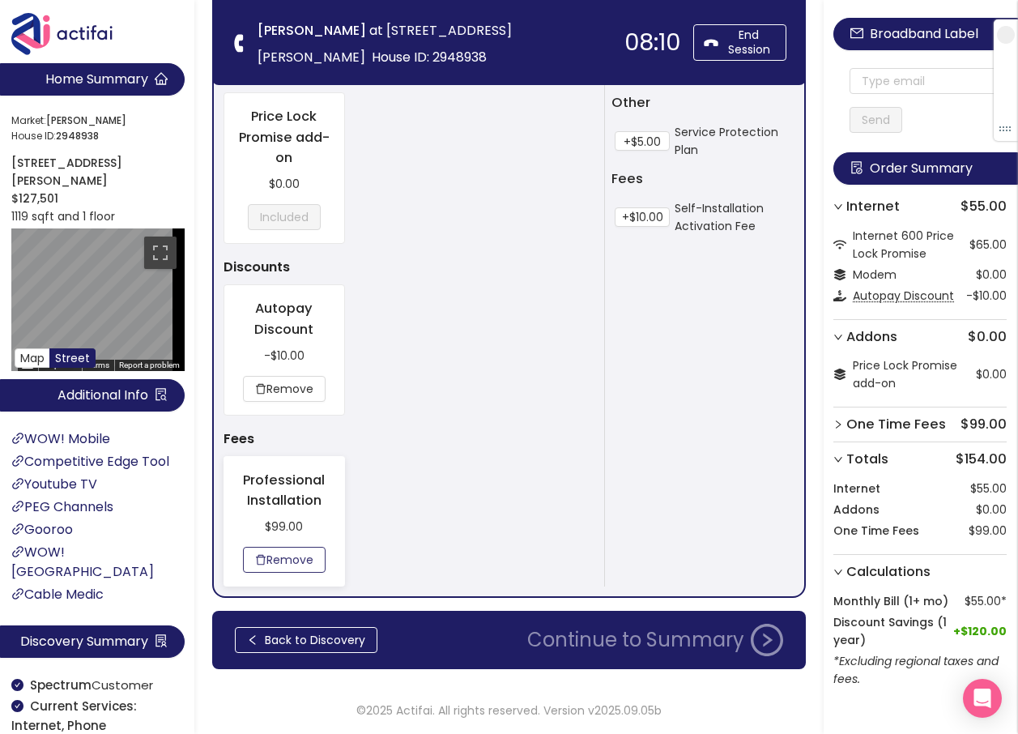
click at [280, 562] on button "Remove" at bounding box center [284, 560] width 83 height 26
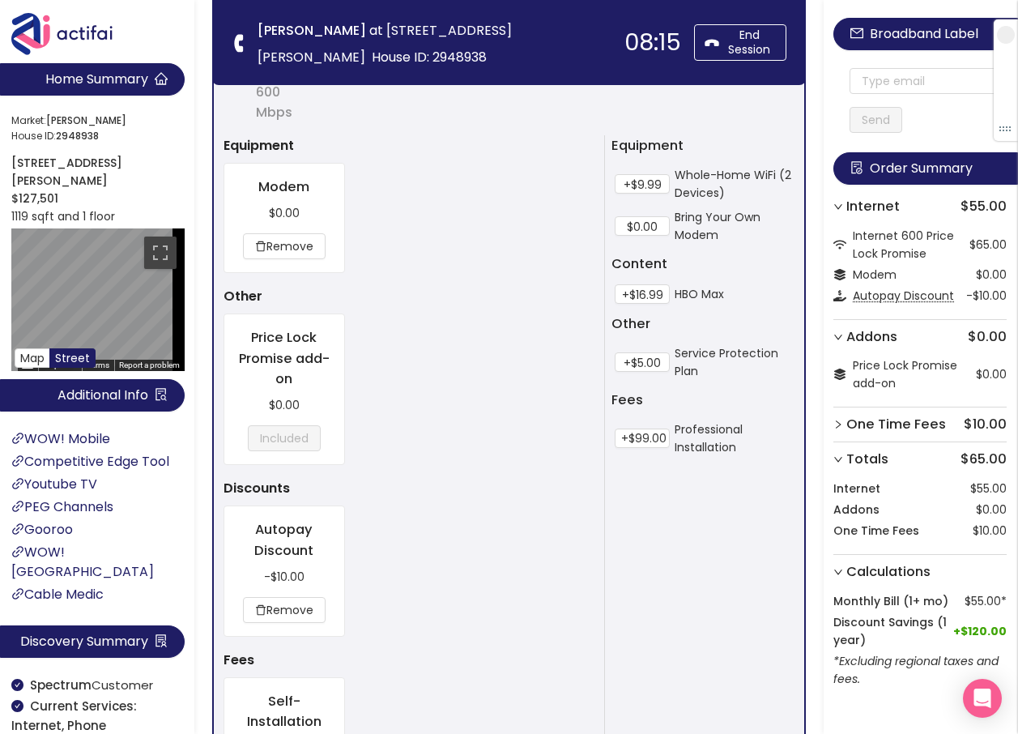
scroll to position [1148, 0]
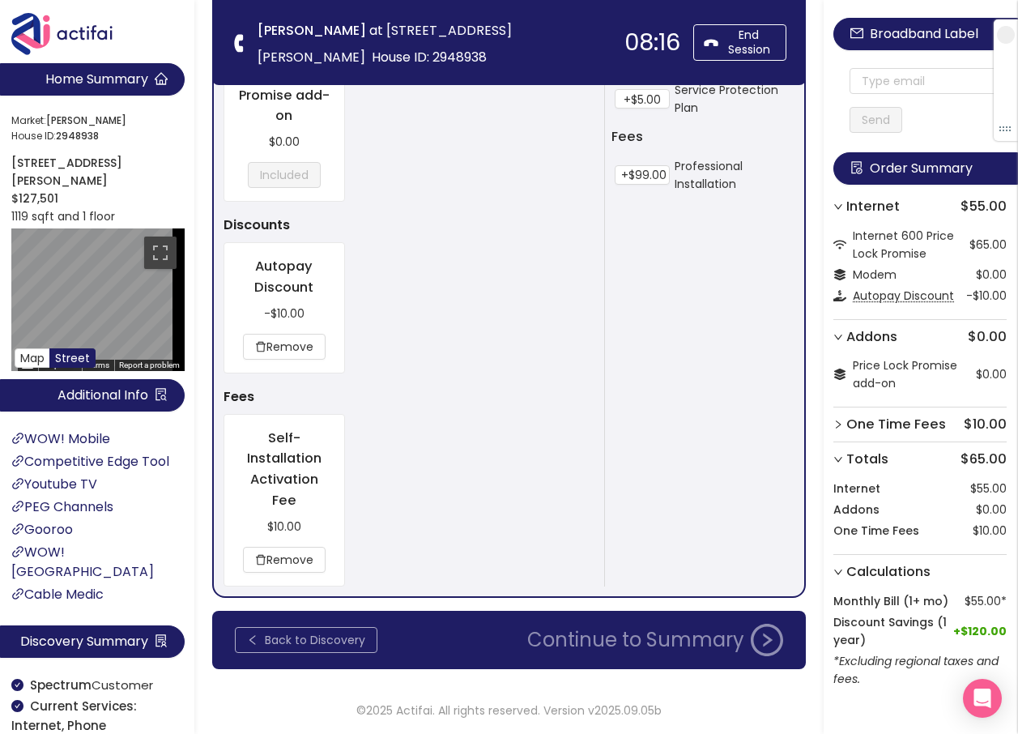
click at [323, 639] on button "Back to Discovery" at bounding box center [306, 640] width 143 height 26
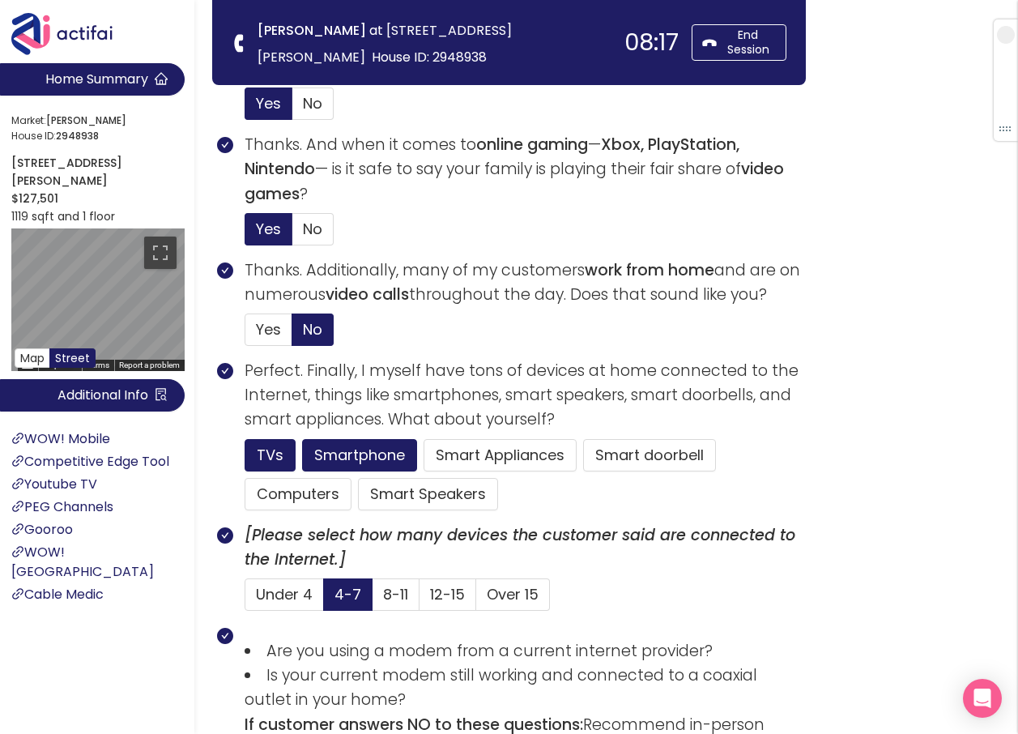
scroll to position [1040, 0]
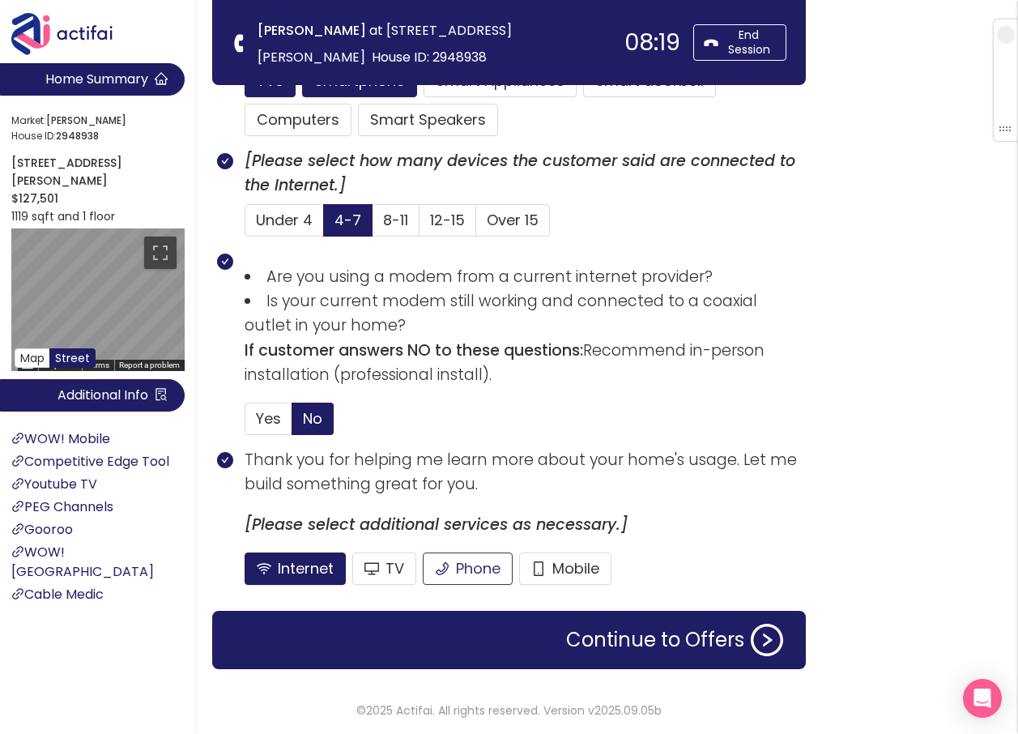
click at [475, 569] on button "Phone" at bounding box center [468, 569] width 90 height 32
click at [611, 640] on button "Continue to Offers" at bounding box center [675, 640] width 237 height 32
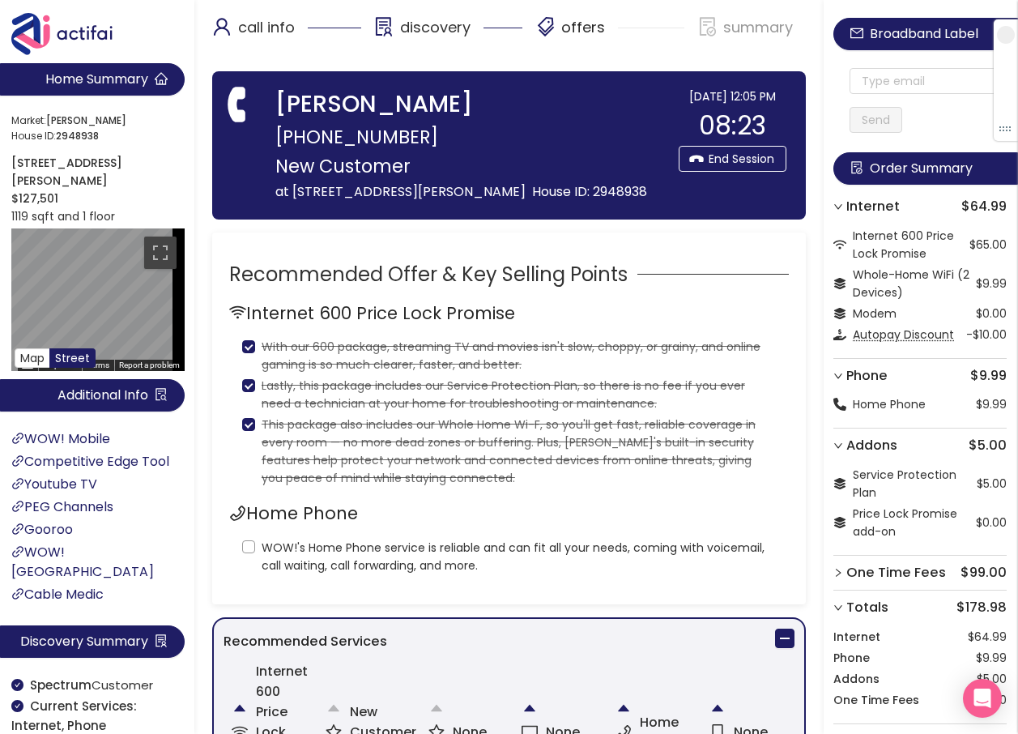
scroll to position [0, 0]
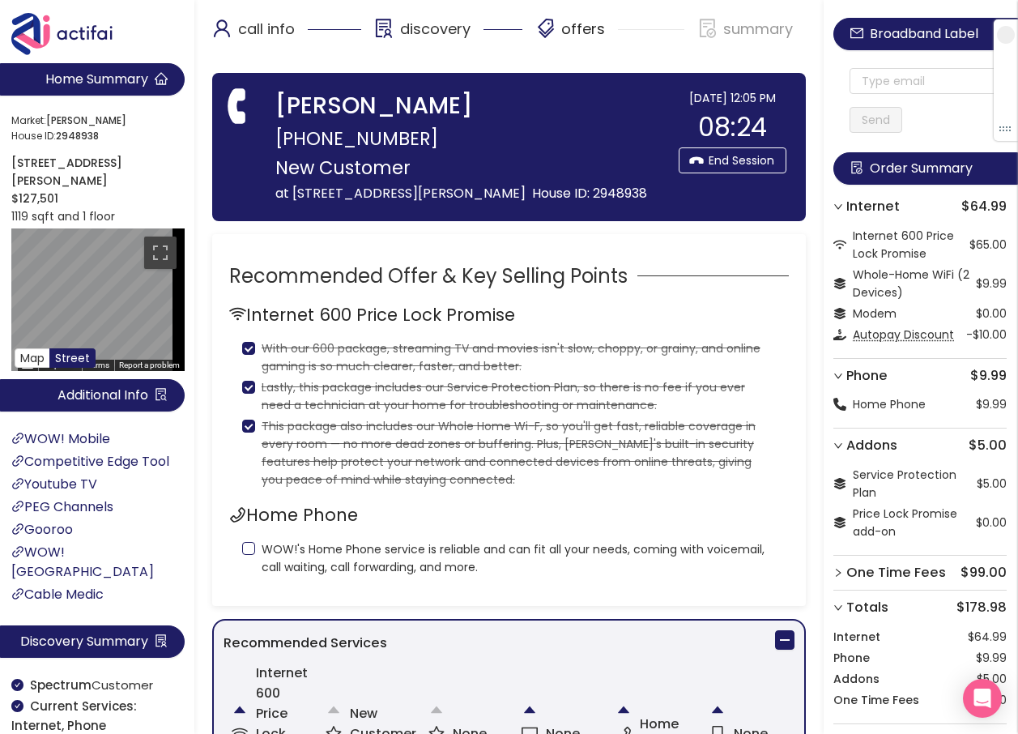
click at [250, 555] on input "WOW!'s Home Phone service is reliable and can fit all your needs, coming with v…" at bounding box center [248, 548] width 13 height 13
checkbox input "true"
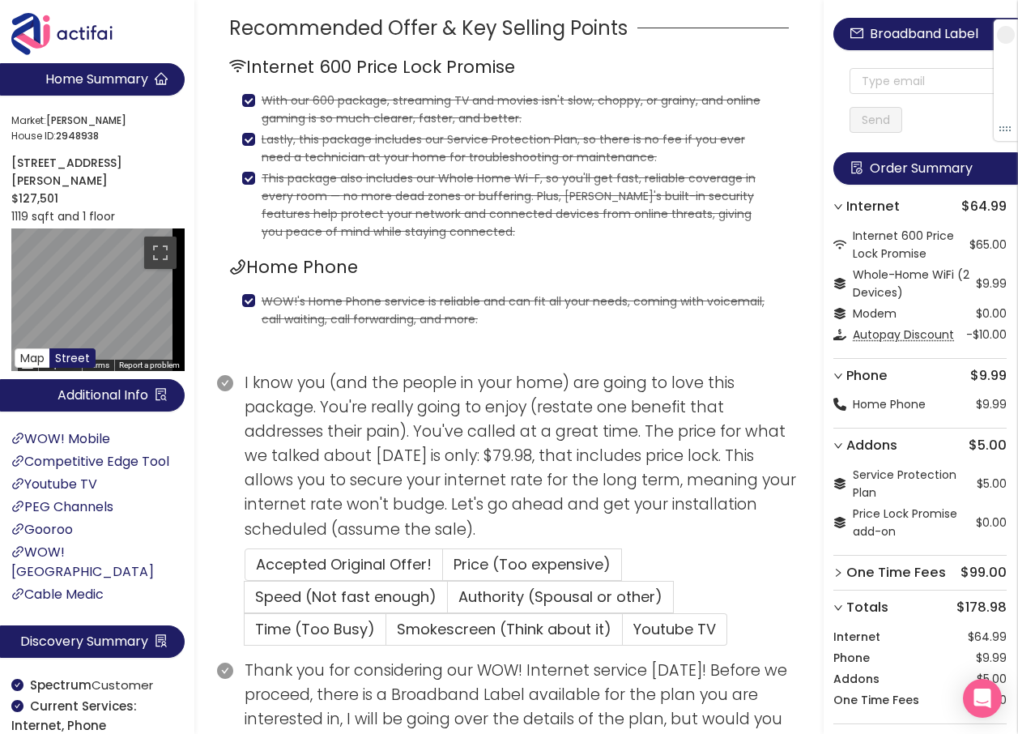
scroll to position [405, 0]
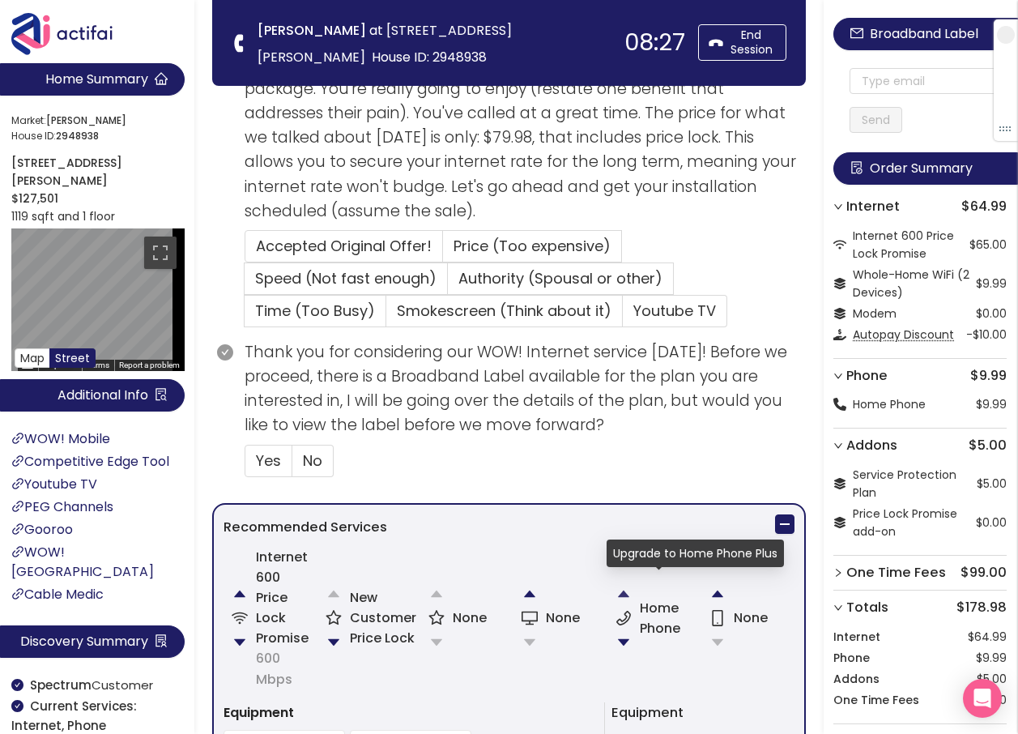
click at [622, 594] on button "button" at bounding box center [624, 594] width 32 height 32
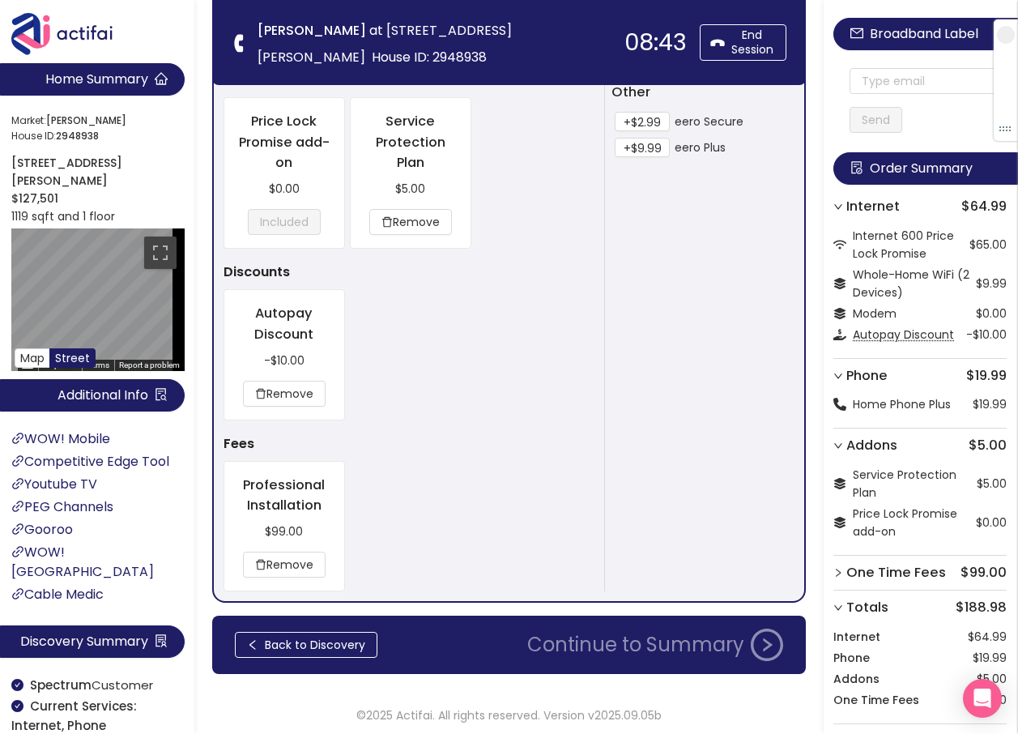
scroll to position [1235, 0]
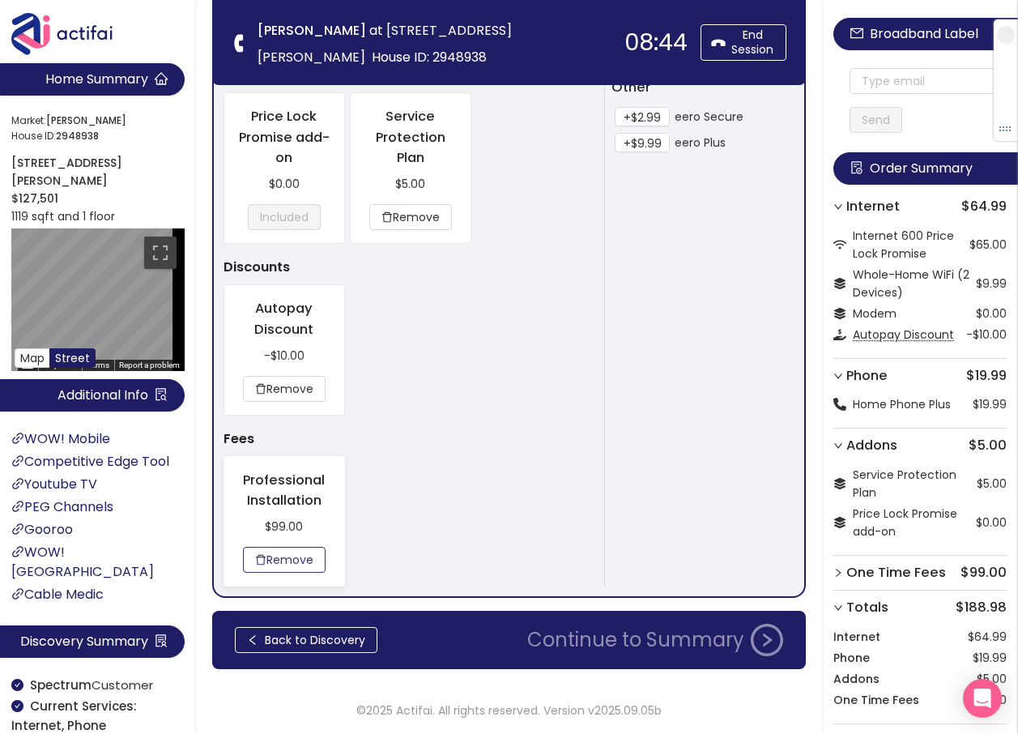
click at [297, 558] on button "Remove" at bounding box center [284, 560] width 83 height 26
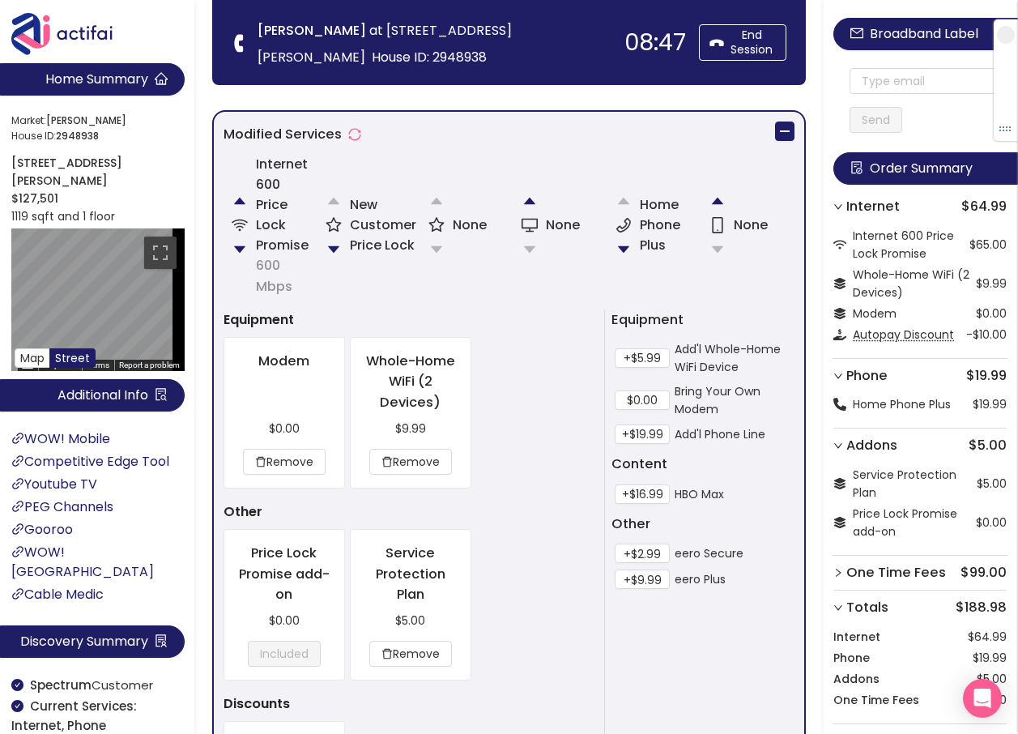
scroll to position [668, 0]
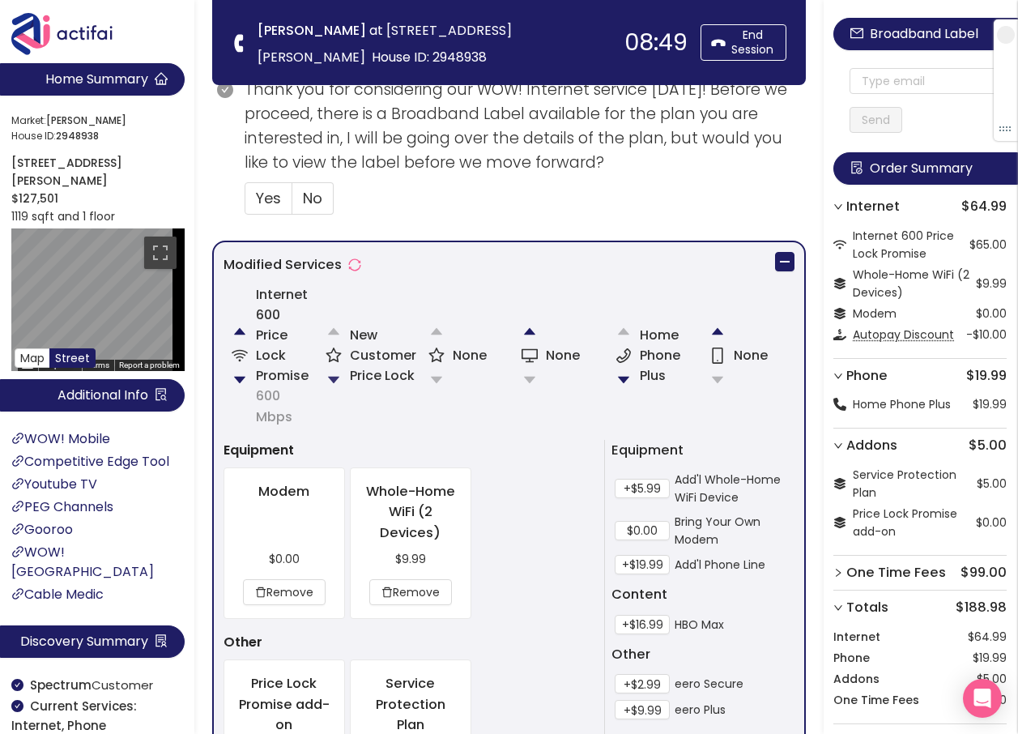
click at [340, 374] on button "button" at bounding box center [334, 380] width 32 height 32
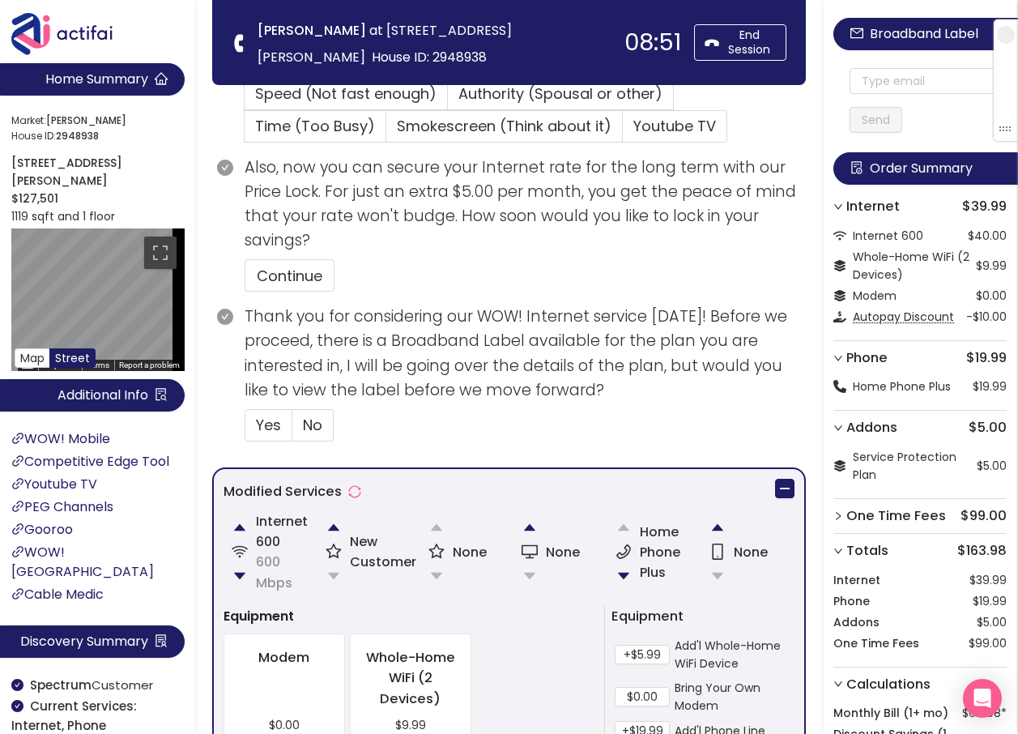
scroll to position [606, 0]
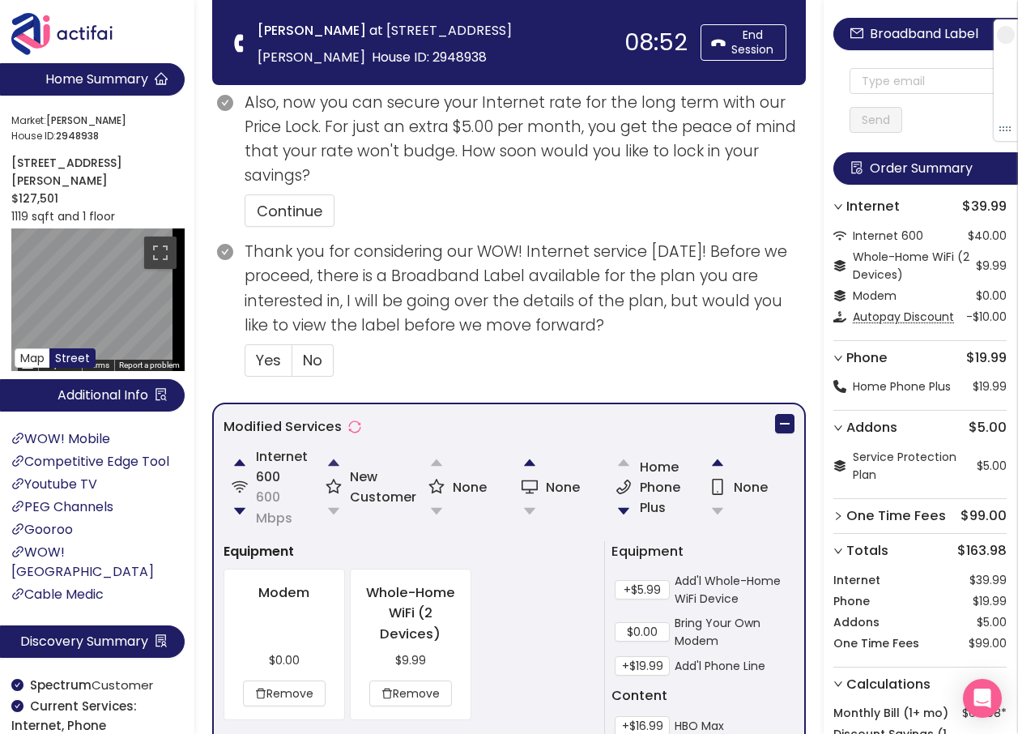
click at [329, 459] on button "button" at bounding box center [334, 462] width 32 height 32
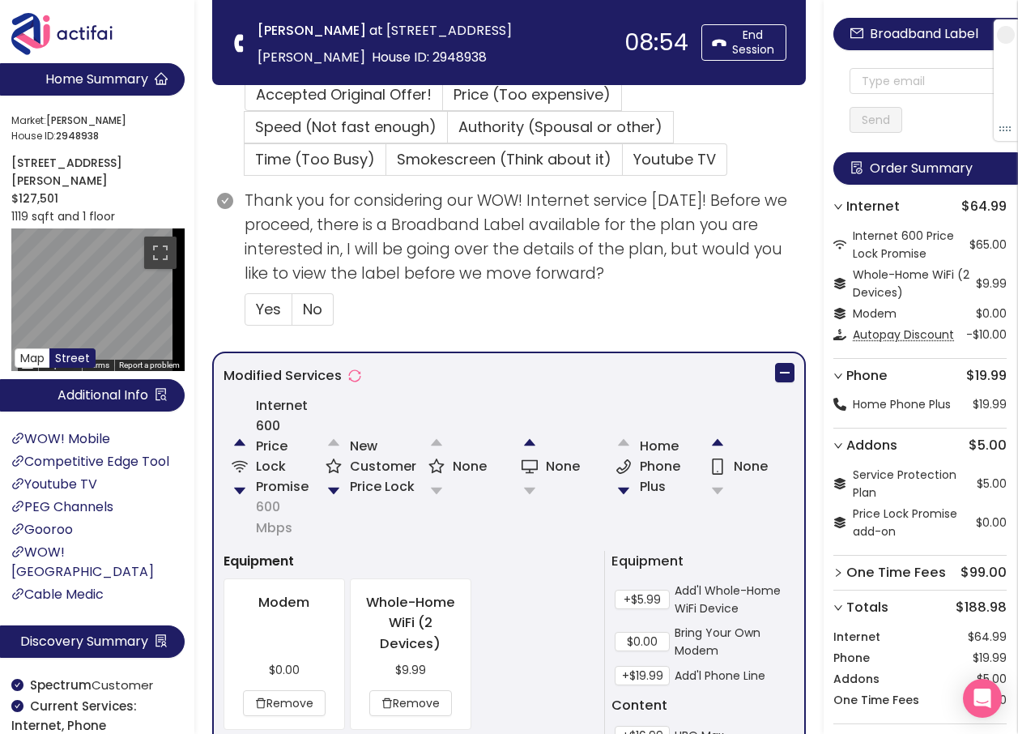
scroll to position [587, 0]
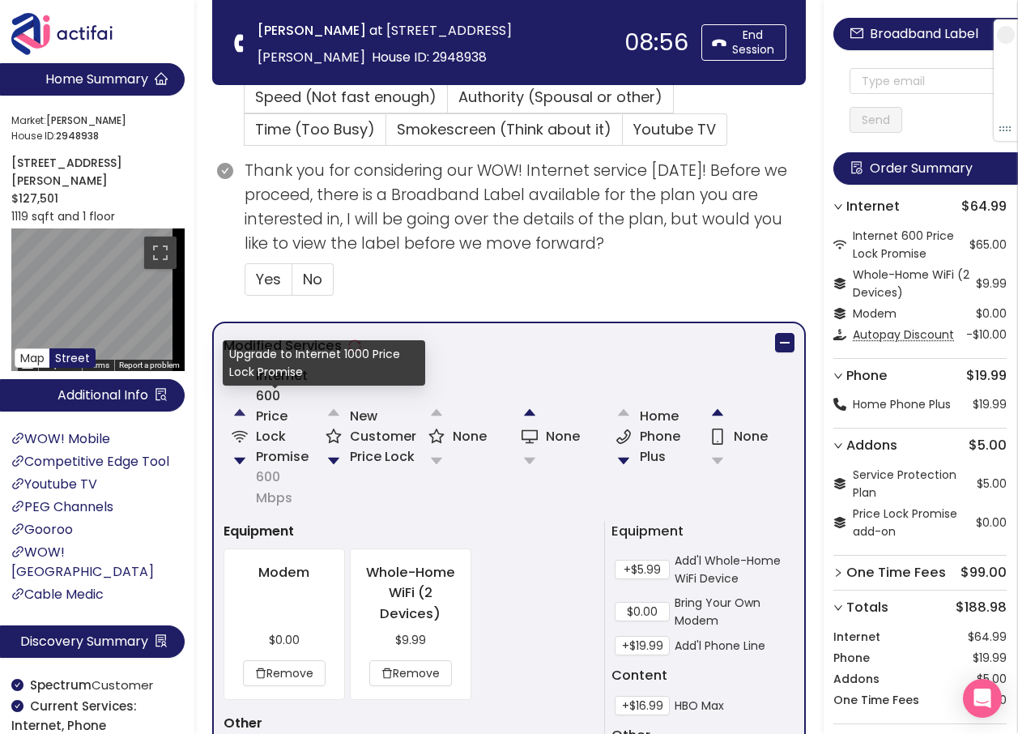
click at [242, 409] on button "button" at bounding box center [240, 412] width 32 height 32
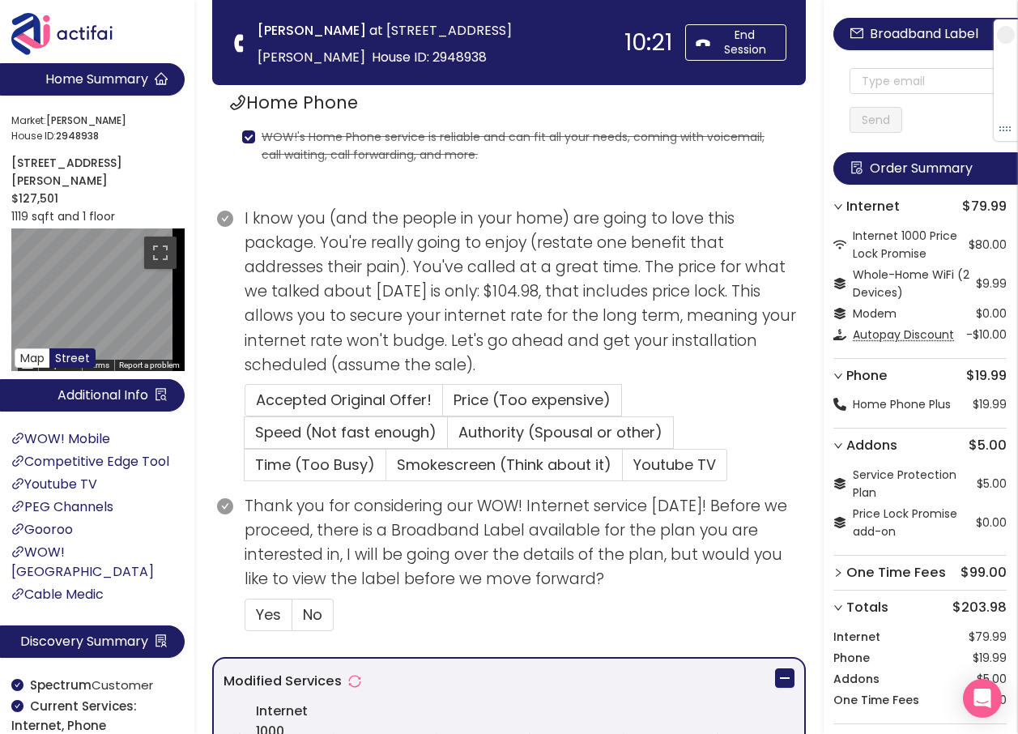
scroll to position [566, 0]
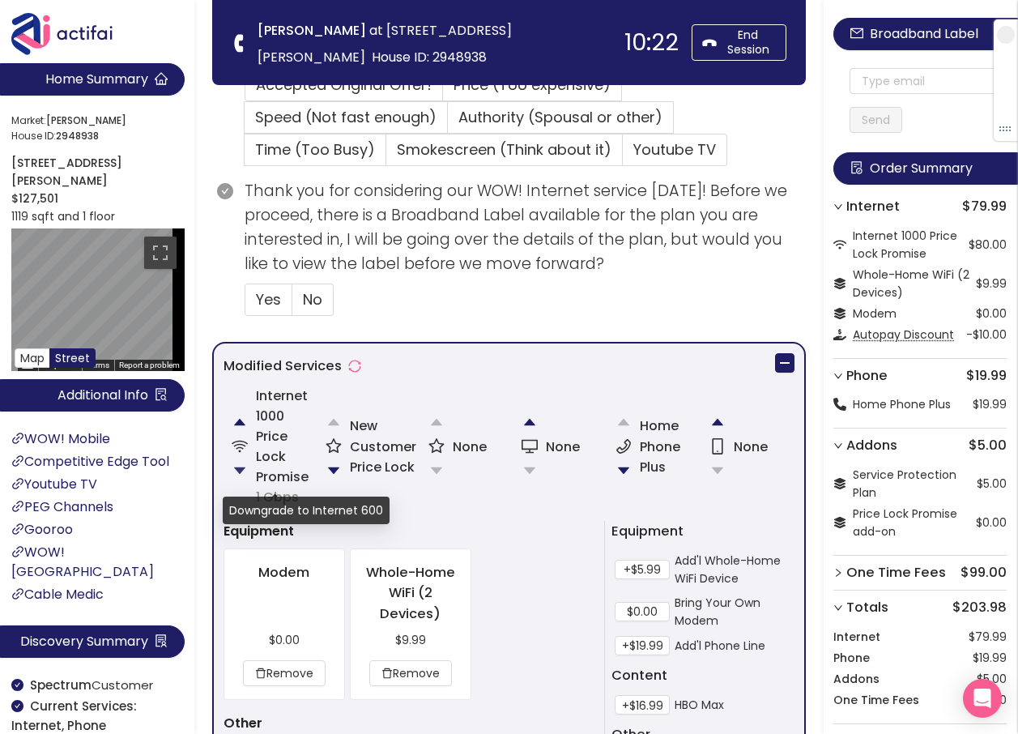
click at [240, 464] on button "button" at bounding box center [240, 471] width 32 height 32
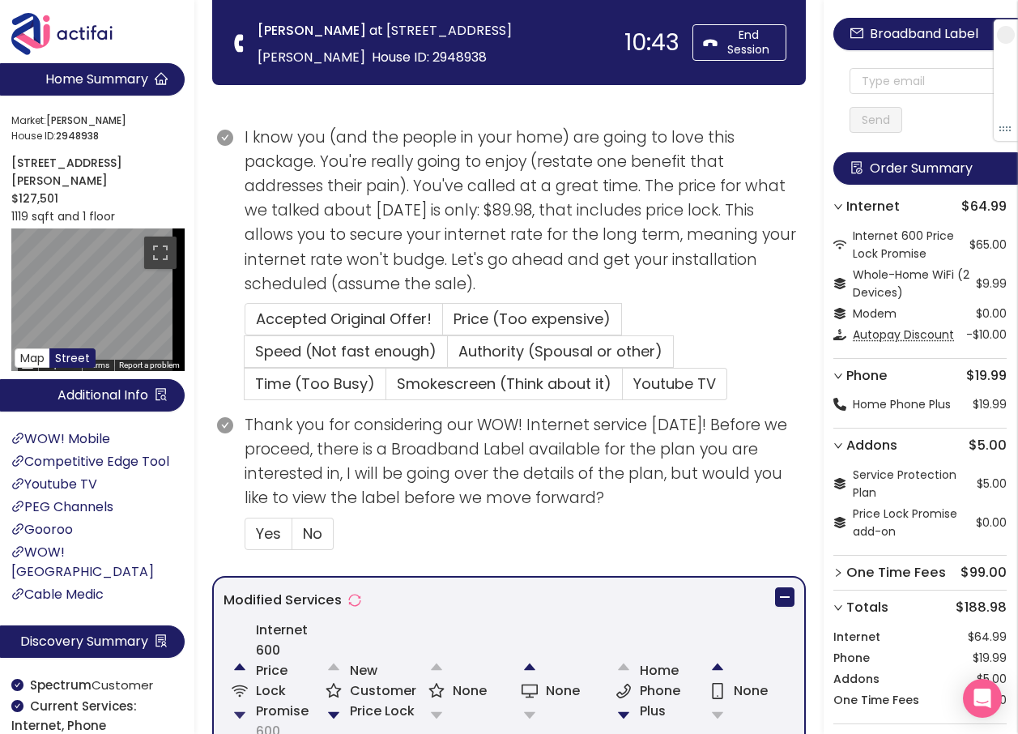
scroll to position [323, 0]
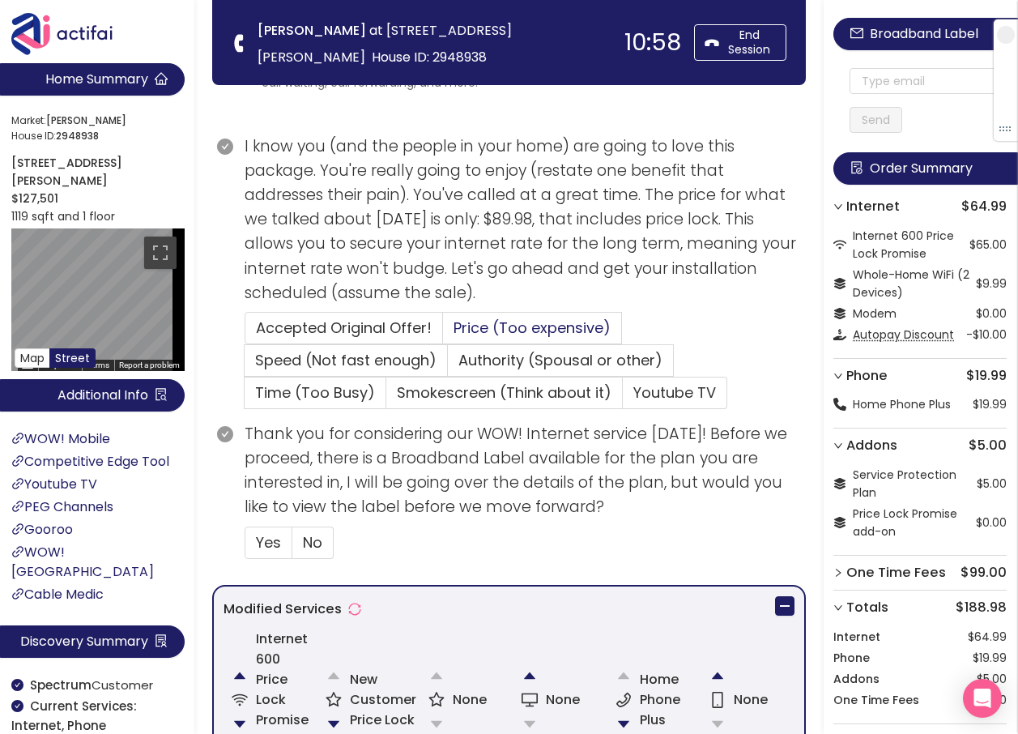
click at [537, 324] on span "Price (Too expensive)" at bounding box center [532, 328] width 157 height 20
click at [443, 333] on input "Price (Too expensive)" at bounding box center [443, 333] width 0 height 0
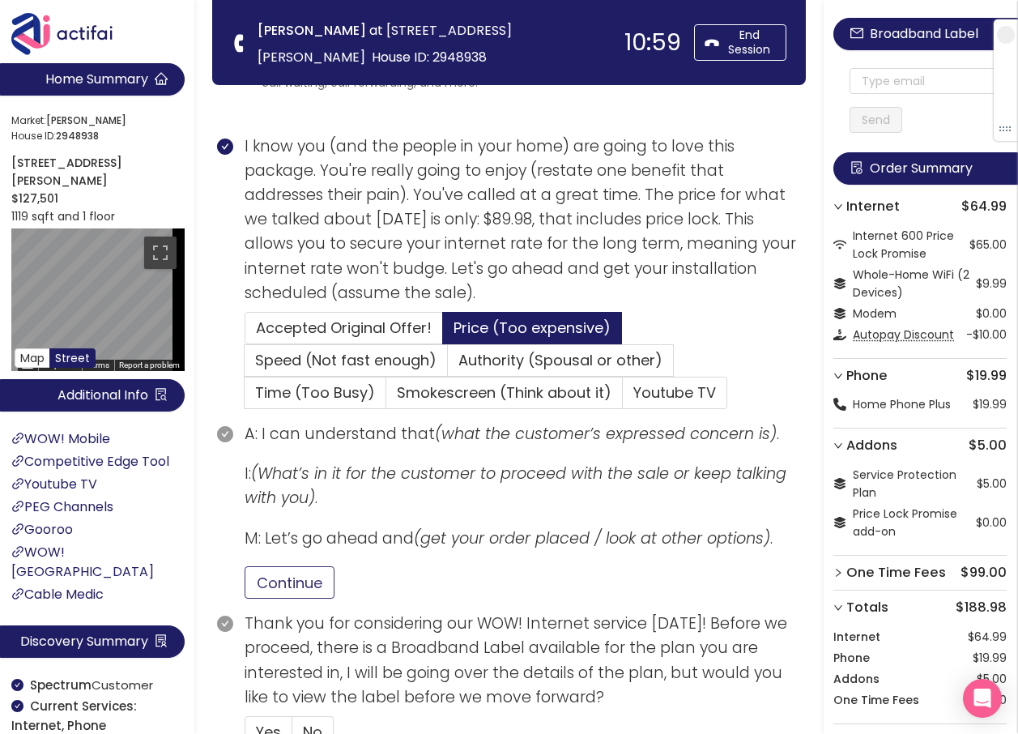
click at [301, 577] on button "Continue" at bounding box center [290, 582] width 90 height 32
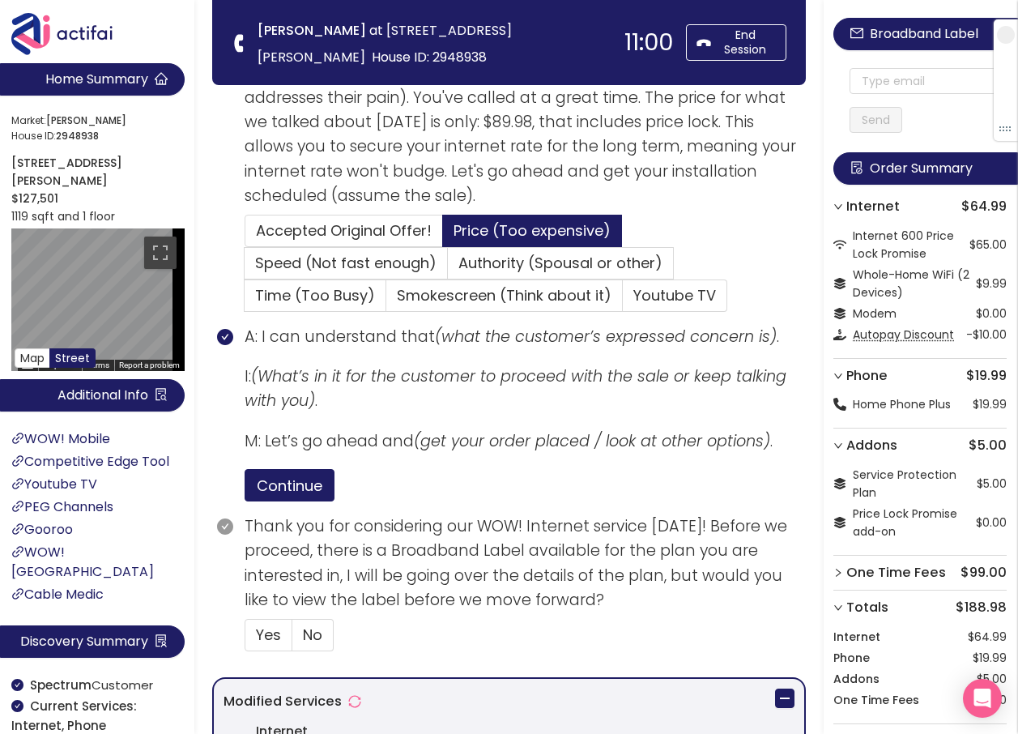
scroll to position [566, 0]
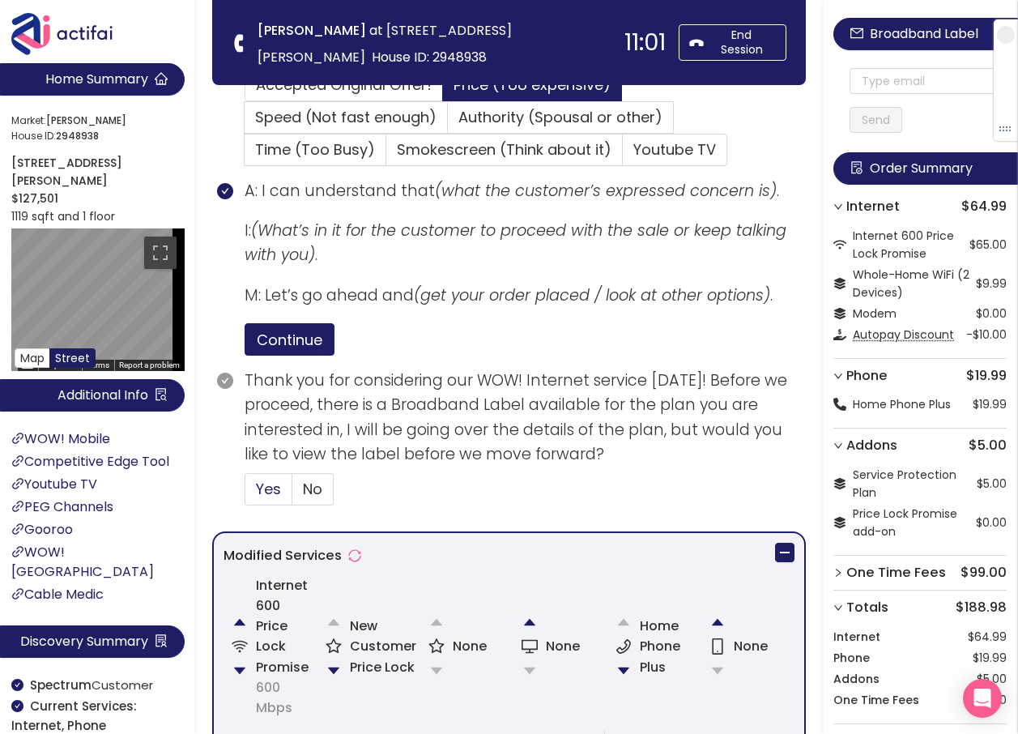
click at [272, 495] on span "Yes" at bounding box center [268, 489] width 25 height 20
click at [245, 494] on input "Yes" at bounding box center [245, 494] width 0 height 0
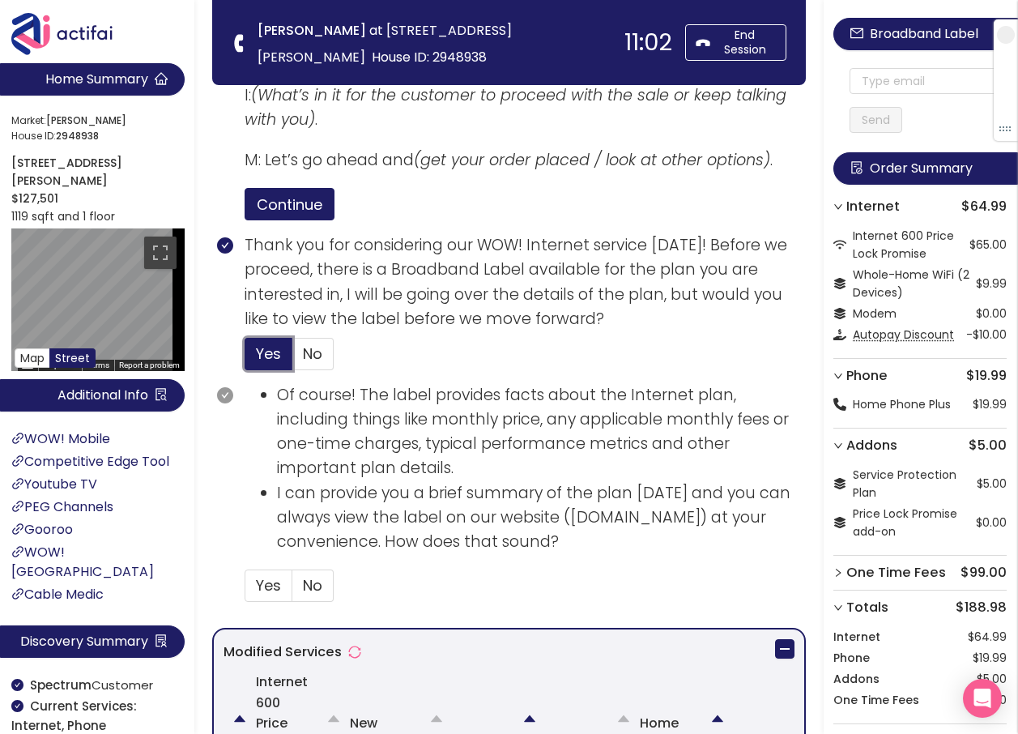
scroll to position [890, 0]
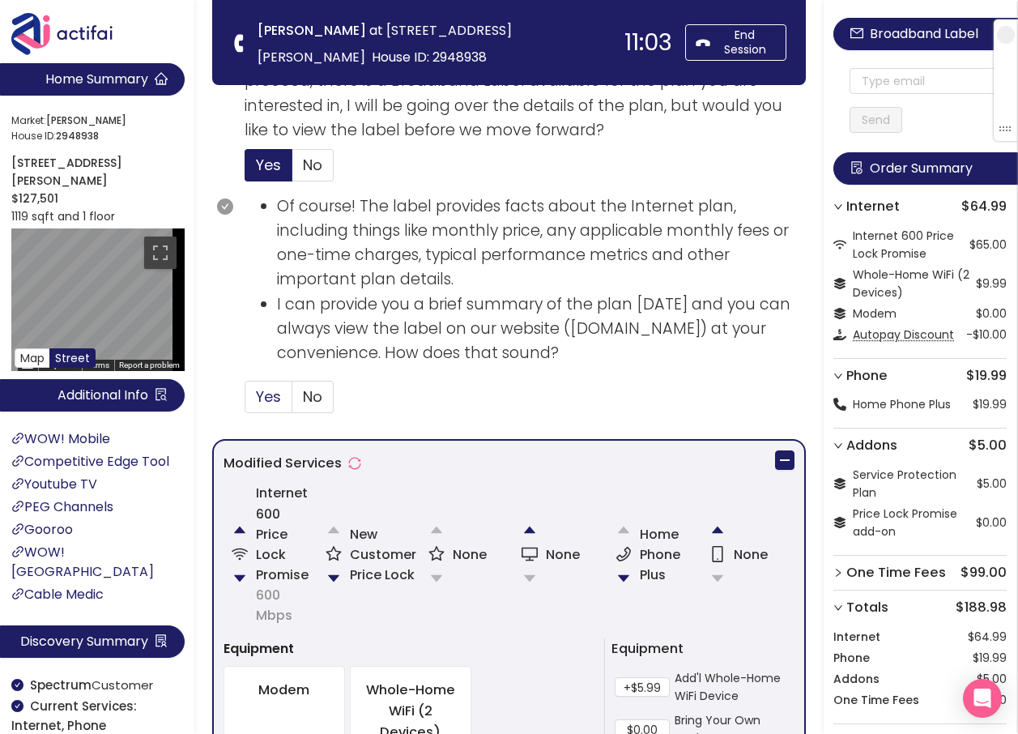
click at [258, 394] on span "Yes" at bounding box center [268, 396] width 25 height 20
click at [245, 402] on input "Yes" at bounding box center [245, 402] width 0 height 0
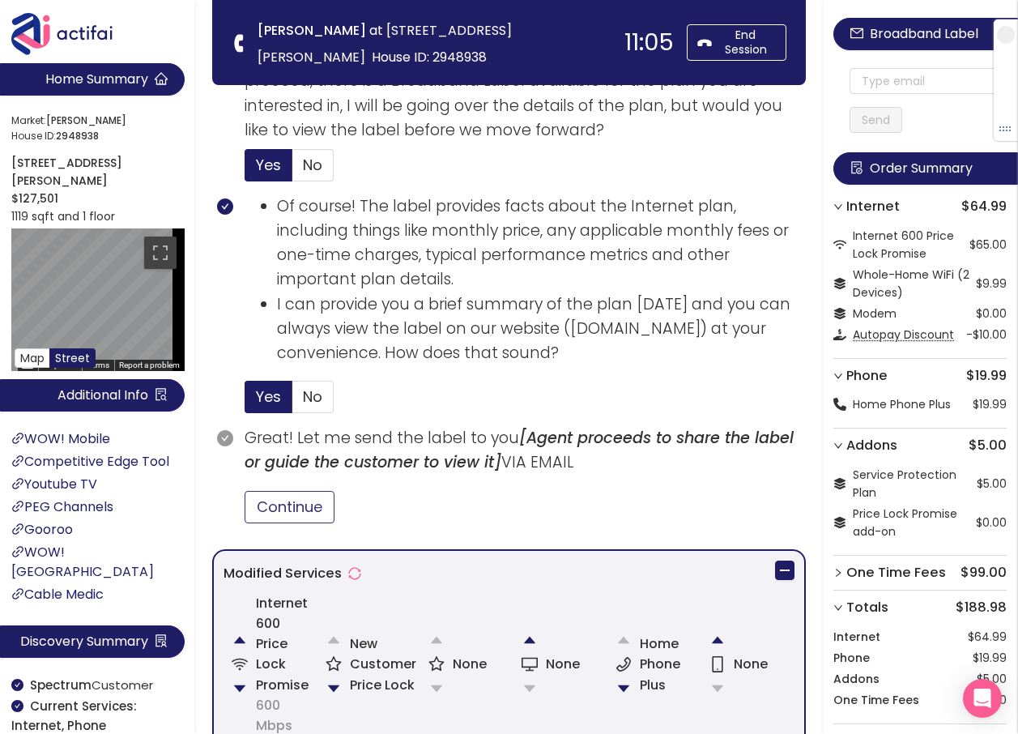
click at [274, 495] on button "Continue" at bounding box center [290, 507] width 90 height 32
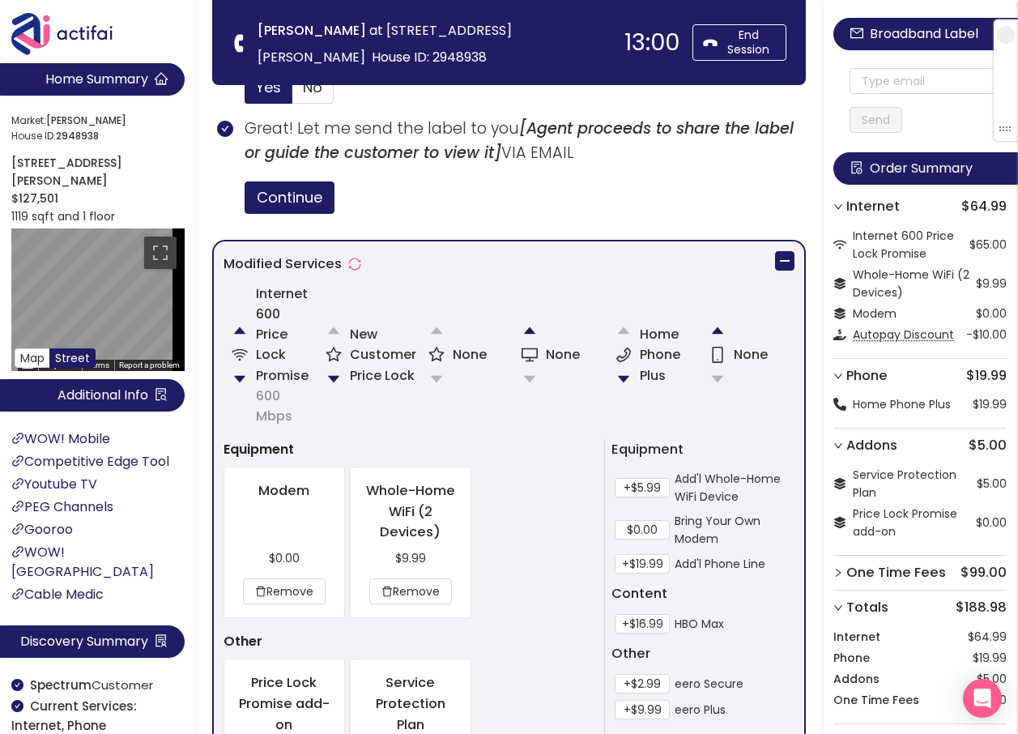
scroll to position [876, 0]
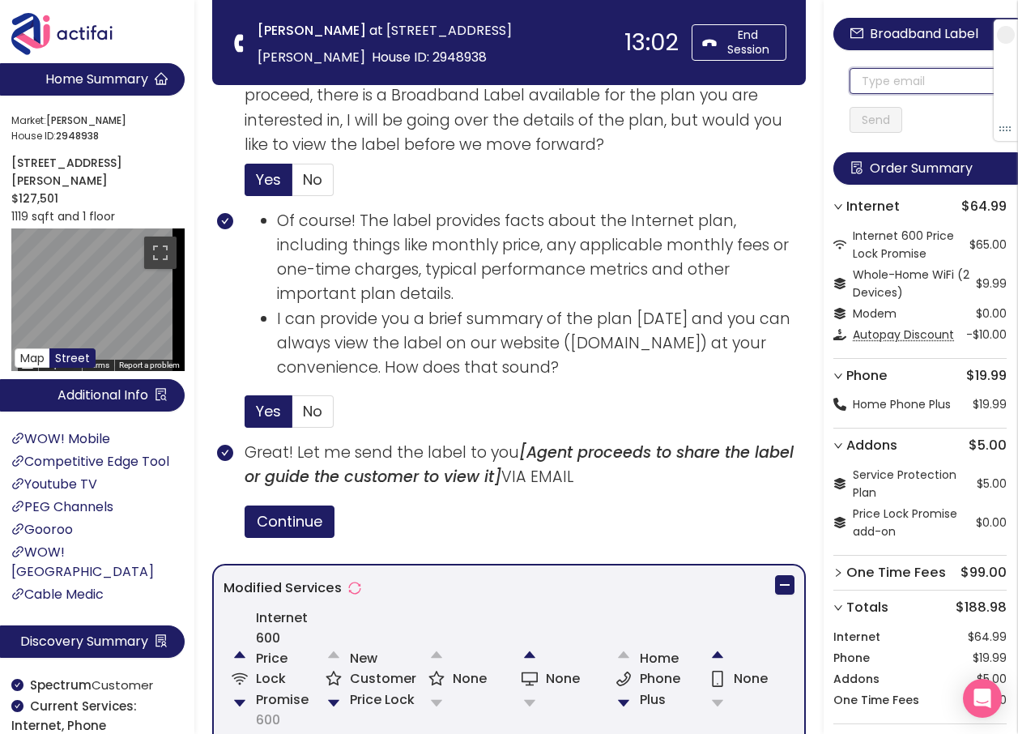
click at [898, 79] on input "text" at bounding box center [928, 81] width 157 height 26
drag, startPoint x: 934, startPoint y: 80, endPoint x: 847, endPoint y: 80, distance: 87.5
click at [847, 80] on div "[EMAIL_ADDRESS][DOMAIN_NAME] Send" at bounding box center [920, 84] width 173 height 97
click at [872, 87] on input "[EMAIL_ADDRESS][DOMAIN_NAME]" at bounding box center [928, 81] width 157 height 26
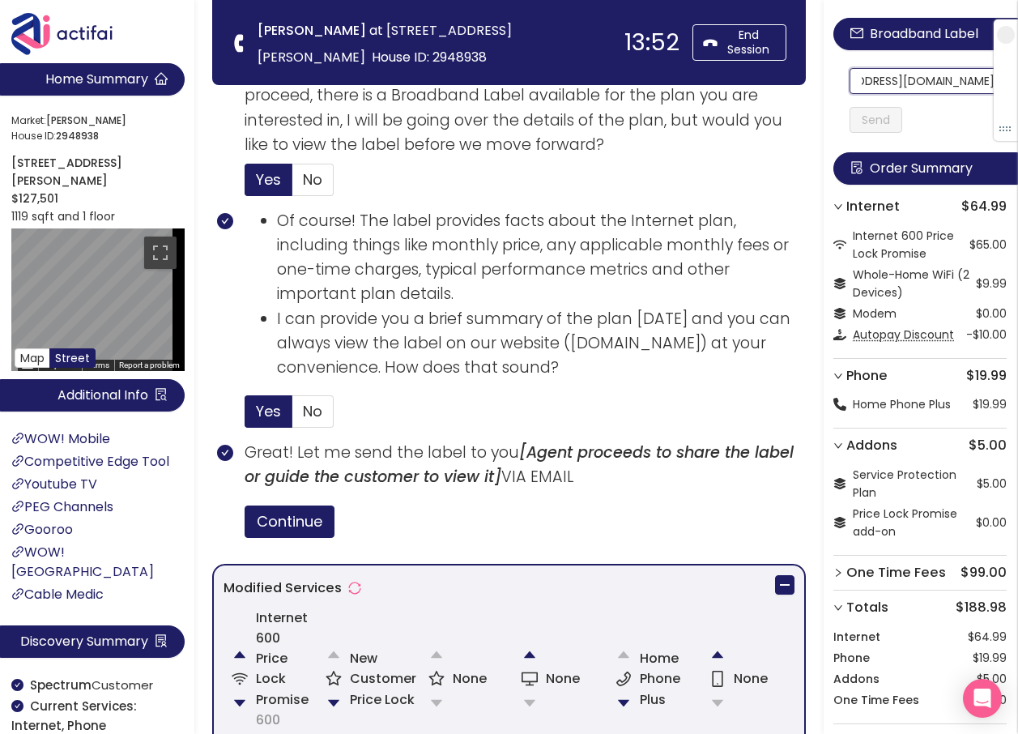
scroll to position [0, 59]
drag, startPoint x: 870, startPoint y: 87, endPoint x: 992, endPoint y: 83, distance: 121.6
click at [407, 59] on section "Home Summary Market: [PERSON_NAME][GEOGRAPHIC_DATA] ID: 2948938 [STREET_ADDRESS…" at bounding box center [509, 374] width 1018 height 2501
type input "[EMAIL_ADDRESS][DOMAIN_NAME]"
click at [903, 125] on button "Send" at bounding box center [876, 120] width 53 height 26
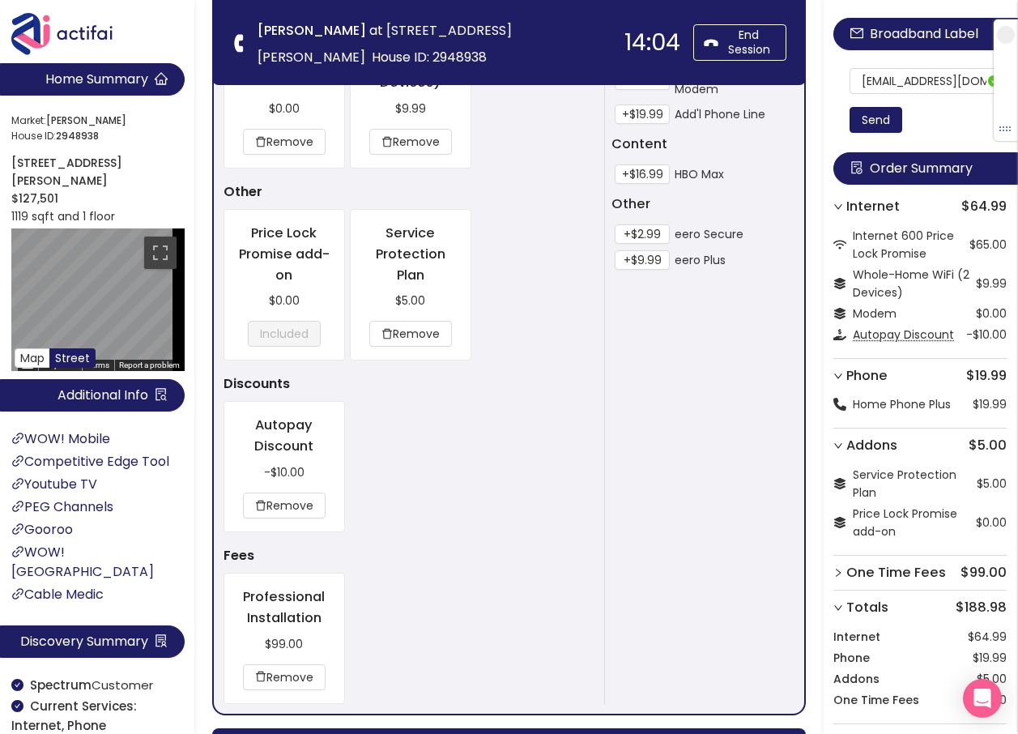
scroll to position [1767, 0]
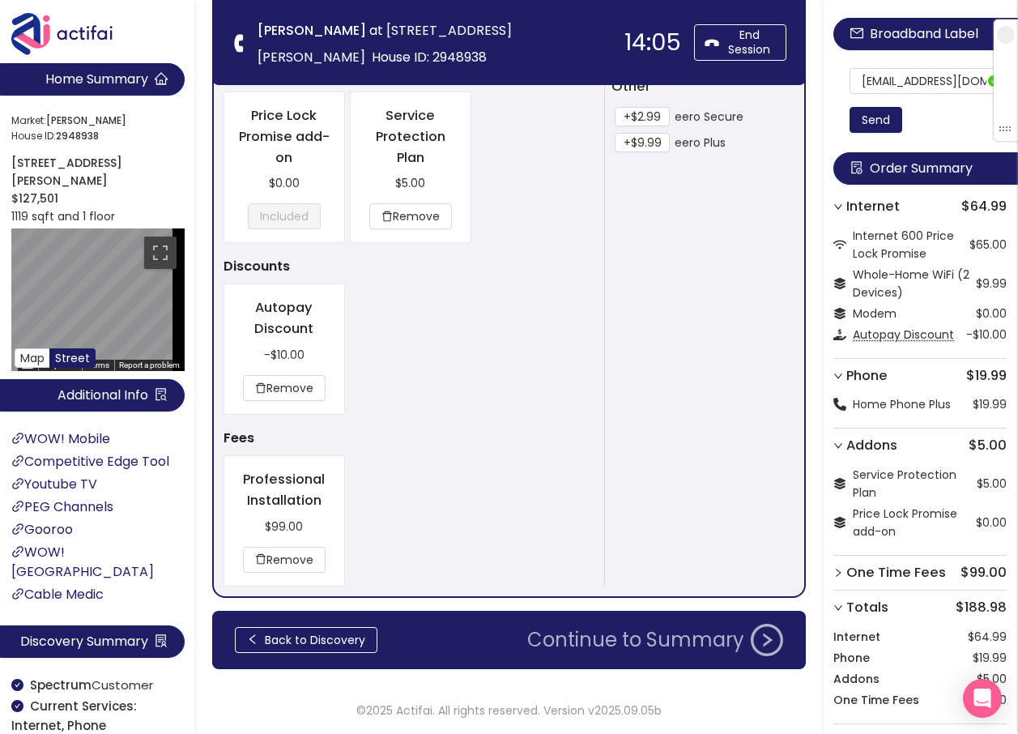
click at [658, 638] on button "Continue to Summary" at bounding box center [655, 640] width 275 height 32
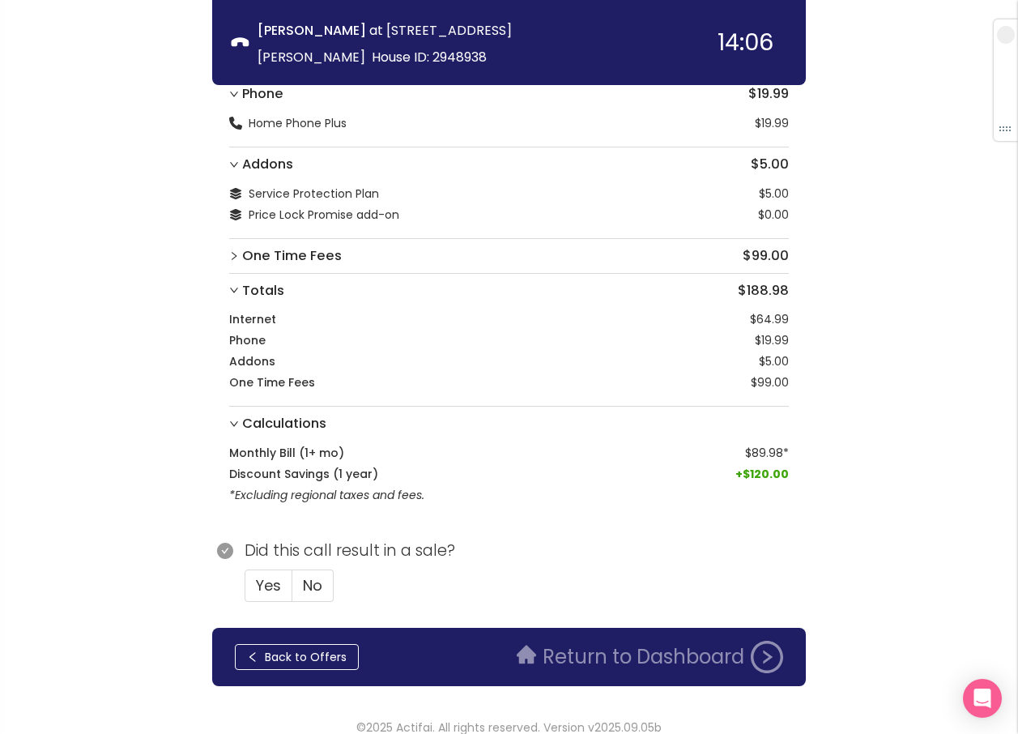
scroll to position [213, 0]
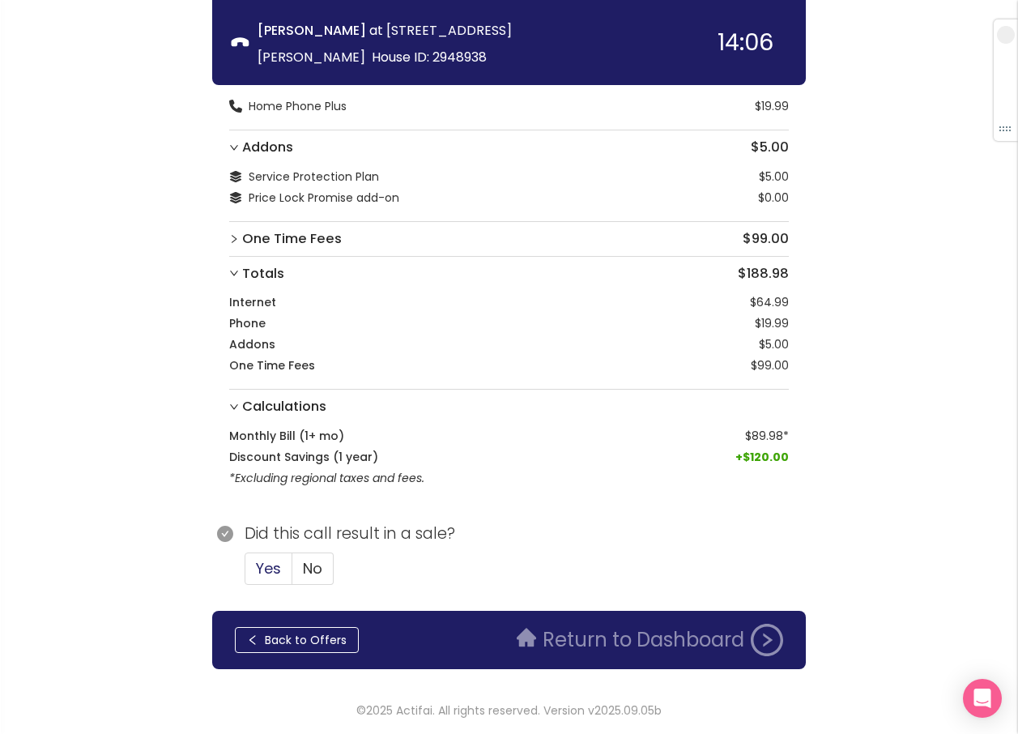
click at [271, 570] on span "Yes" at bounding box center [268, 568] width 25 height 20
click at [245, 574] on input "Yes" at bounding box center [245, 574] width 0 height 0
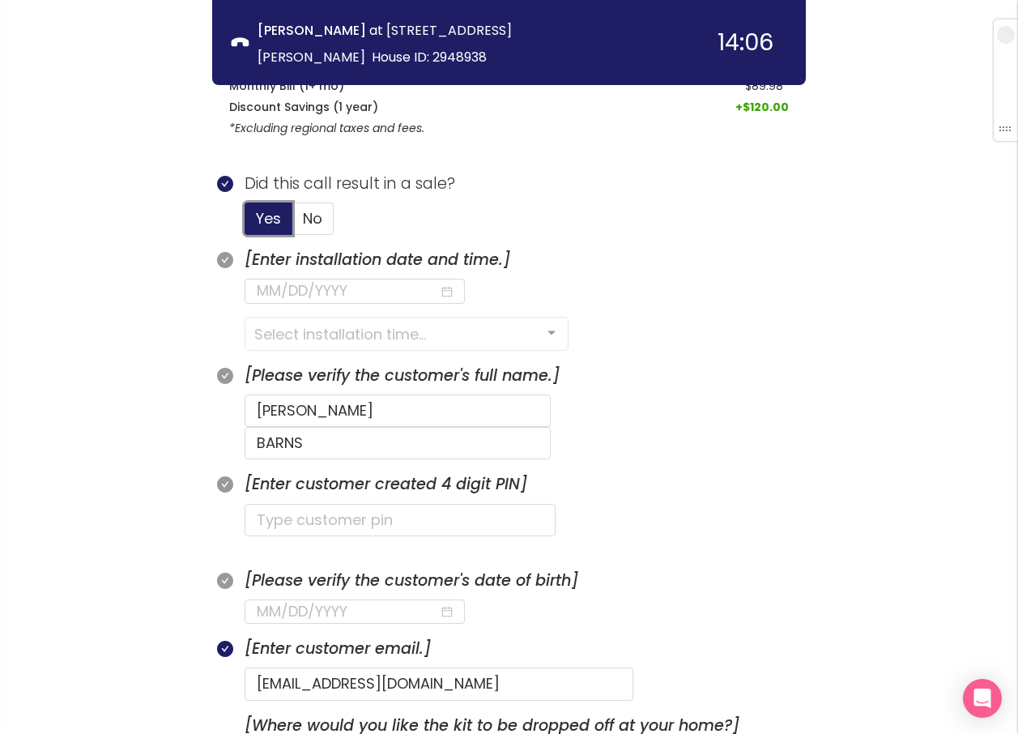
scroll to position [618, 0]
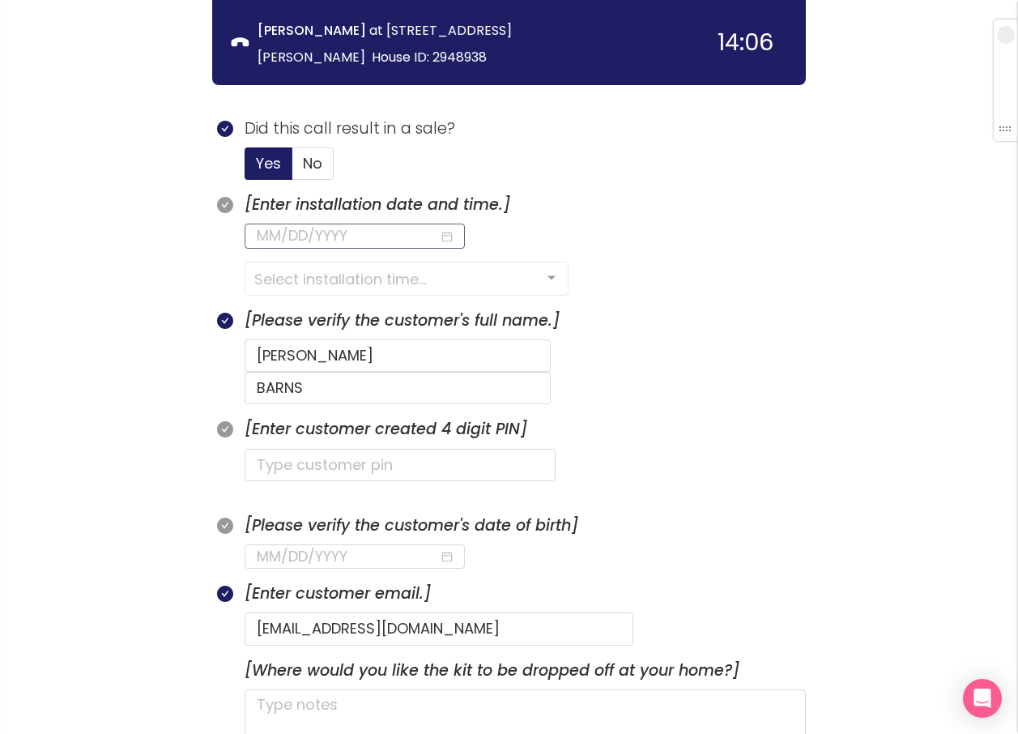
click at [322, 227] on input at bounding box center [348, 235] width 182 height 23
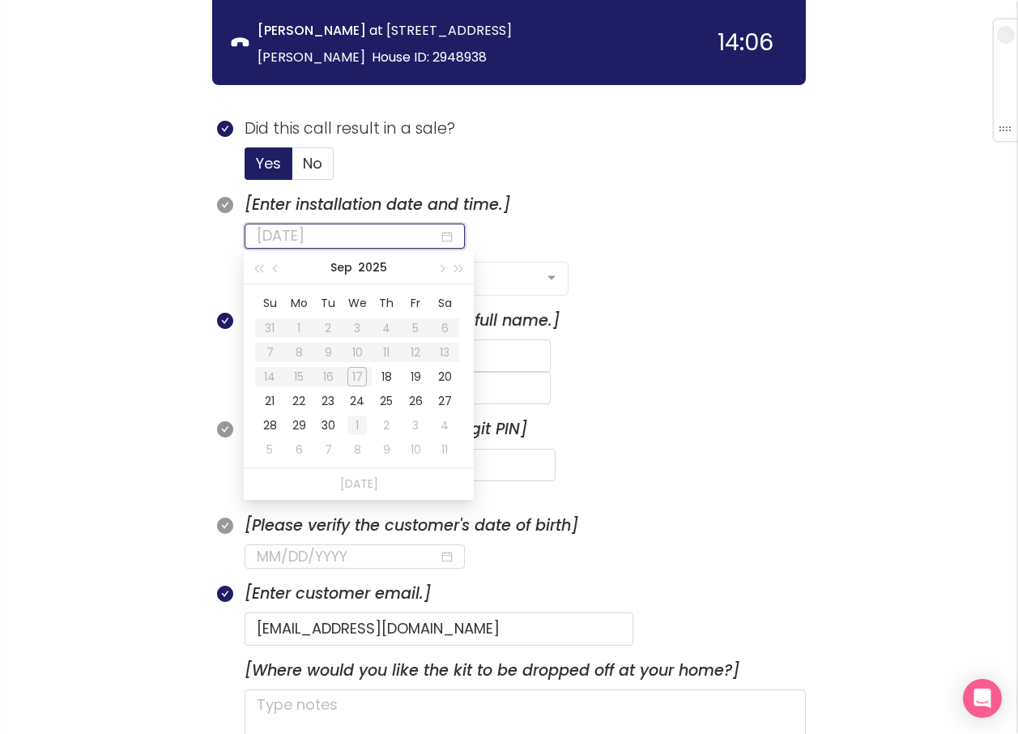
type input "[DATE]"
click at [349, 420] on div "1" at bounding box center [357, 425] width 19 height 19
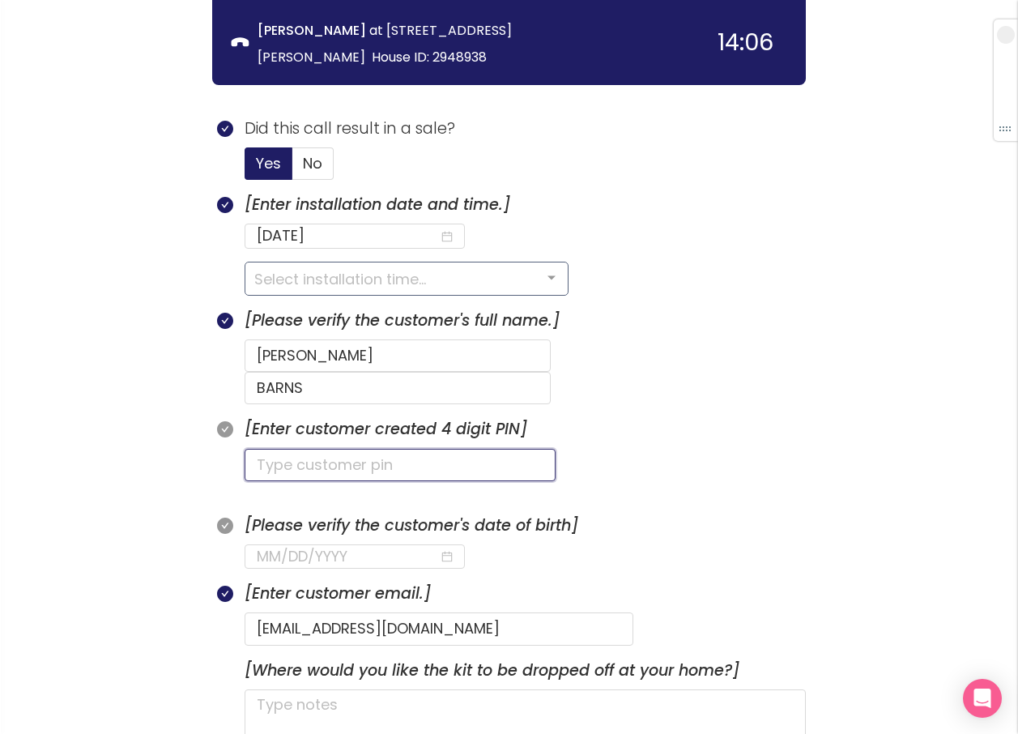
click at [360, 449] on input "text" at bounding box center [400, 465] width 311 height 32
click at [270, 449] on input "5340" at bounding box center [400, 465] width 311 height 32
click at [271, 449] on input "5340" at bounding box center [400, 465] width 311 height 32
type input "5240"
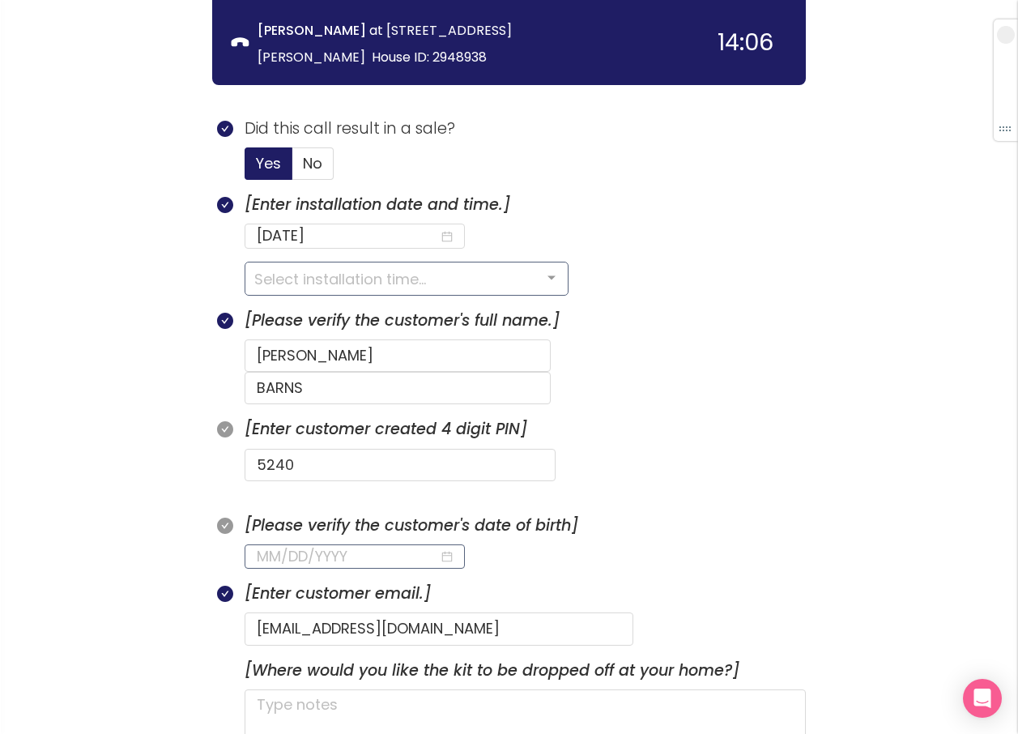
click at [267, 545] on input at bounding box center [348, 556] width 182 height 23
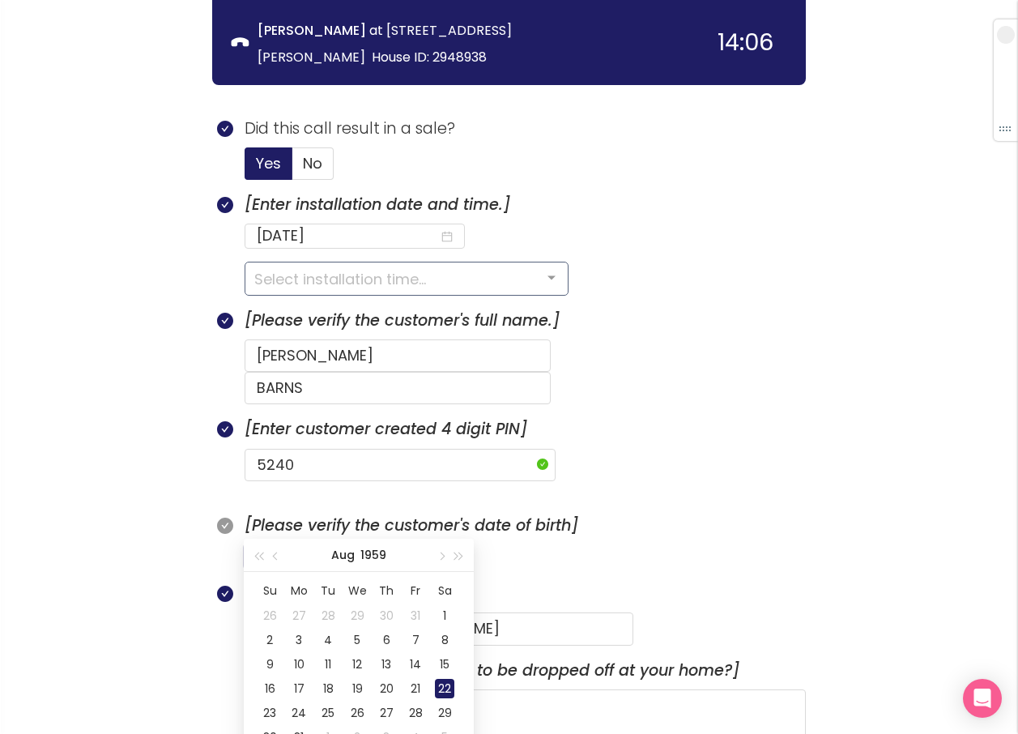
click at [298, 545] on input "[DATE]" at bounding box center [348, 556] width 182 height 23
click at [271, 710] on div "23" at bounding box center [269, 712] width 19 height 19
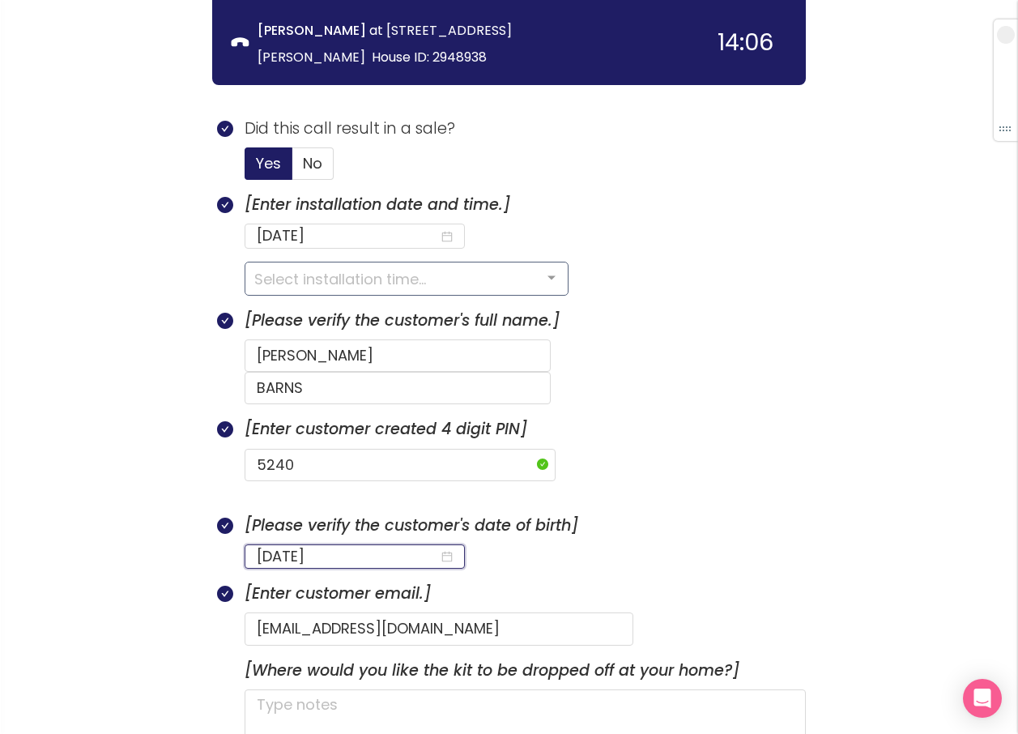
type input "[DATE]"
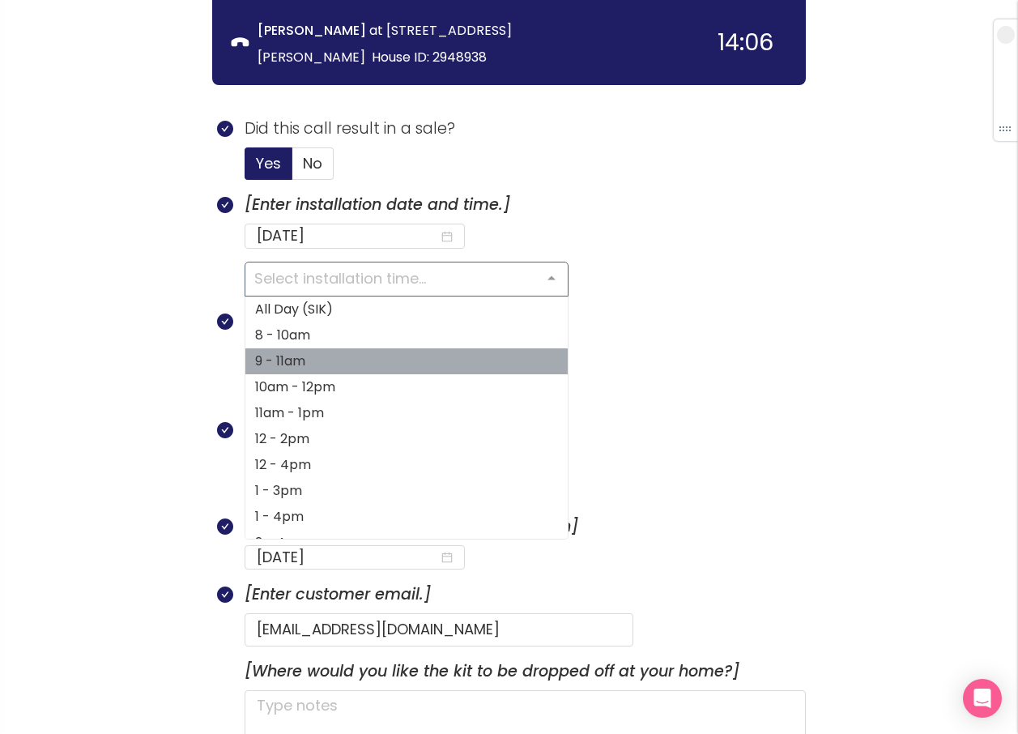
click at [341, 366] on span "9 - 11am" at bounding box center [406, 361] width 322 height 26
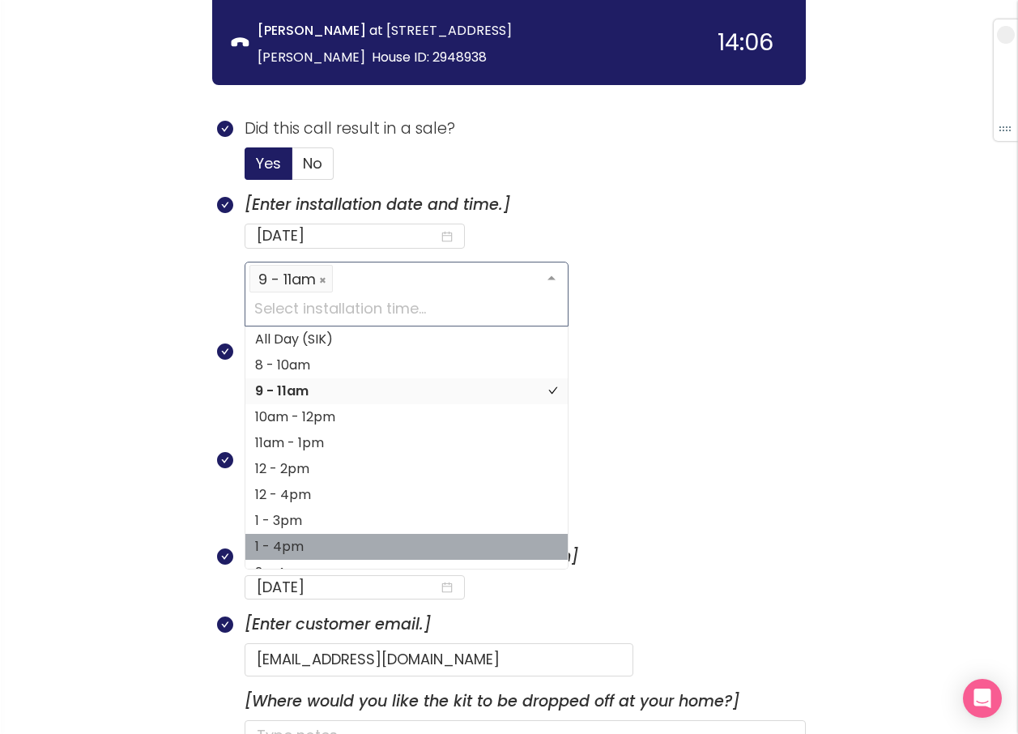
click at [673, 475] on section "[Enter customer created 4 digit PIN] 5240" at bounding box center [525, 496] width 561 height 96
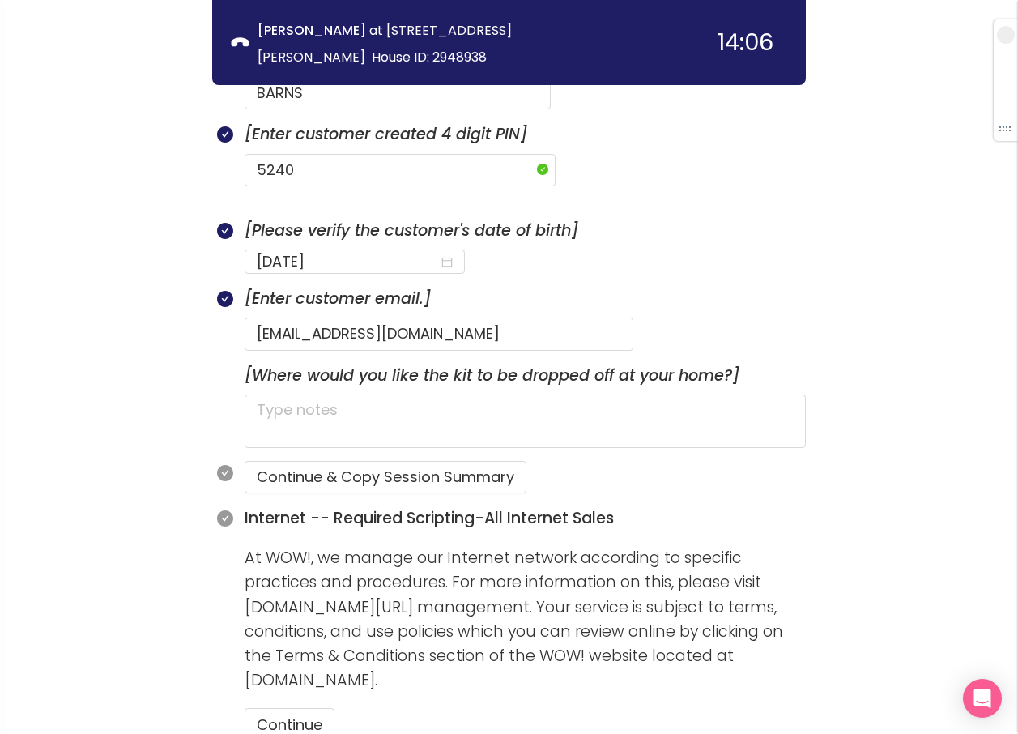
scroll to position [942, 0]
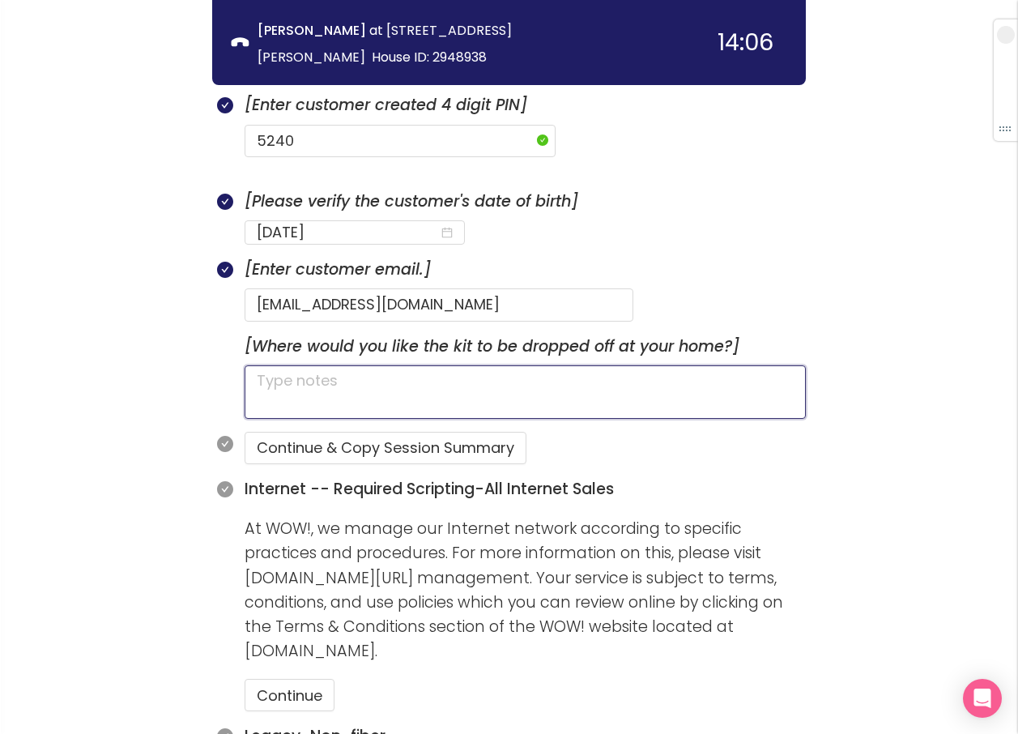
click at [294, 365] on textarea at bounding box center [525, 391] width 561 height 53
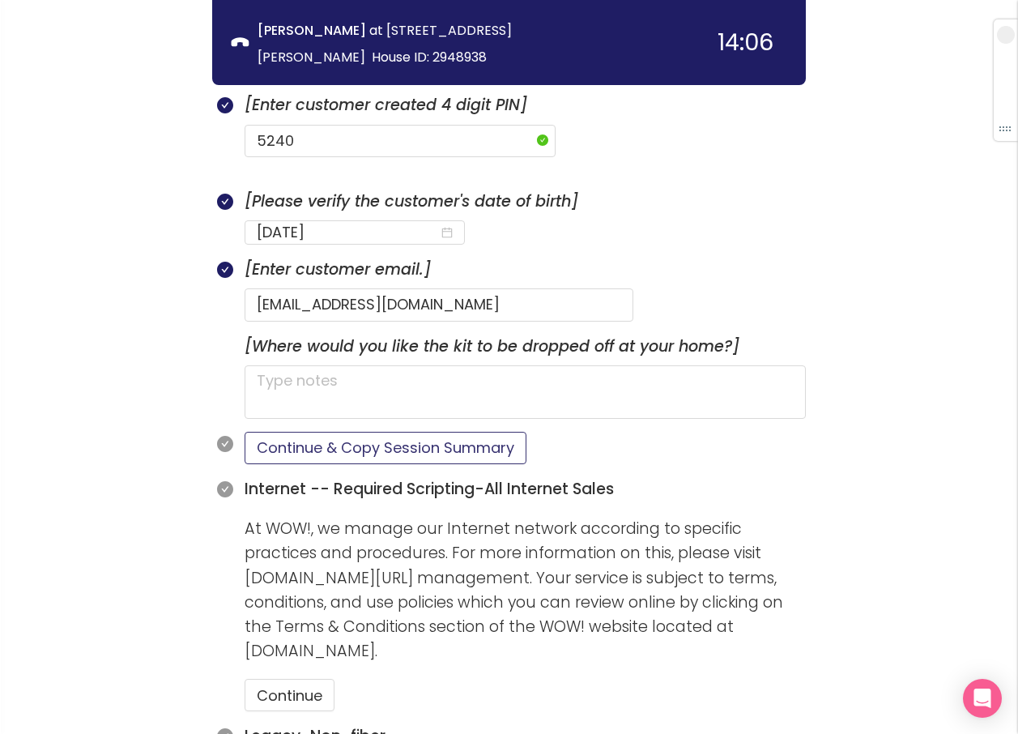
click at [350, 432] on button "Continue & Copy Session Summary" at bounding box center [386, 448] width 282 height 32
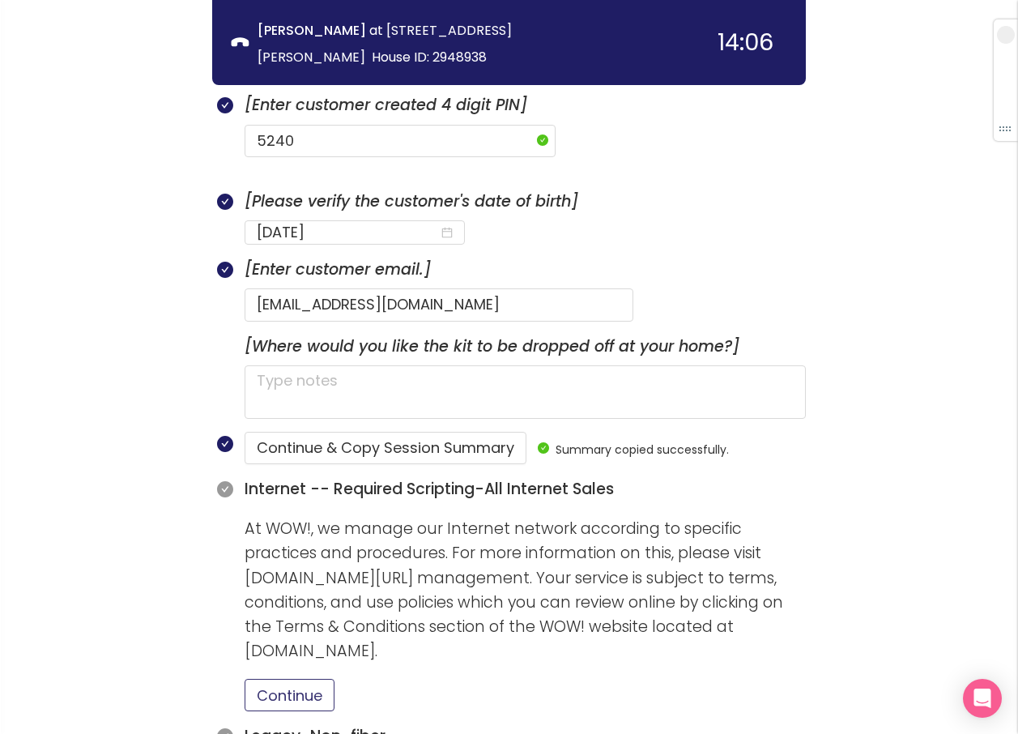
click at [296, 679] on button "Continue" at bounding box center [290, 695] width 90 height 32
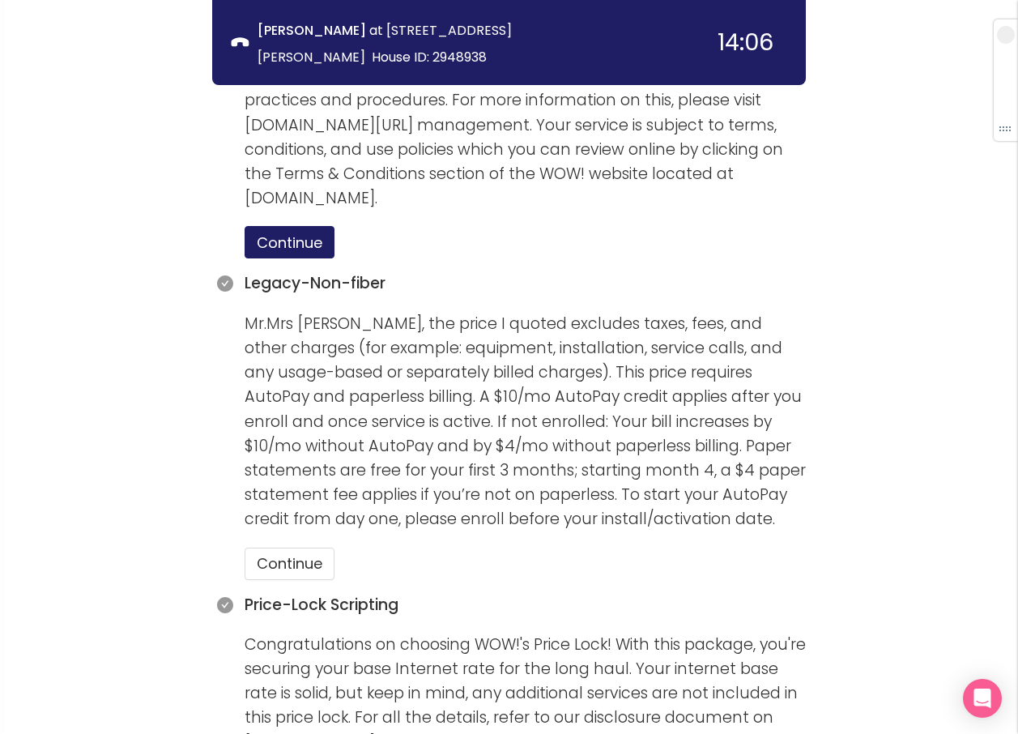
scroll to position [1428, 0]
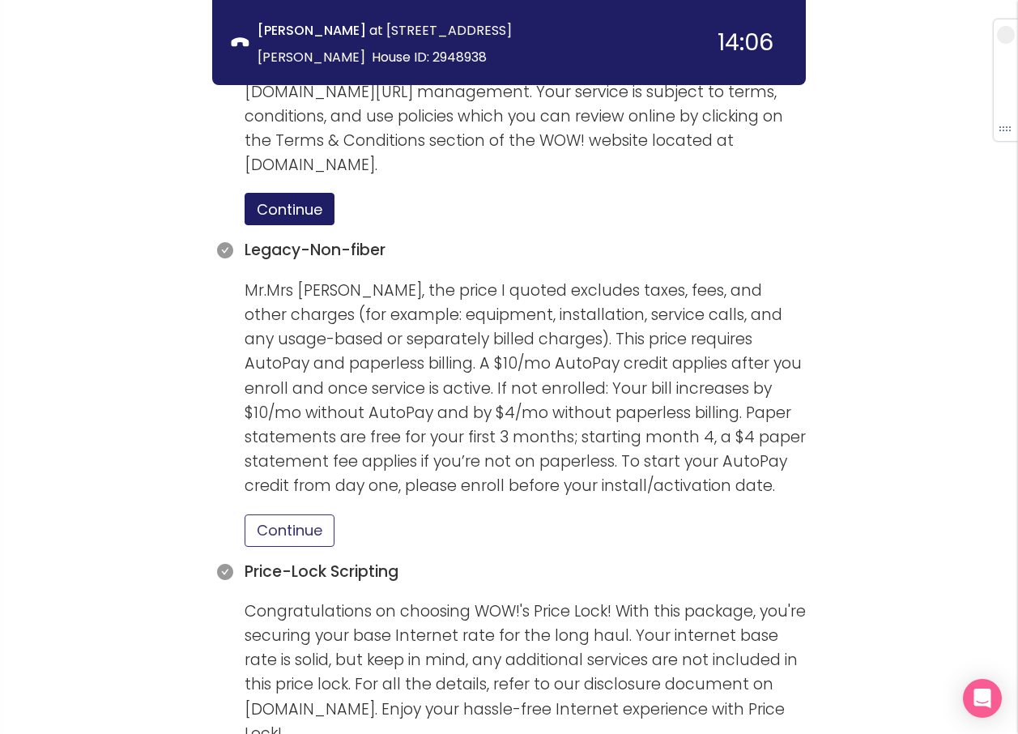
click at [309, 514] on button "Continue" at bounding box center [290, 530] width 90 height 32
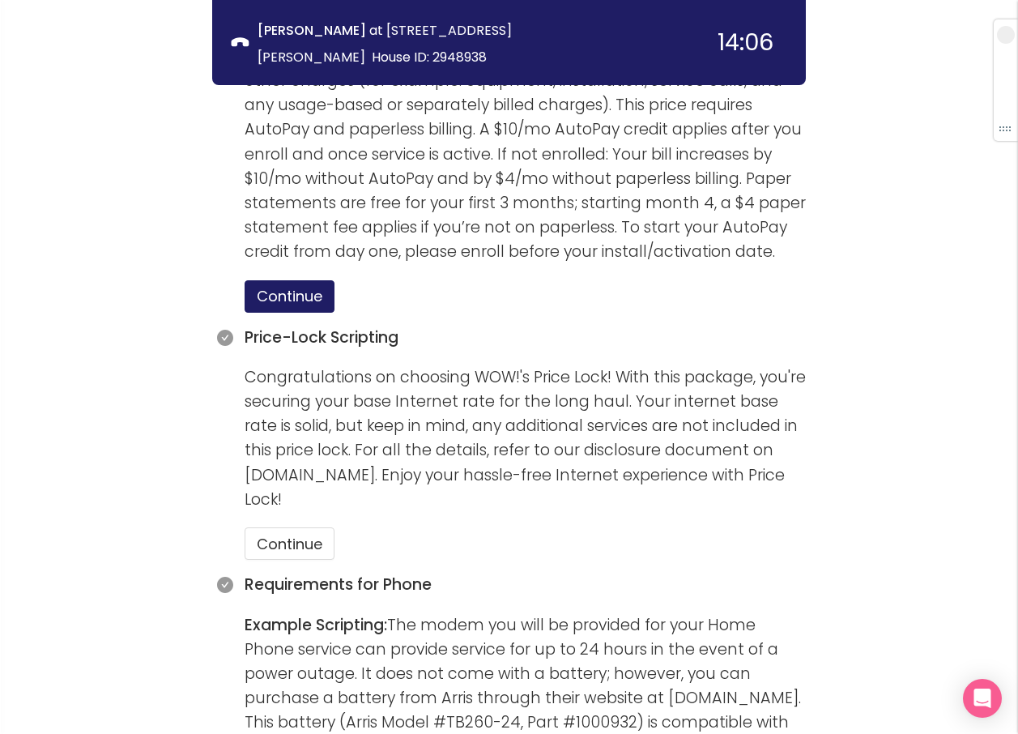
scroll to position [1671, 0]
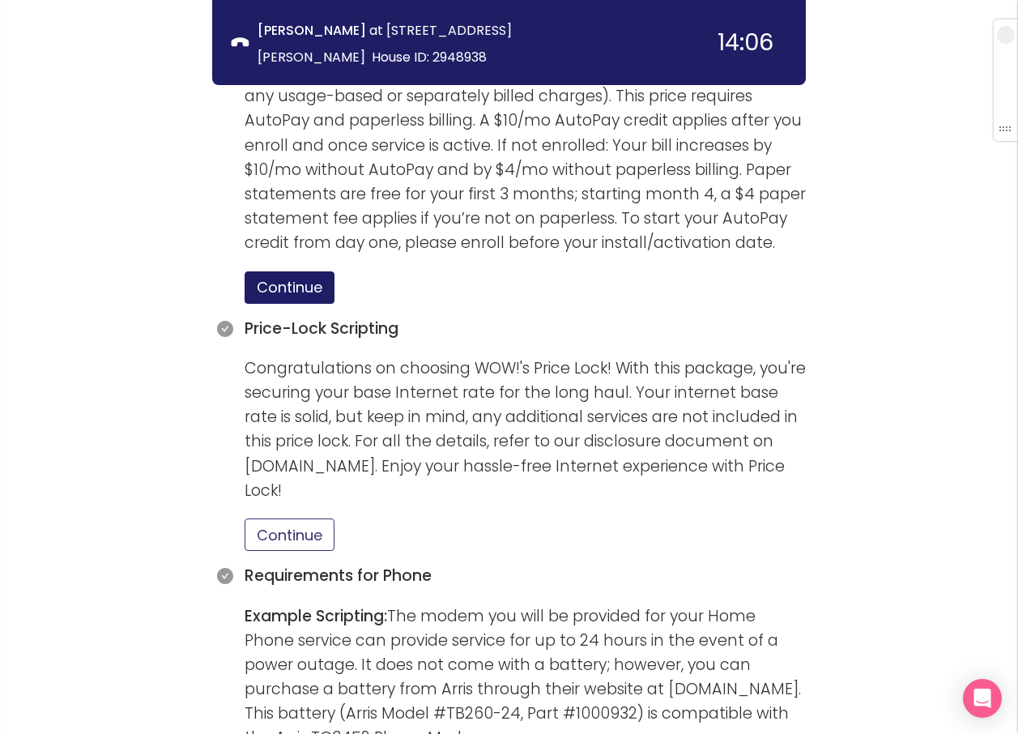
click at [275, 519] on button "Continue" at bounding box center [290, 535] width 90 height 32
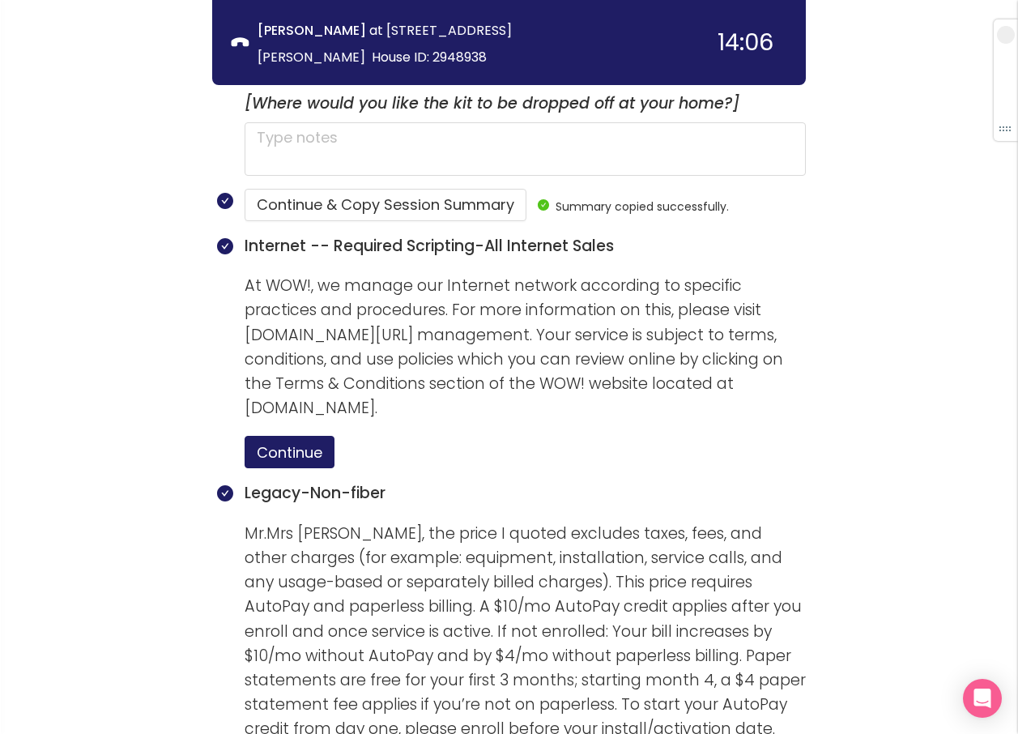
scroll to position [861, 0]
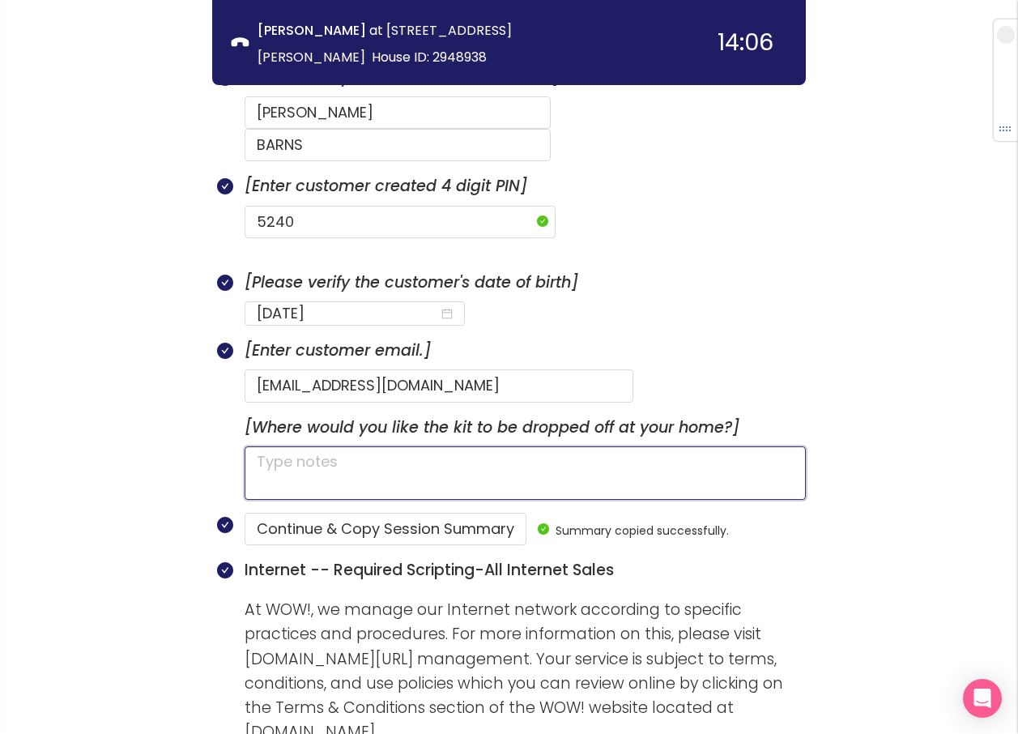
click at [365, 446] on textarea at bounding box center [525, 472] width 561 height 53
type textarea "H"
type textarea "HA"
type textarea "HAS"
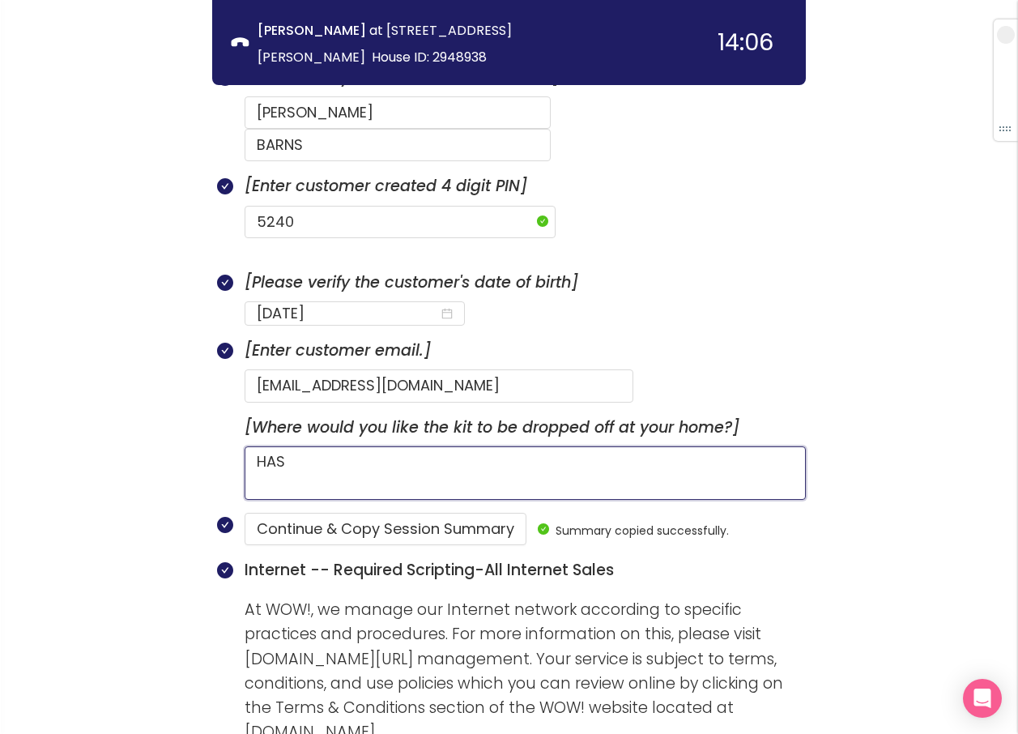
type textarea "HAS A"
type textarea "HAS A D"
type textarea "HAS A DO"
type textarea "HAS A DOG"
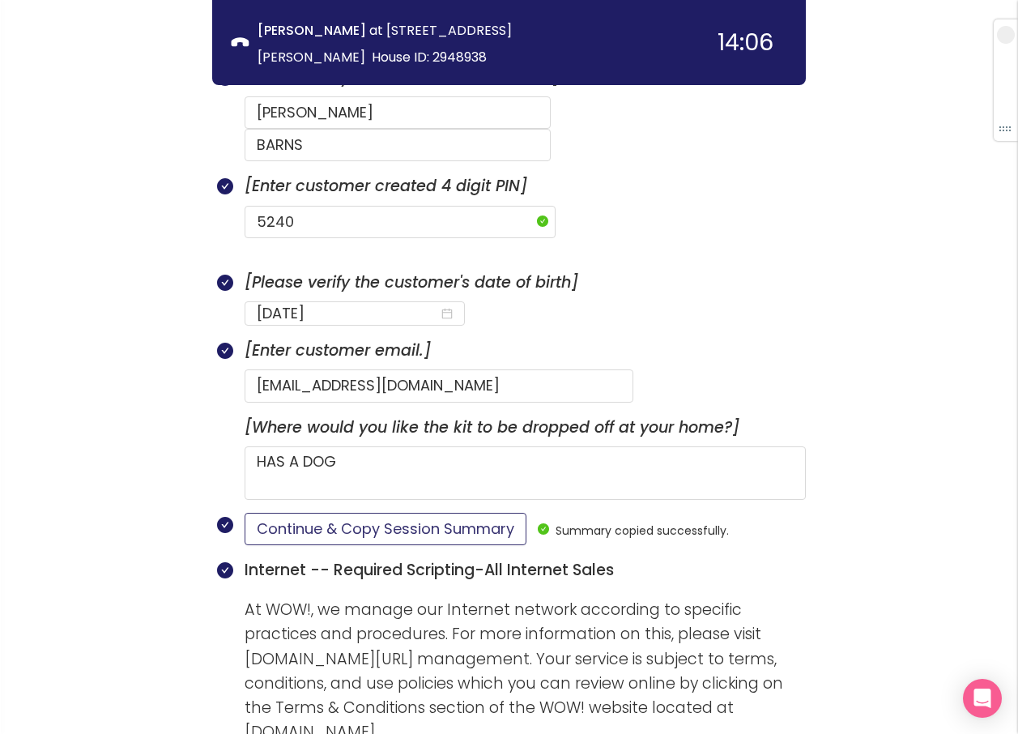
click at [348, 513] on button "Continue & Copy Session Summary" at bounding box center [386, 529] width 282 height 32
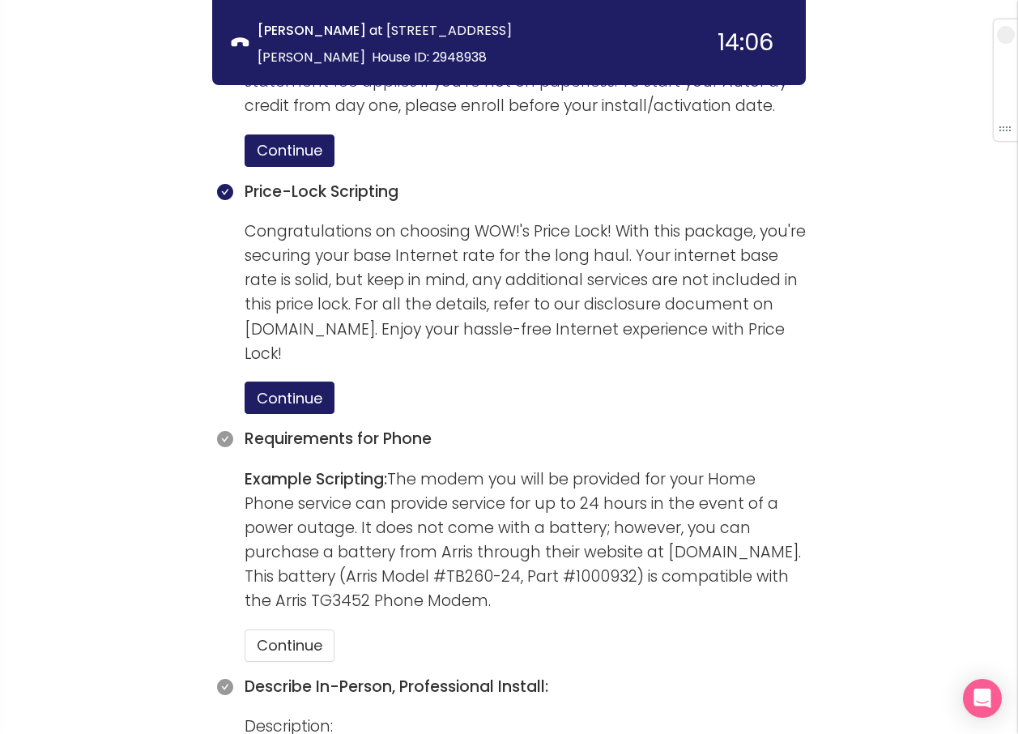
scroll to position [1833, 0]
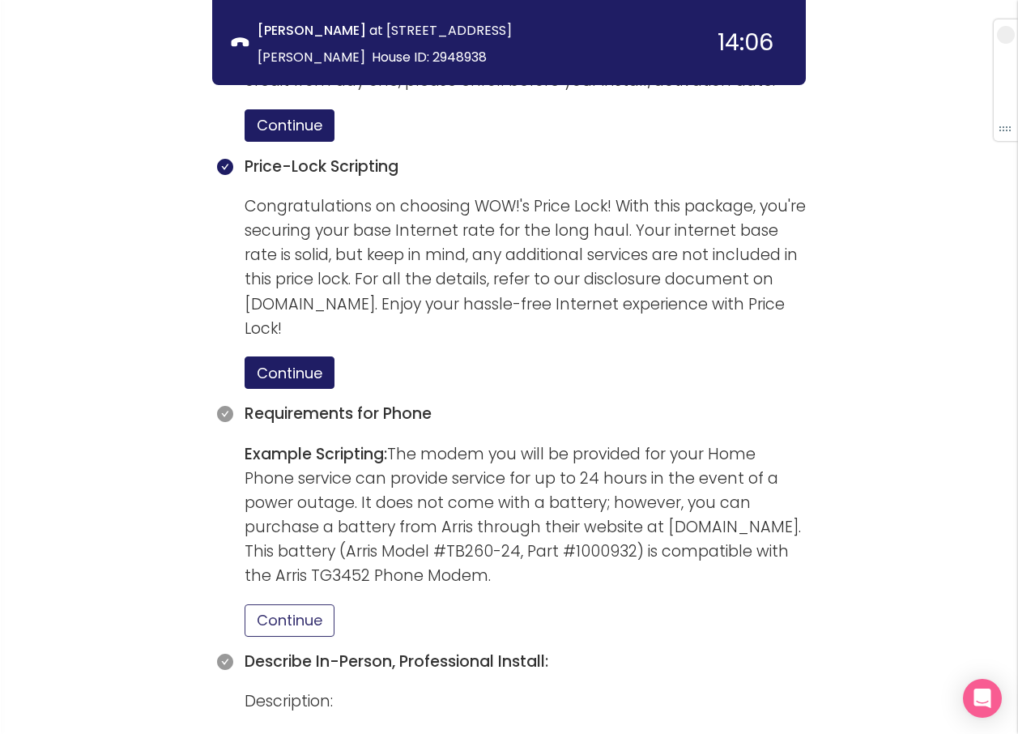
click at [289, 604] on button "Continue" at bounding box center [290, 620] width 90 height 32
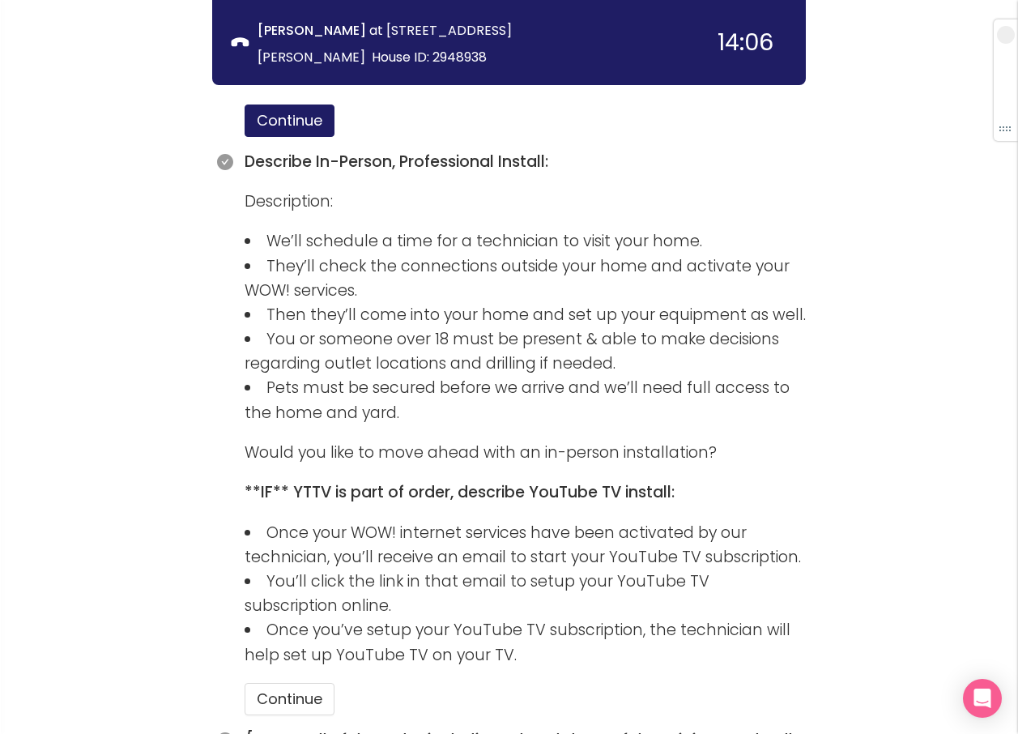
scroll to position [2541, 0]
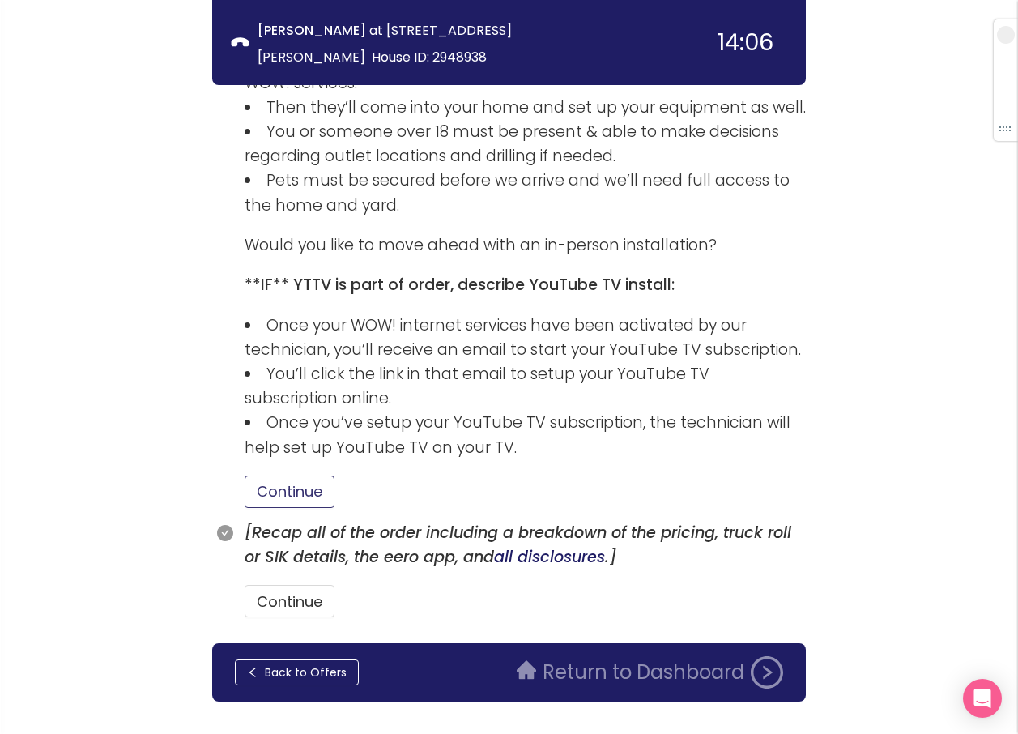
click at [289, 476] on button "Continue" at bounding box center [290, 492] width 90 height 32
click at [299, 585] on button "Continue" at bounding box center [290, 601] width 90 height 32
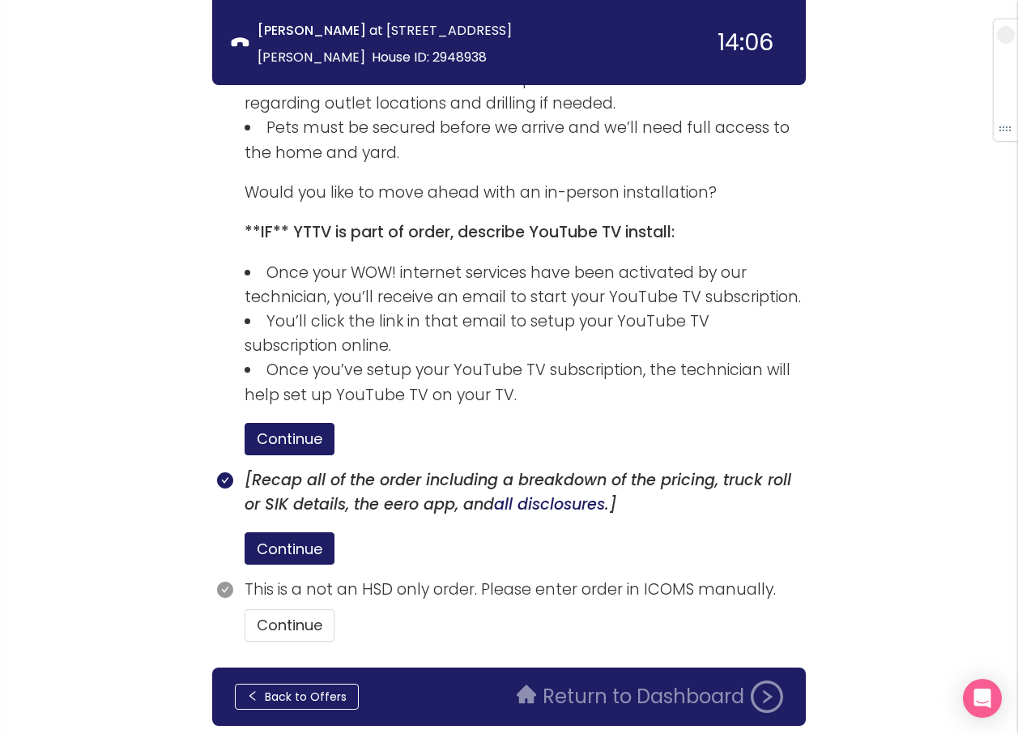
scroll to position [2617, 0]
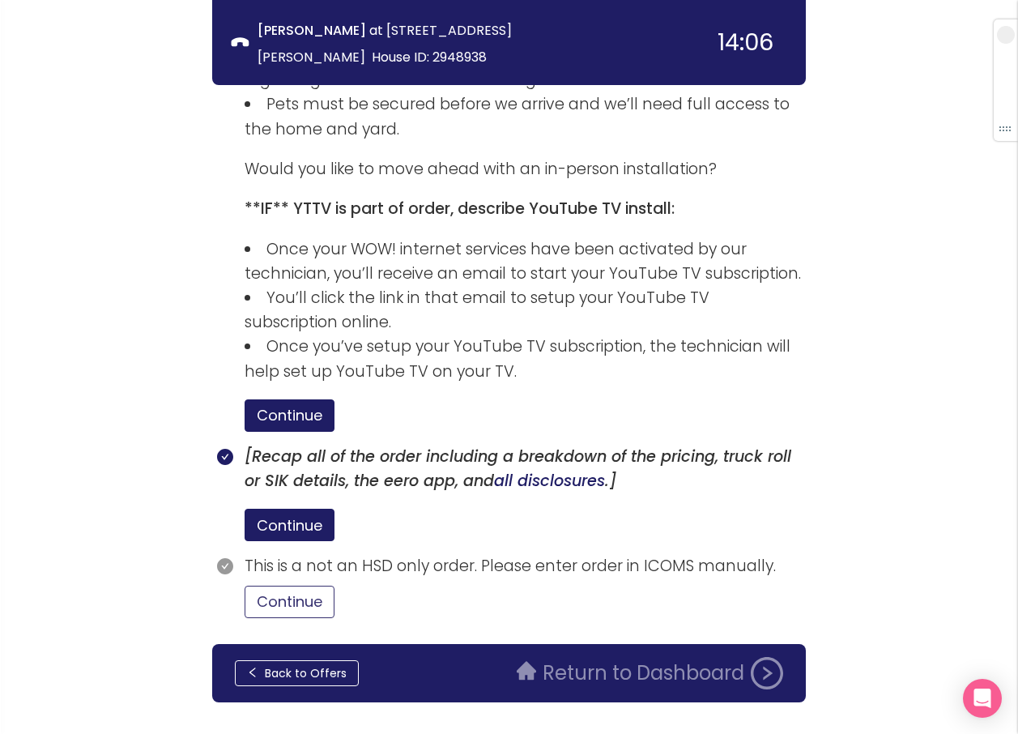
click at [296, 586] on button "Continue" at bounding box center [290, 602] width 90 height 32
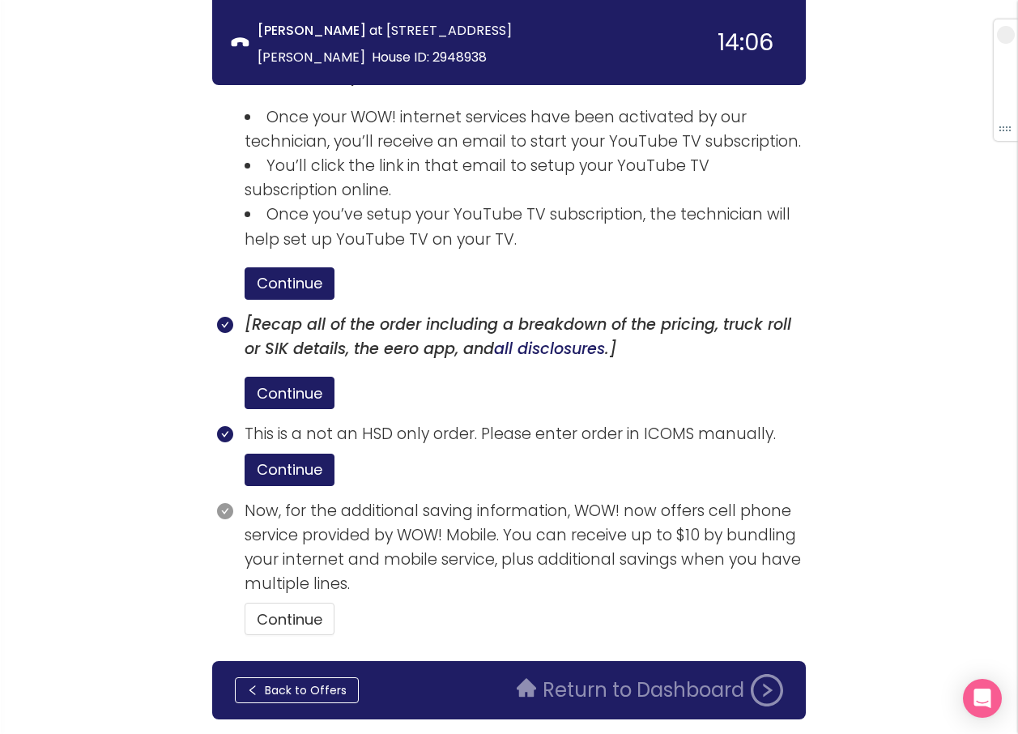
scroll to position [2767, 0]
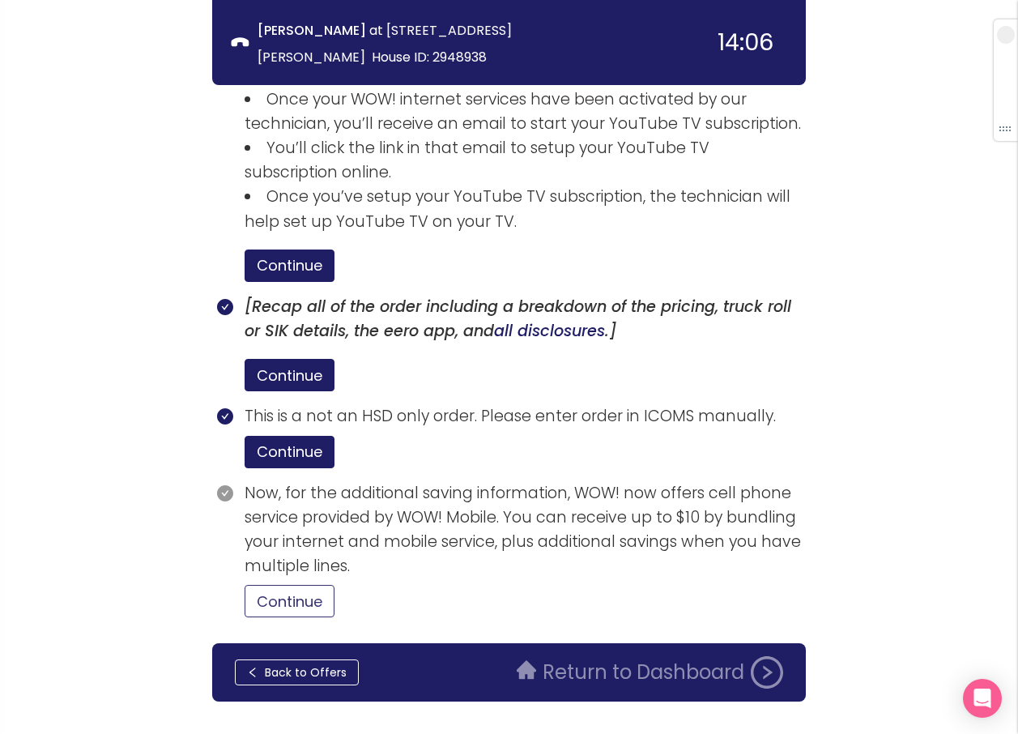
click at [315, 585] on button "Continue" at bounding box center [290, 601] width 90 height 32
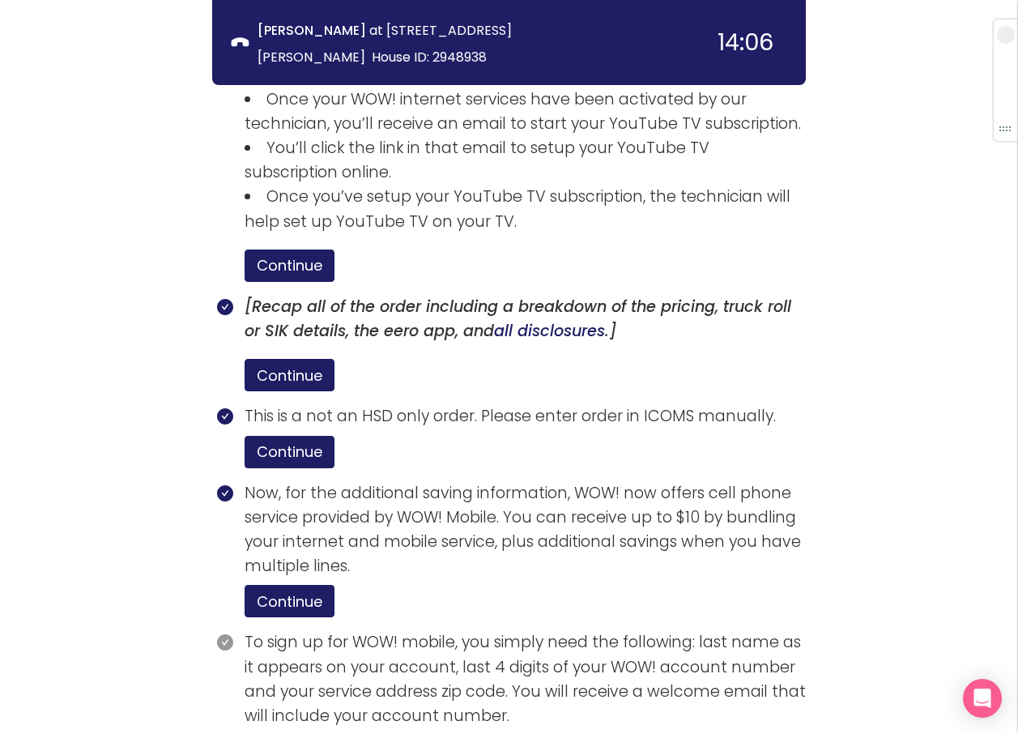
scroll to position [2917, 0]
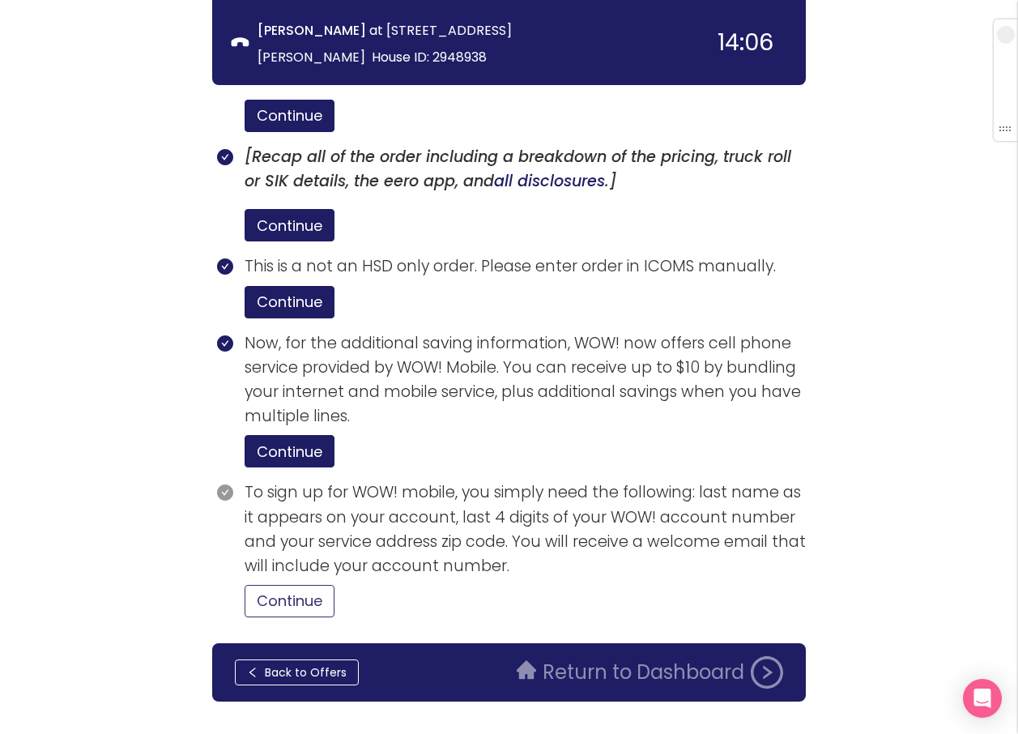
click at [293, 585] on button "Continue" at bounding box center [290, 601] width 90 height 32
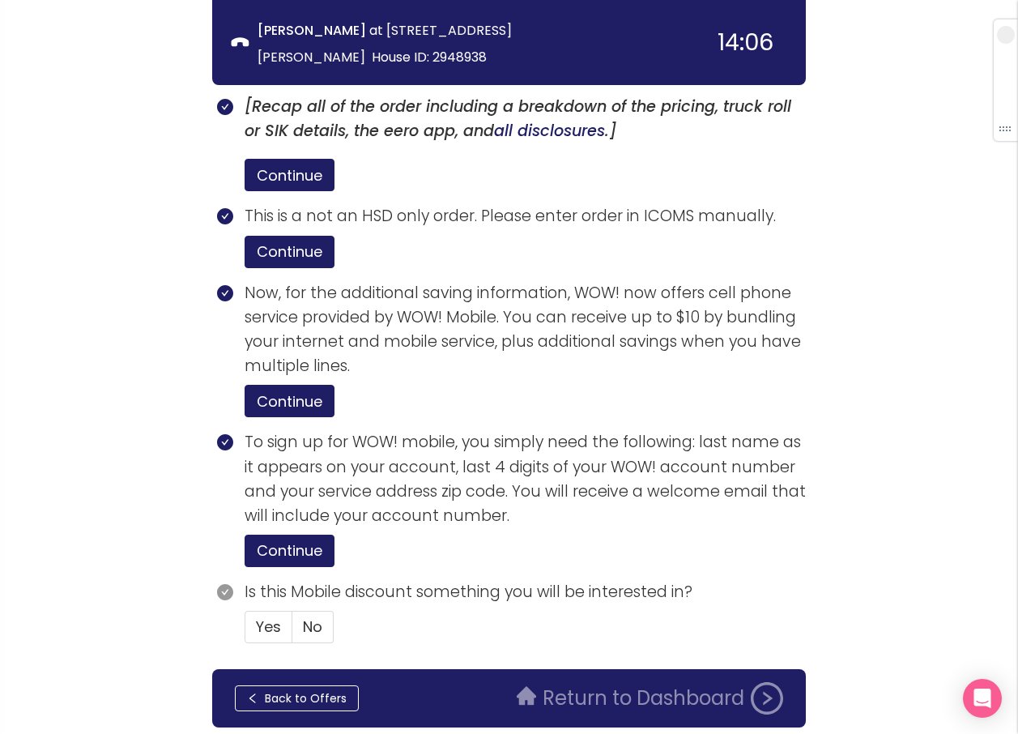
scroll to position [2993, 0]
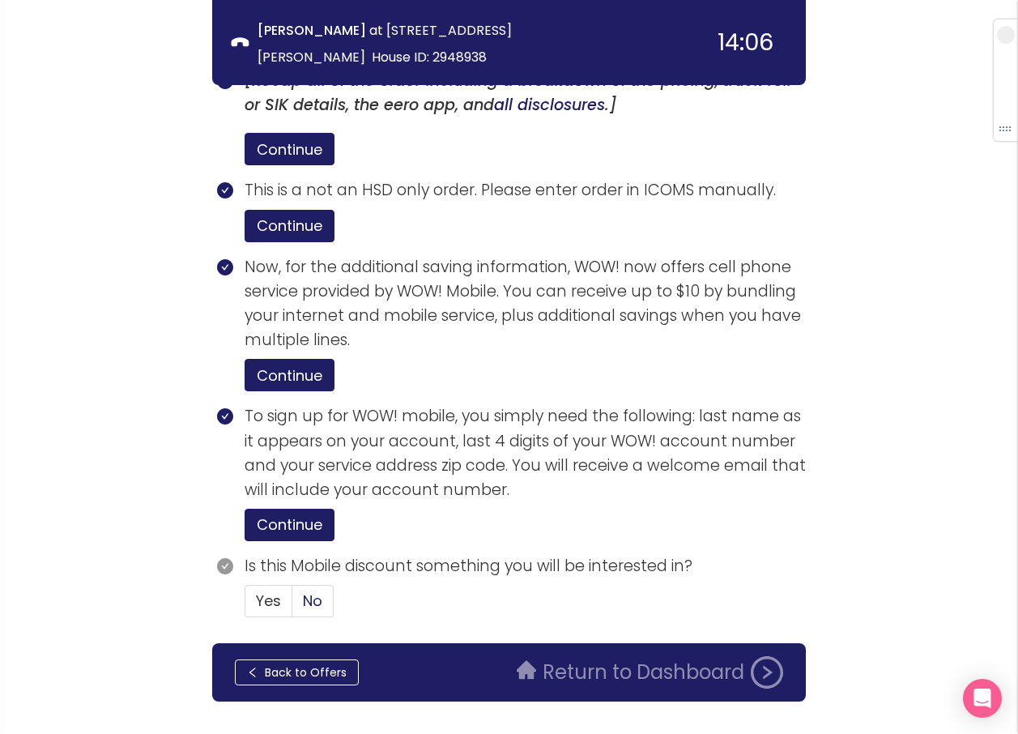
click at [318, 591] on span "No" at bounding box center [312, 601] width 19 height 20
click at [292, 606] on input "No" at bounding box center [292, 606] width 0 height 0
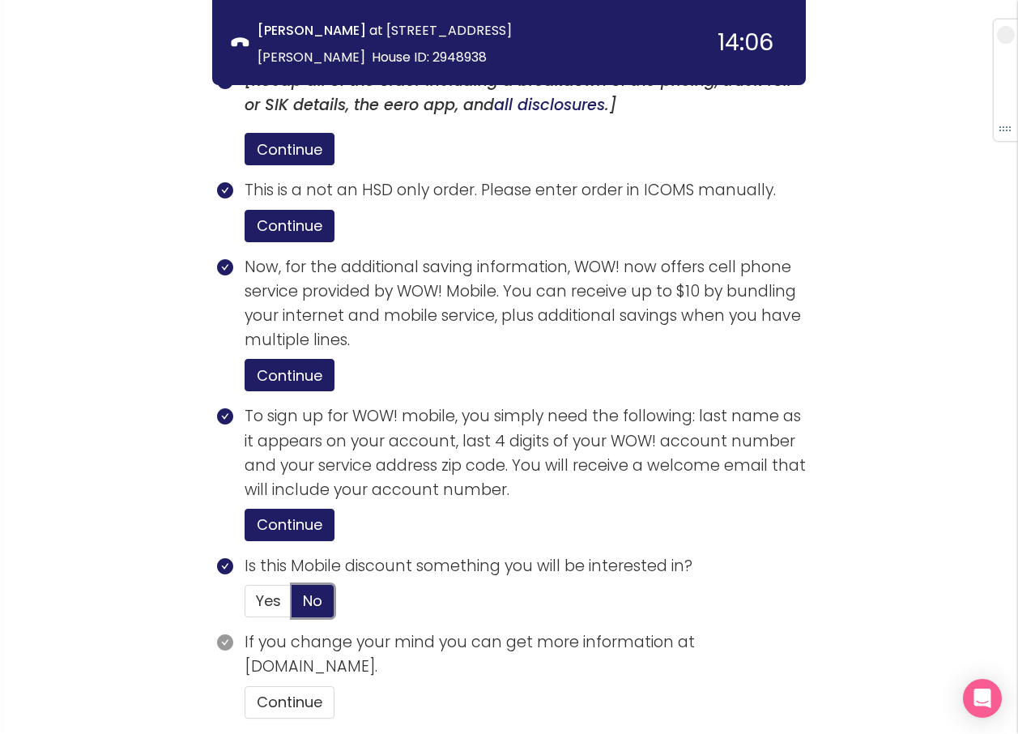
scroll to position [3093, 0]
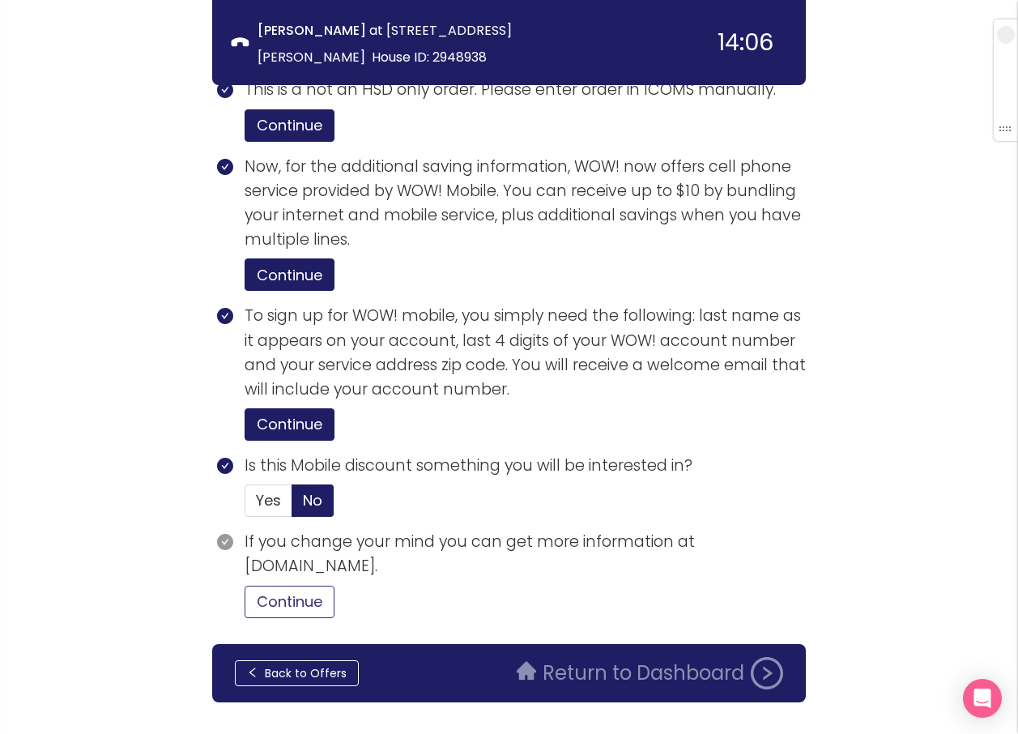
drag, startPoint x: 312, startPoint y: 565, endPoint x: 324, endPoint y: 564, distance: 12.2
click at [309, 586] on button "Continue" at bounding box center [290, 602] width 90 height 32
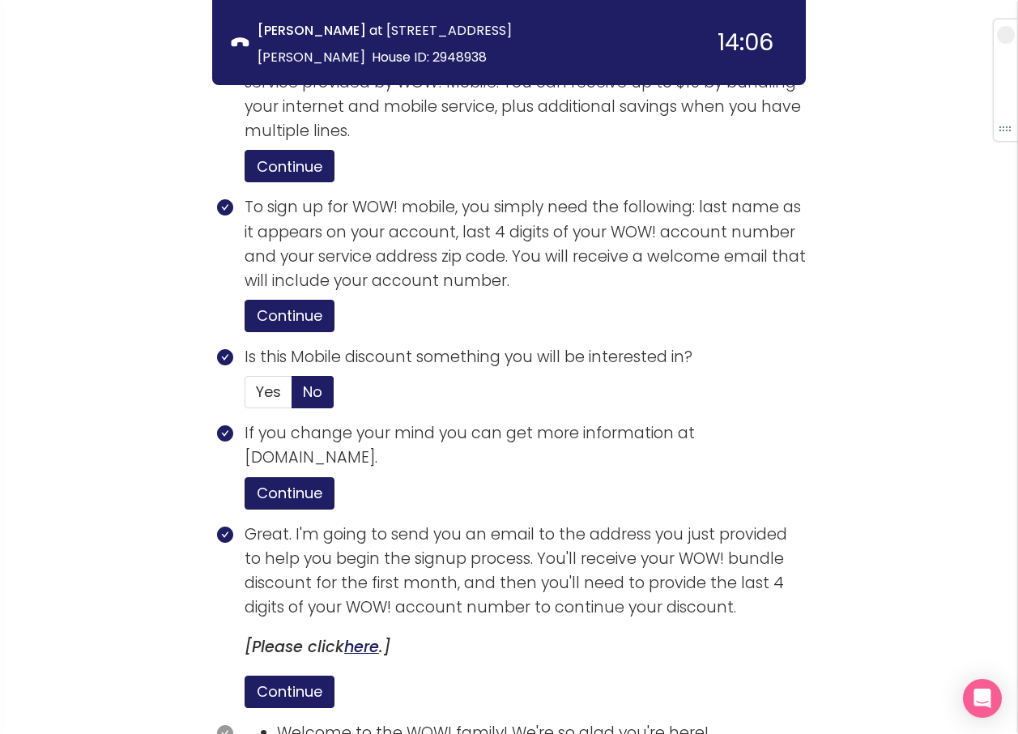
scroll to position [3402, 0]
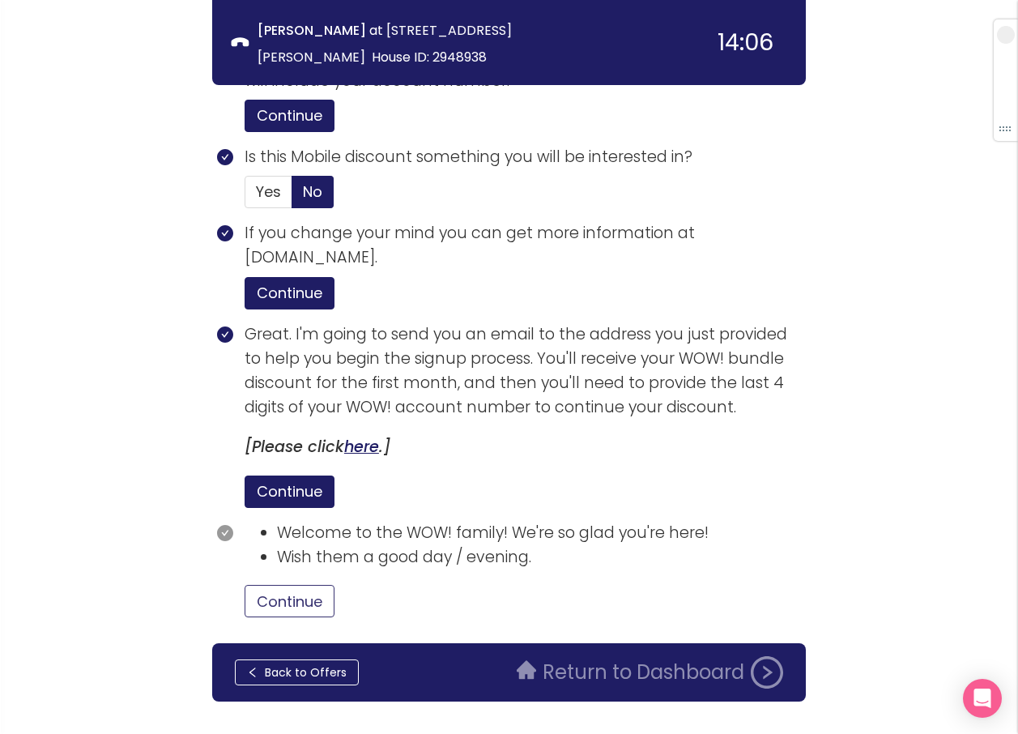
click at [314, 585] on button "Continue" at bounding box center [290, 601] width 90 height 32
click at [609, 656] on button "Return to Dashboard" at bounding box center [650, 672] width 286 height 32
